Goal: Information Seeking & Learning: Learn about a topic

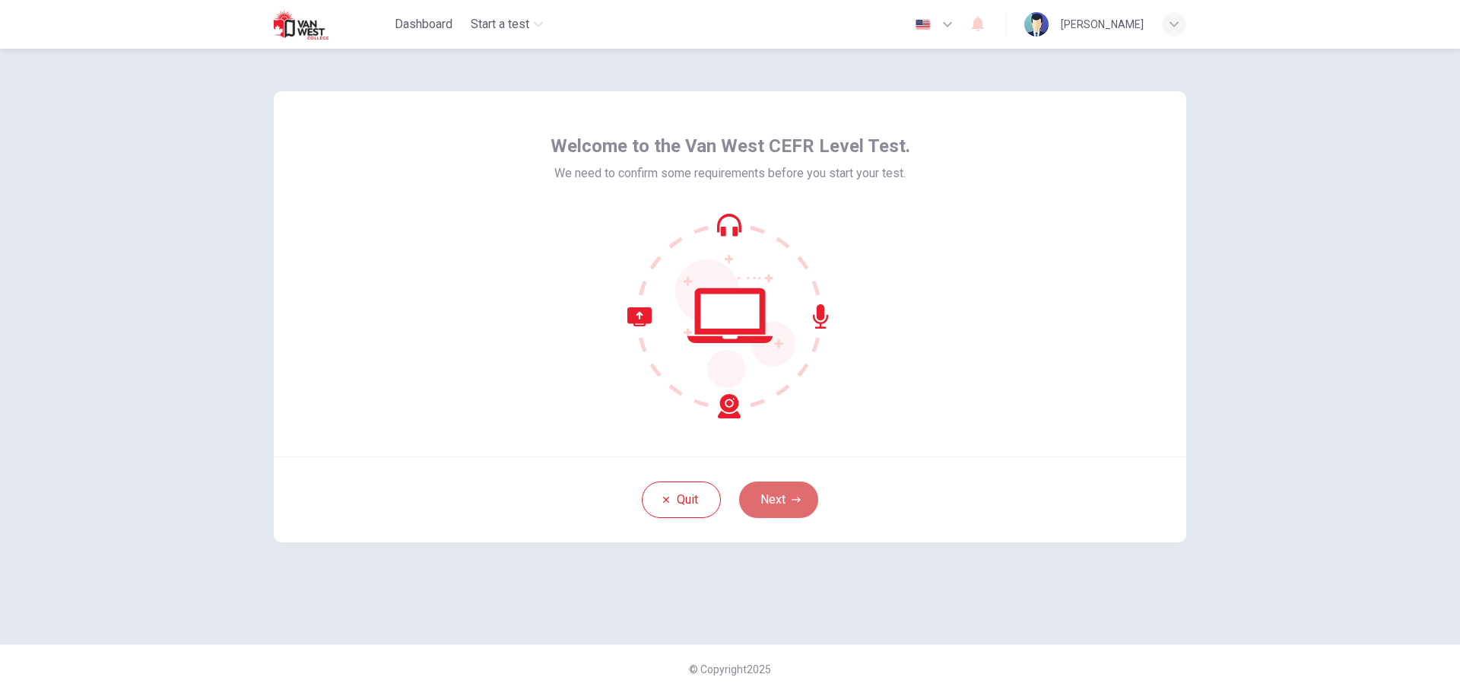
click at [798, 491] on button "Next" at bounding box center [778, 499] width 79 height 37
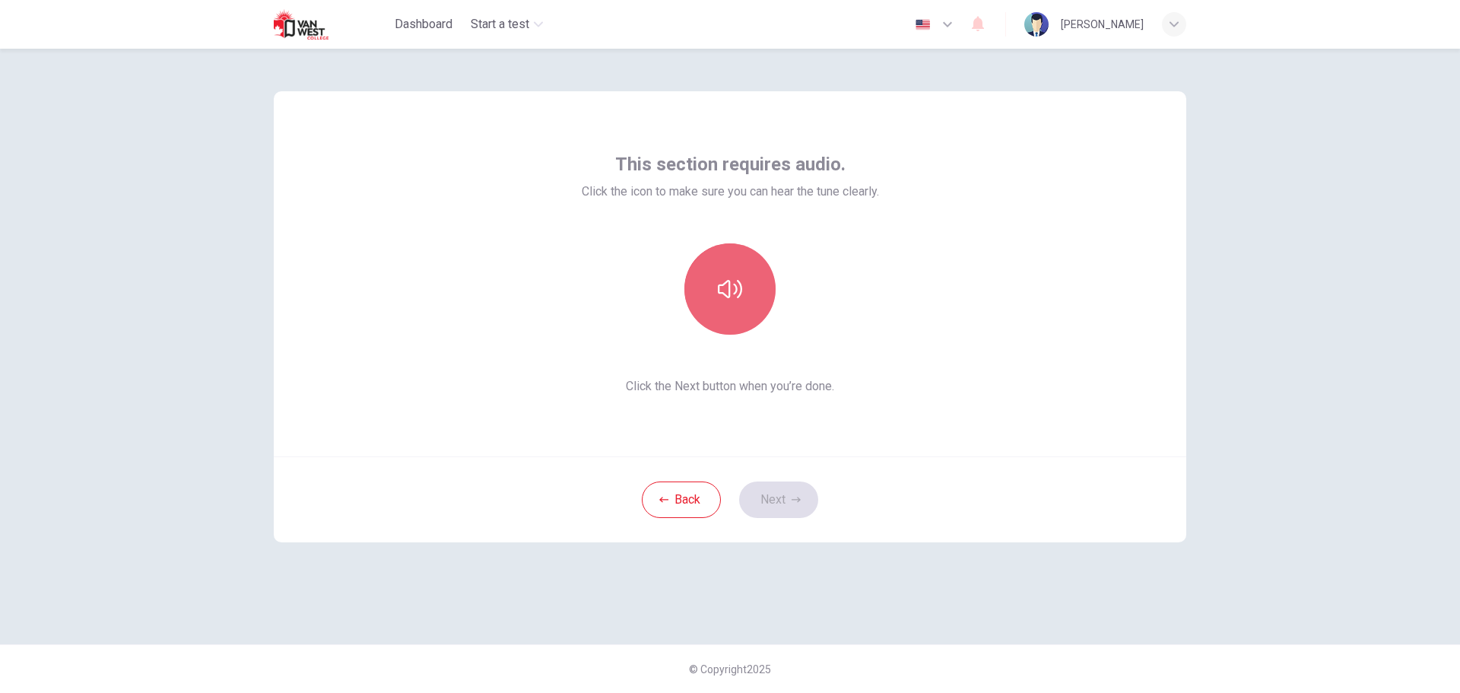
click at [757, 303] on button "button" at bounding box center [729, 288] width 91 height 91
click at [742, 278] on button "button" at bounding box center [729, 288] width 91 height 91
click at [739, 310] on button "button" at bounding box center [729, 288] width 91 height 91
click at [732, 303] on button "button" at bounding box center [729, 288] width 91 height 91
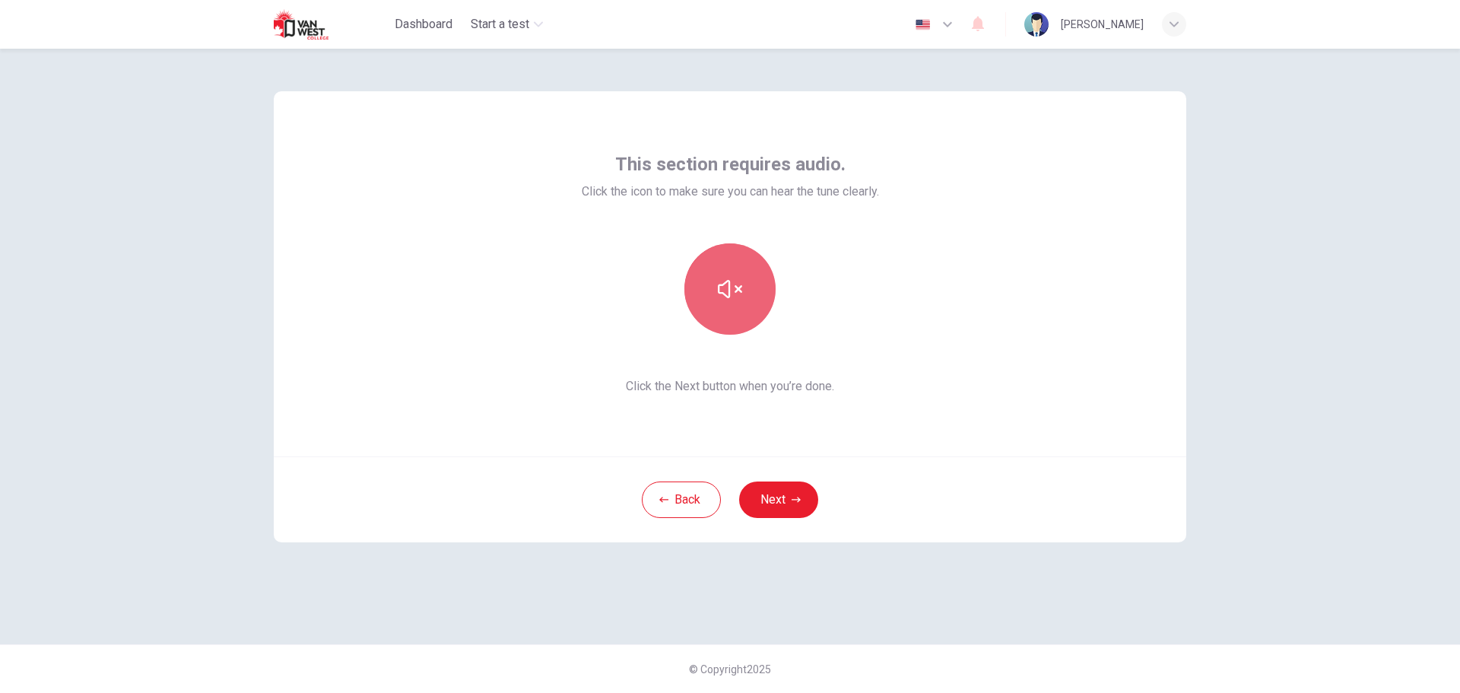
drag, startPoint x: 750, startPoint y: 329, endPoint x: 745, endPoint y: 309, distance: 20.3
click at [750, 327] on button "button" at bounding box center [729, 288] width 91 height 91
click at [741, 298] on icon "button" at bounding box center [730, 289] width 24 height 24
click at [789, 491] on button "Next" at bounding box center [778, 499] width 79 height 37
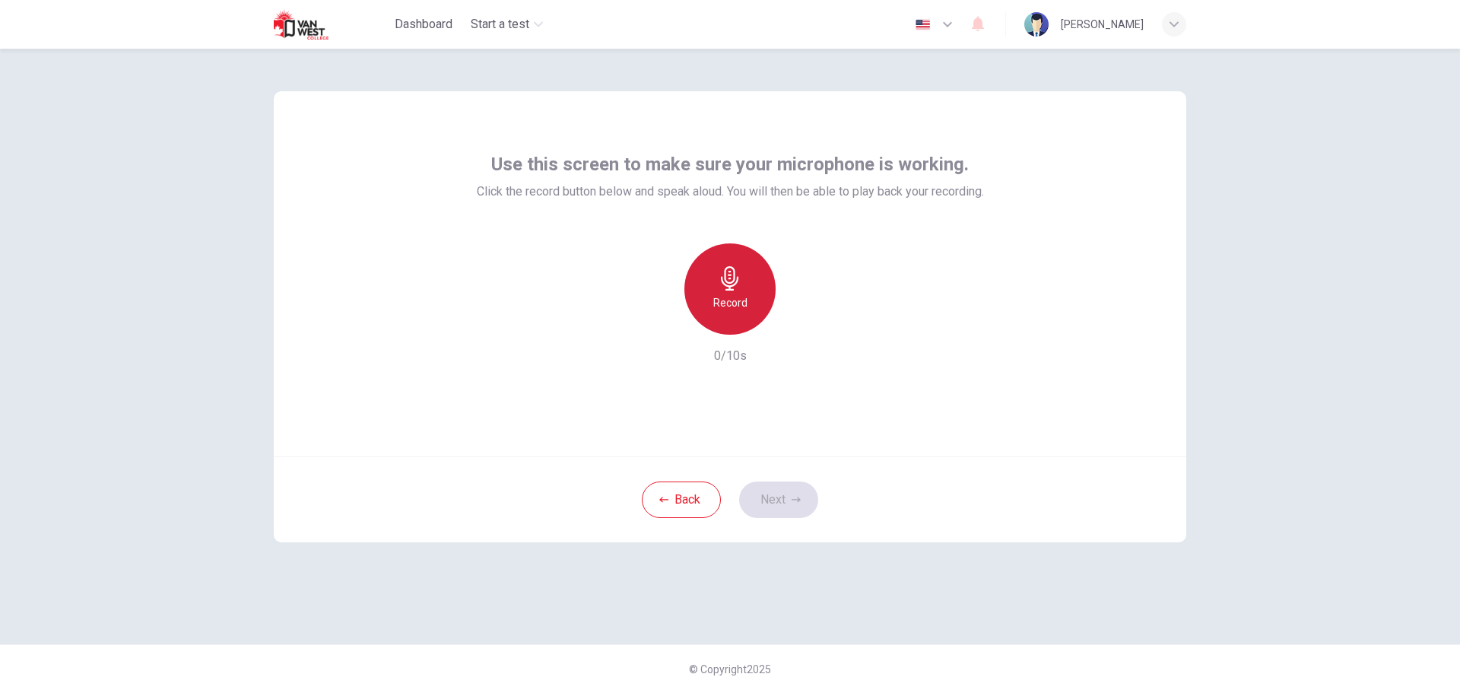
click at [761, 277] on div "Record" at bounding box center [729, 288] width 91 height 91
click at [754, 287] on div "Stop" at bounding box center [729, 288] width 91 height 91
click at [798, 319] on icon "button" at bounding box center [801, 322] width 7 height 9
click at [798, 491] on button "Next" at bounding box center [778, 499] width 79 height 37
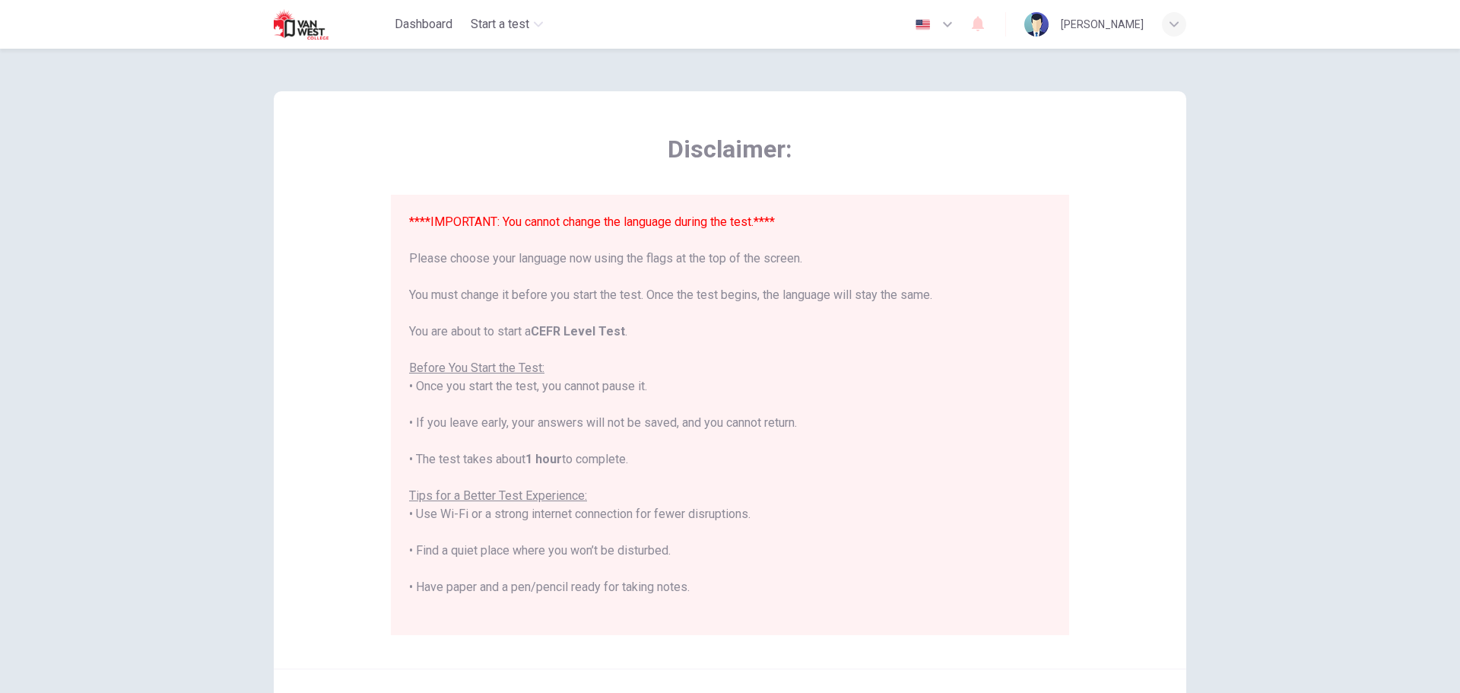
click at [957, 20] on icon "button" at bounding box center [947, 24] width 18 height 18
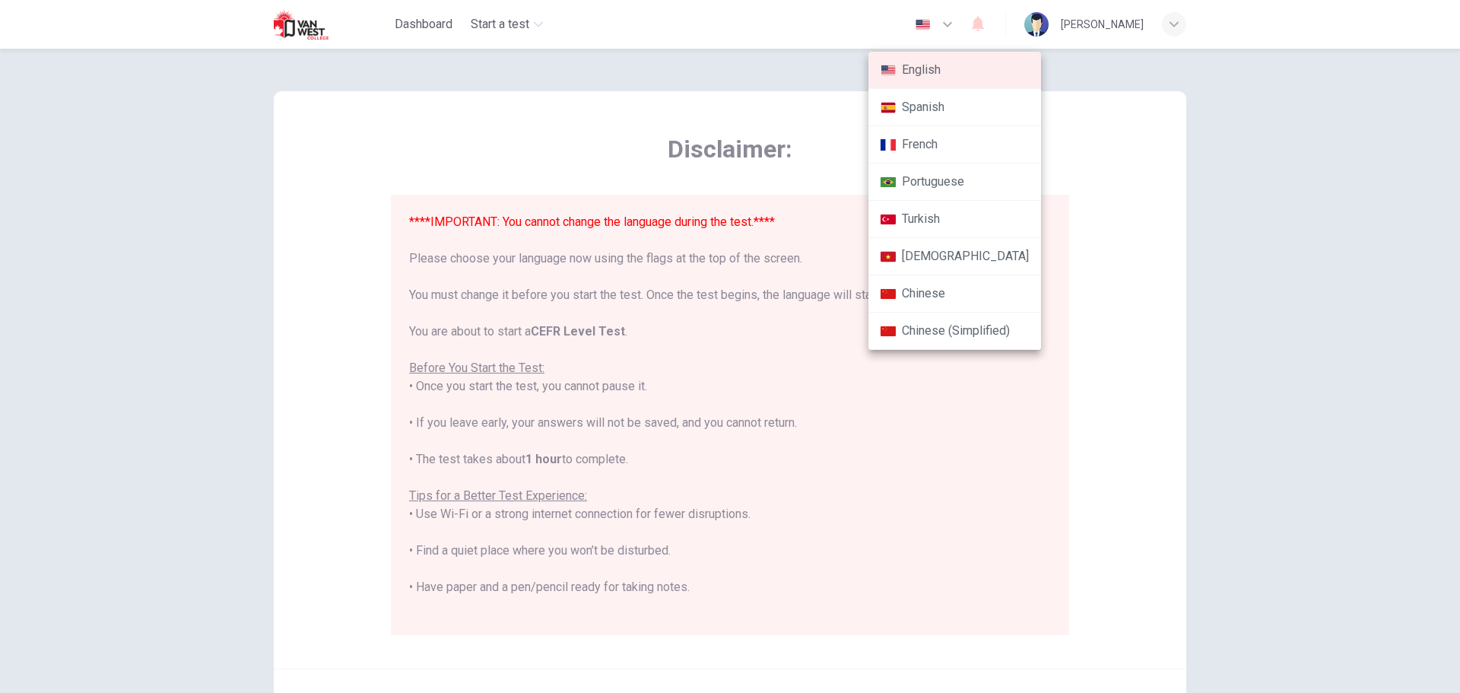
click at [1087, 133] on div at bounding box center [730, 346] width 1460 height 693
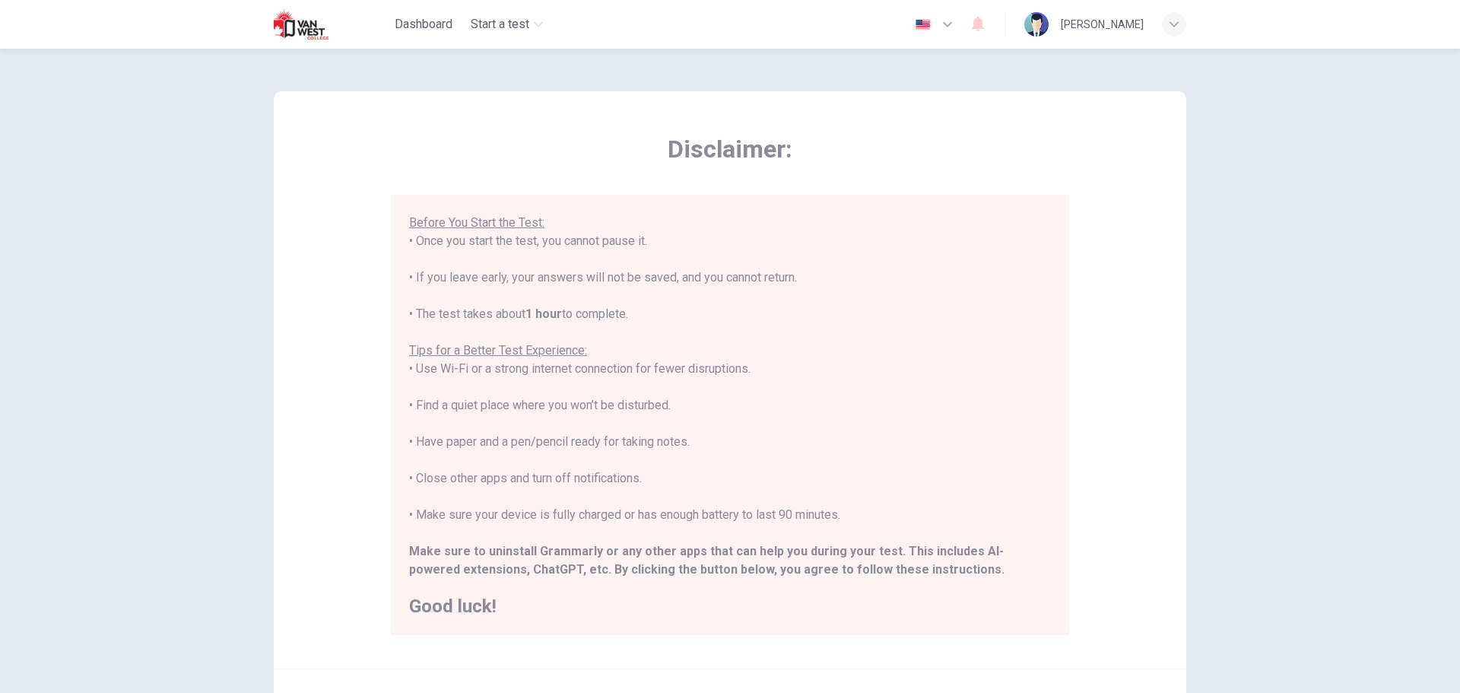
click at [957, 17] on icon "button" at bounding box center [947, 24] width 18 height 18
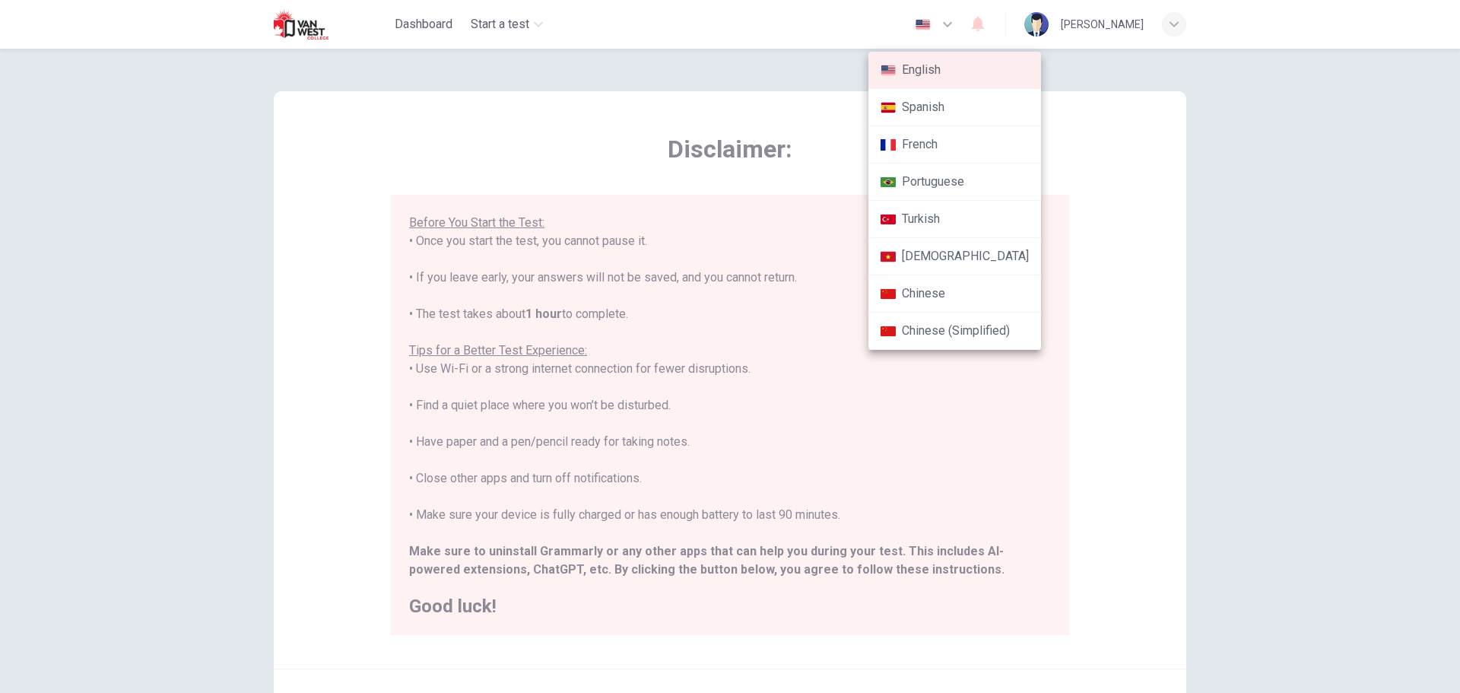
click at [1124, 84] on div at bounding box center [730, 346] width 1460 height 693
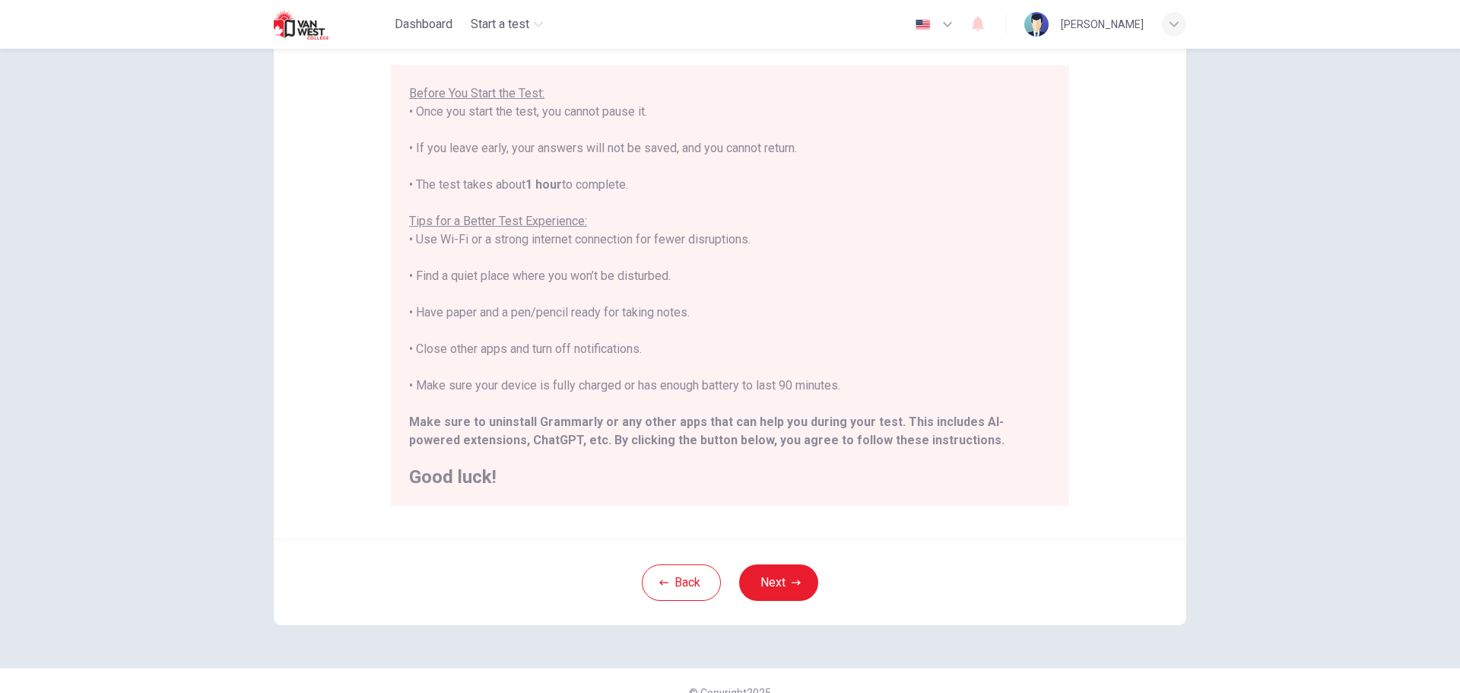
scroll to position [153, 0]
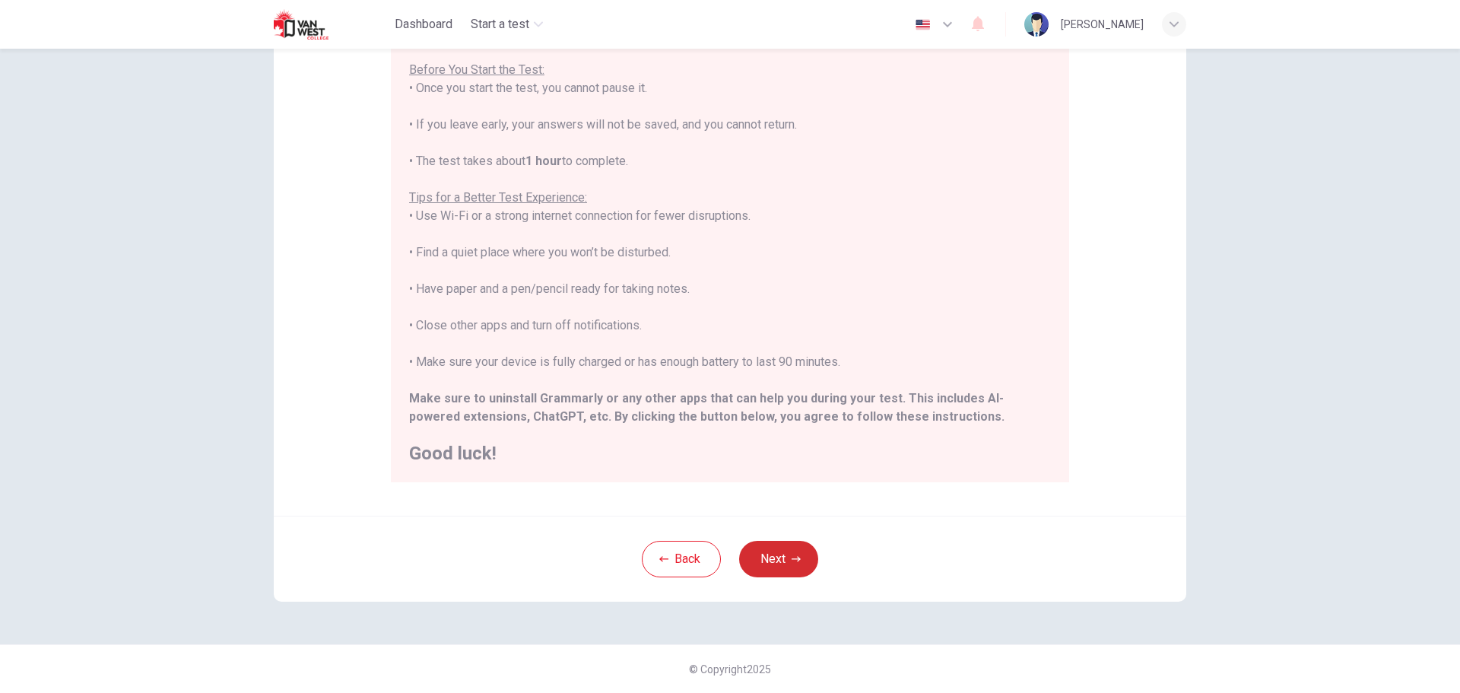
click at [801, 566] on button "Next" at bounding box center [778, 559] width 79 height 37
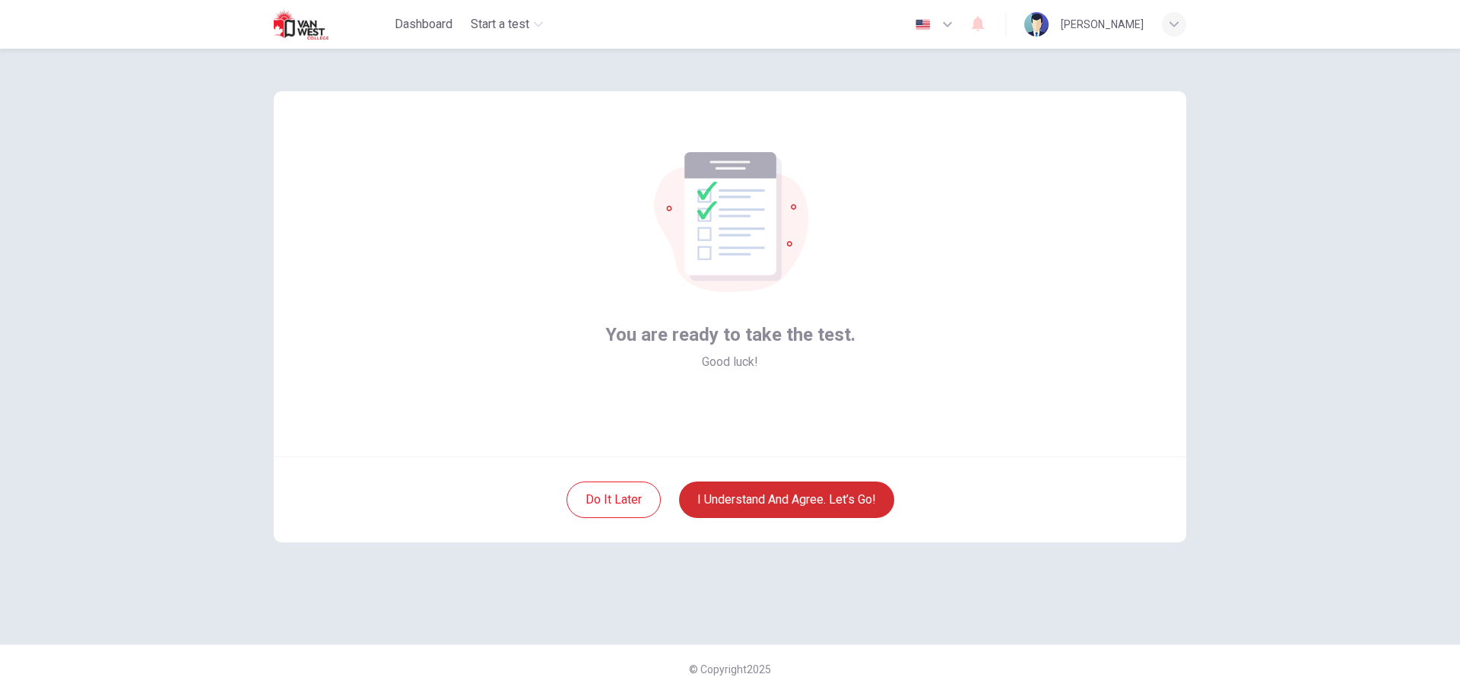
scroll to position [0, 0]
click at [844, 491] on button "I understand and agree. Let’s go!" at bounding box center [786, 499] width 215 height 37
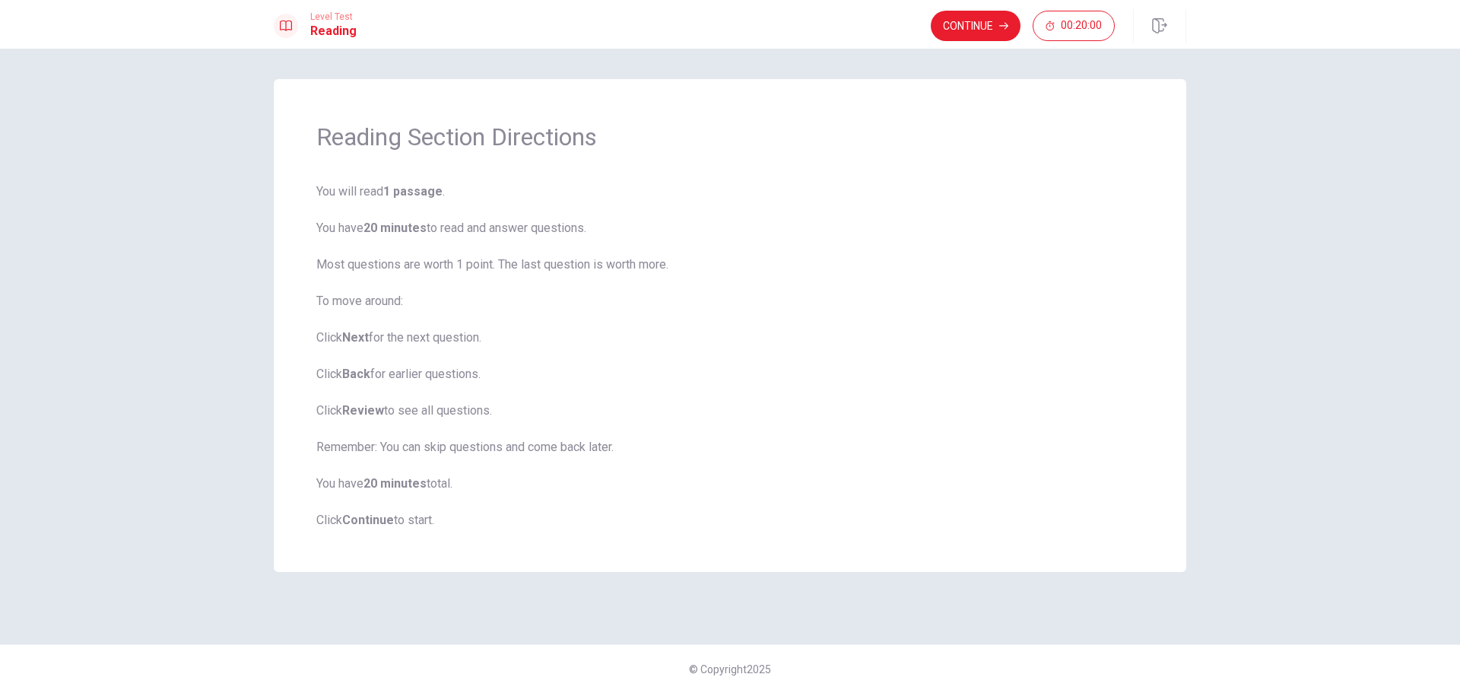
click at [976, 26] on button "Continue" at bounding box center [976, 26] width 90 height 30
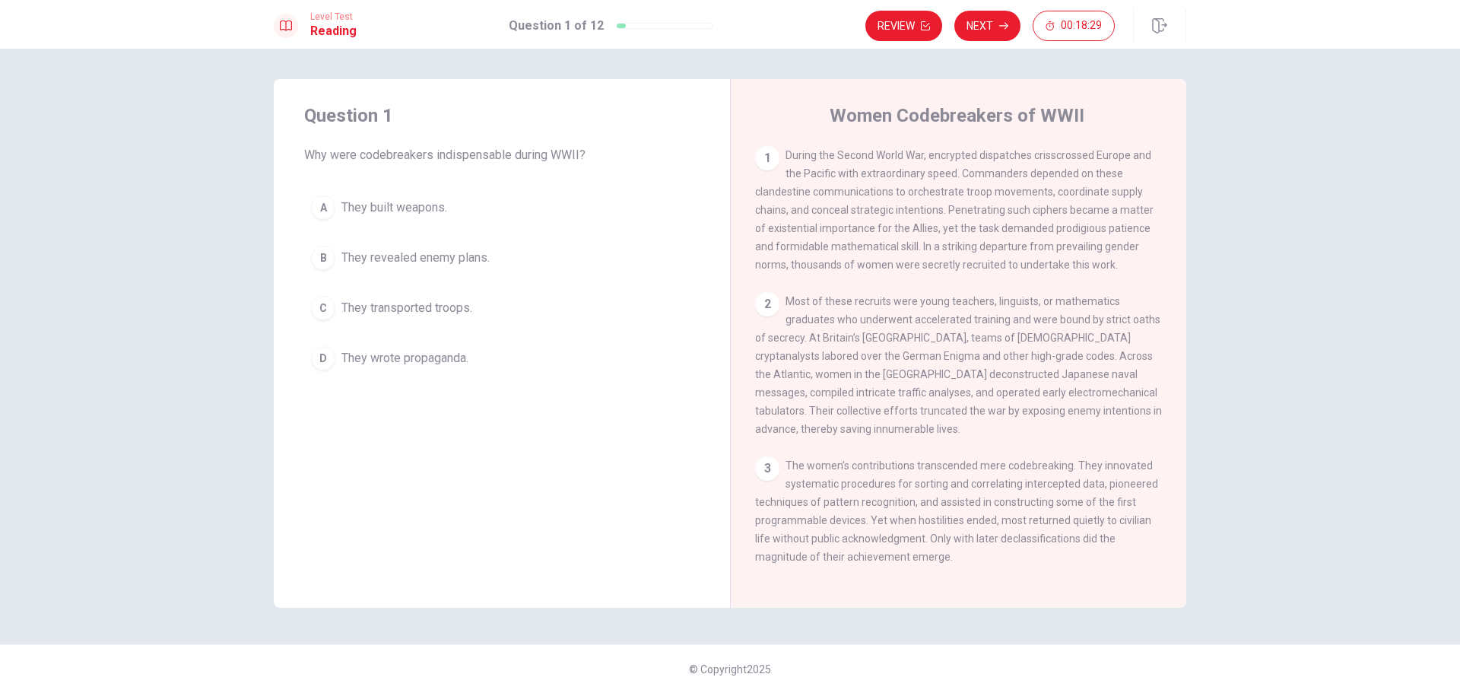
drag, startPoint x: 783, startPoint y: 156, endPoint x: 995, endPoint y: 165, distance: 212.4
click at [980, 163] on div "1 During the Second World War, encrypted dispatches crisscrossed Europe and the…" at bounding box center [959, 210] width 408 height 128
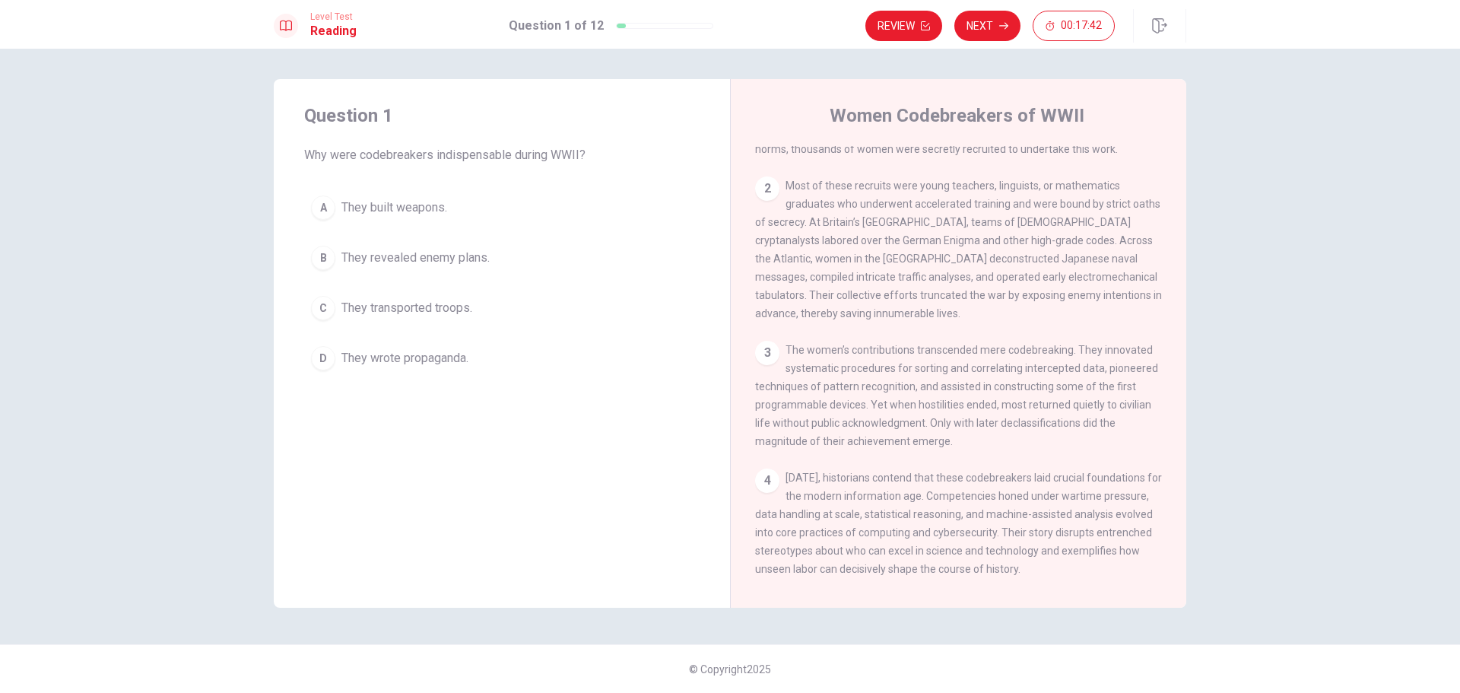
scroll to position [149, 0]
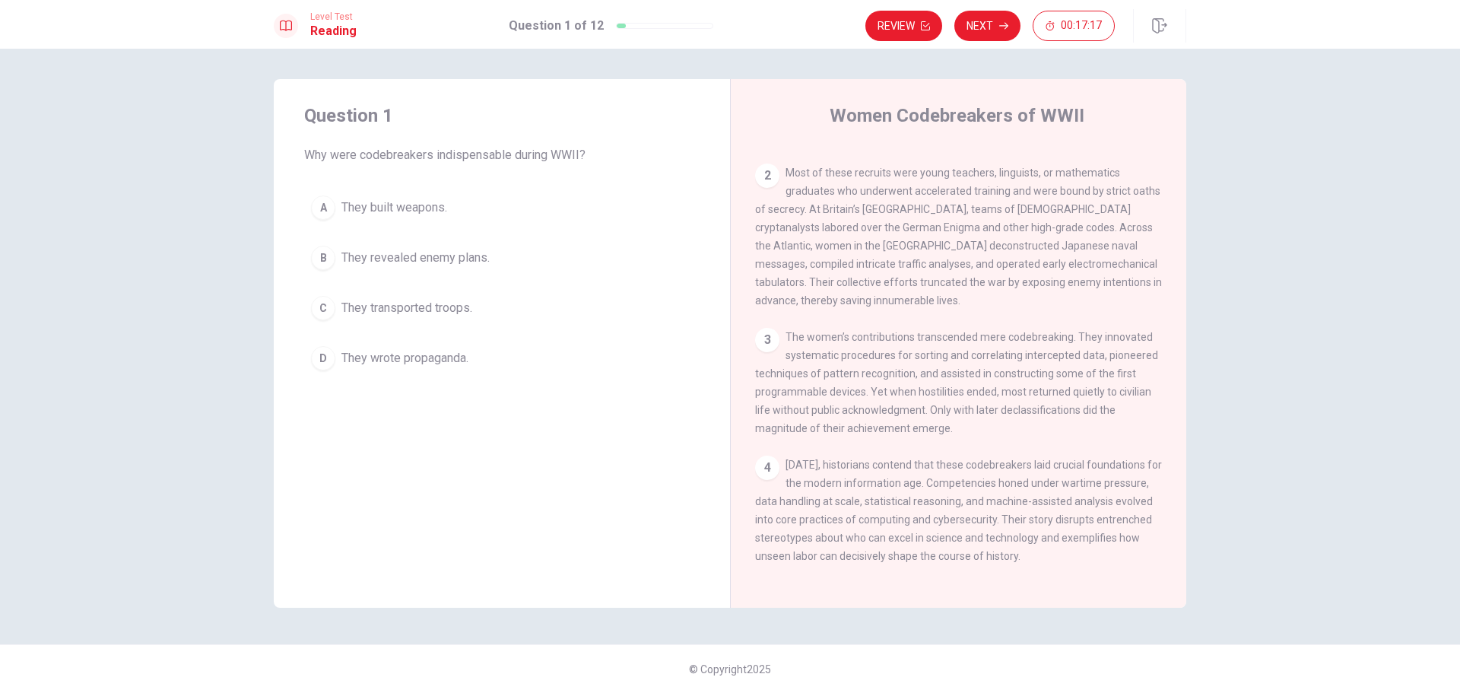
drag, startPoint x: 790, startPoint y: 330, endPoint x: 878, endPoint y: 333, distance: 87.5
click at [868, 333] on span "The women’s contributions transcended mere codebreaking. They innovated systema…" at bounding box center [956, 382] width 403 height 103
drag, startPoint x: 878, startPoint y: 333, endPoint x: 920, endPoint y: 338, distance: 42.9
click at [916, 338] on div "3 The women’s contributions transcended mere codebreaking. They innovated syste…" at bounding box center [959, 383] width 408 height 110
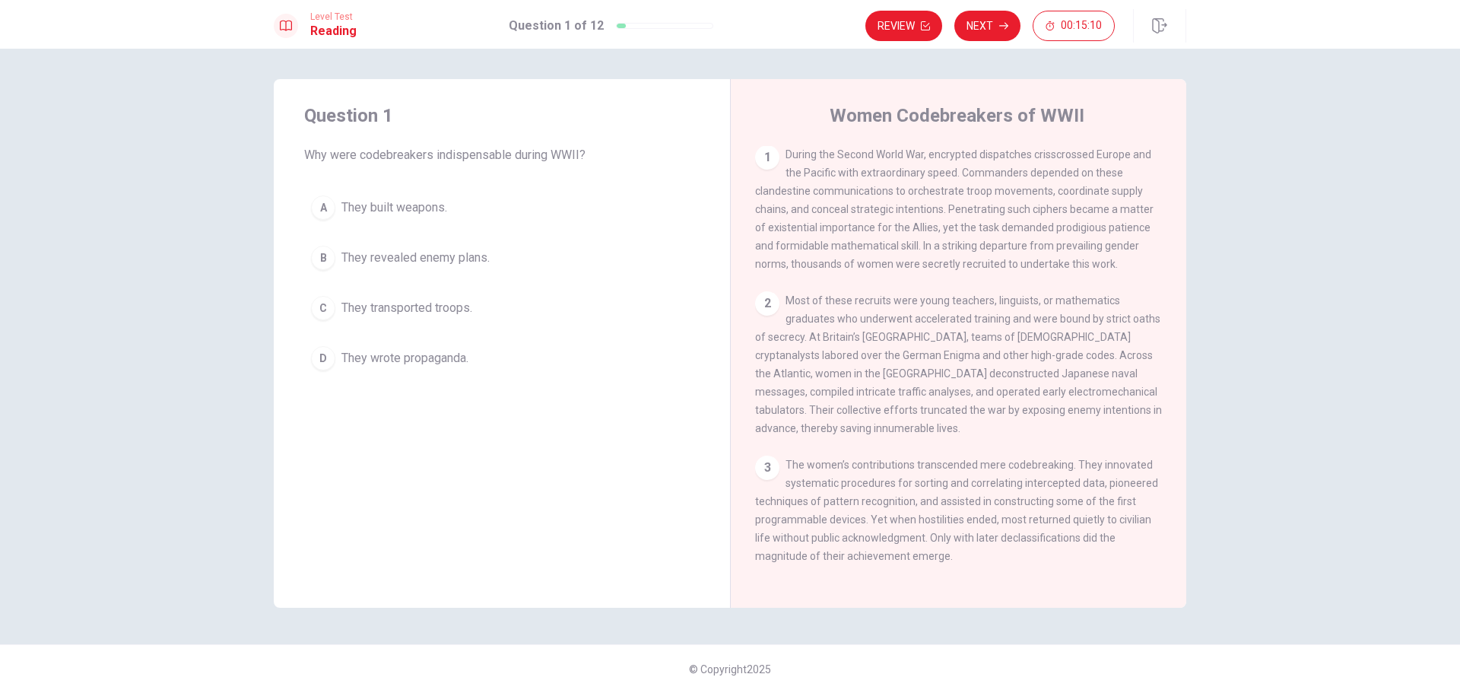
scroll to position [0, 0]
click at [322, 254] on div "B" at bounding box center [323, 258] width 24 height 24
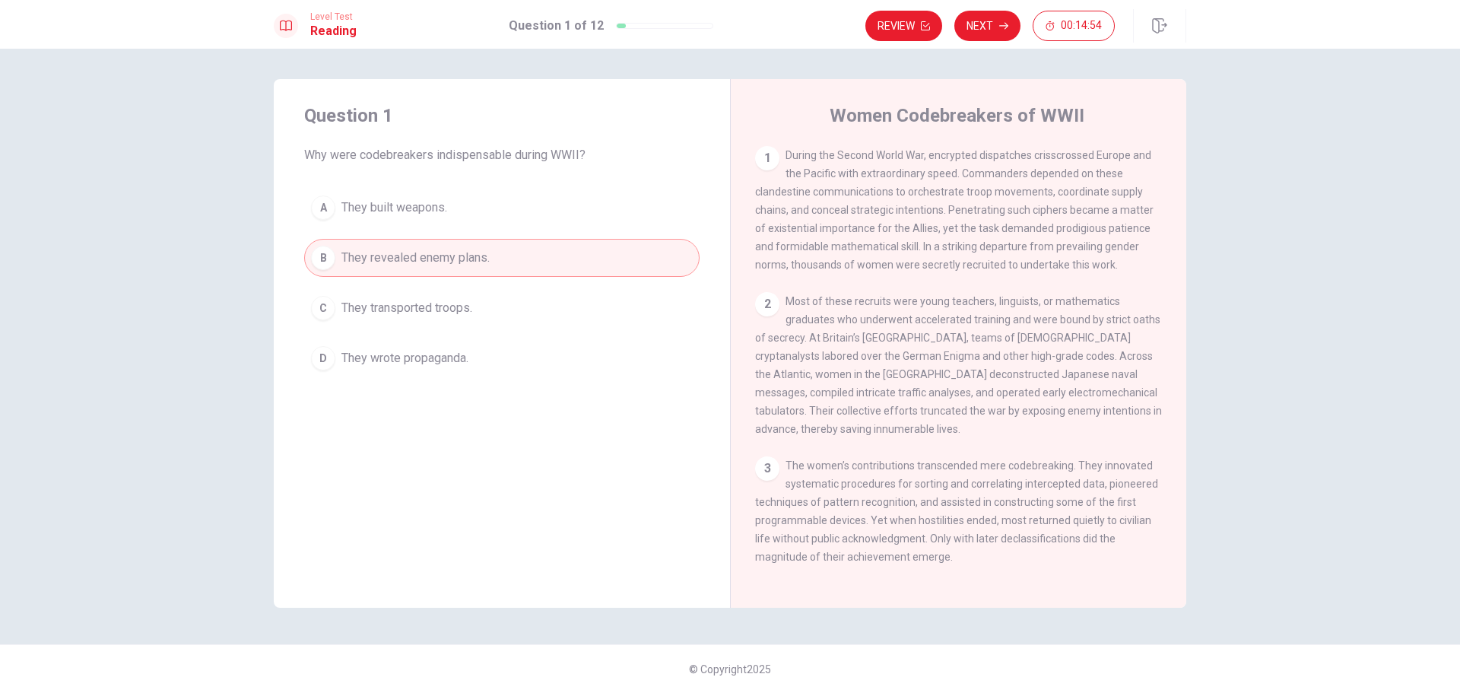
click at [994, 26] on button "Next" at bounding box center [987, 26] width 66 height 30
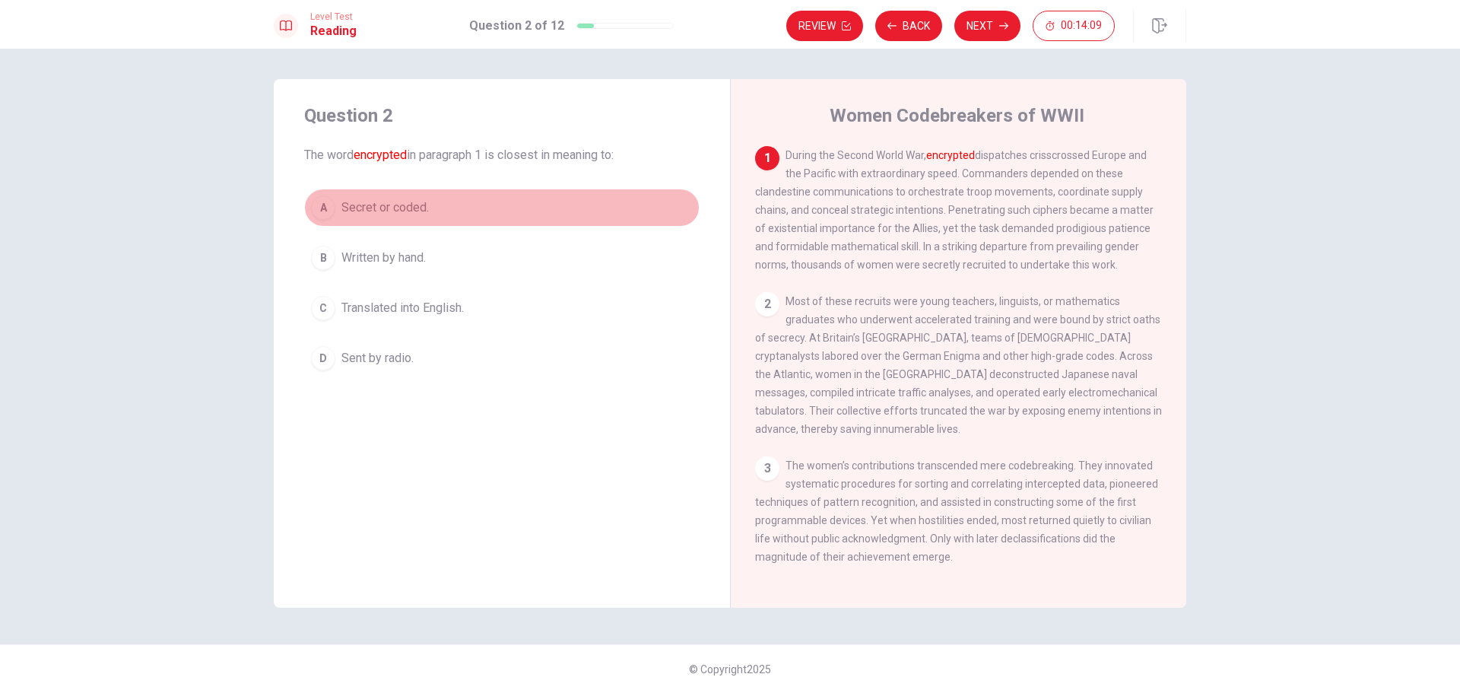
click at [319, 202] on div "A" at bounding box center [323, 207] width 24 height 24
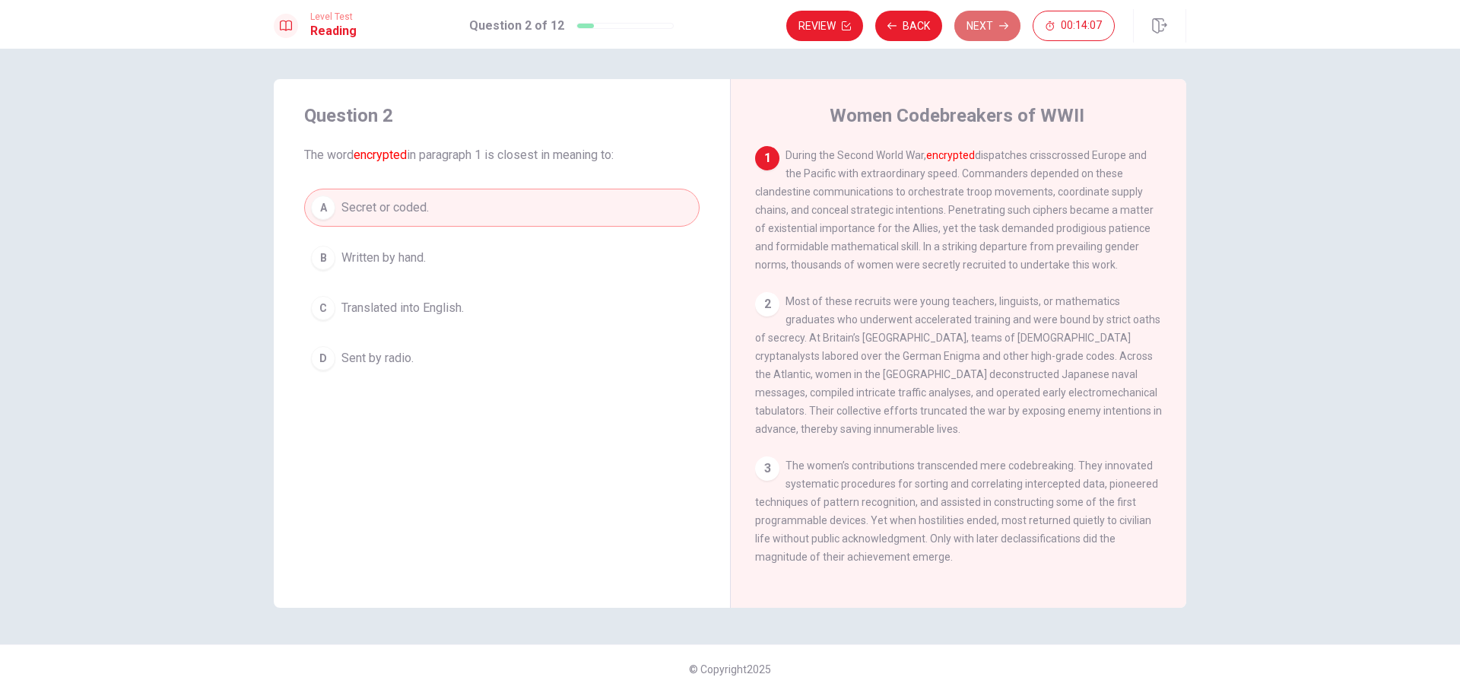
click at [992, 17] on button "Next" at bounding box center [987, 26] width 66 height 30
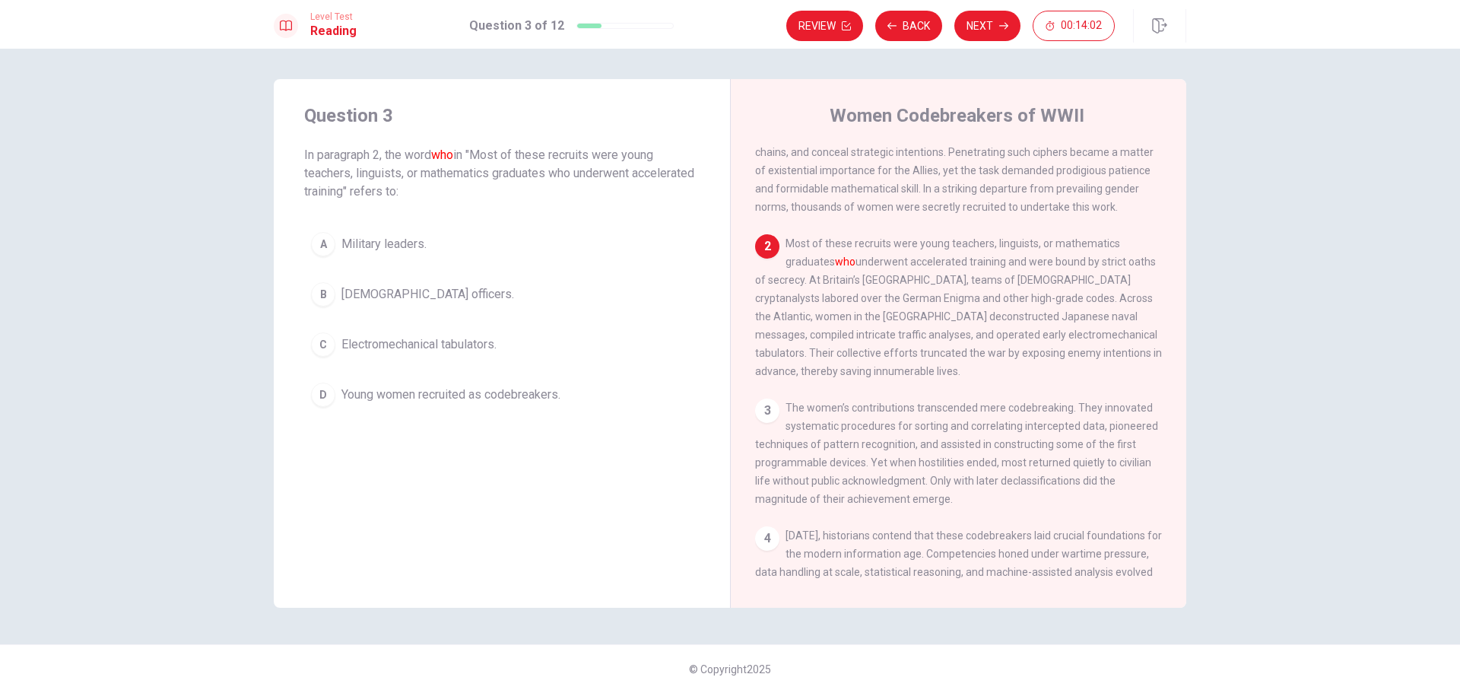
scroll to position [94, 0]
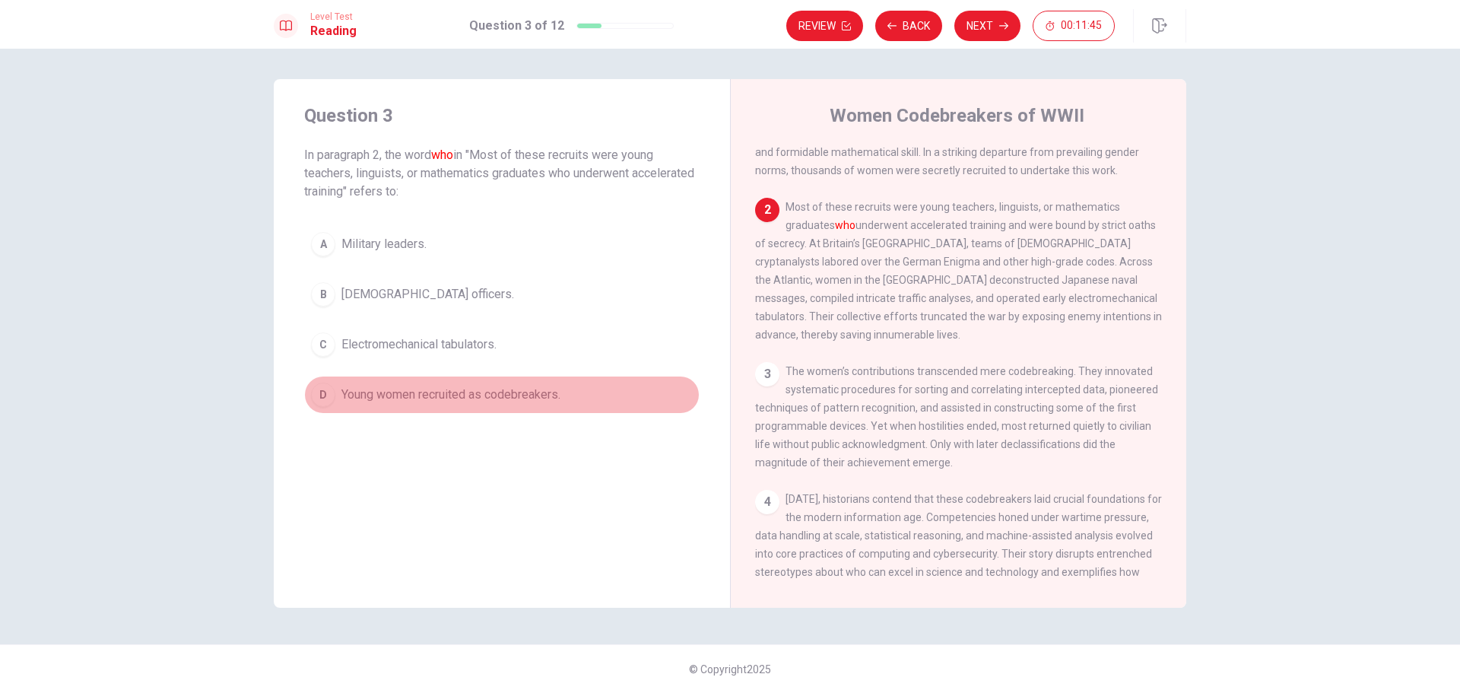
click at [326, 398] on div "D" at bounding box center [323, 394] width 24 height 24
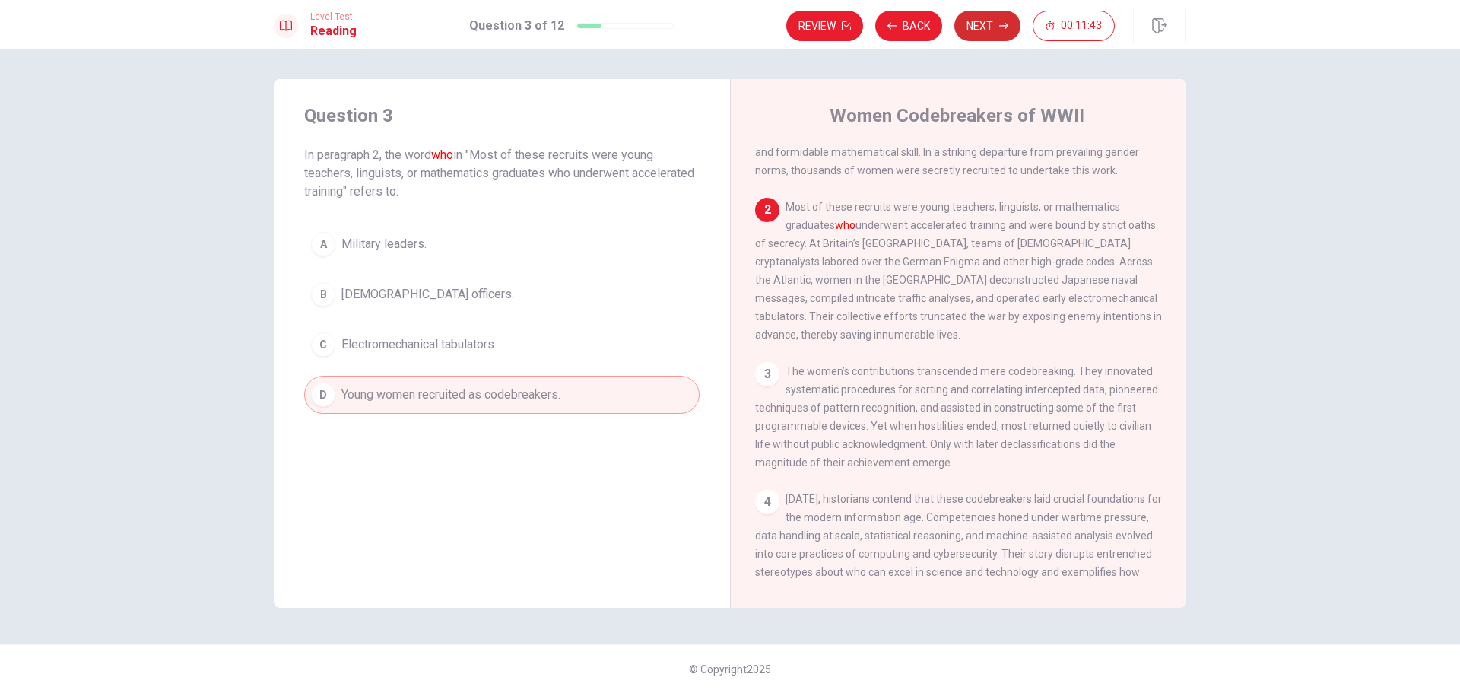
click at [975, 15] on button "Next" at bounding box center [987, 26] width 66 height 30
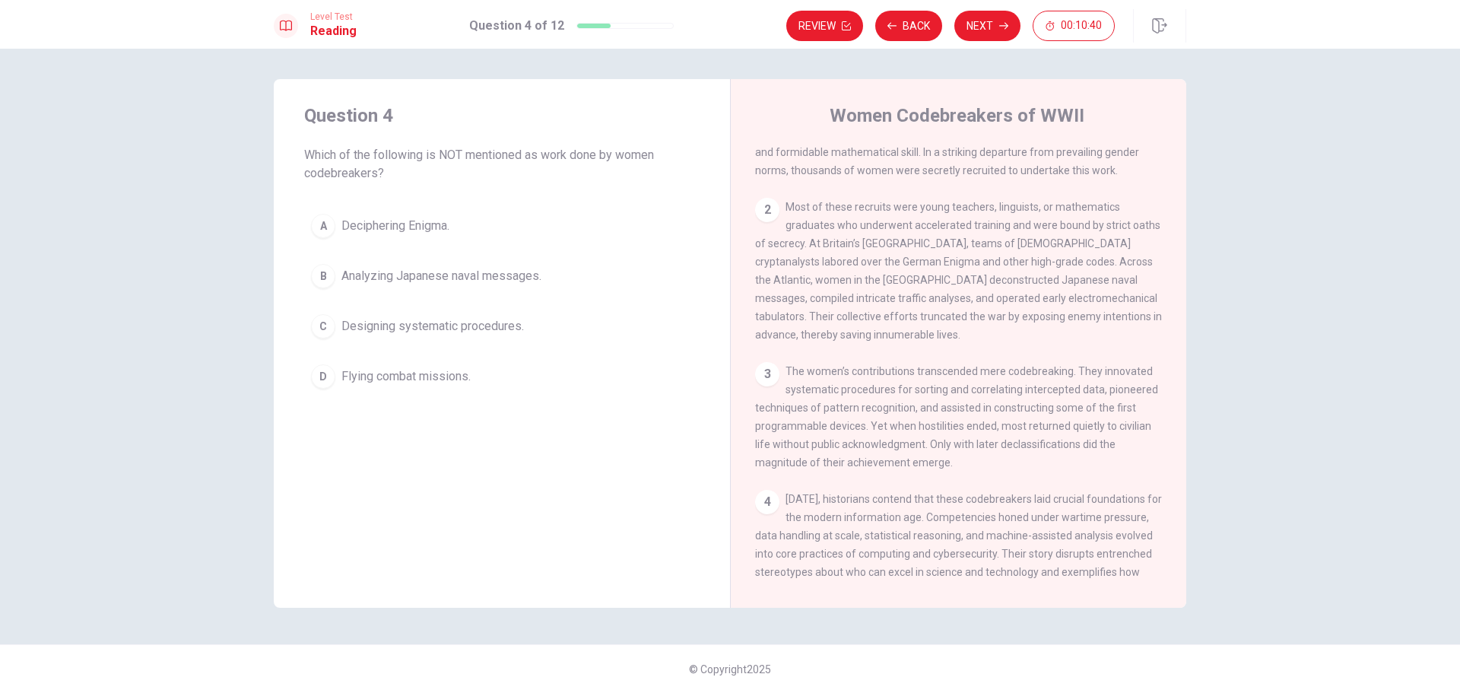
click at [329, 376] on div "D" at bounding box center [323, 376] width 24 height 24
click at [996, 25] on button "Next" at bounding box center [987, 26] width 66 height 30
drag, startPoint x: 1021, startPoint y: 288, endPoint x: 1125, endPoint y: 290, distance: 104.2
click at [1125, 290] on span "Most of these recruits were young teachers, linguists, or mathematics graduates…" at bounding box center [958, 271] width 407 height 140
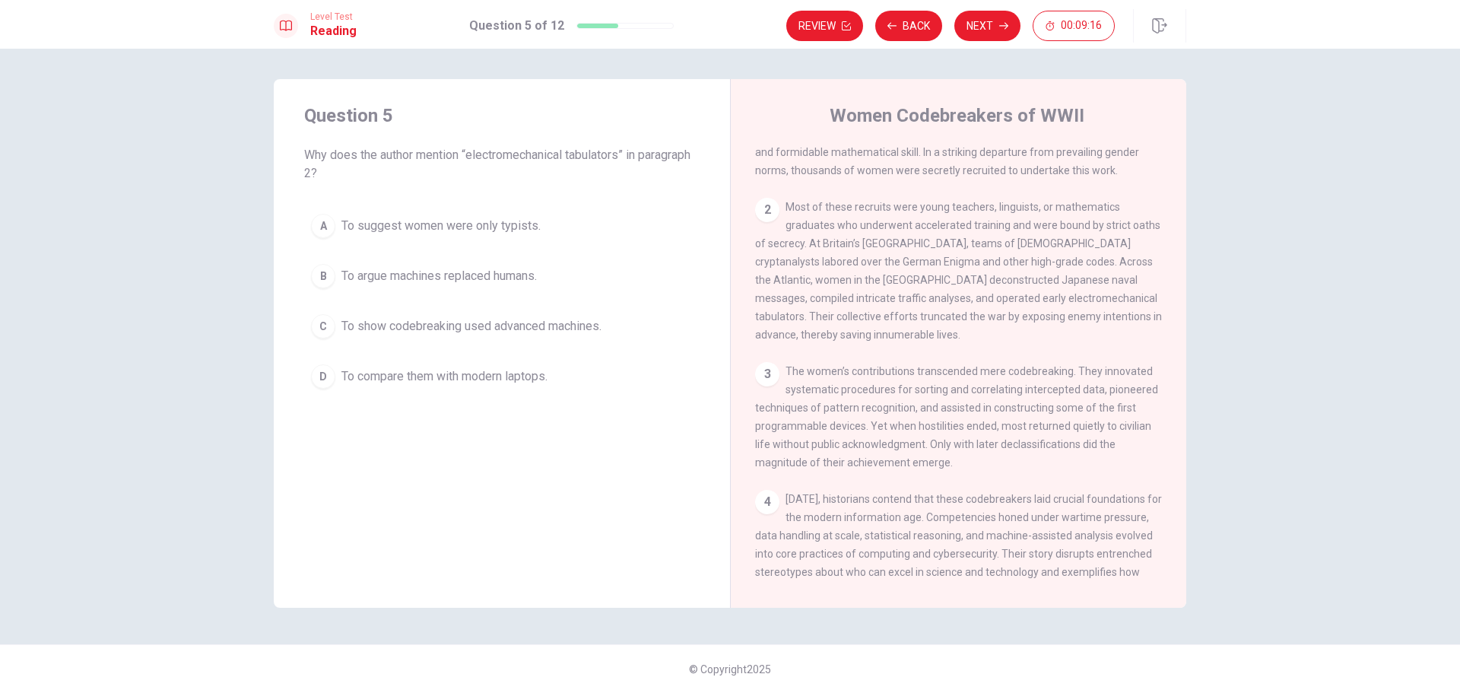
click at [1125, 290] on span "Most of these recruits were young teachers, linguists, or mathematics graduates…" at bounding box center [958, 271] width 407 height 140
click at [316, 323] on div "C" at bounding box center [323, 326] width 24 height 24
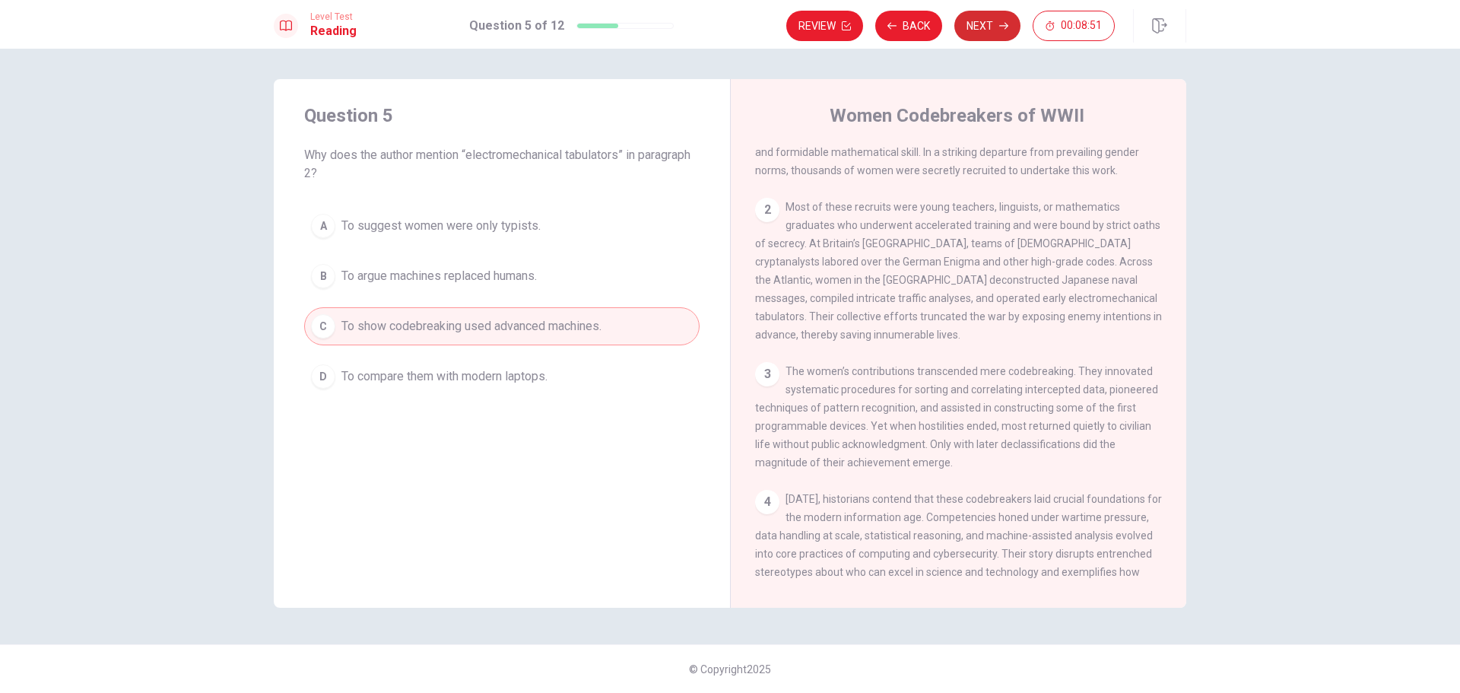
click at [991, 23] on button "Next" at bounding box center [987, 26] width 66 height 30
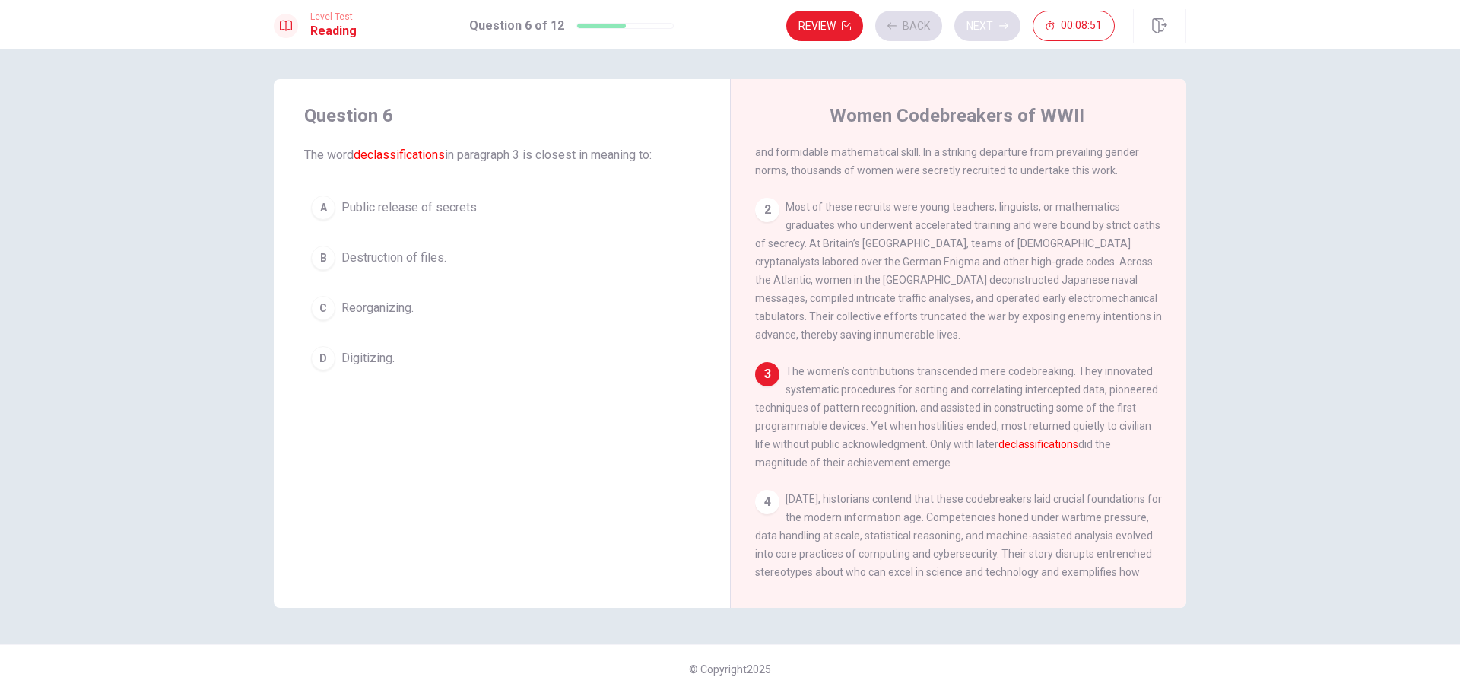
scroll to position [149, 0]
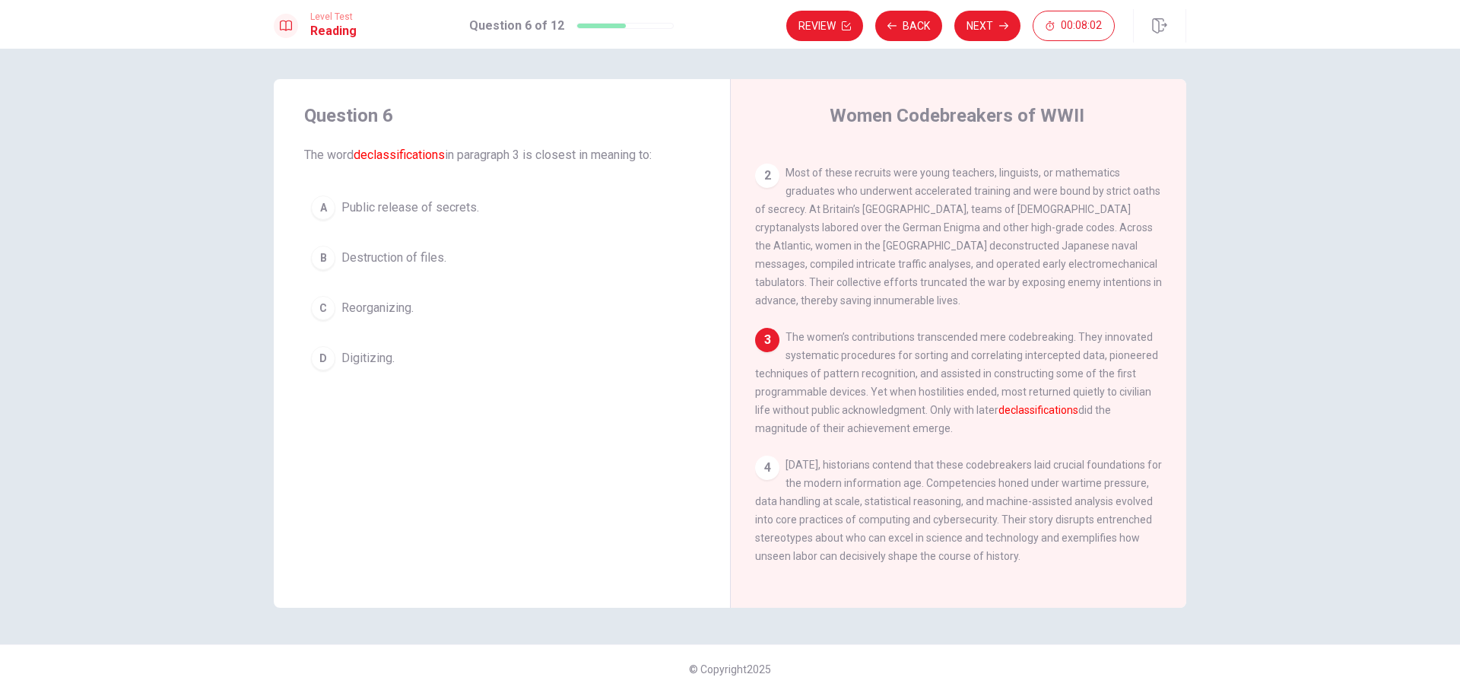
click at [322, 202] on div "A" at bounding box center [323, 207] width 24 height 24
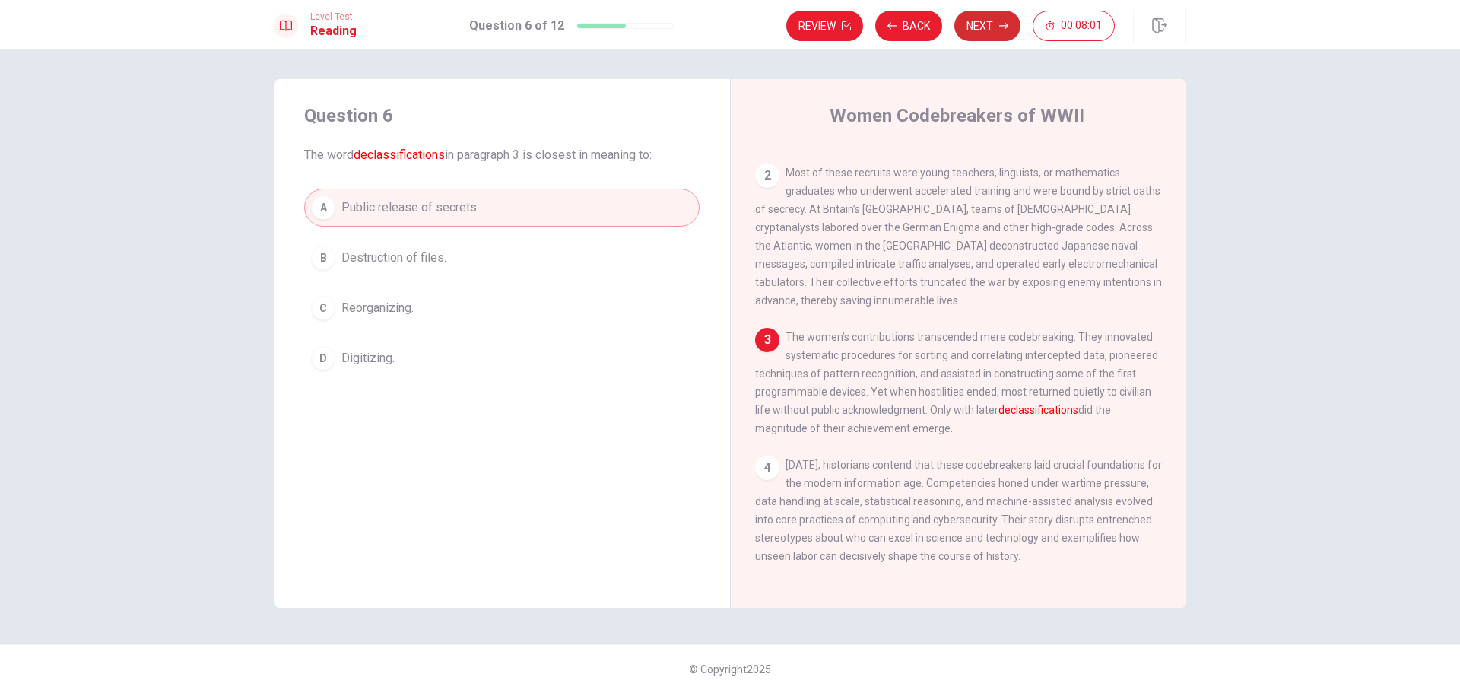
click at [1012, 29] on button "Next" at bounding box center [987, 26] width 66 height 30
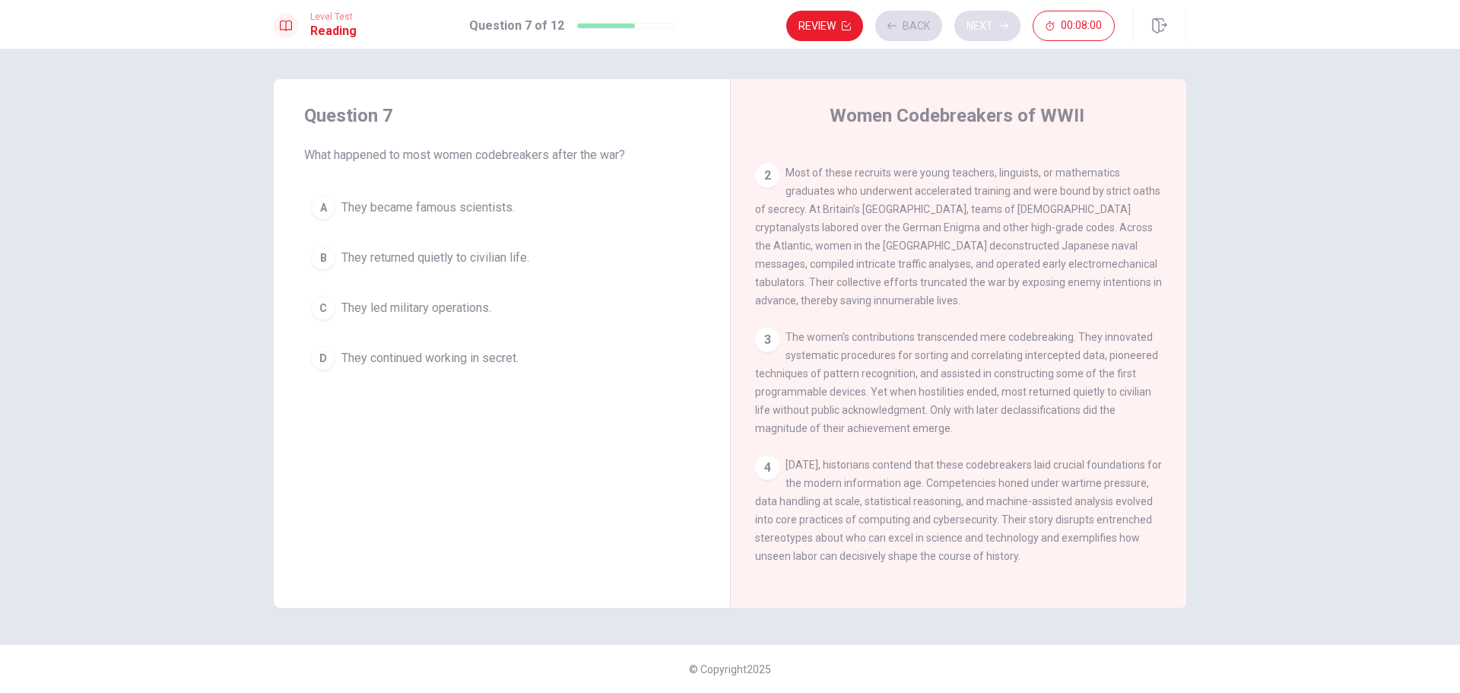
click at [1012, 29] on div "Review Back Next 00:08:00" at bounding box center [950, 26] width 329 height 30
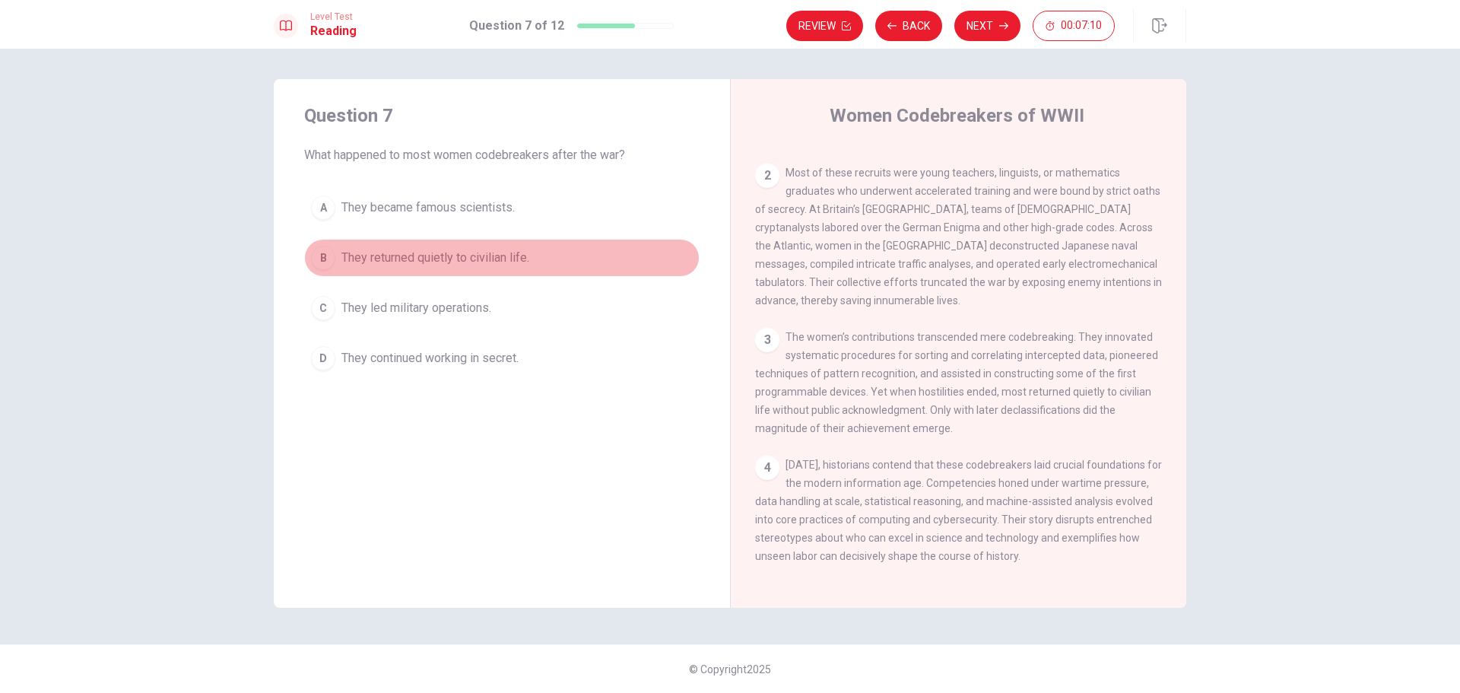
click at [334, 261] on div "B" at bounding box center [323, 258] width 24 height 24
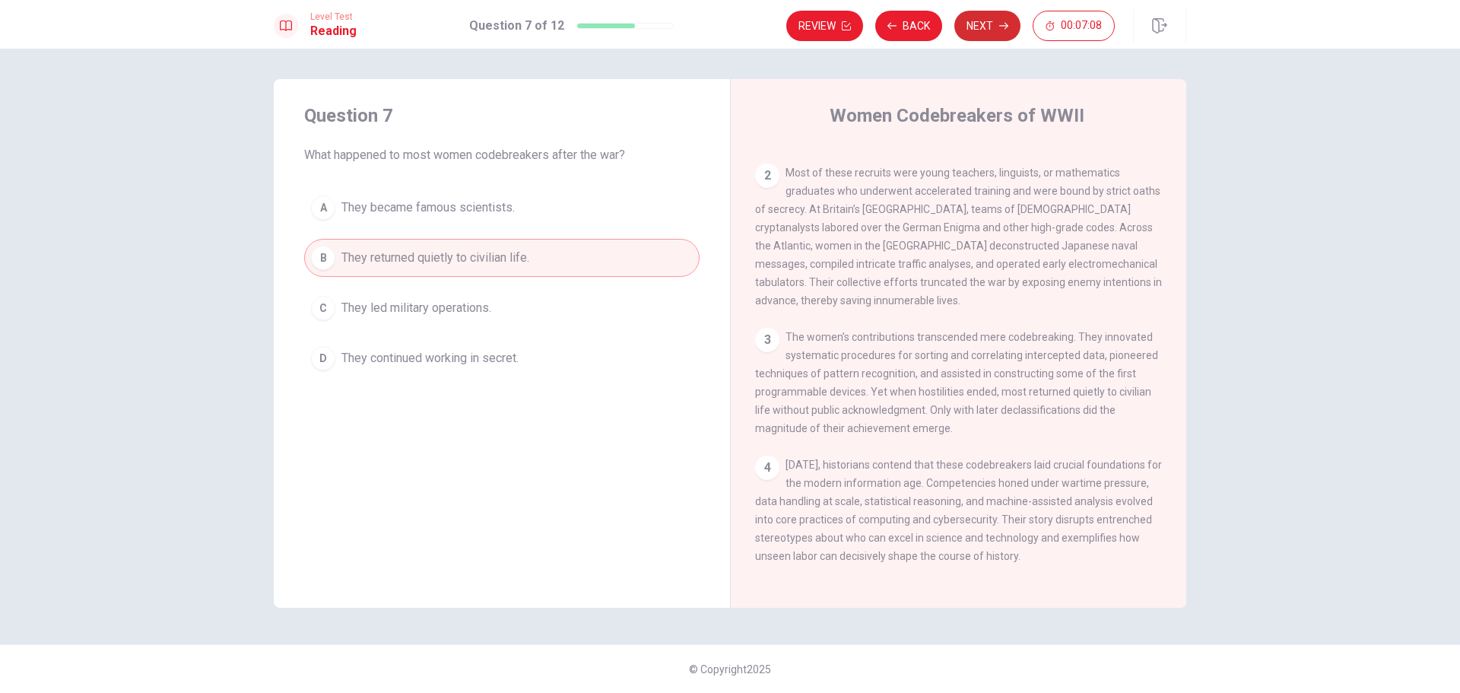
click at [982, 23] on button "Next" at bounding box center [987, 26] width 66 height 30
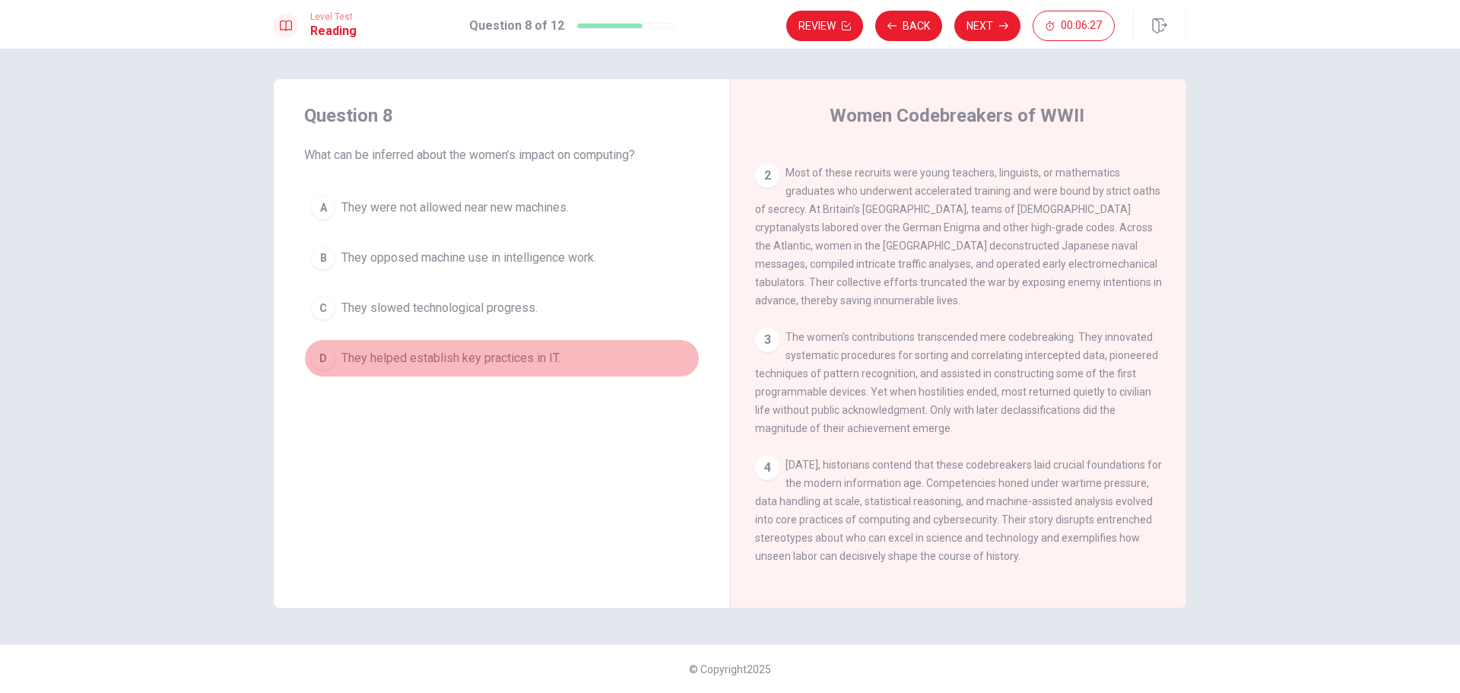
click at [317, 365] on div "D" at bounding box center [323, 358] width 24 height 24
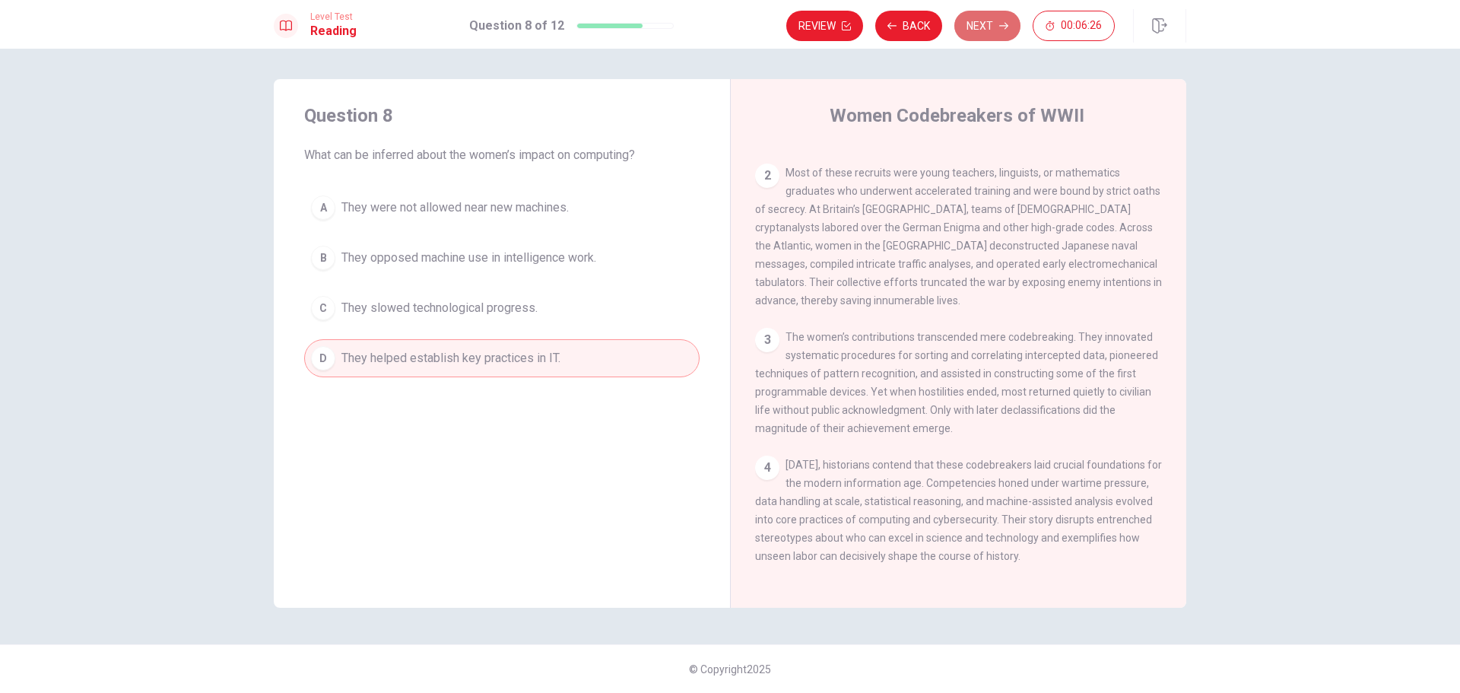
click at [994, 36] on button "Next" at bounding box center [987, 26] width 66 height 30
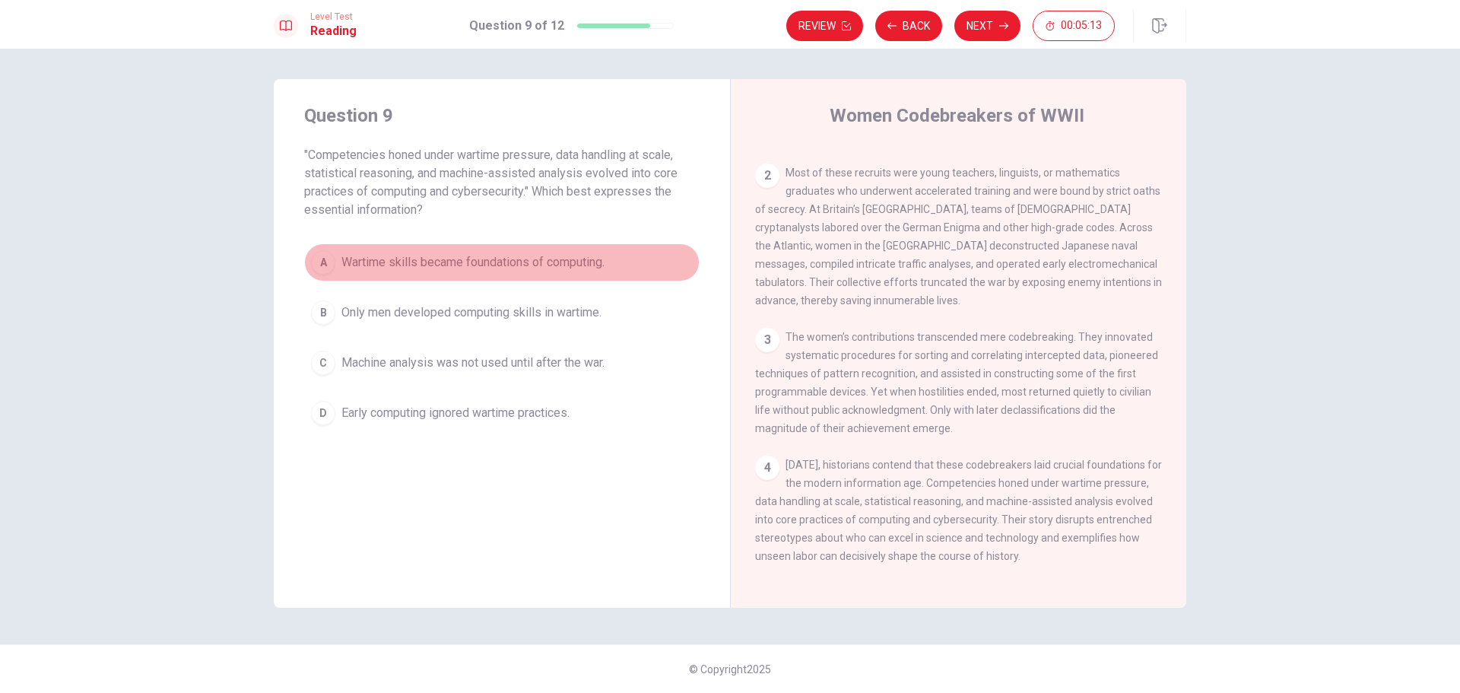
click at [317, 263] on div "A" at bounding box center [323, 262] width 24 height 24
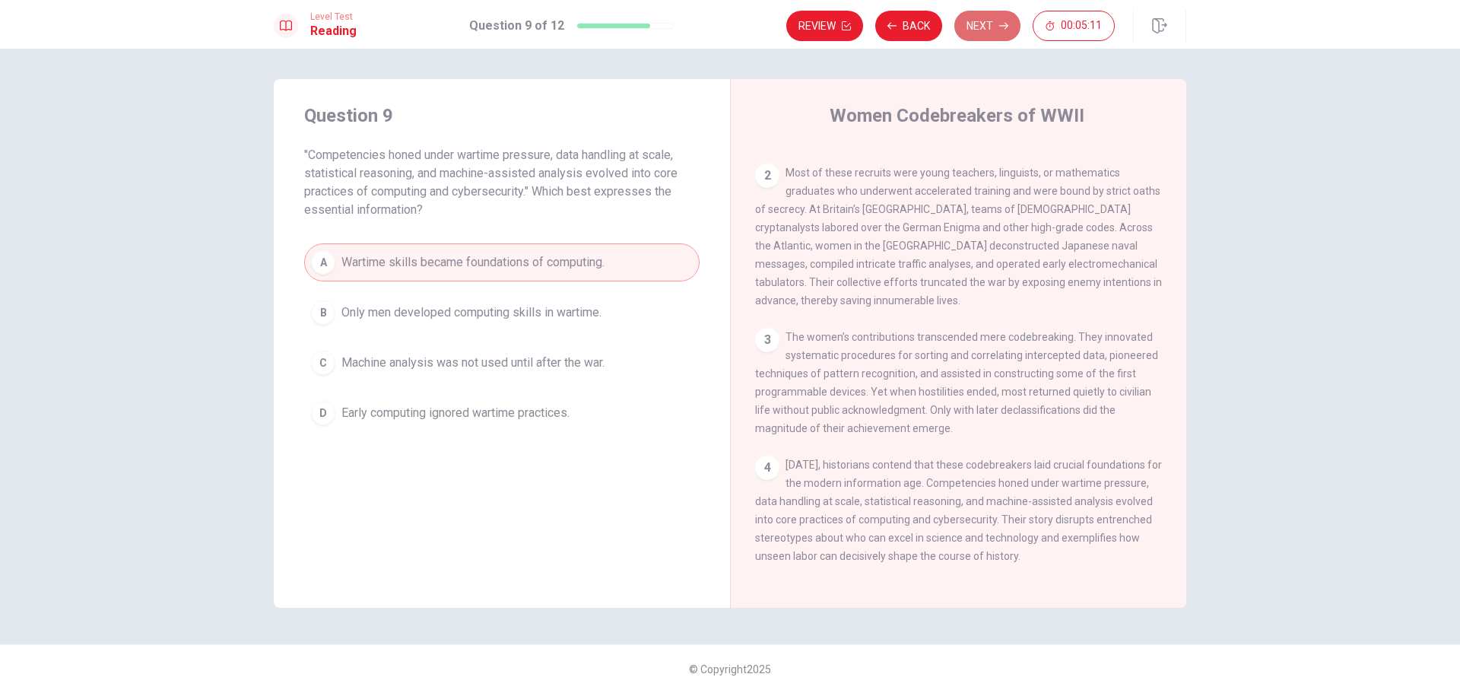
click at [993, 33] on button "Next" at bounding box center [987, 26] width 66 height 30
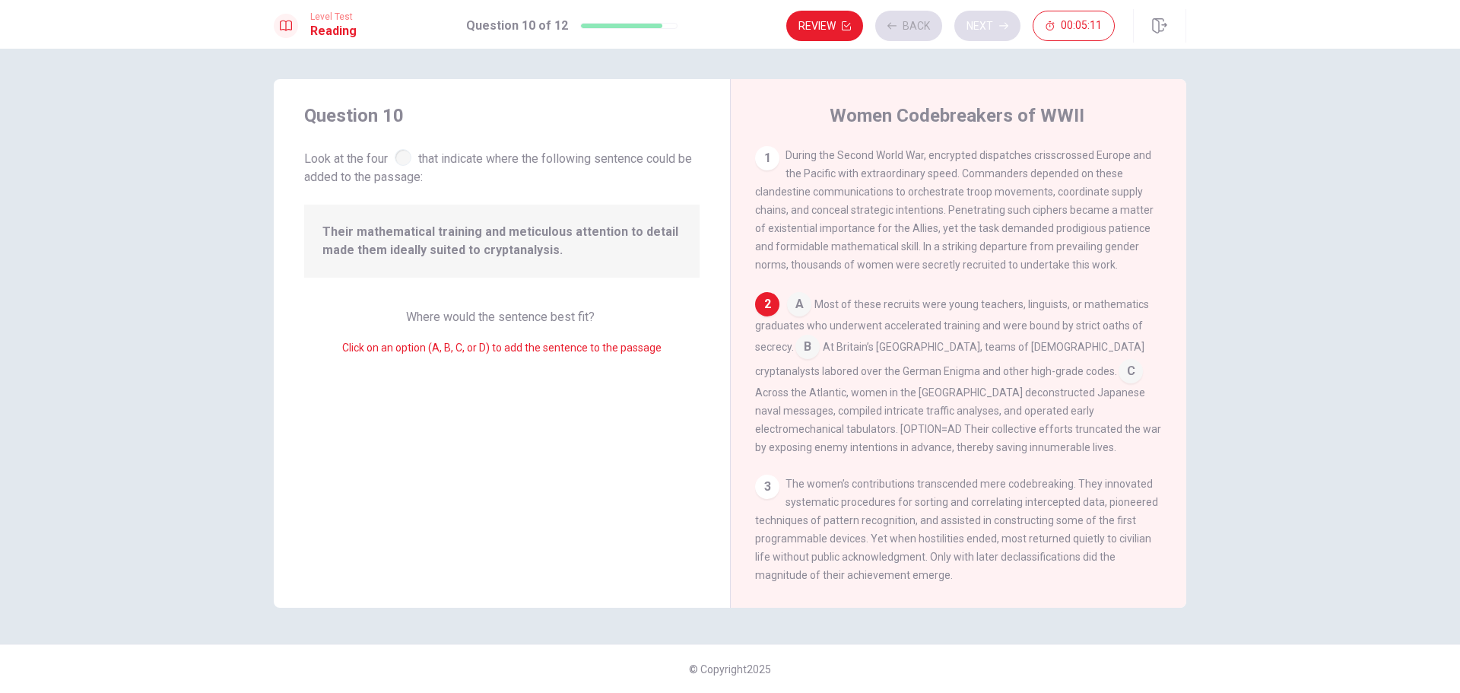
scroll to position [30, 0]
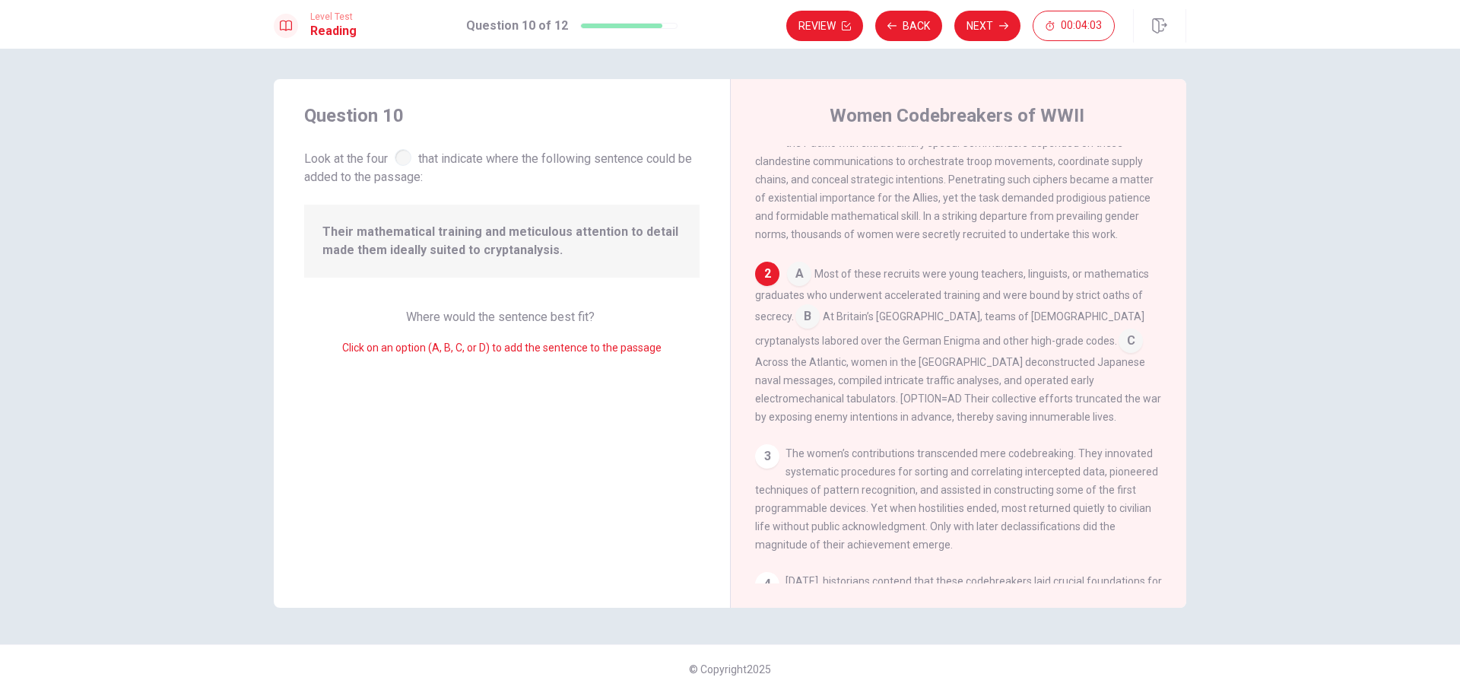
click at [810, 329] on input at bounding box center [807, 318] width 24 height 24
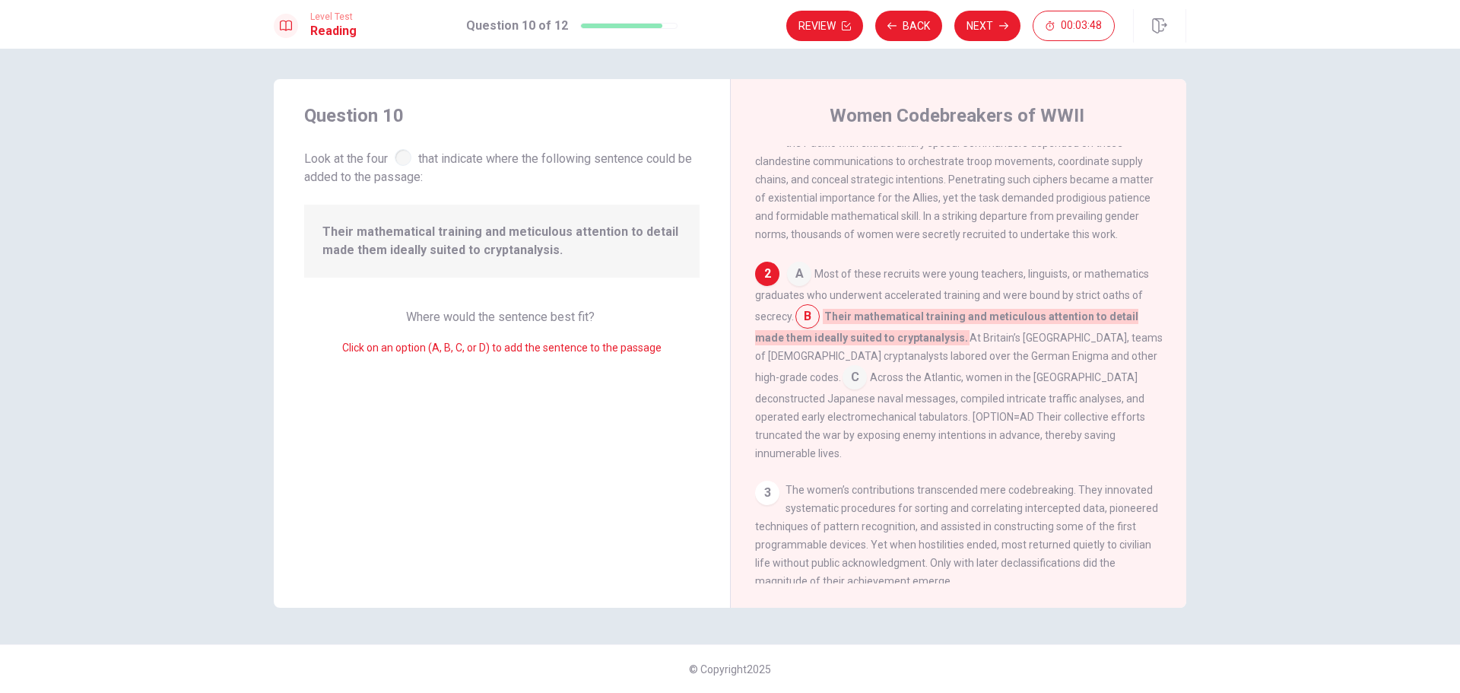
click at [799, 279] on input at bounding box center [799, 275] width 24 height 24
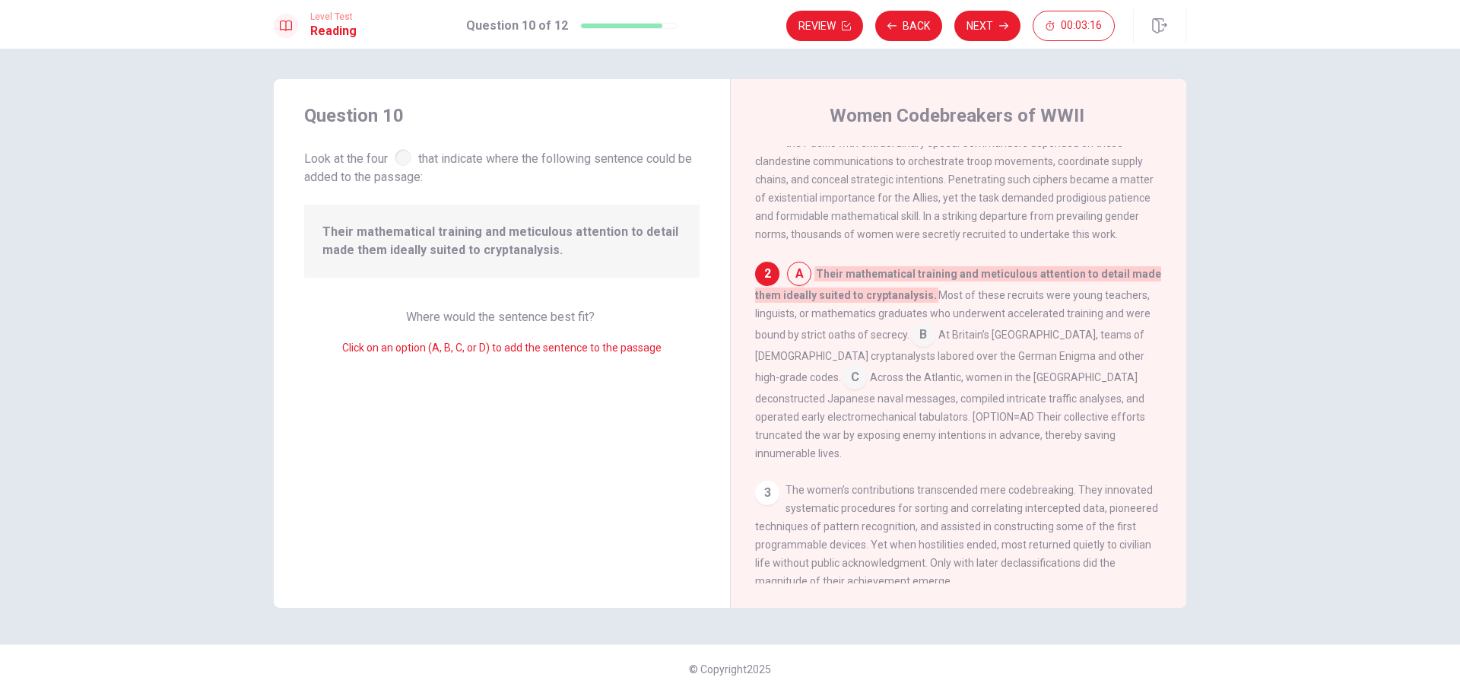
click at [922, 338] on input at bounding box center [923, 336] width 24 height 24
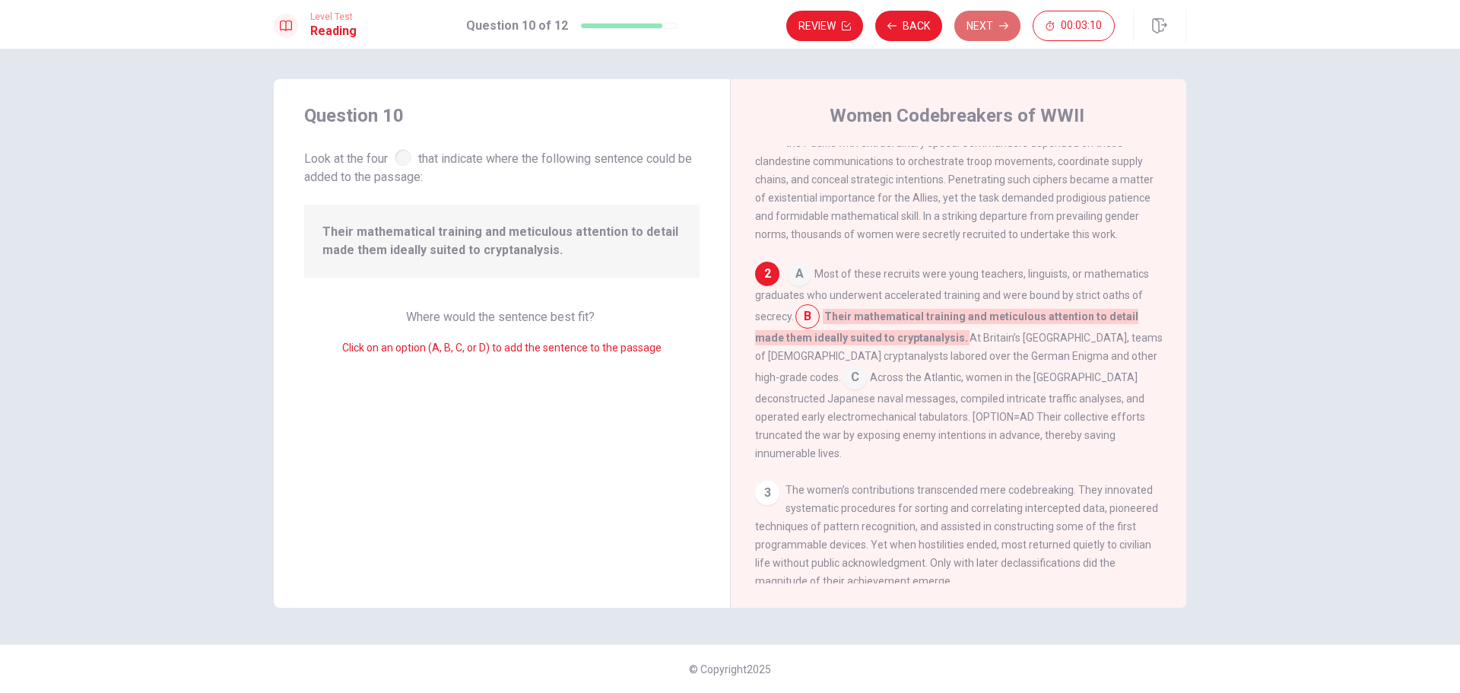
click at [963, 19] on button "Next" at bounding box center [987, 26] width 66 height 30
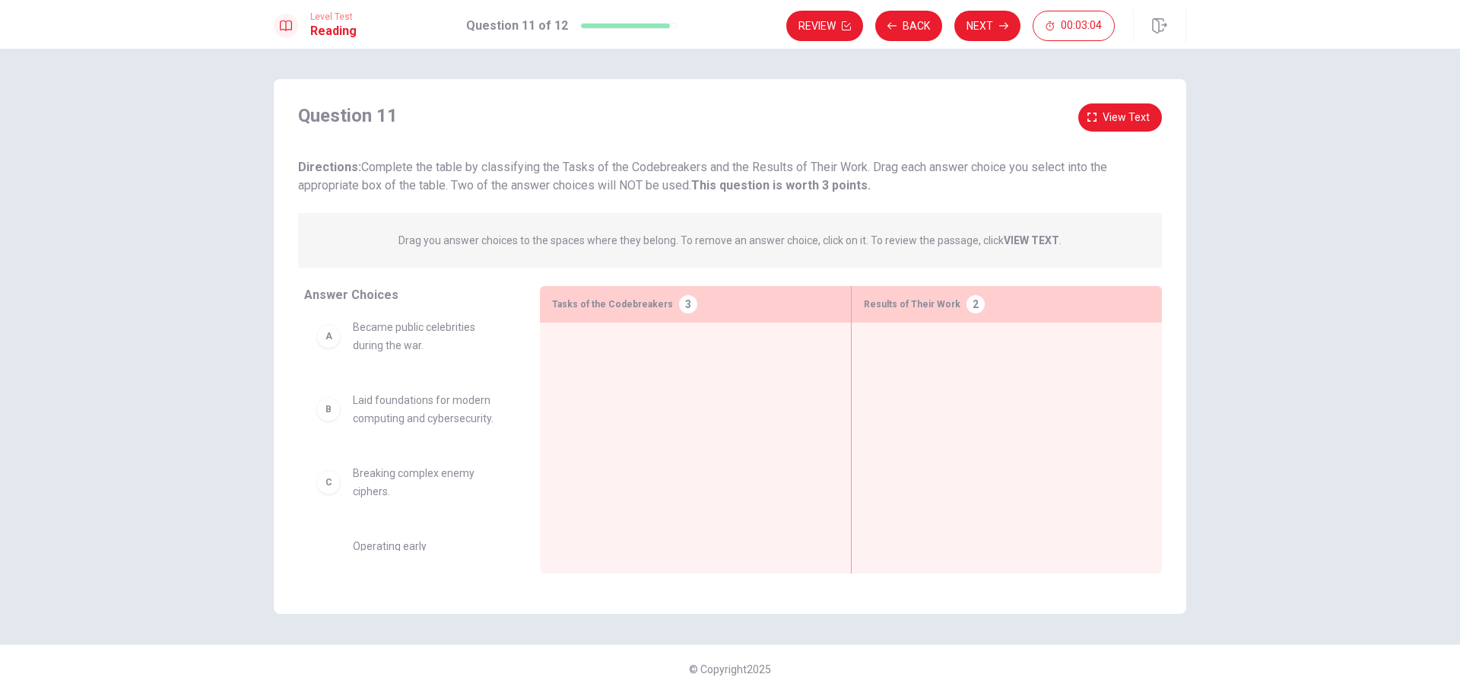
scroll to position [0, 0]
drag, startPoint x: 427, startPoint y: 345, endPoint x: 421, endPoint y: 362, distance: 17.6
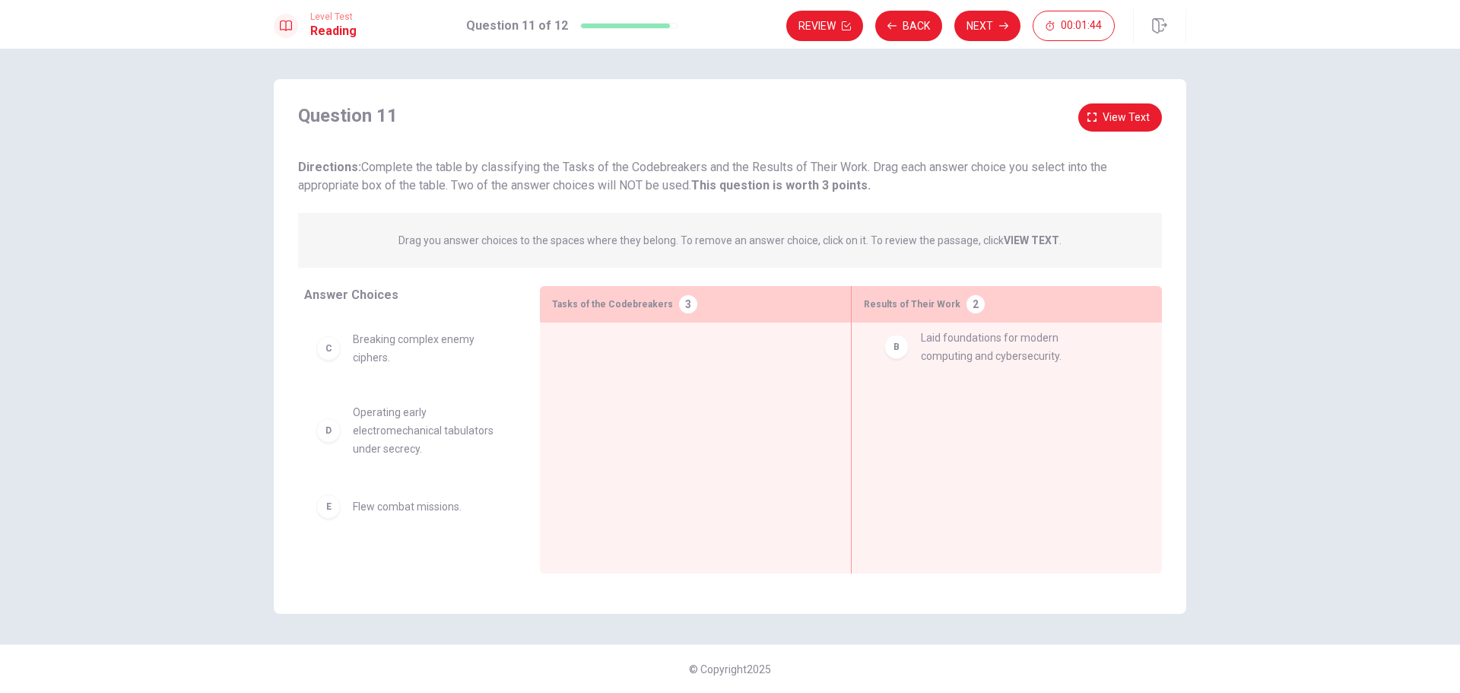
drag, startPoint x: 426, startPoint y: 350, endPoint x: 1000, endPoint y: 352, distance: 574.1
click at [1000, 352] on div at bounding box center [1007, 424] width 286 height 179
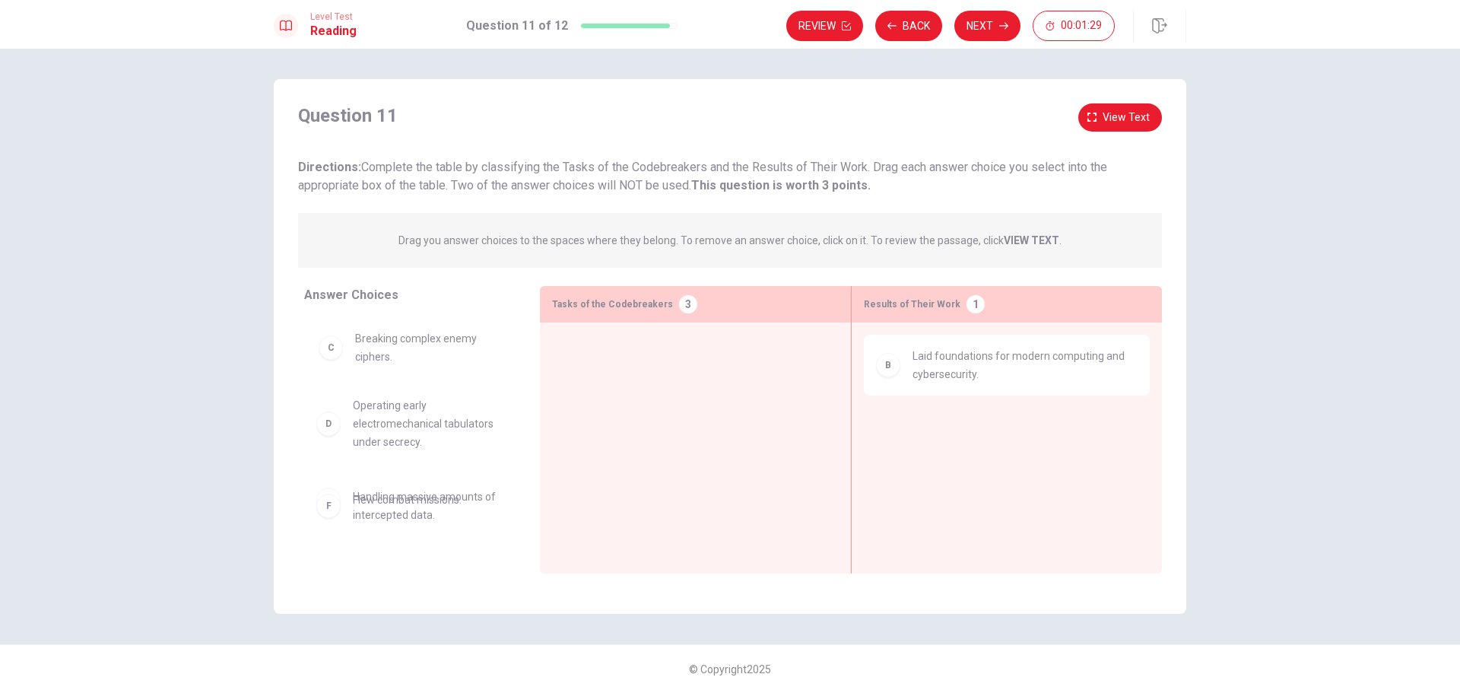
scroll to position [62, 0]
drag, startPoint x: 405, startPoint y: 363, endPoint x: 656, endPoint y: 363, distance: 250.9
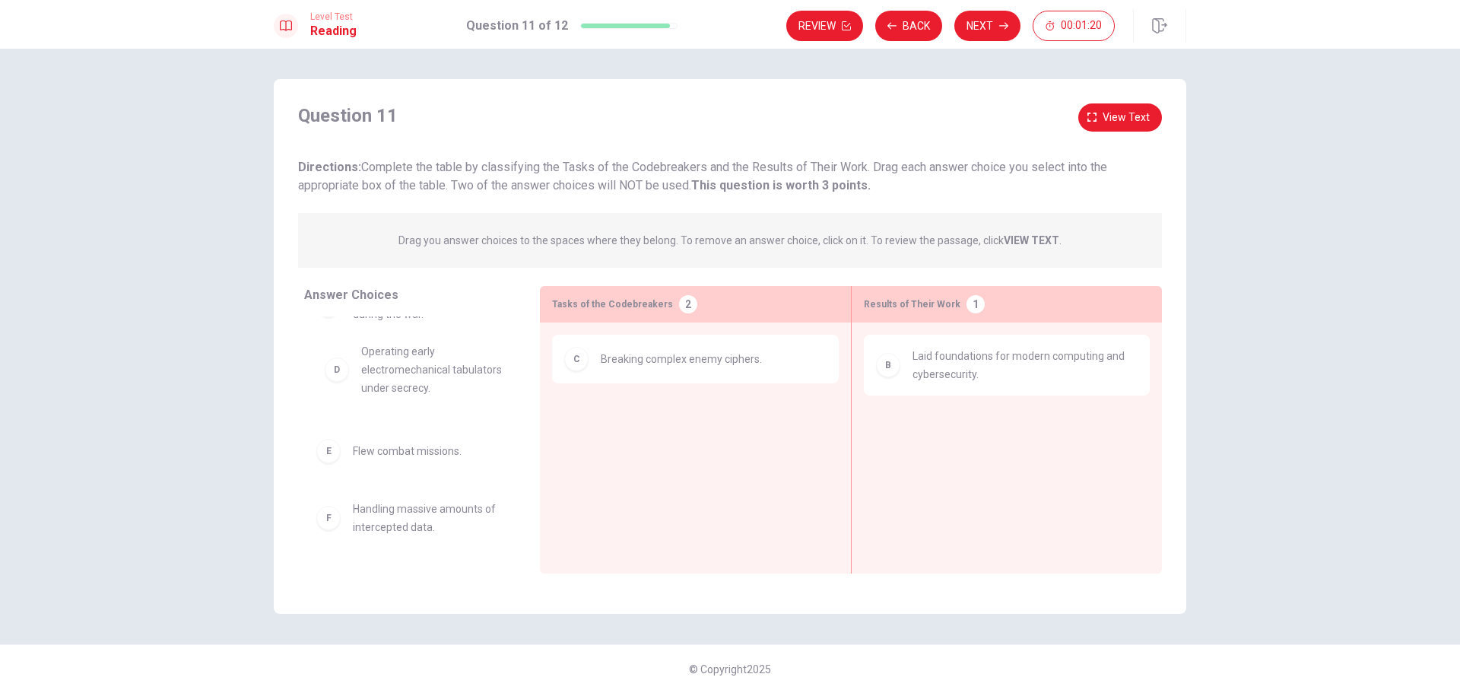
scroll to position [35, 0]
drag, startPoint x: 420, startPoint y: 366, endPoint x: 431, endPoint y: 373, distance: 13.3
click at [431, 373] on div "A Became public celebrities during the war. E Flew combat missions. F Handling …" at bounding box center [409, 398] width 211 height 234
drag, startPoint x: 432, startPoint y: 336, endPoint x: 693, endPoint y: 450, distance: 284.7
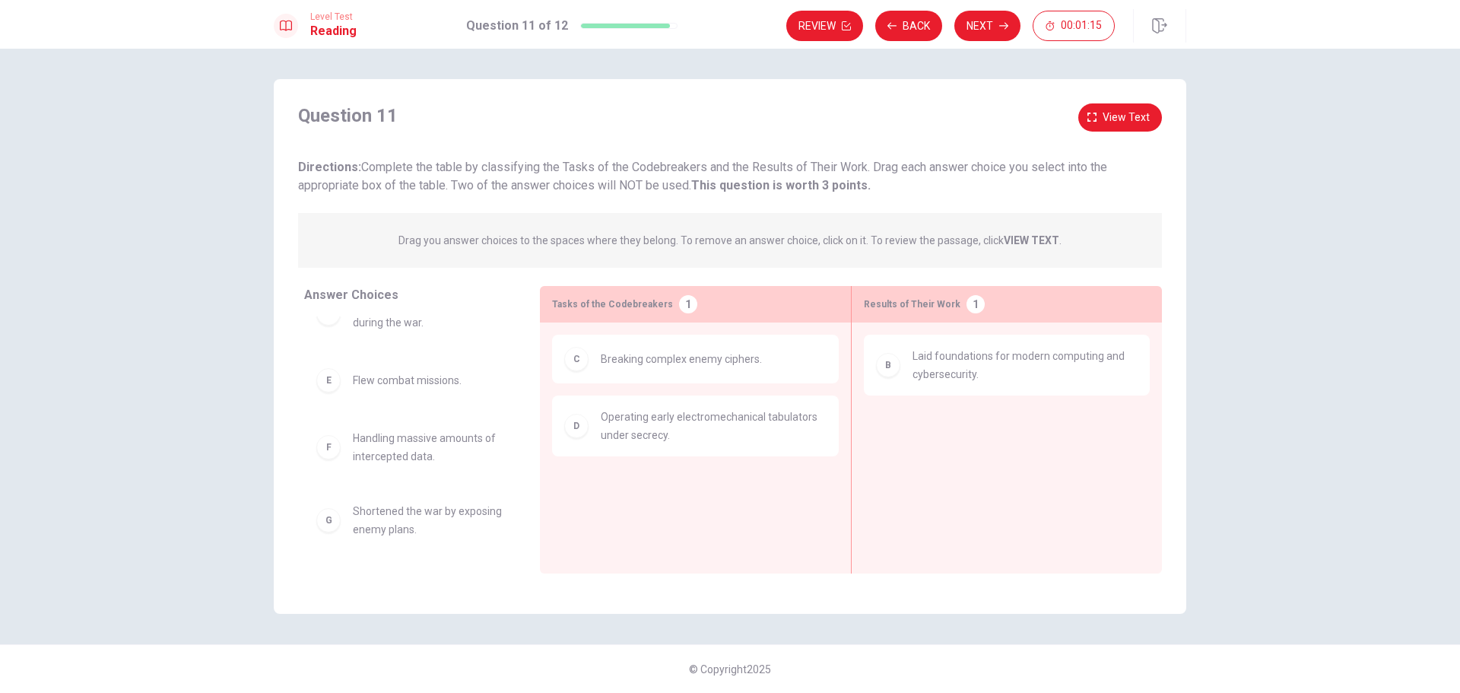
scroll to position [33, 0]
drag, startPoint x: 443, startPoint y: 534, endPoint x: 1030, endPoint y: 450, distance: 593.0
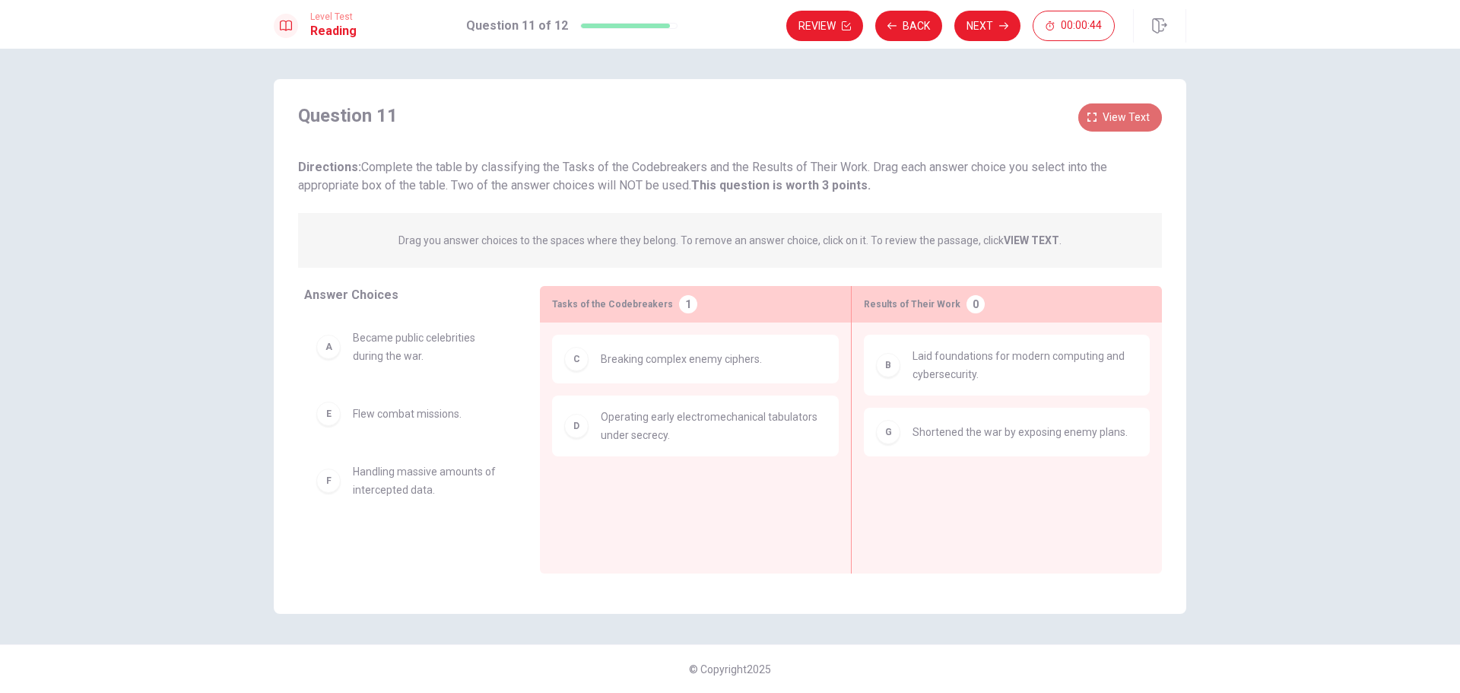
click at [1109, 116] on span "View text" at bounding box center [1126, 117] width 47 height 19
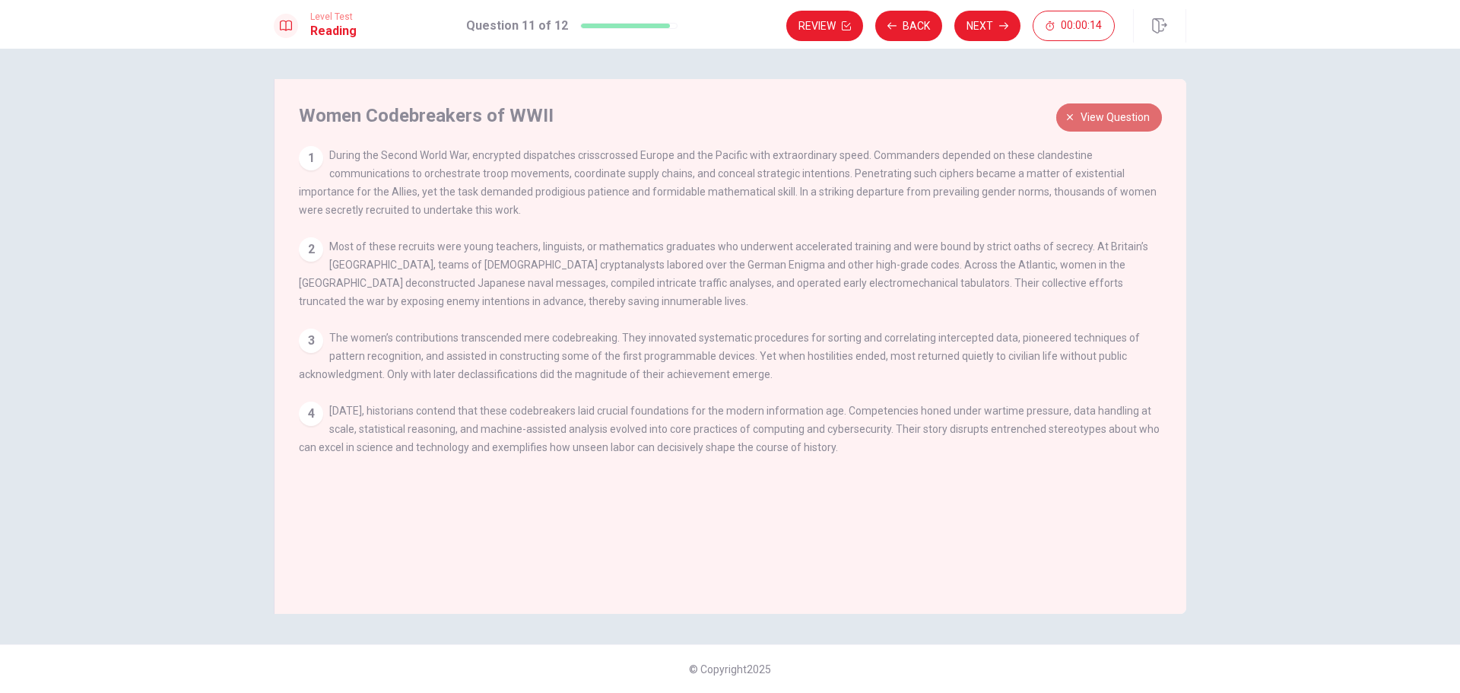
click at [1080, 113] on button "View question" at bounding box center [1109, 117] width 106 height 28
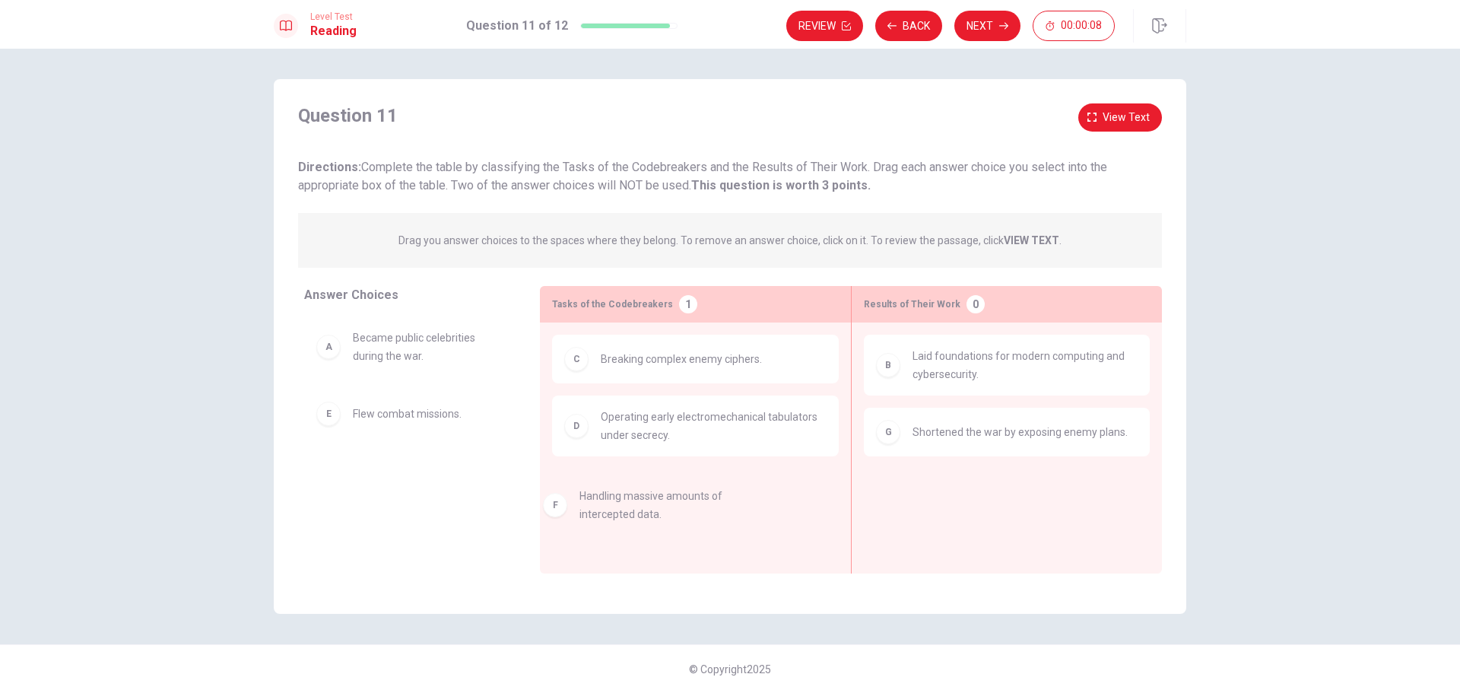
drag, startPoint x: 413, startPoint y: 486, endPoint x: 665, endPoint y: 502, distance: 253.0
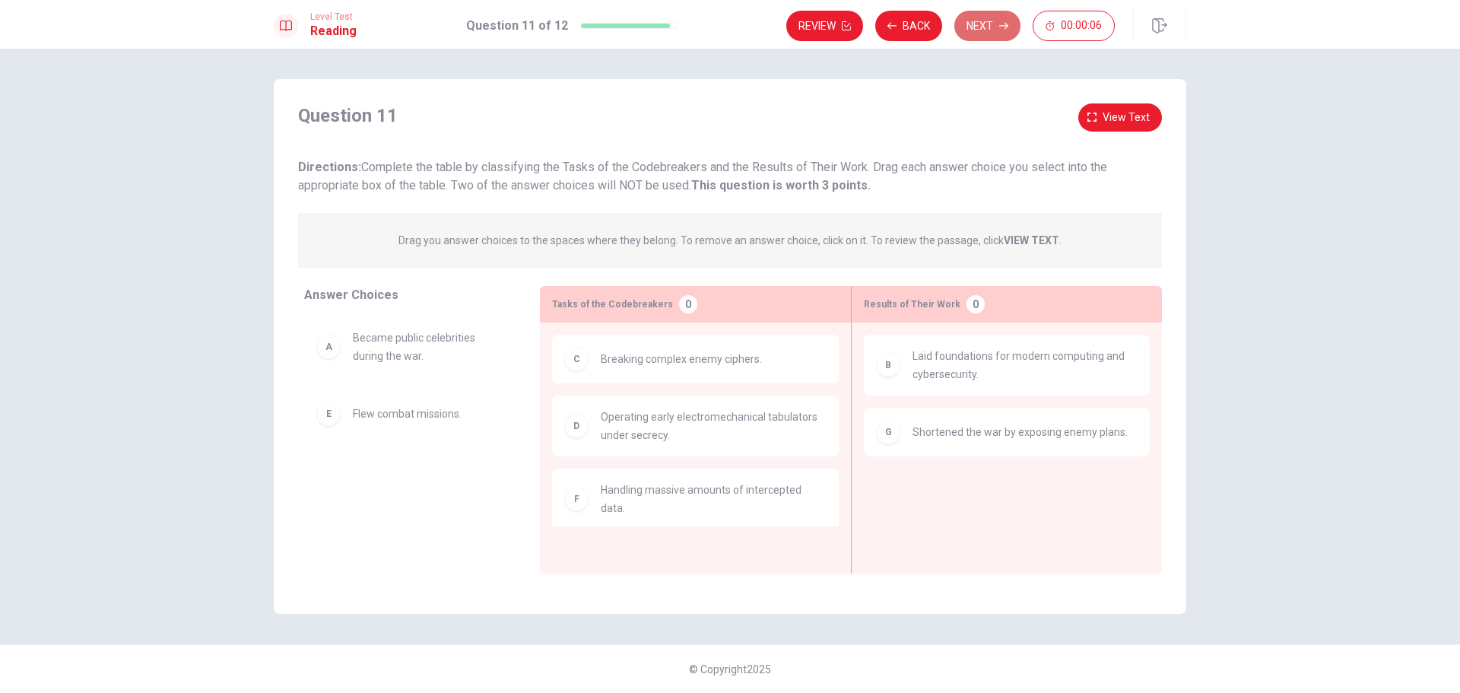
click at [997, 27] on button "Next" at bounding box center [987, 26] width 66 height 30
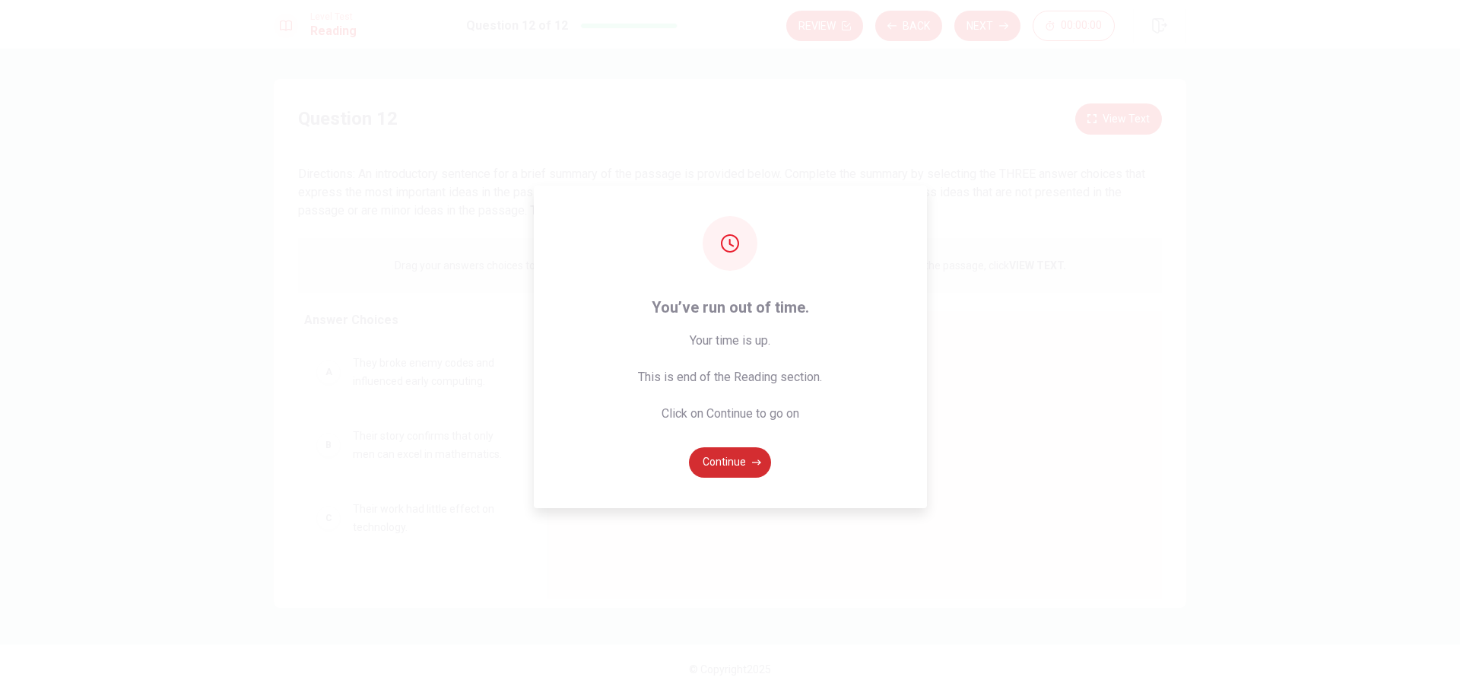
click at [723, 455] on button "Continue" at bounding box center [730, 462] width 82 height 30
click at [723, 455] on div at bounding box center [848, 456] width 577 height 204
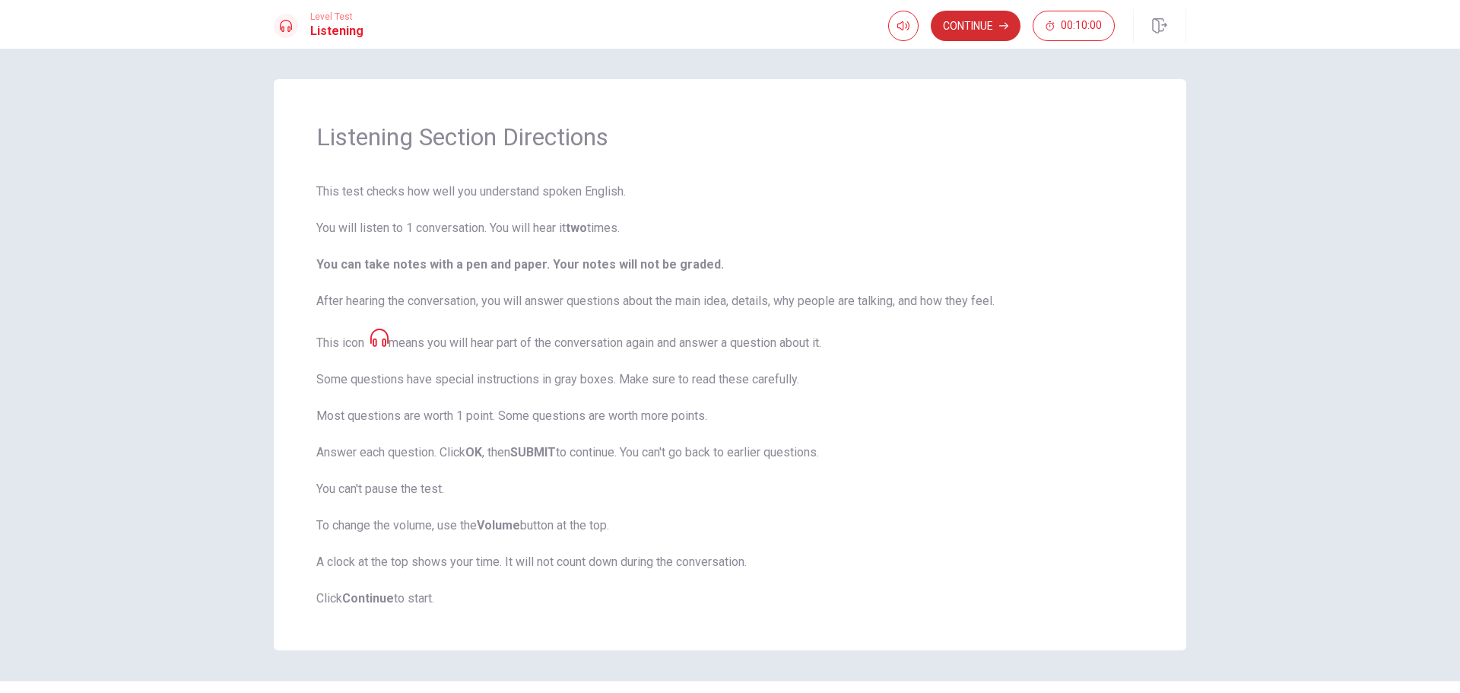
click at [978, 20] on button "Continue" at bounding box center [976, 26] width 90 height 30
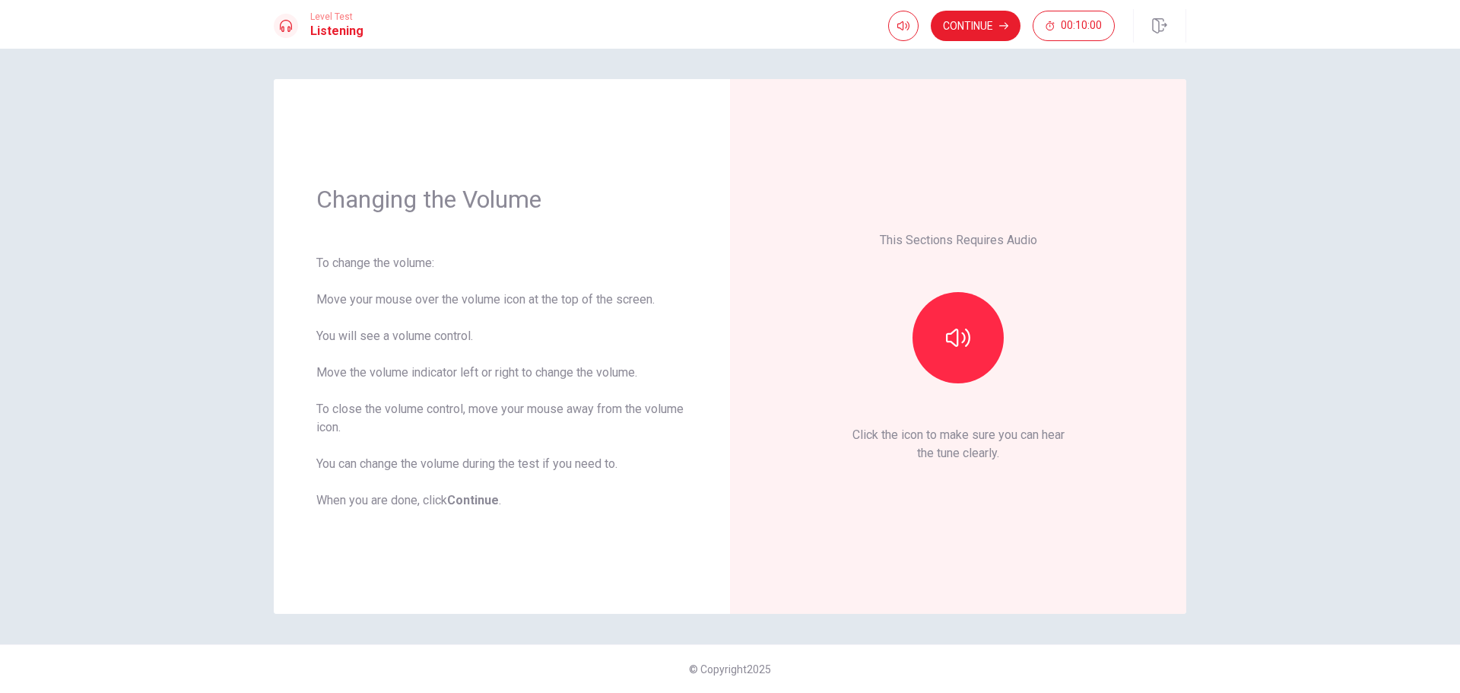
click at [318, 303] on div "To change the volume: Move your mouse over the volume icon at the top of the sc…" at bounding box center [501, 382] width 371 height 256
drag, startPoint x: 318, startPoint y: 303, endPoint x: 688, endPoint y: 329, distance: 371.3
click at [688, 329] on div "Changing the Volume To change the volume: Move your mouse over the volume icon …" at bounding box center [502, 346] width 456 height 535
click at [905, 33] on body "This site uses cookies, as explained in our Privacy Policy . If you agree to th…" at bounding box center [730, 346] width 1460 height 693
click at [920, 56] on span at bounding box center [924, 54] width 9 height 9
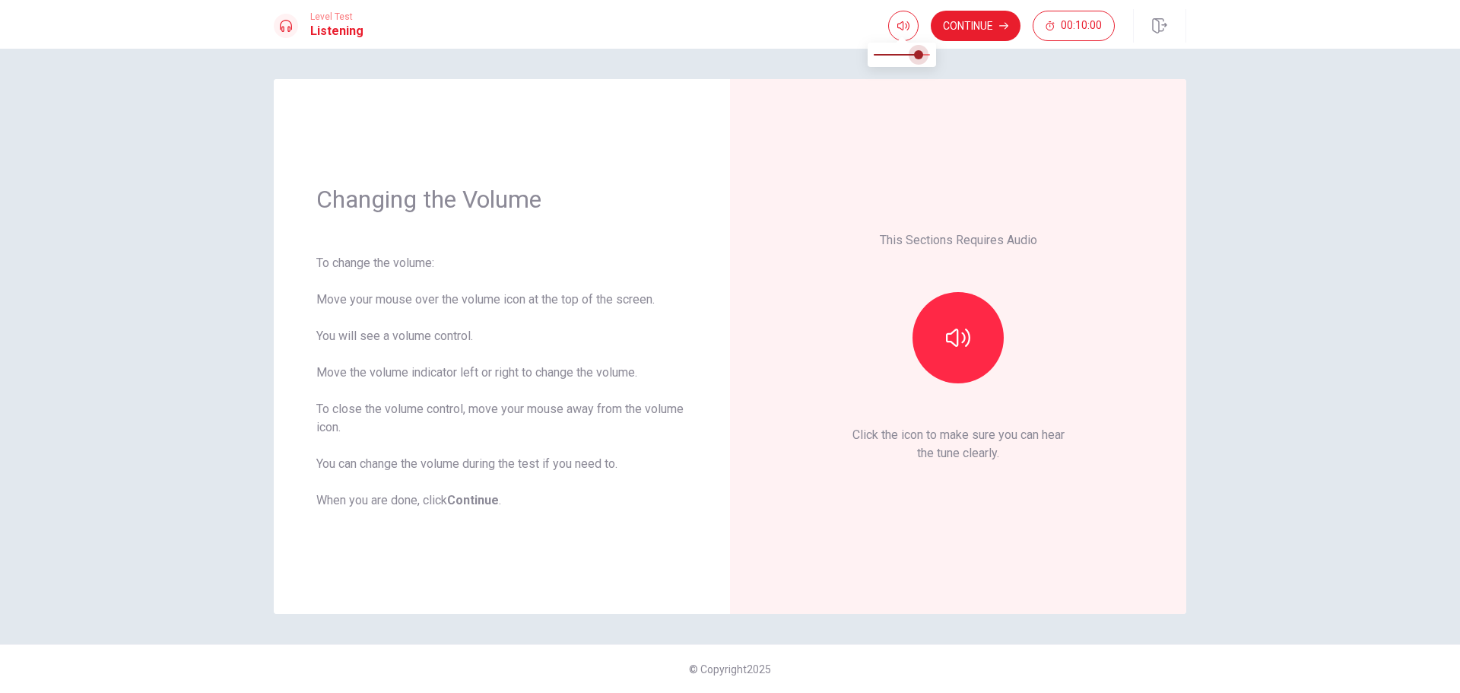
type input "0.7"
click at [915, 58] on span at bounding box center [913, 54] width 9 height 9
click at [954, 361] on button "button" at bounding box center [958, 337] width 91 height 91
click at [906, 29] on icon "button" at bounding box center [903, 25] width 12 height 9
type input "0.7"
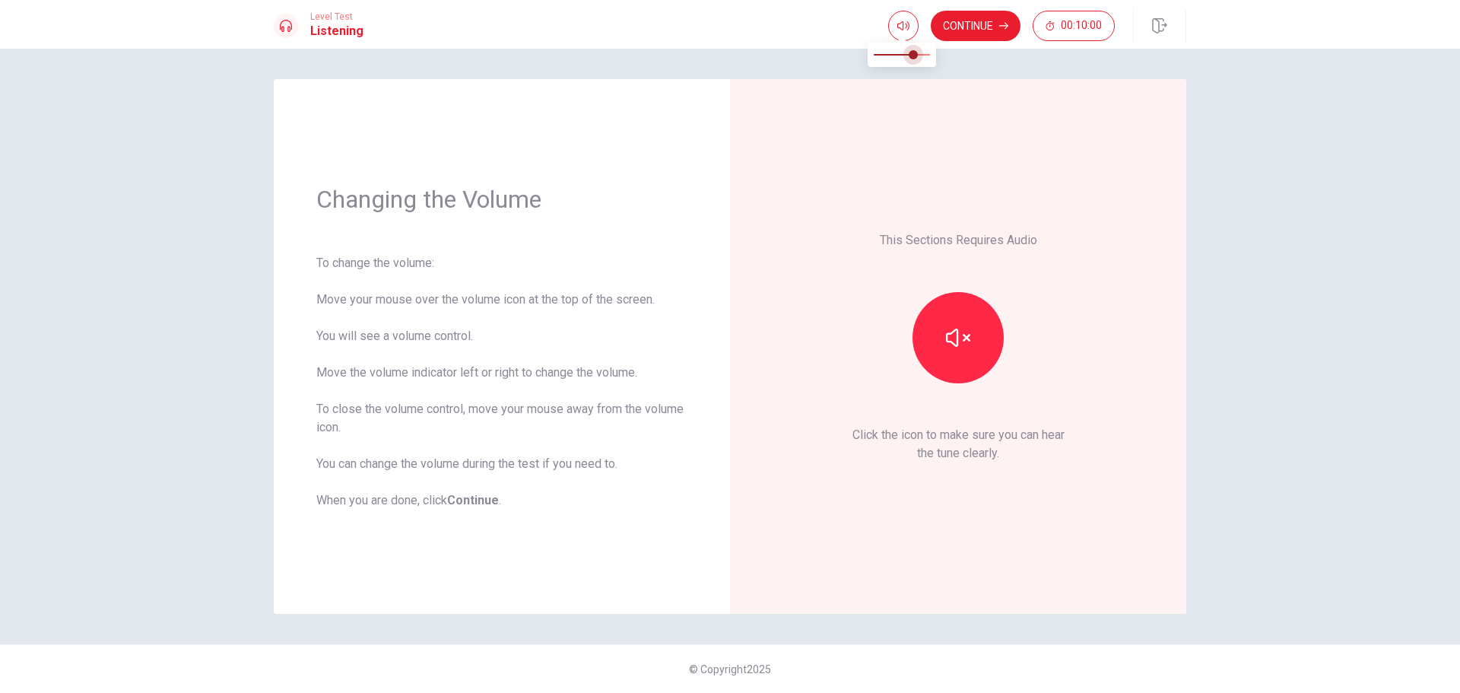
click at [912, 59] on span at bounding box center [913, 54] width 9 height 9
click at [959, 319] on button "button" at bounding box center [958, 337] width 91 height 91
click at [959, 318] on button "button" at bounding box center [958, 337] width 91 height 91
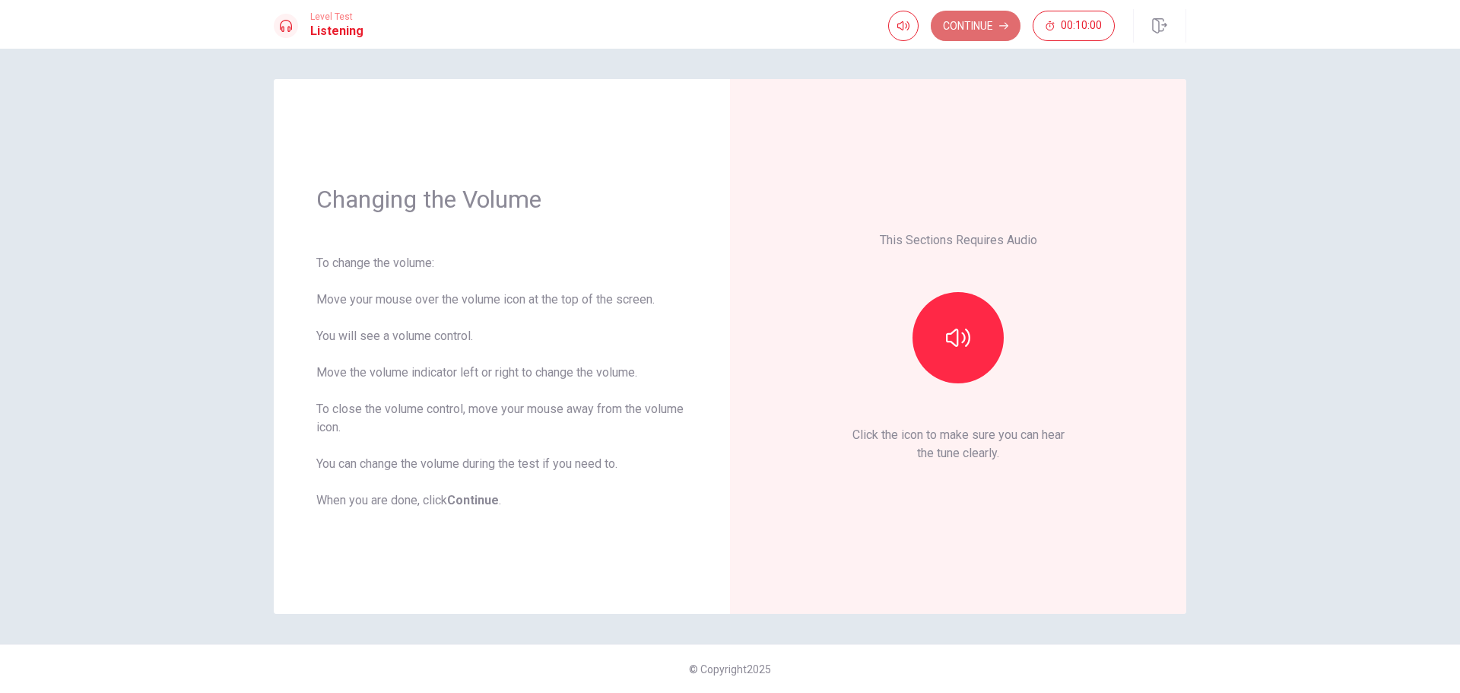
click at [970, 23] on button "Continue" at bounding box center [976, 26] width 90 height 30
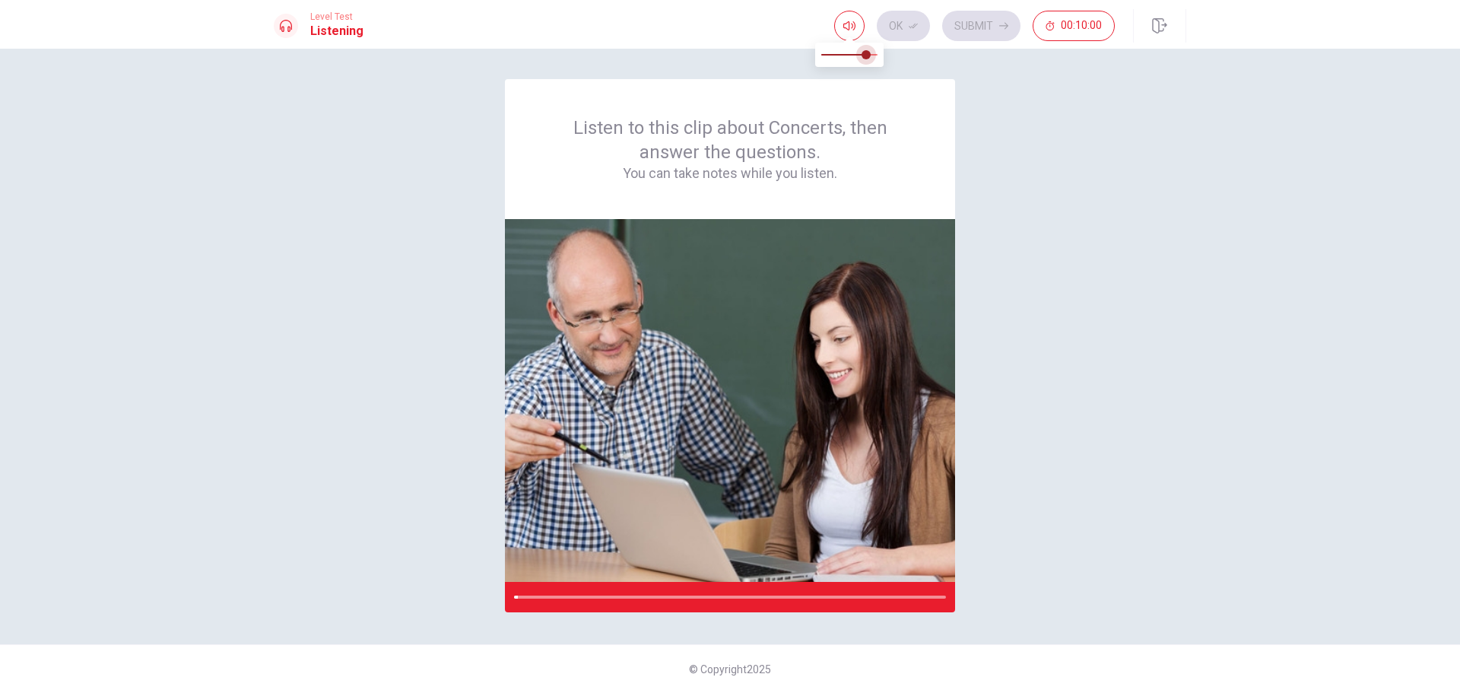
click at [865, 56] on span at bounding box center [866, 54] width 9 height 9
type input "0.9"
click at [869, 56] on span at bounding box center [872, 54] width 9 height 9
click at [1285, 134] on div "Listen to this clip about Concerts, then answer the questions. You can take not…" at bounding box center [730, 371] width 1460 height 644
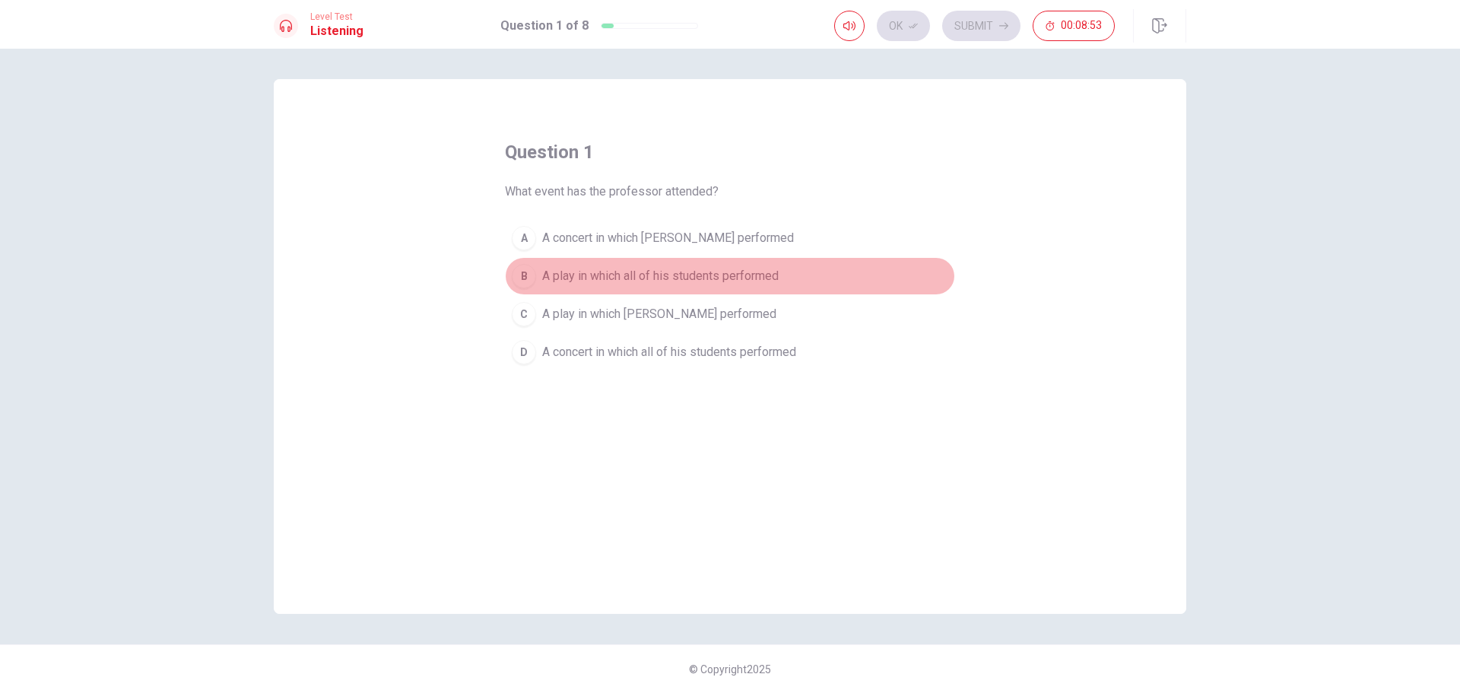
click at [532, 279] on div "B" at bounding box center [524, 276] width 24 height 24
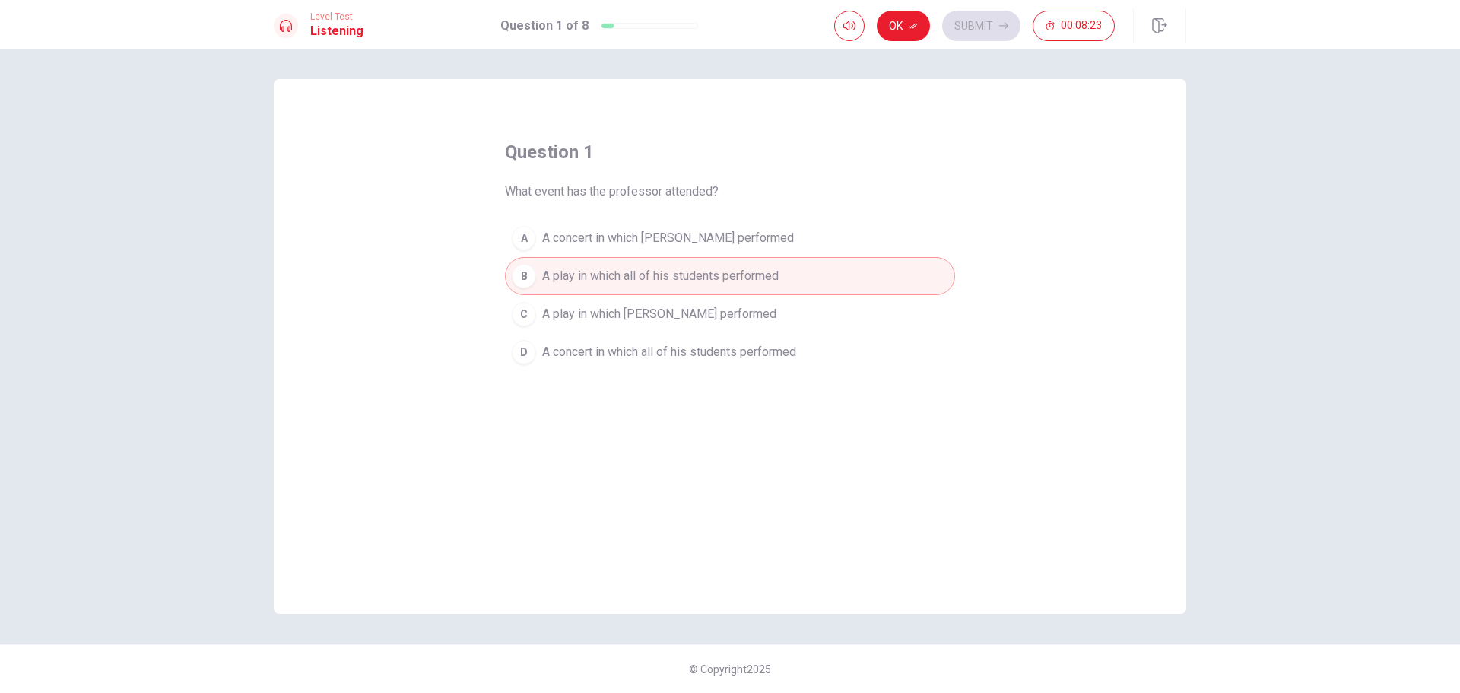
click at [622, 351] on span "A concert in which all of his students performed" at bounding box center [669, 352] width 254 height 18
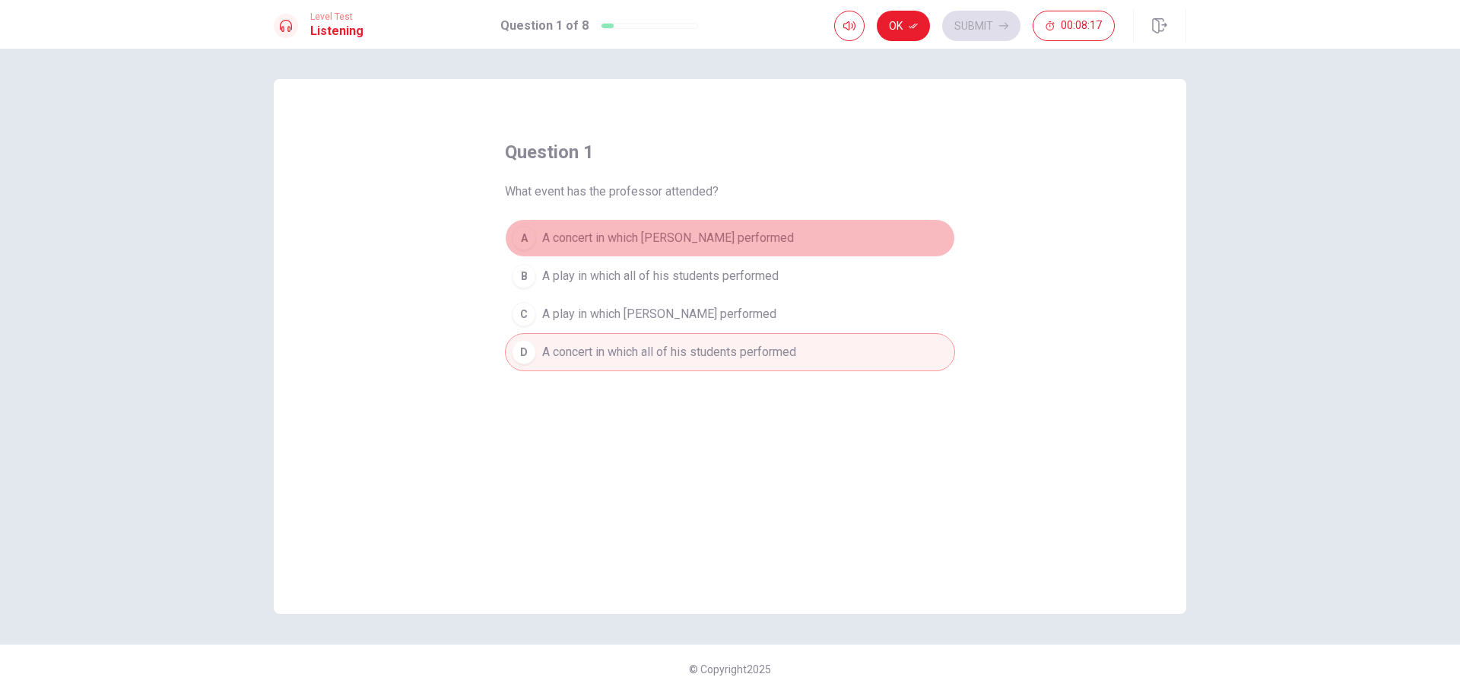
click at [754, 233] on button "A A concert in which [PERSON_NAME] performed" at bounding box center [730, 238] width 450 height 38
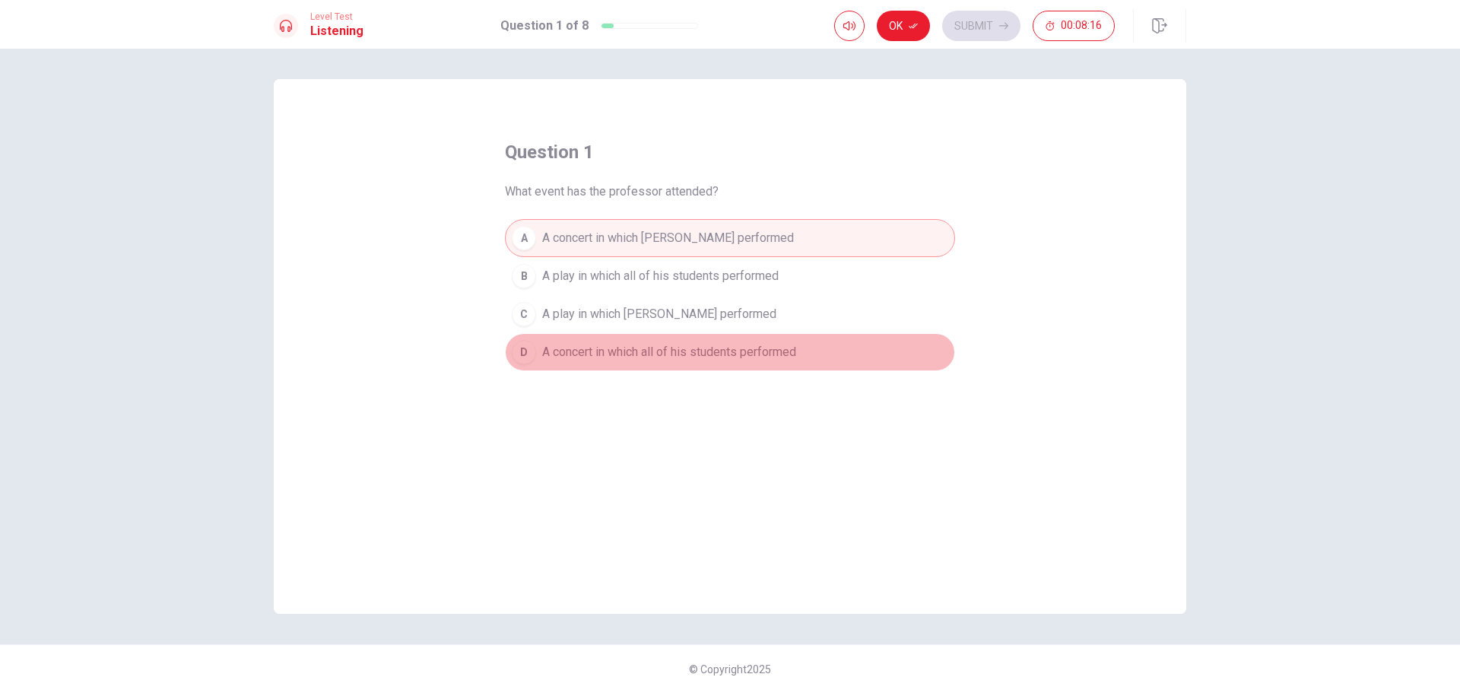
click at [744, 356] on span "A concert in which all of his students performed" at bounding box center [669, 352] width 254 height 18
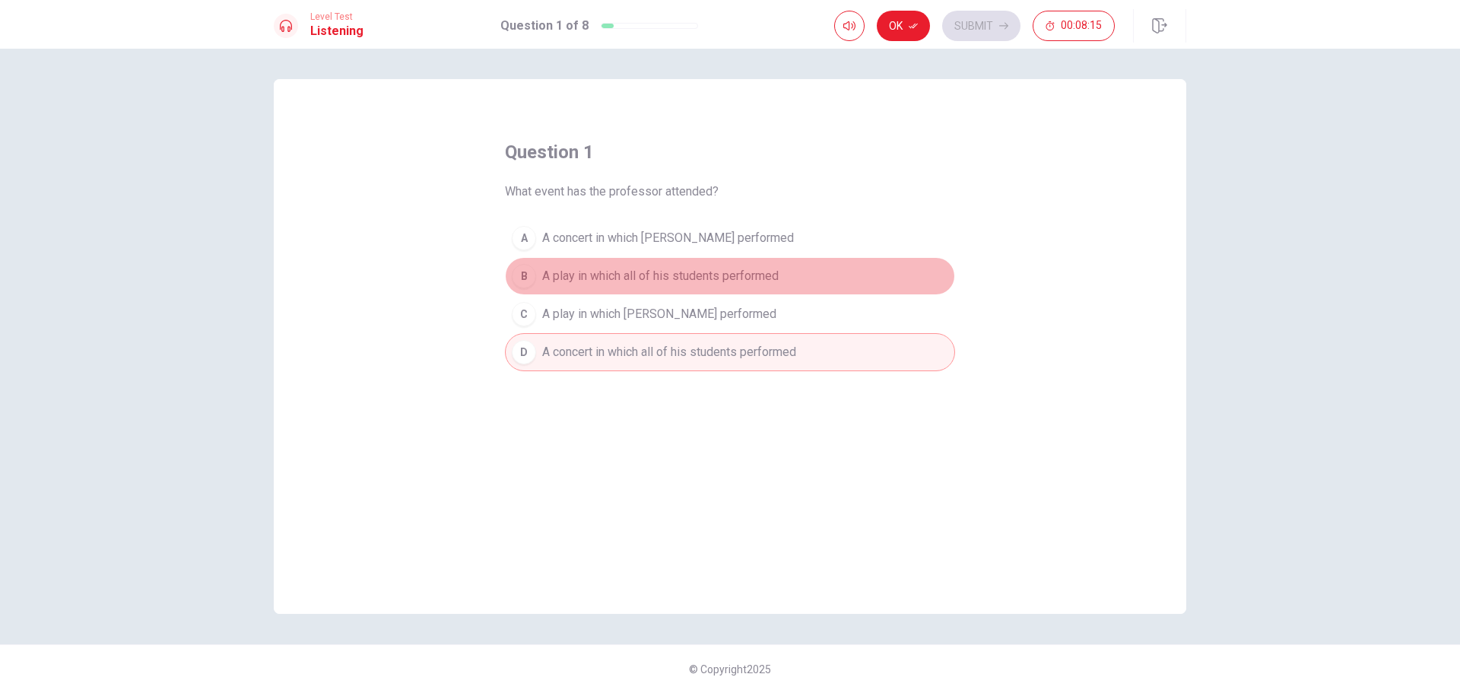
click at [747, 265] on button "B A play in which all of his students performed" at bounding box center [730, 276] width 450 height 38
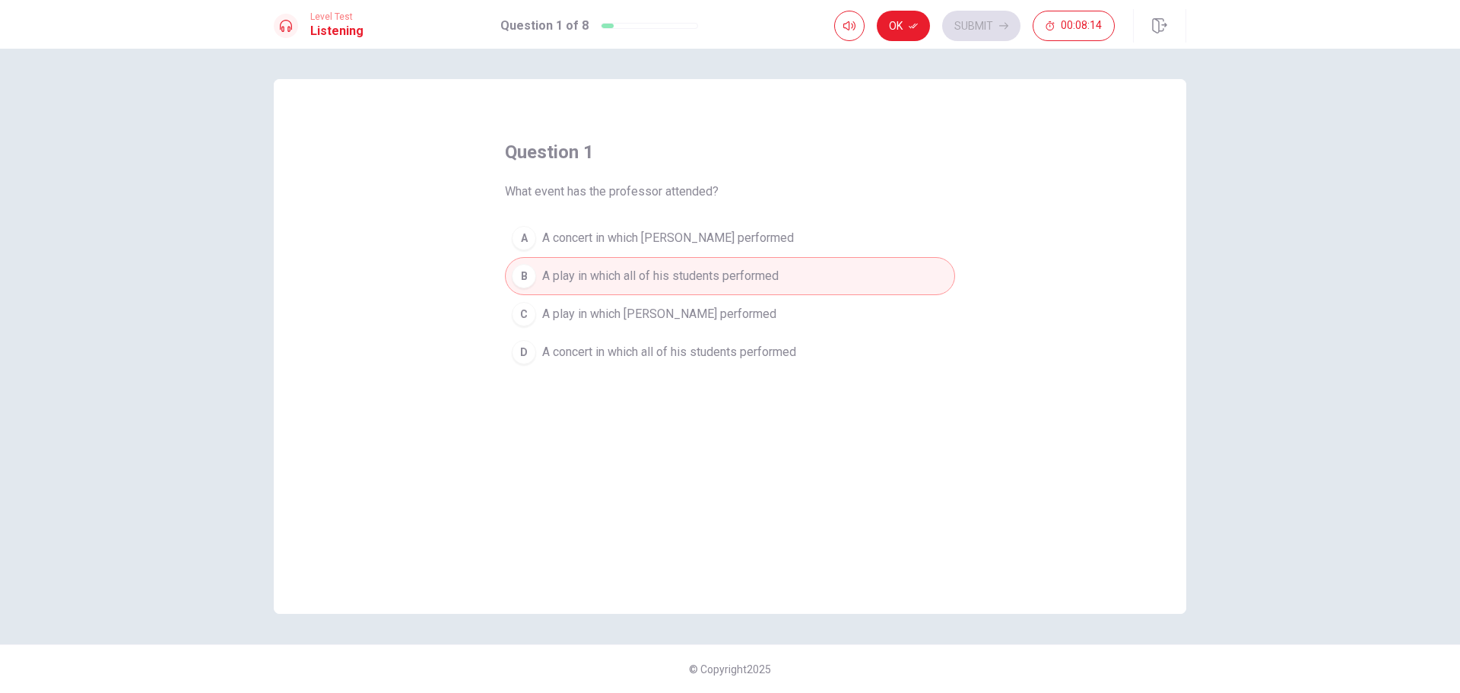
click at [757, 344] on button "D A concert in which all of his students performed" at bounding box center [730, 352] width 450 height 38
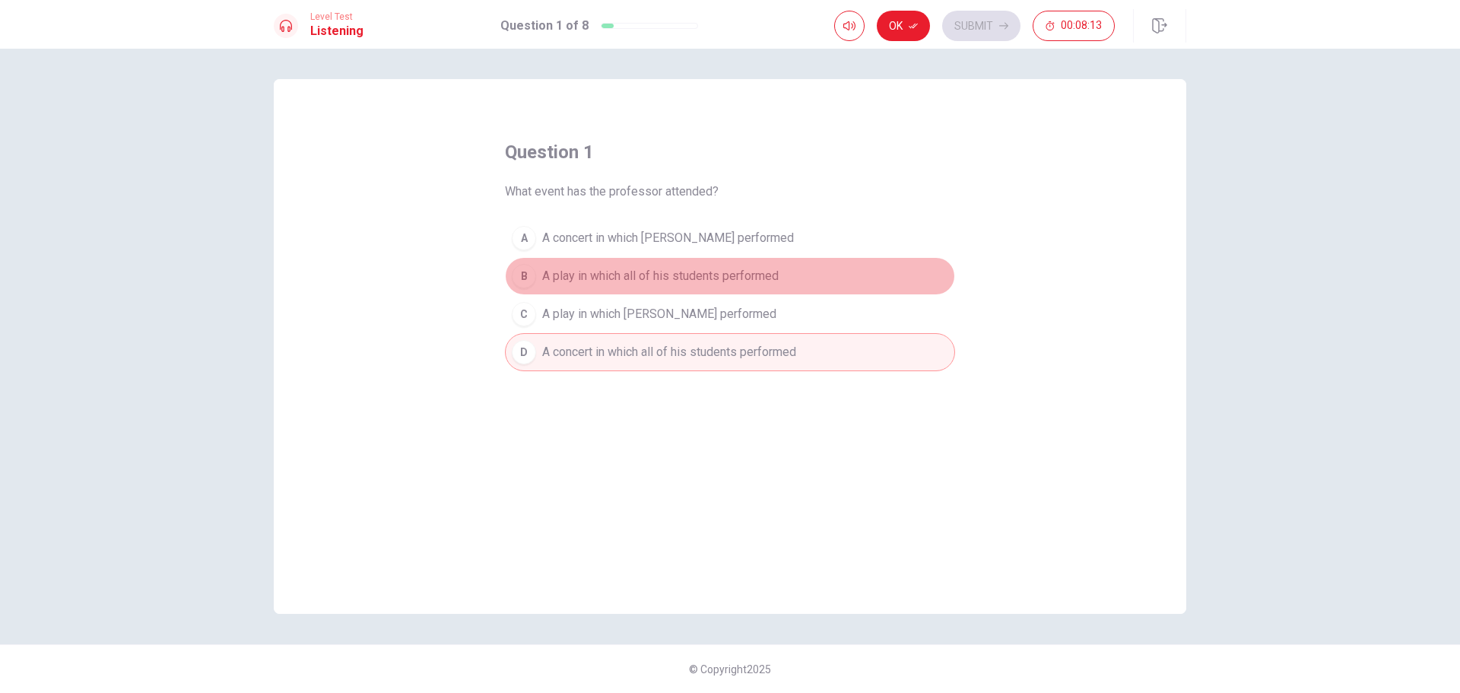
click at [764, 267] on span "A play in which all of his students performed" at bounding box center [660, 276] width 236 height 18
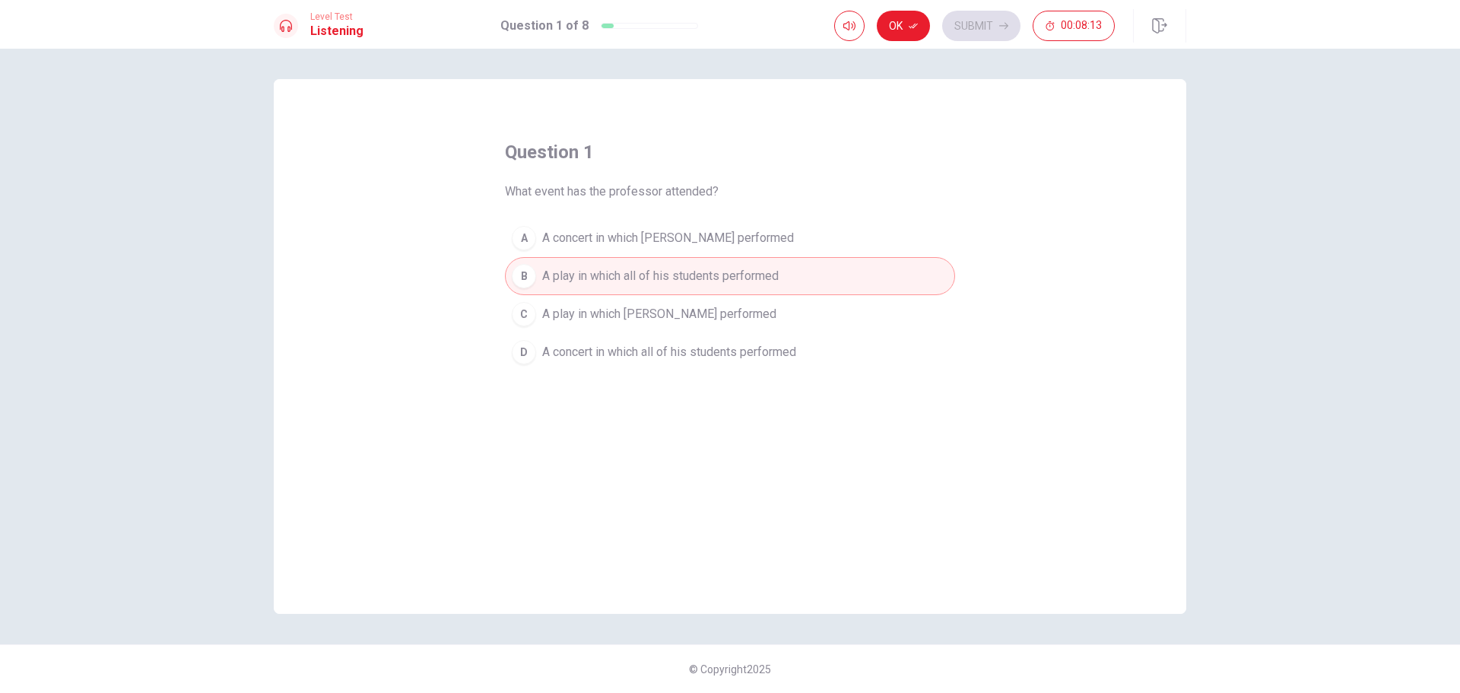
click at [763, 348] on span "A concert in which all of his students performed" at bounding box center [669, 352] width 254 height 18
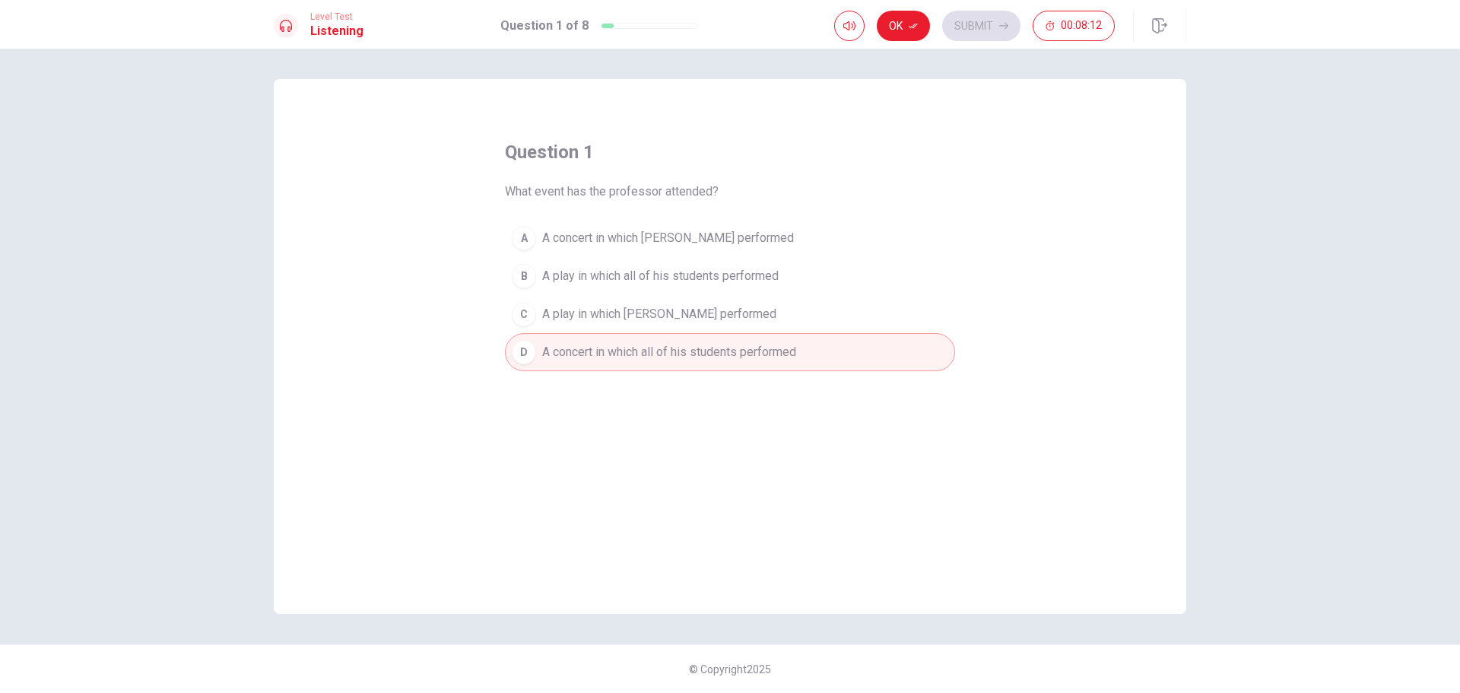
click at [766, 277] on span "A play in which all of his students performed" at bounding box center [660, 276] width 236 height 18
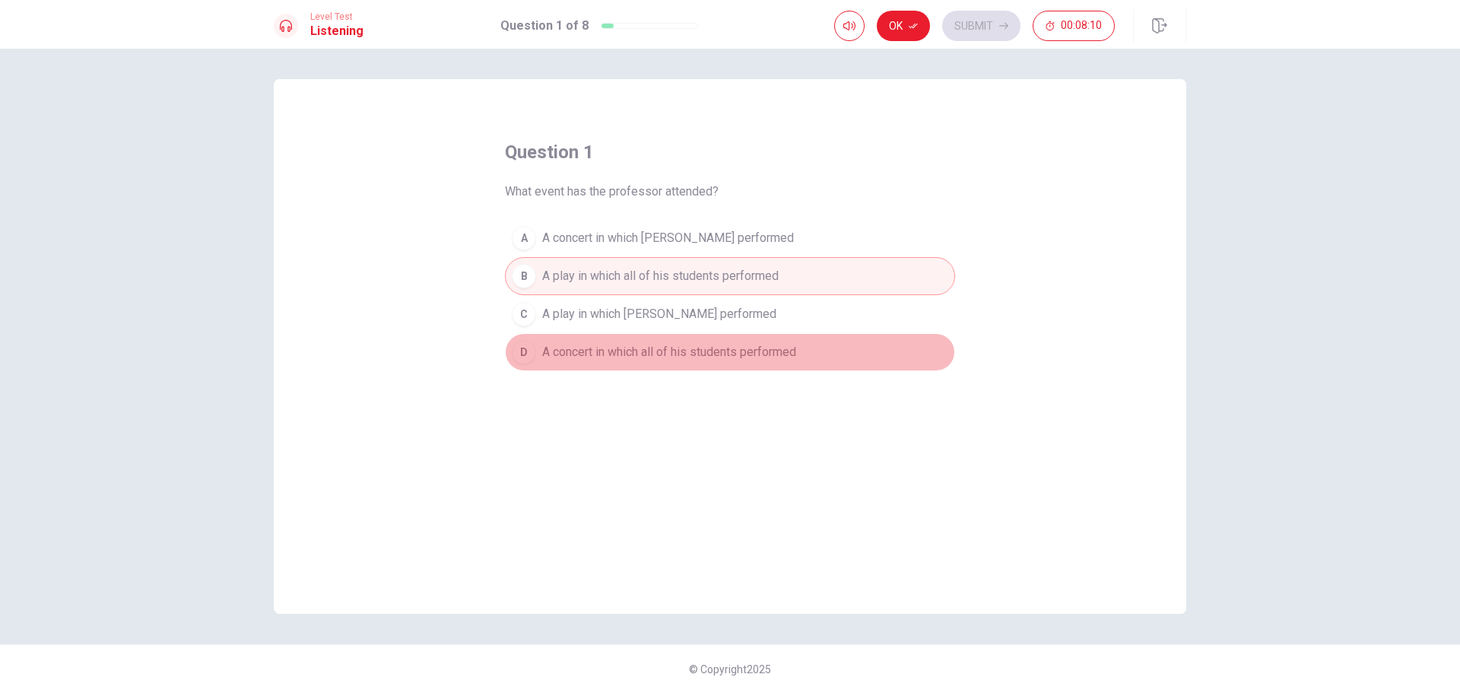
click at [760, 363] on button "D A concert in which all of his students performed" at bounding box center [730, 352] width 450 height 38
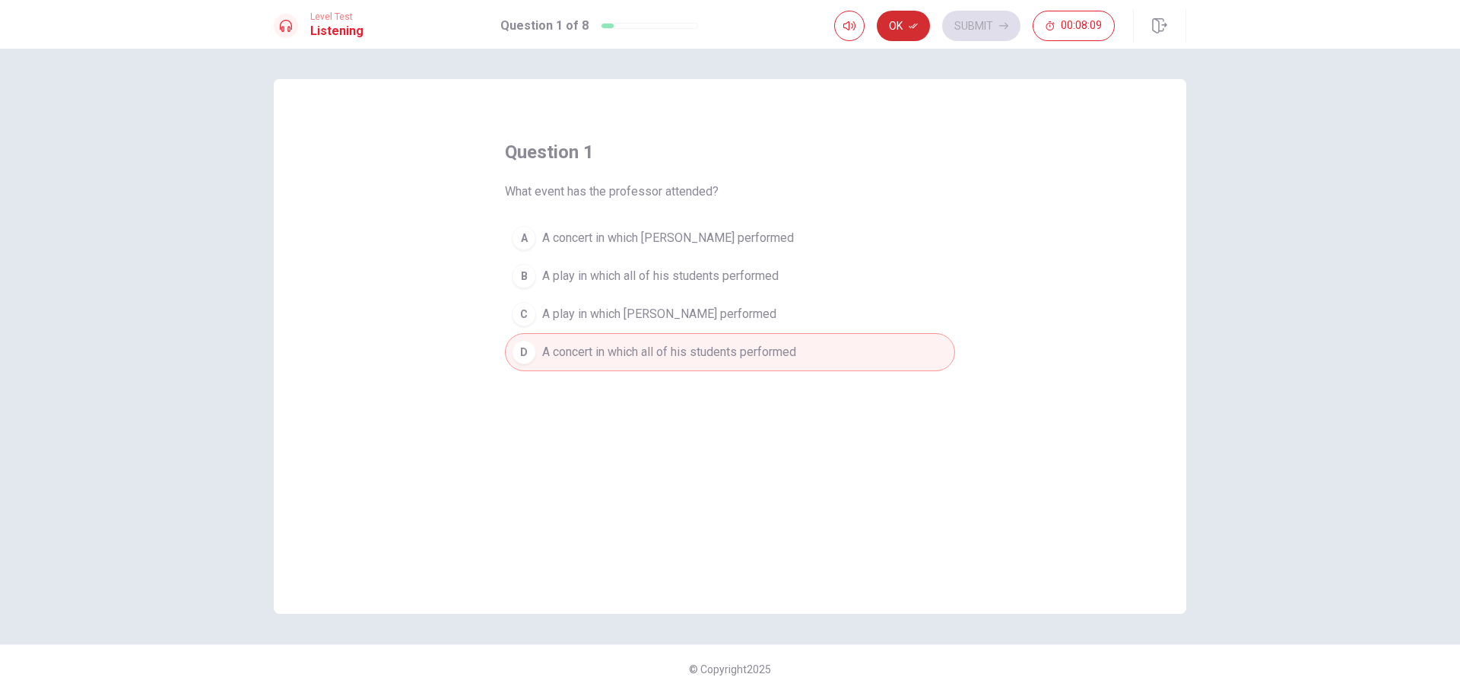
click at [888, 24] on button "Ok" at bounding box center [903, 26] width 53 height 30
click at [992, 27] on button "Submit" at bounding box center [981, 26] width 78 height 30
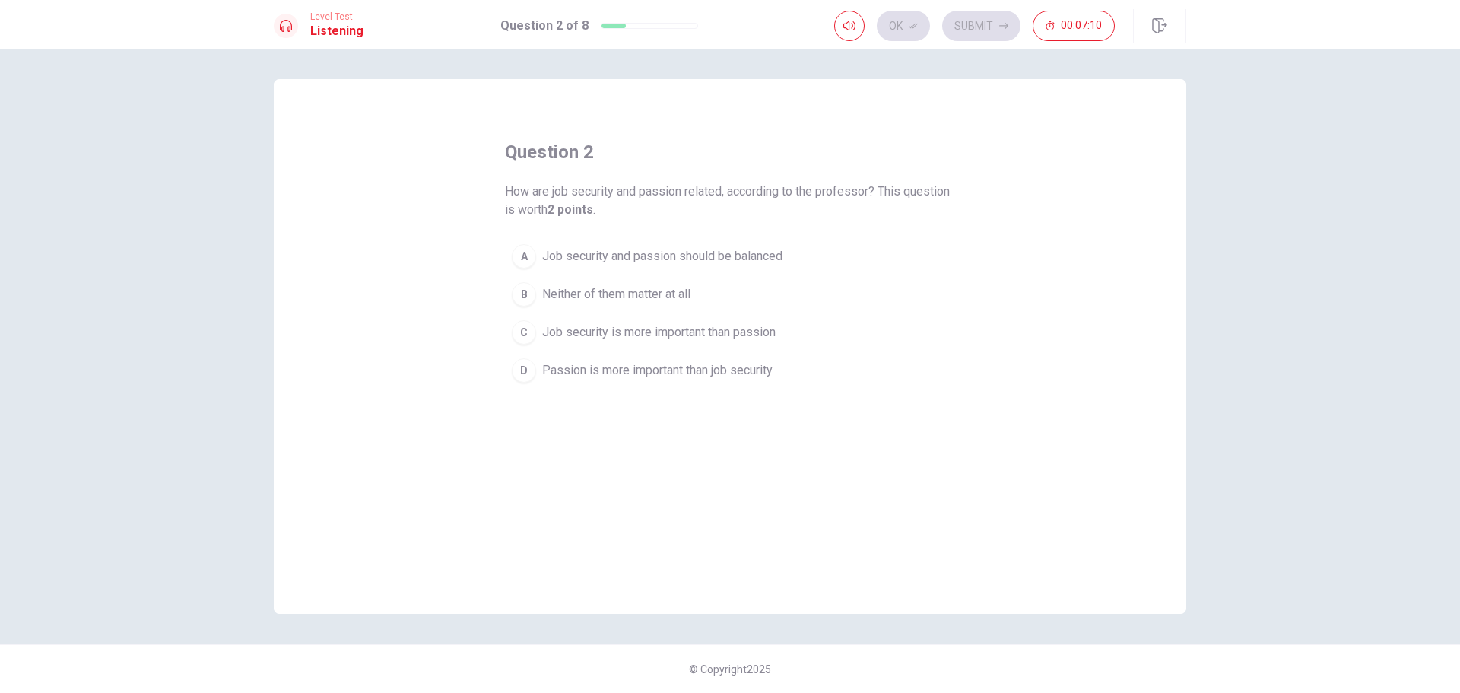
click at [521, 368] on div "D" at bounding box center [524, 370] width 24 height 24
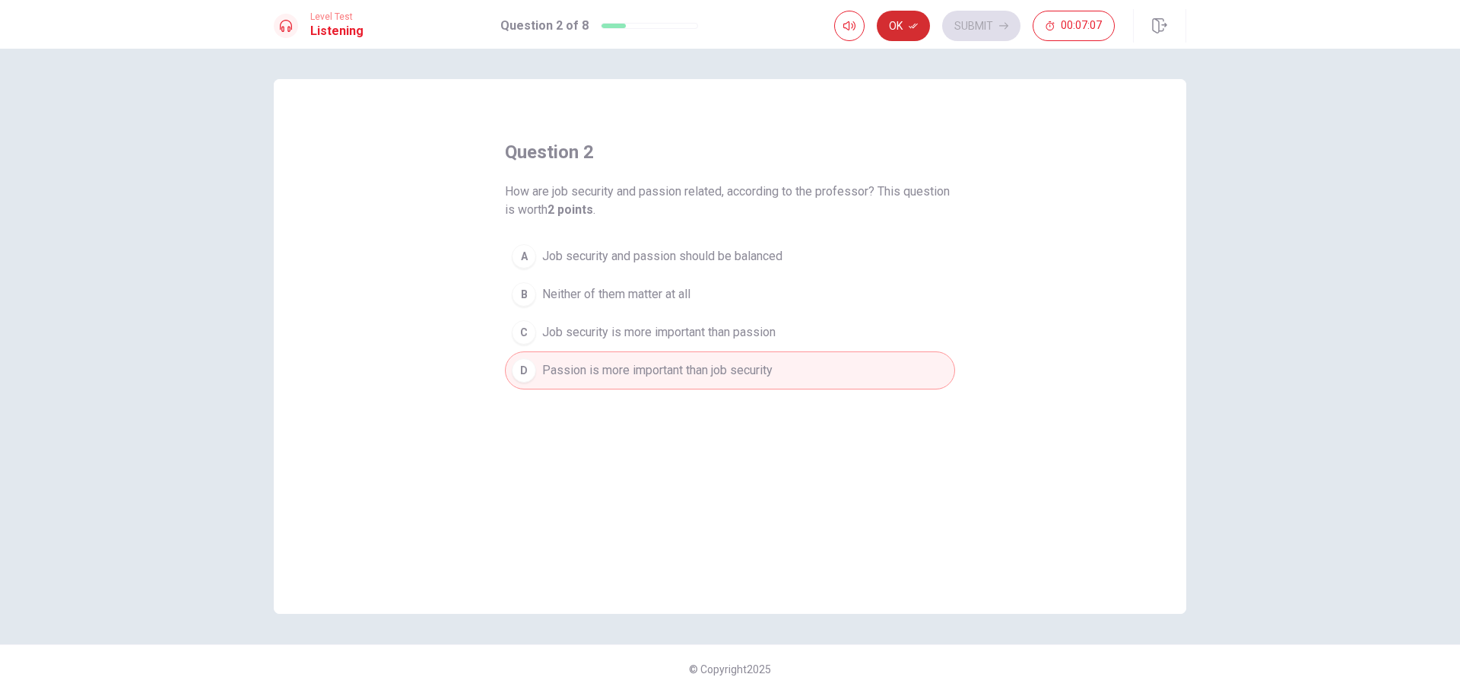
click at [918, 32] on button "Ok" at bounding box center [903, 26] width 53 height 30
click at [999, 27] on icon "button" at bounding box center [1003, 25] width 9 height 9
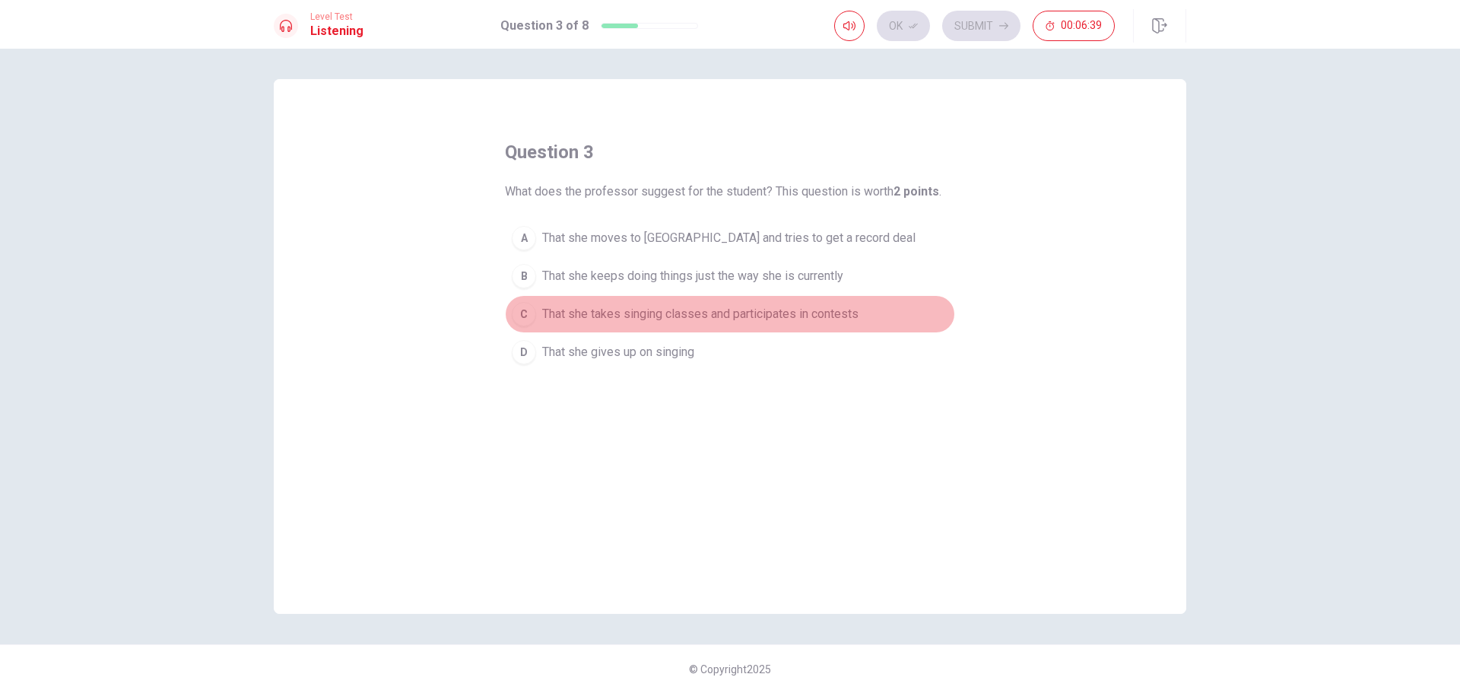
click at [541, 315] on button "C That she takes singing classes and participates in contests" at bounding box center [730, 314] width 450 height 38
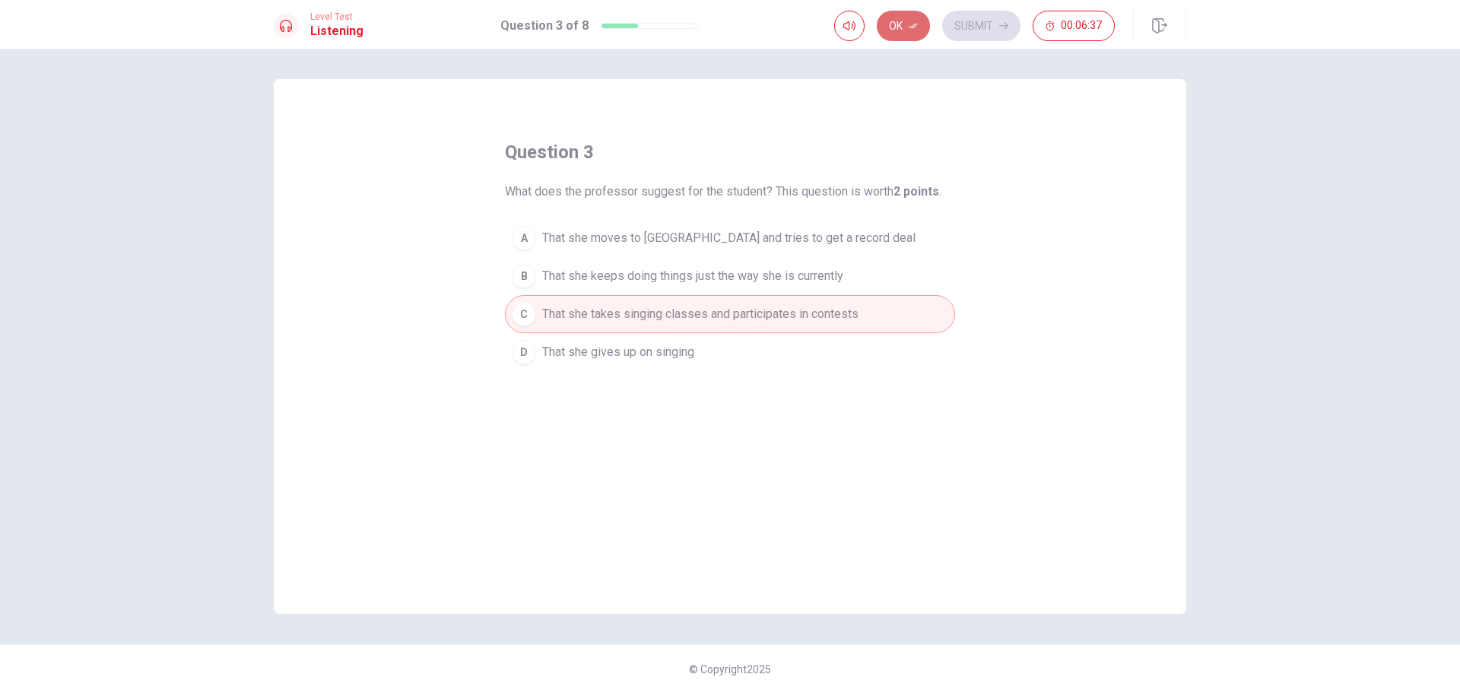
click at [916, 27] on icon "button" at bounding box center [913, 25] width 9 height 9
click at [981, 17] on button "Submit" at bounding box center [981, 26] width 78 height 30
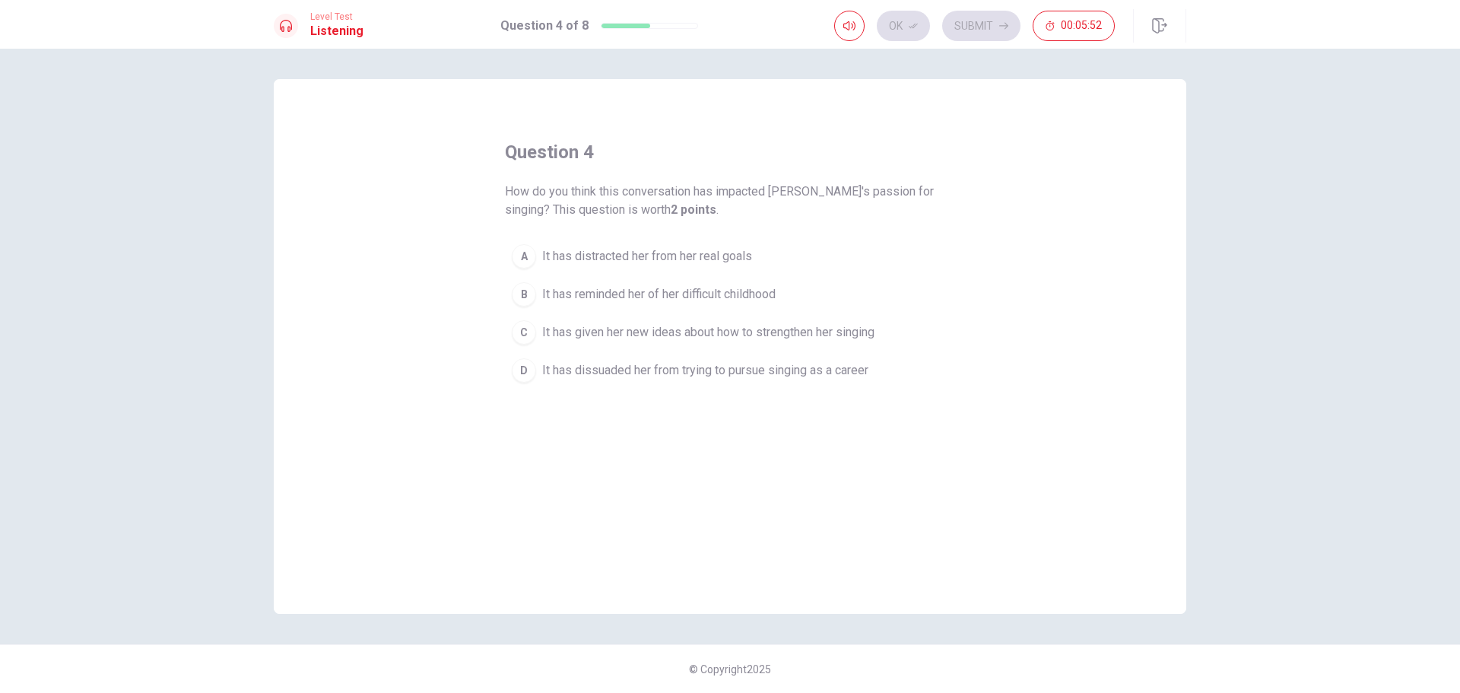
click at [531, 332] on div "C" at bounding box center [524, 332] width 24 height 24
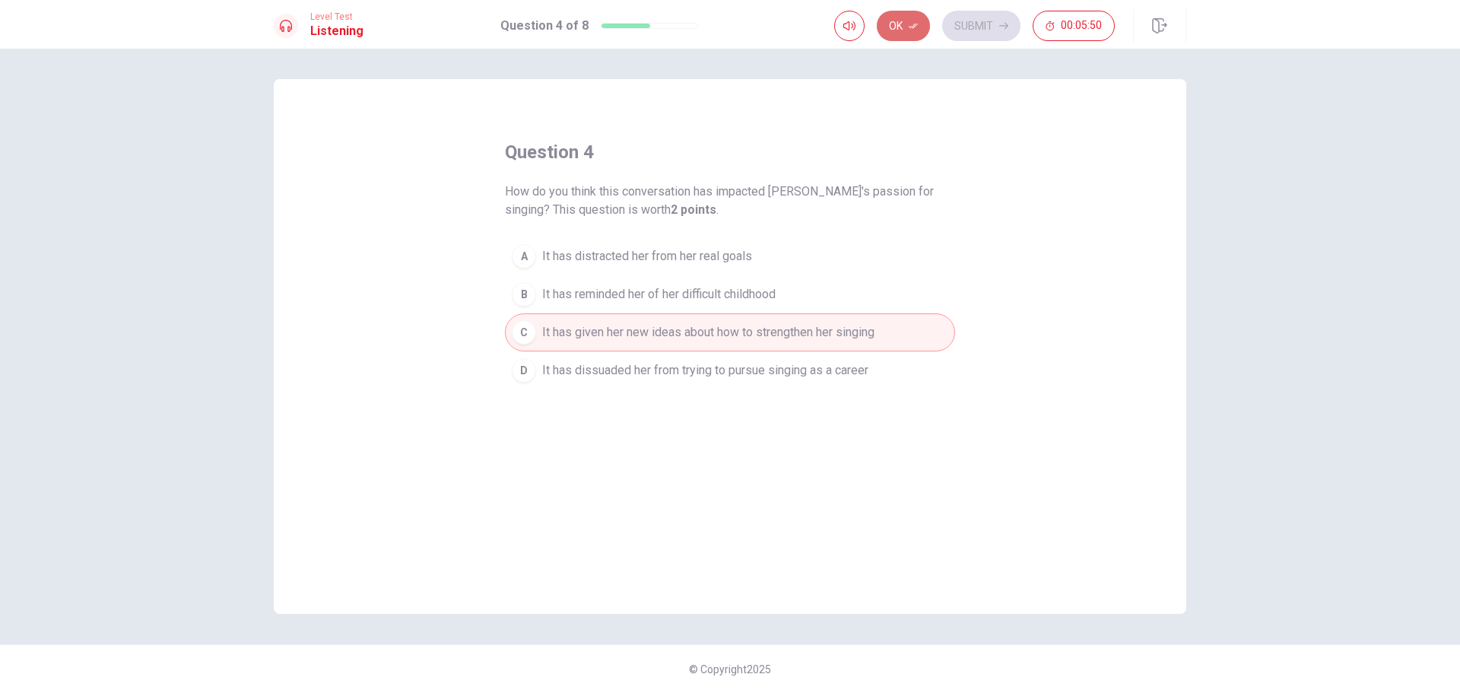
click at [912, 33] on button "Ok" at bounding box center [903, 26] width 53 height 30
click at [992, 26] on button "Submit" at bounding box center [981, 26] width 78 height 30
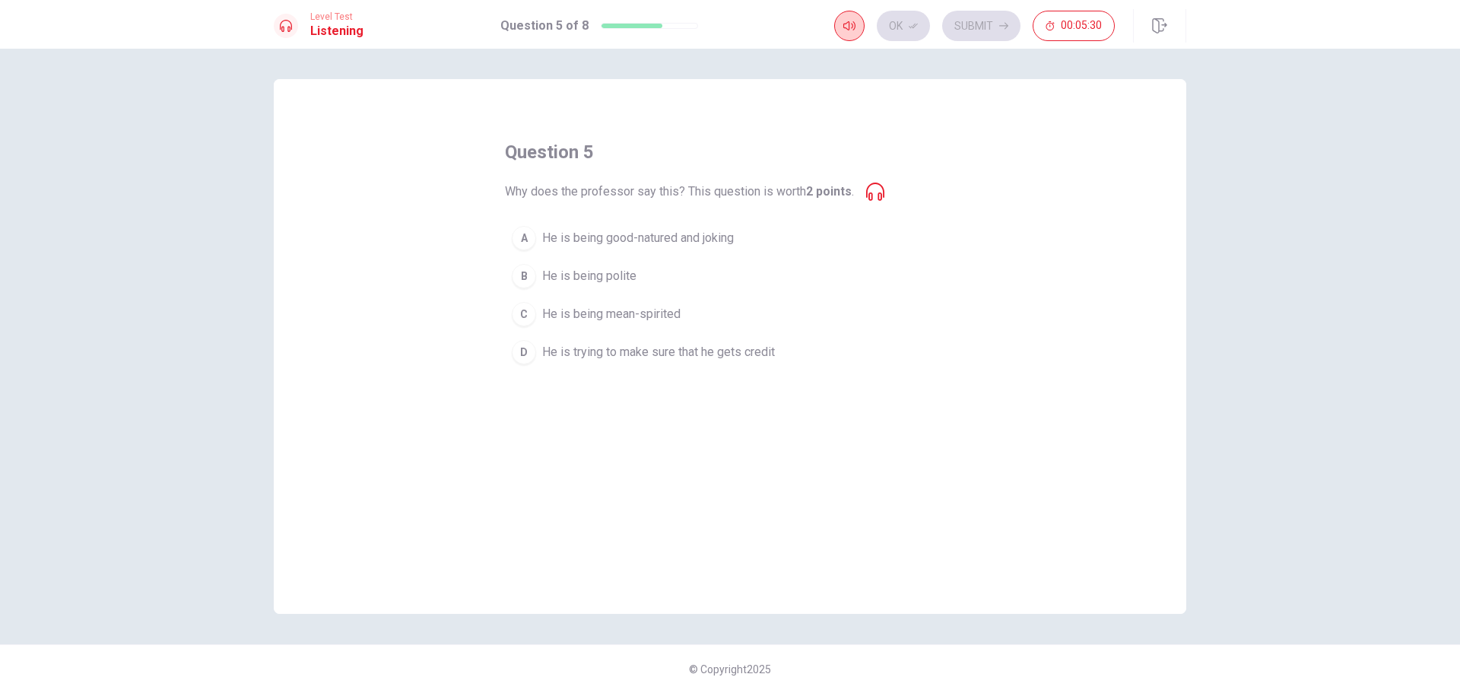
click at [852, 30] on icon "button" at bounding box center [849, 26] width 12 height 12
type input "1"
drag, startPoint x: 872, startPoint y: 57, endPoint x: 890, endPoint y: 60, distance: 18.5
click at [882, 59] on span at bounding box center [877, 54] width 9 height 9
drag, startPoint x: 890, startPoint y: 60, endPoint x: 931, endPoint y: 87, distance: 48.7
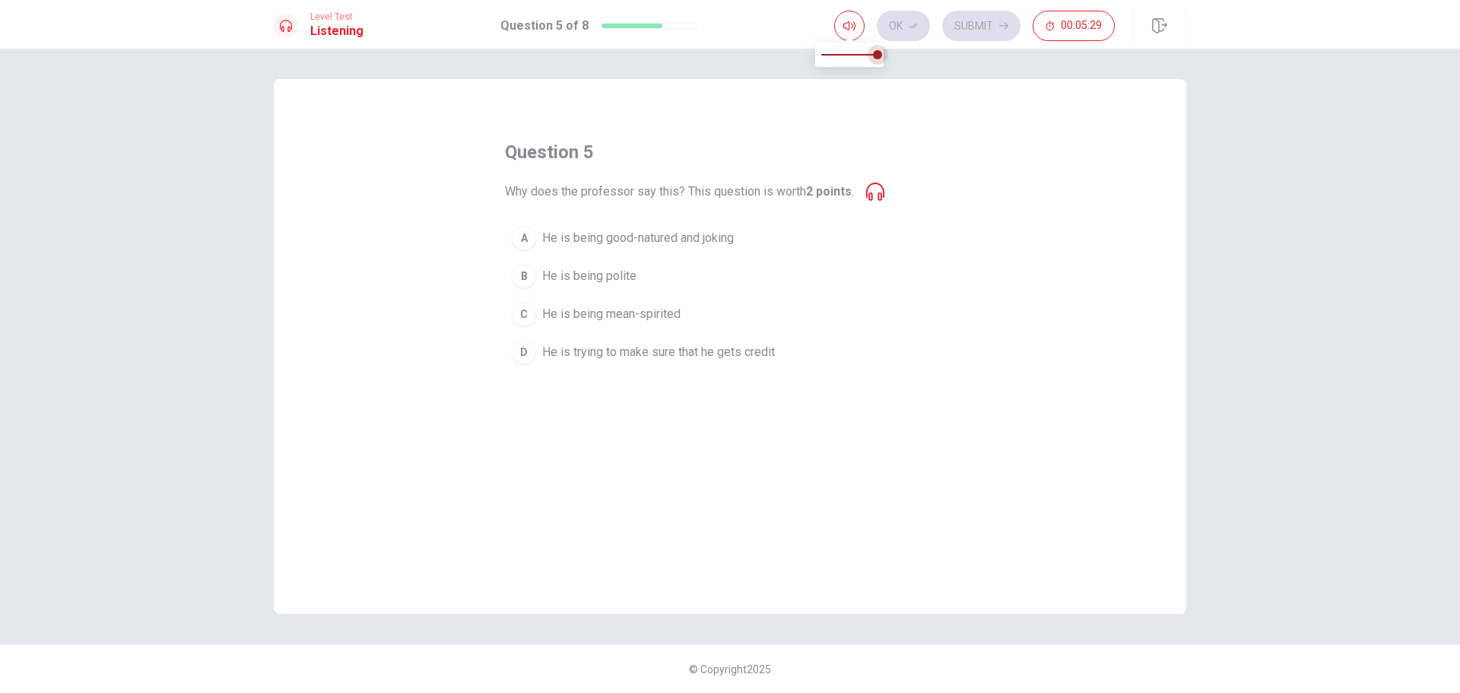
click at [882, 59] on span at bounding box center [877, 54] width 9 height 9
click at [974, 122] on div "question 5 Why does the professor say this? This question is worth 2 points . A…" at bounding box center [730, 346] width 913 height 535
click at [878, 192] on icon at bounding box center [875, 192] width 18 height 18
click at [532, 236] on div "A" at bounding box center [524, 238] width 24 height 24
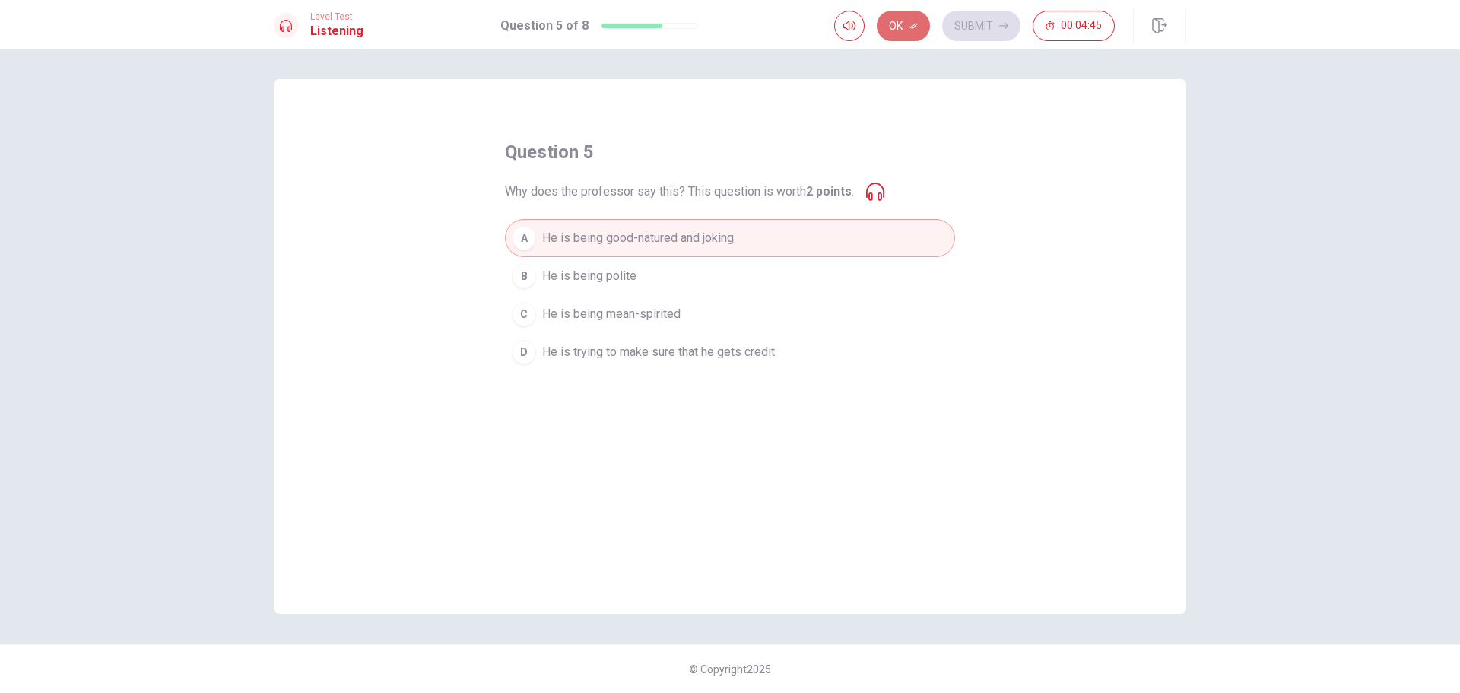
click at [911, 17] on button "Ok" at bounding box center [903, 26] width 53 height 30
click at [985, 17] on button "Submit" at bounding box center [981, 26] width 78 height 30
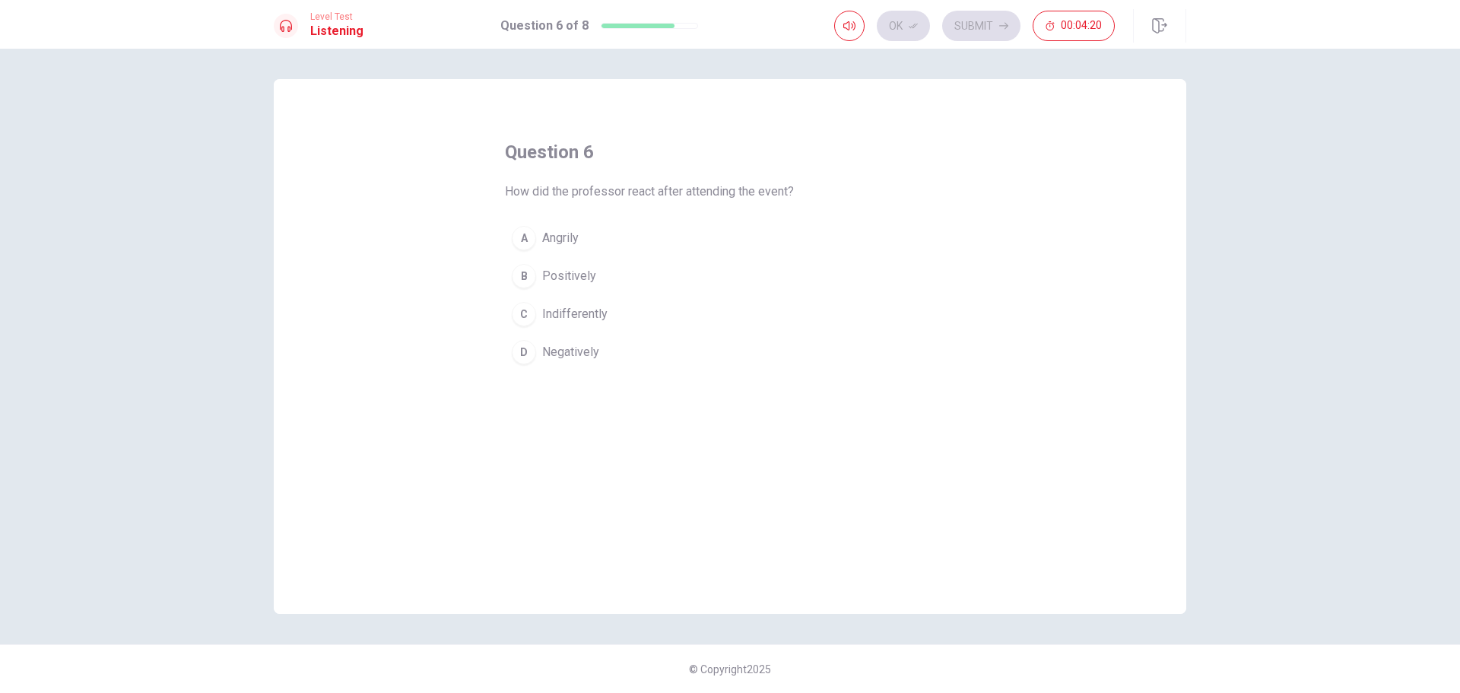
click at [532, 276] on div "B" at bounding box center [524, 276] width 24 height 24
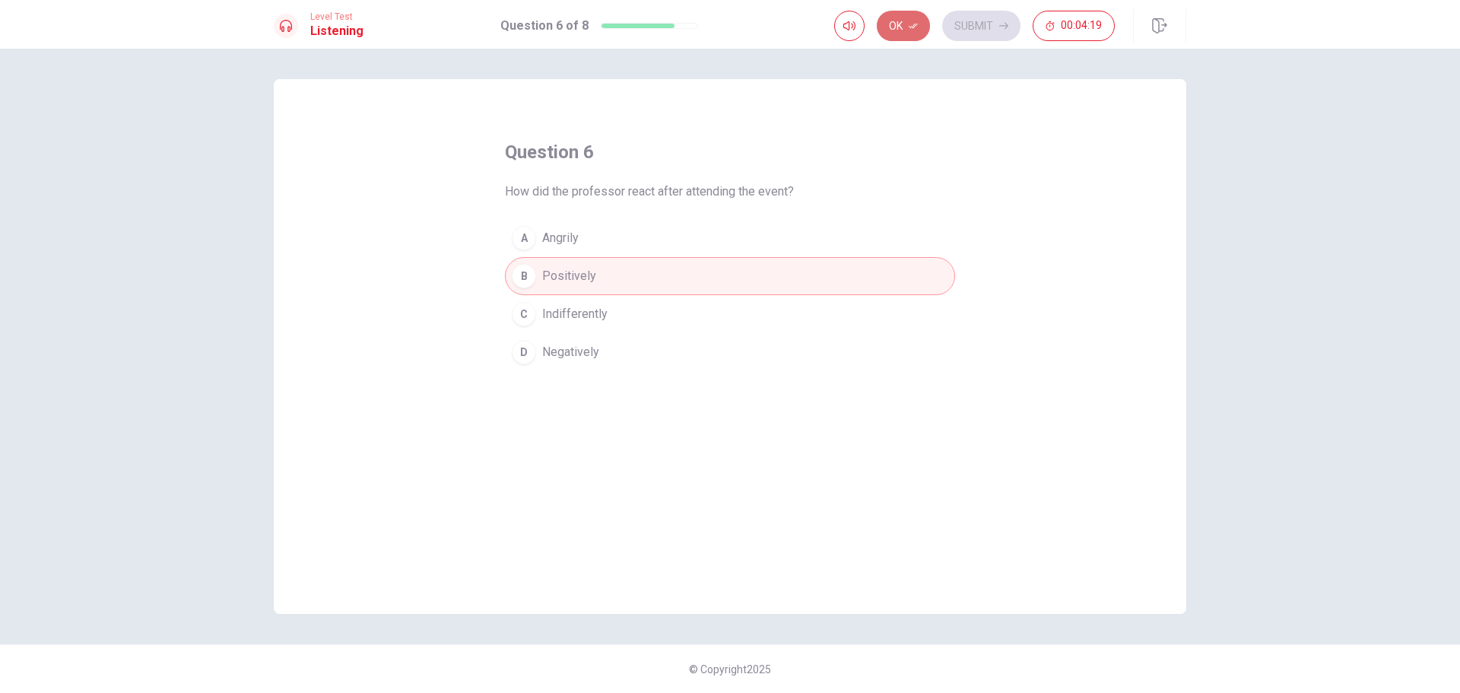
click at [893, 29] on button "Ok" at bounding box center [903, 26] width 53 height 30
click at [955, 23] on button "Submit" at bounding box center [981, 26] width 78 height 30
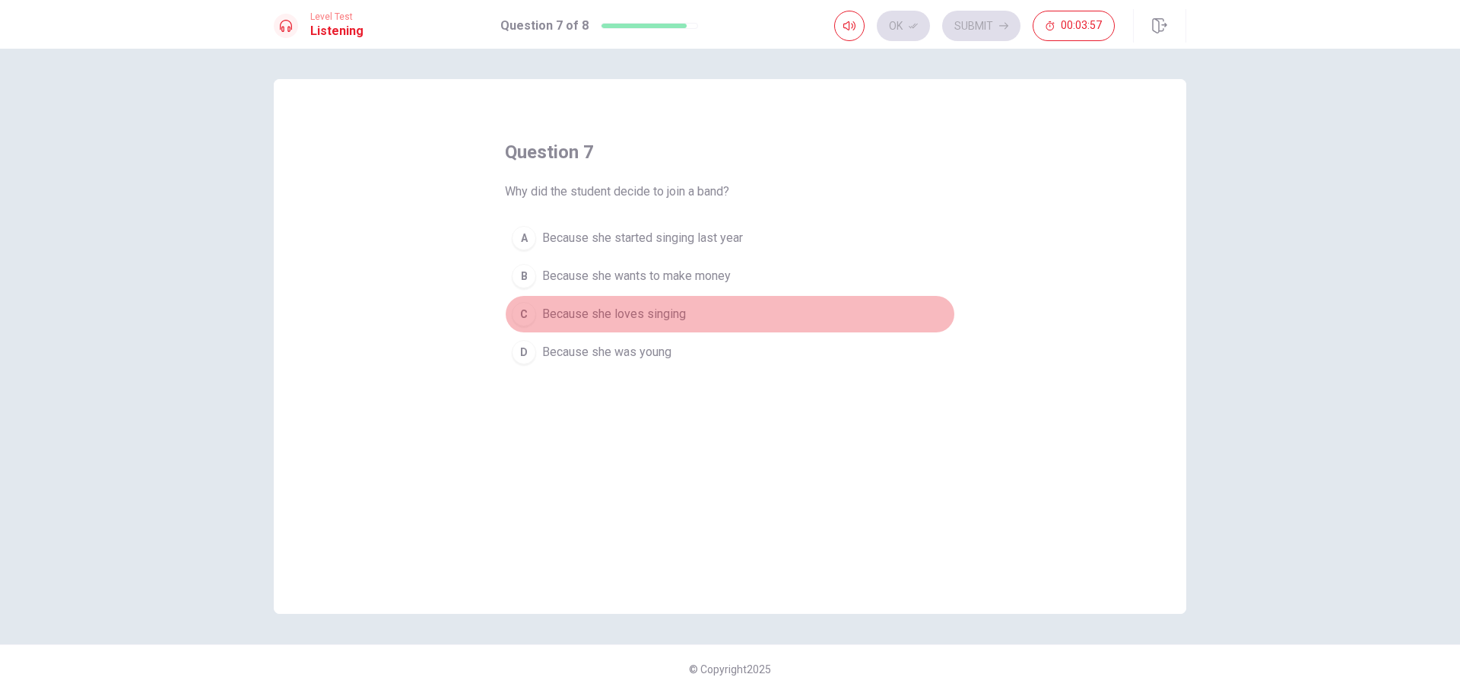
click at [538, 308] on button "C Because she loves singing" at bounding box center [730, 314] width 450 height 38
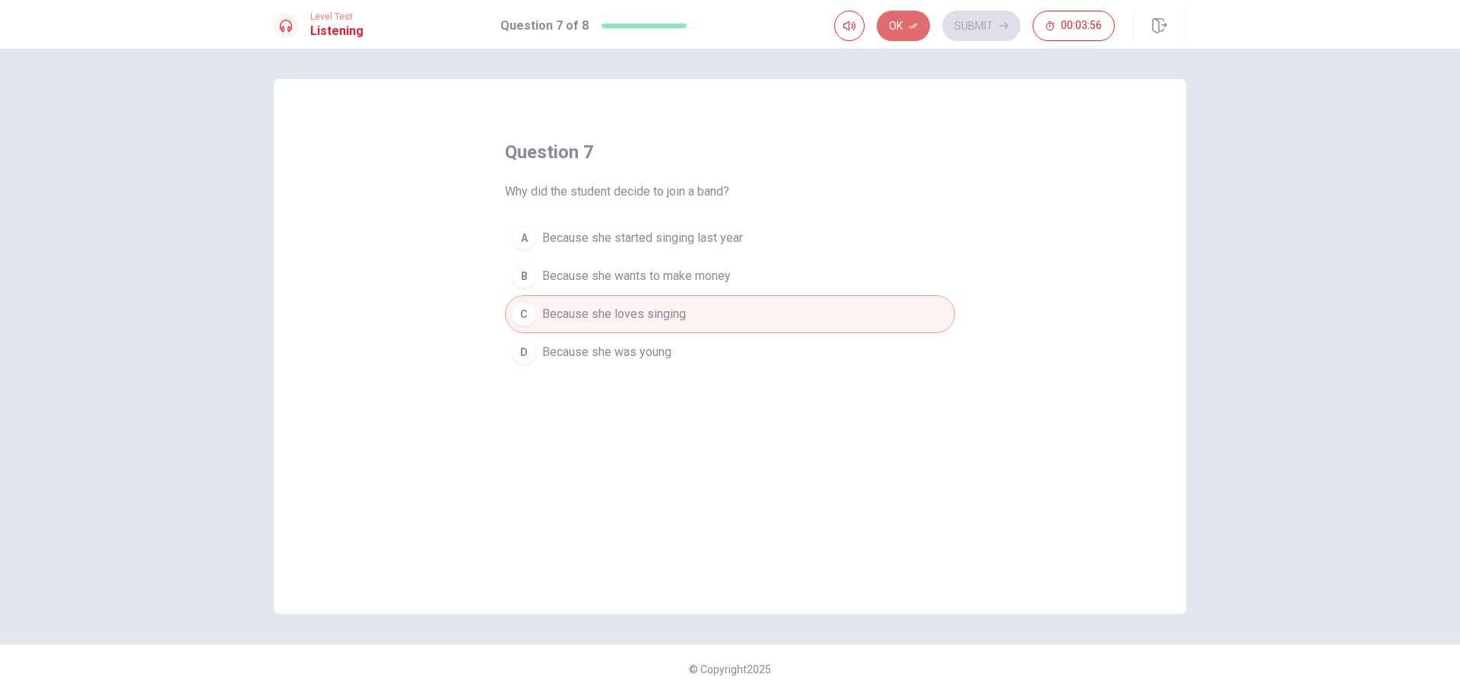
click at [912, 32] on button "Ok" at bounding box center [903, 26] width 53 height 30
click at [975, 27] on button "Submit" at bounding box center [981, 26] width 78 height 30
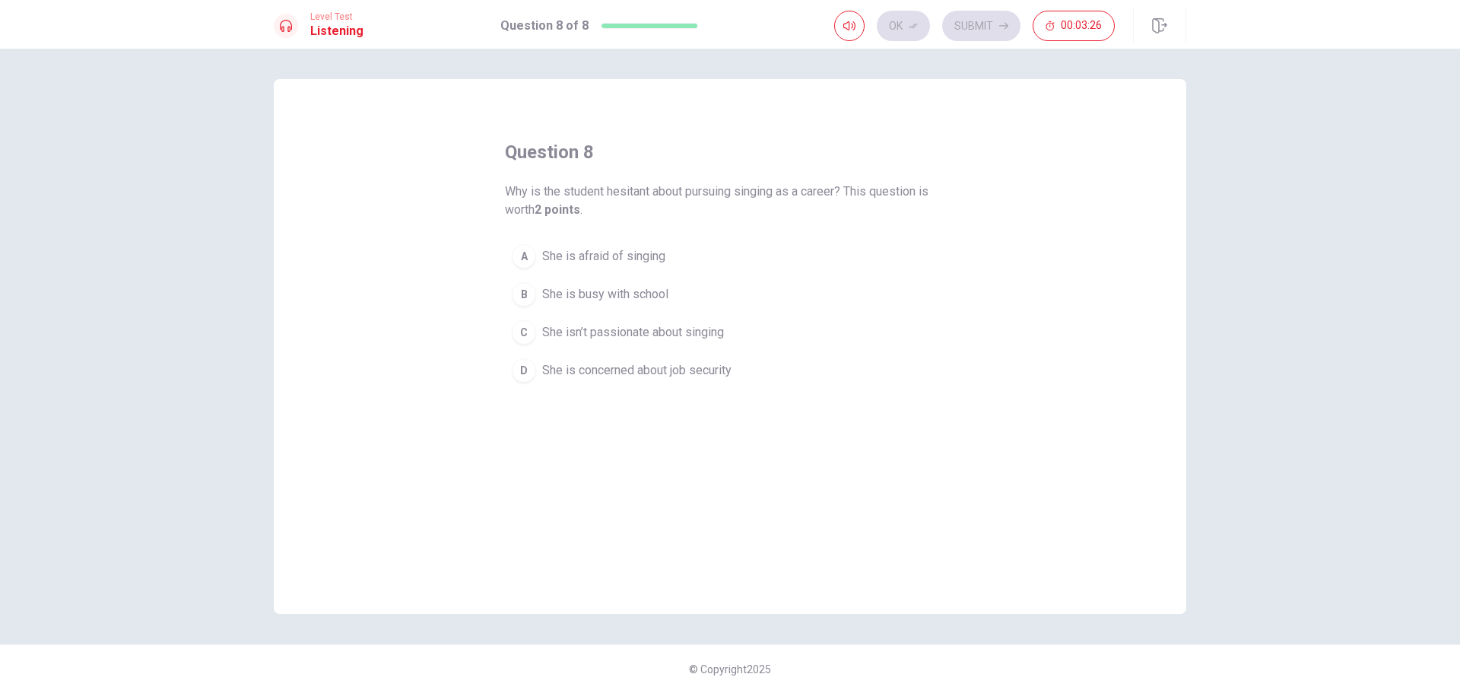
click at [526, 377] on div "D" at bounding box center [524, 370] width 24 height 24
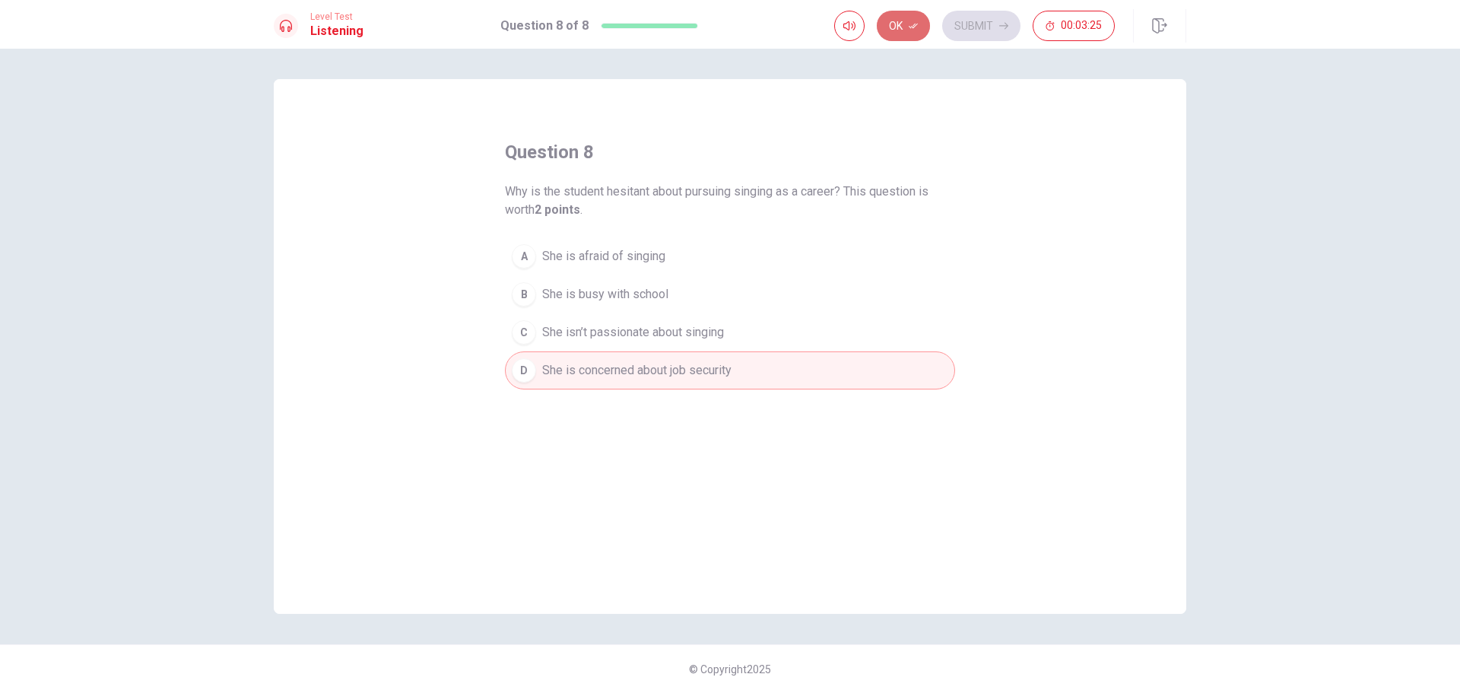
click at [903, 24] on button "Ok" at bounding box center [903, 26] width 53 height 30
click at [1001, 27] on icon "button" at bounding box center [1003, 25] width 9 height 9
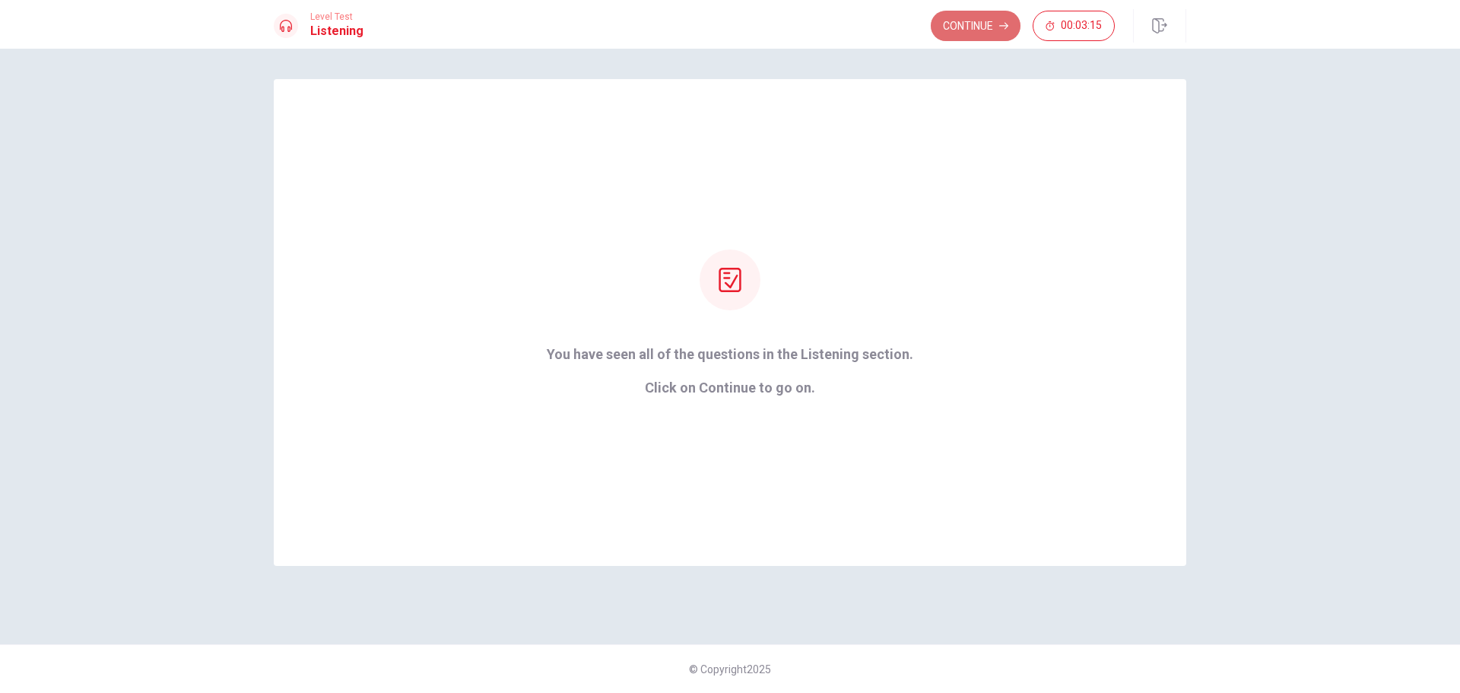
click at [950, 24] on button "Continue" at bounding box center [976, 26] width 90 height 30
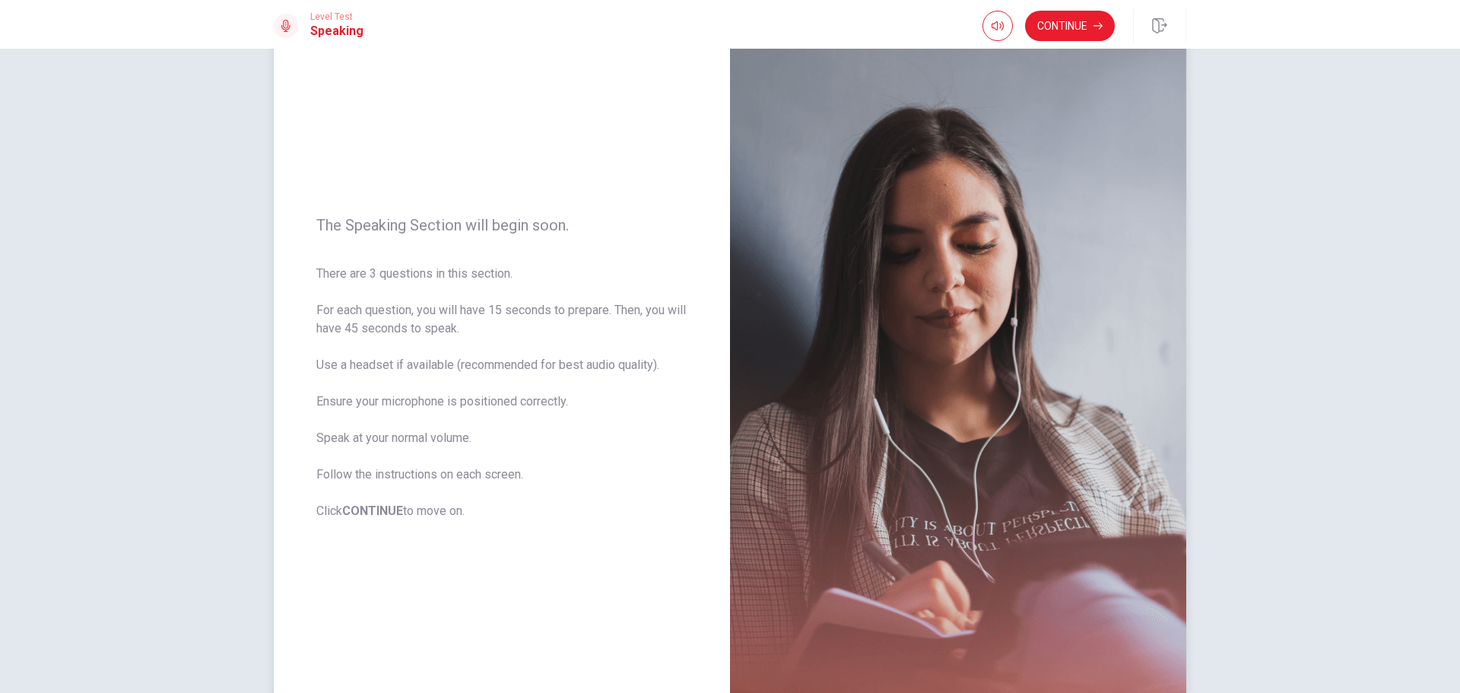
scroll to position [76, 0]
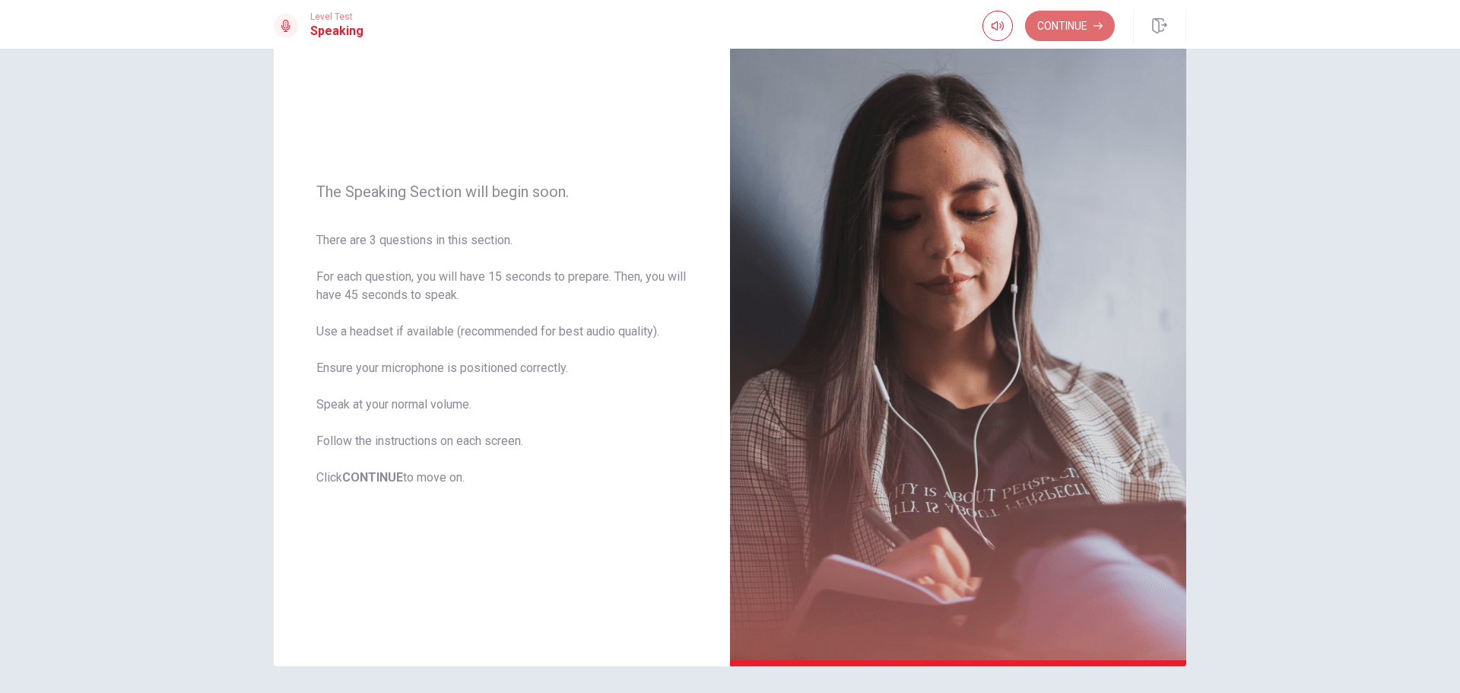
click at [1066, 33] on button "Continue" at bounding box center [1070, 26] width 90 height 30
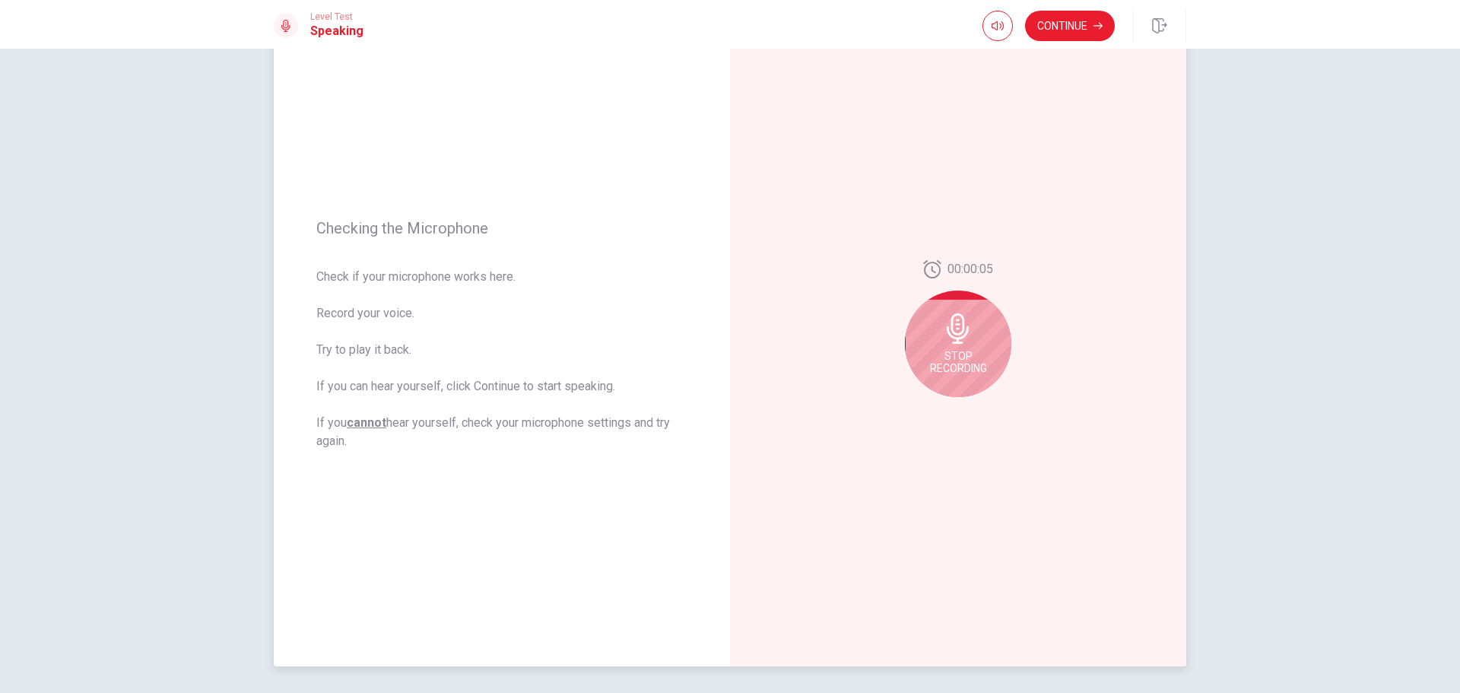
click at [942, 346] on div "Stop Recording" at bounding box center [958, 343] width 106 height 106
click at [971, 406] on icon "Play Audio" at bounding box center [974, 409] width 7 height 9
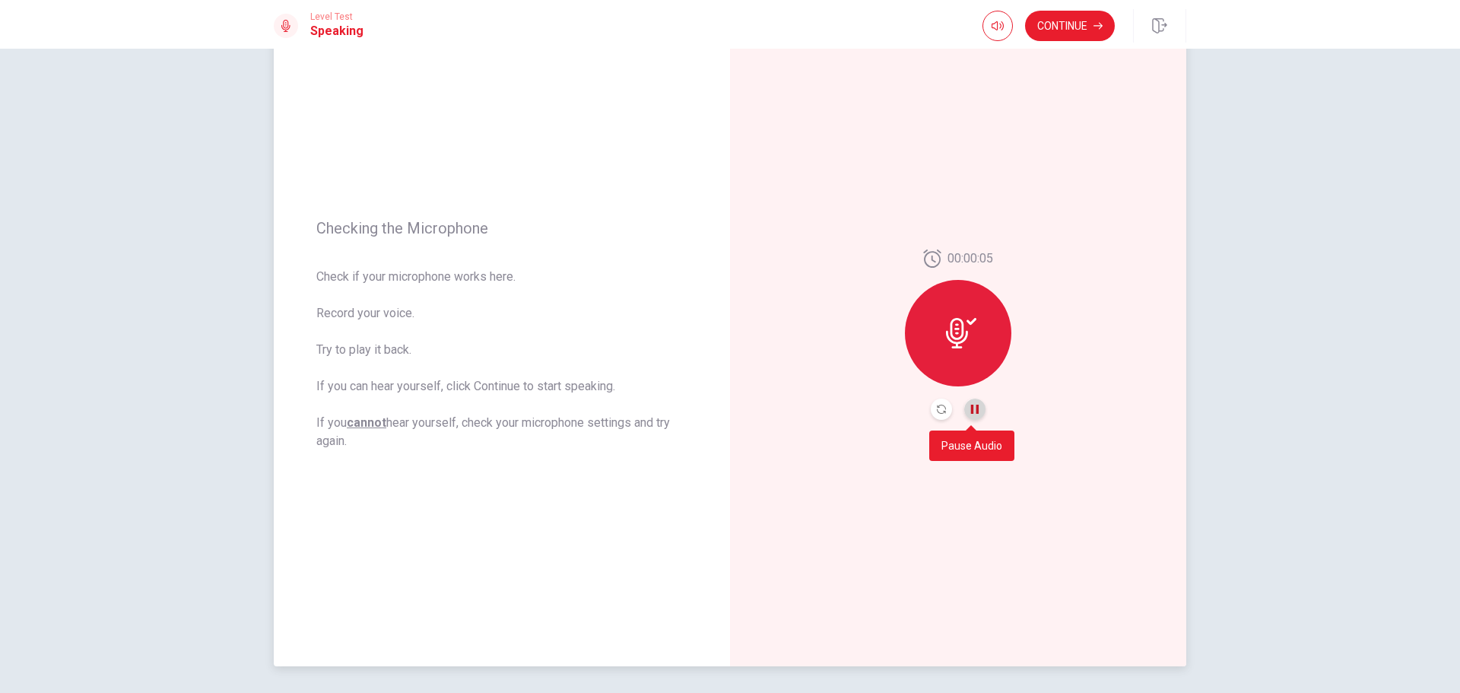
click at [971, 410] on icon "Pause Audio" at bounding box center [975, 409] width 8 height 9
click at [947, 337] on icon at bounding box center [957, 333] width 22 height 30
click at [939, 409] on icon "Record Again" at bounding box center [941, 409] width 9 height 9
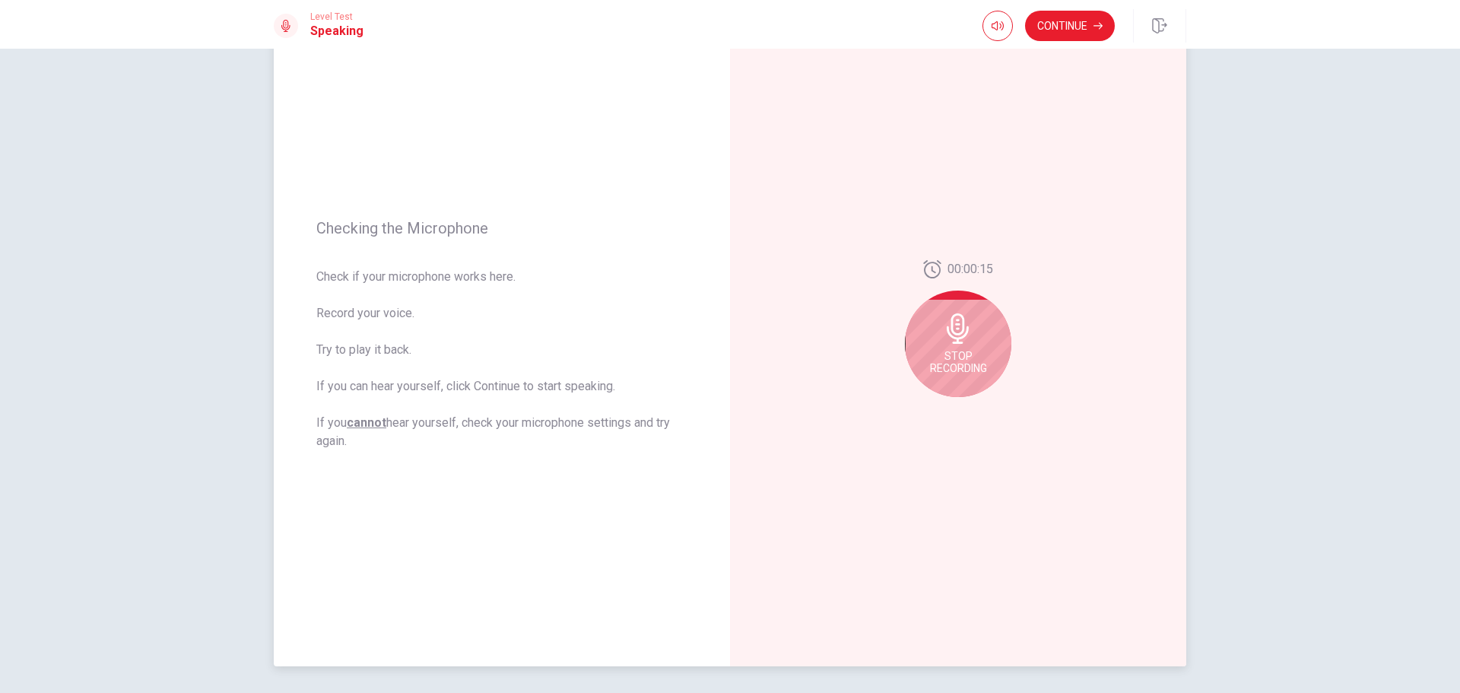
click at [954, 351] on span "Stop Recording" at bounding box center [958, 362] width 57 height 24
click at [952, 364] on div at bounding box center [958, 333] width 106 height 106
click at [937, 412] on icon "Record Again" at bounding box center [941, 409] width 9 height 9
click at [966, 350] on div "Stop Recording" at bounding box center [958, 343] width 106 height 106
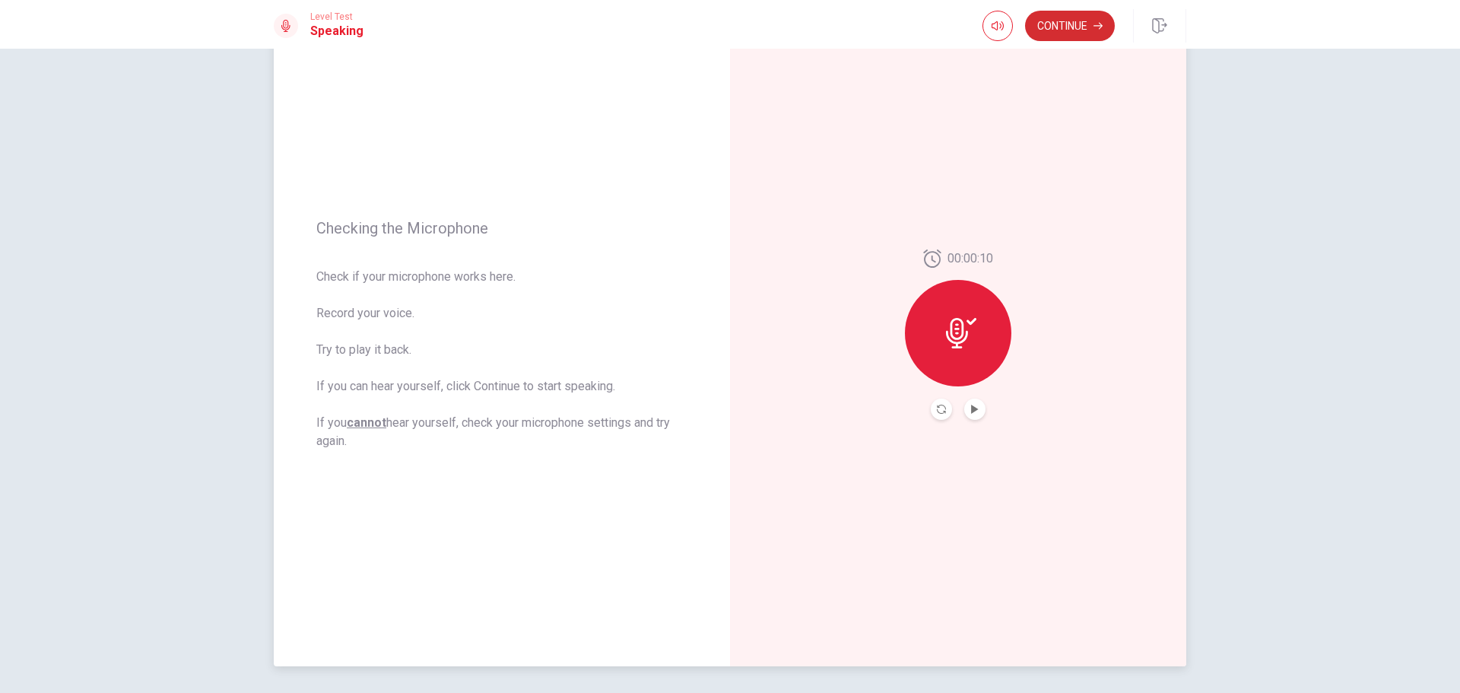
click at [1056, 37] on button "Continue" at bounding box center [1070, 26] width 90 height 30
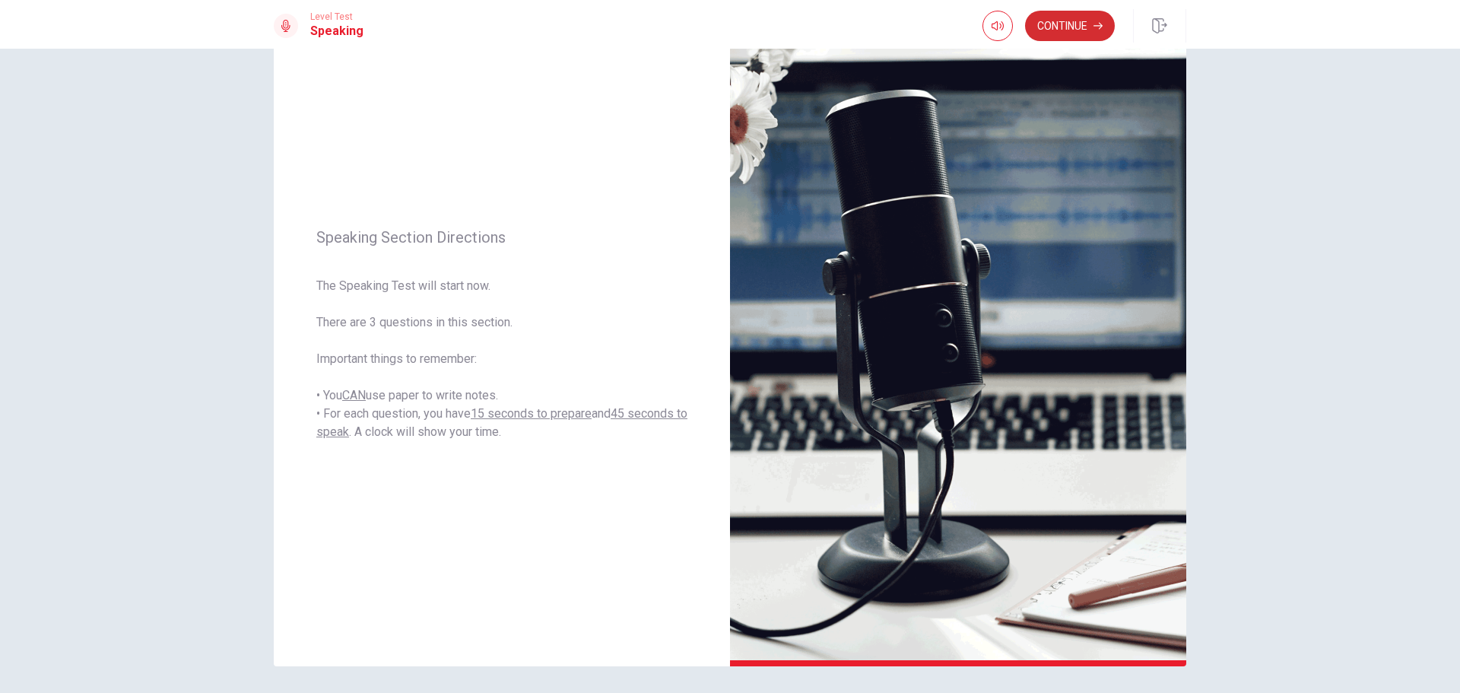
click at [1083, 24] on button "Continue" at bounding box center [1070, 26] width 90 height 30
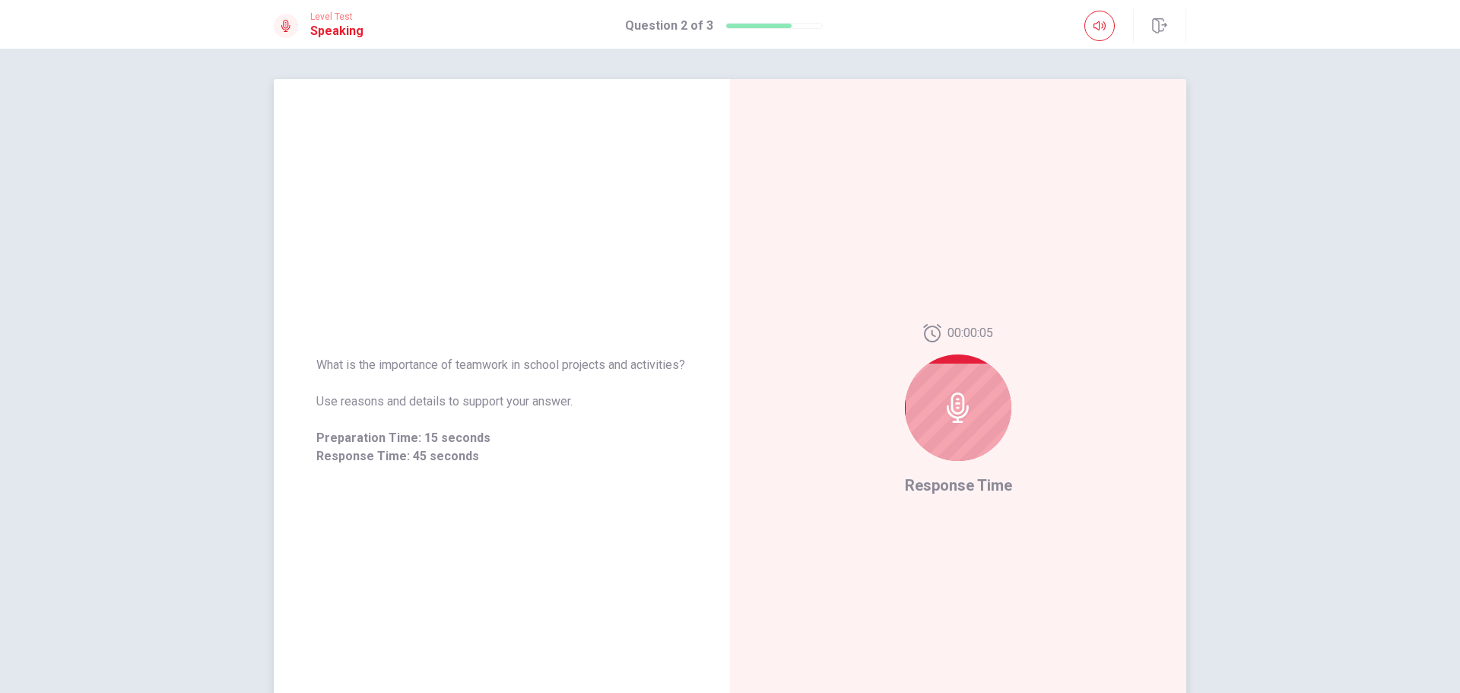
click at [971, 410] on div at bounding box center [958, 407] width 106 height 106
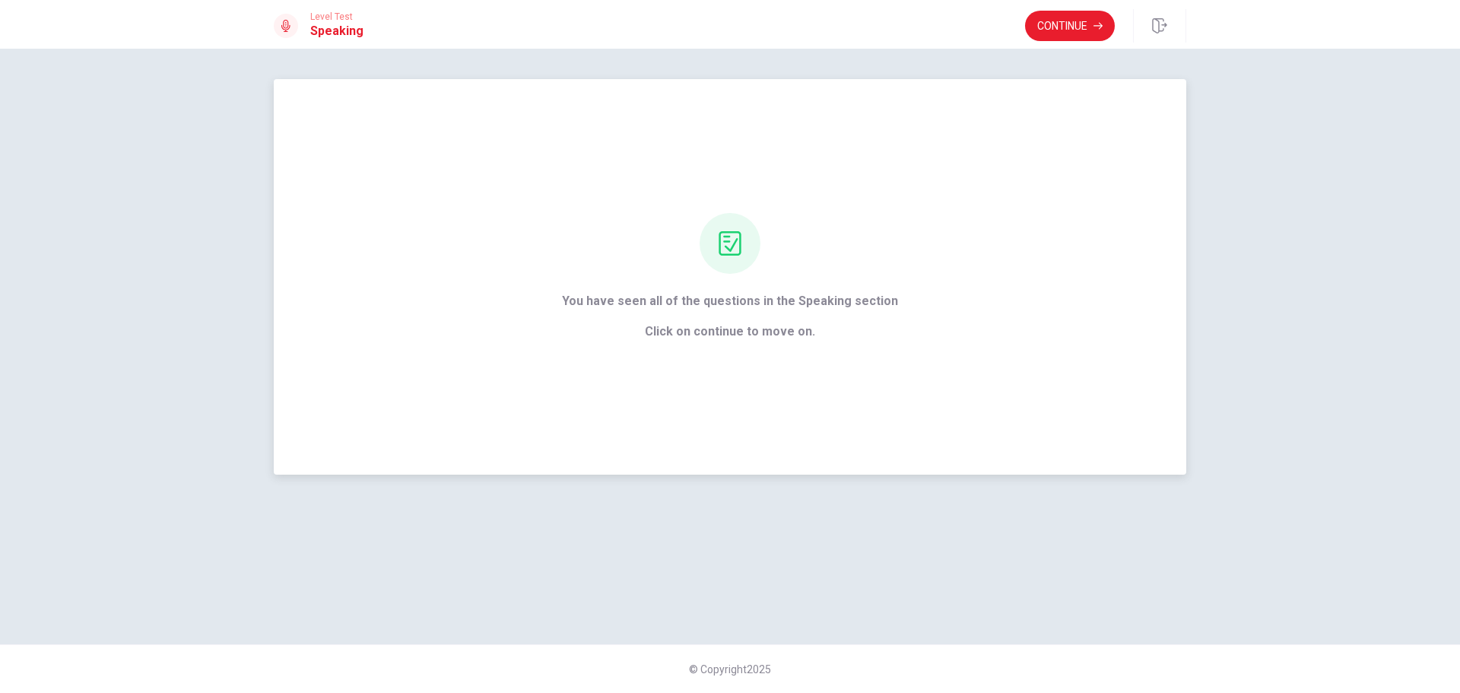
click at [830, 294] on span "You have seen all of the questions in the Speaking section" at bounding box center [730, 301] width 336 height 18
click at [1039, 30] on button "Continue" at bounding box center [1070, 26] width 90 height 30
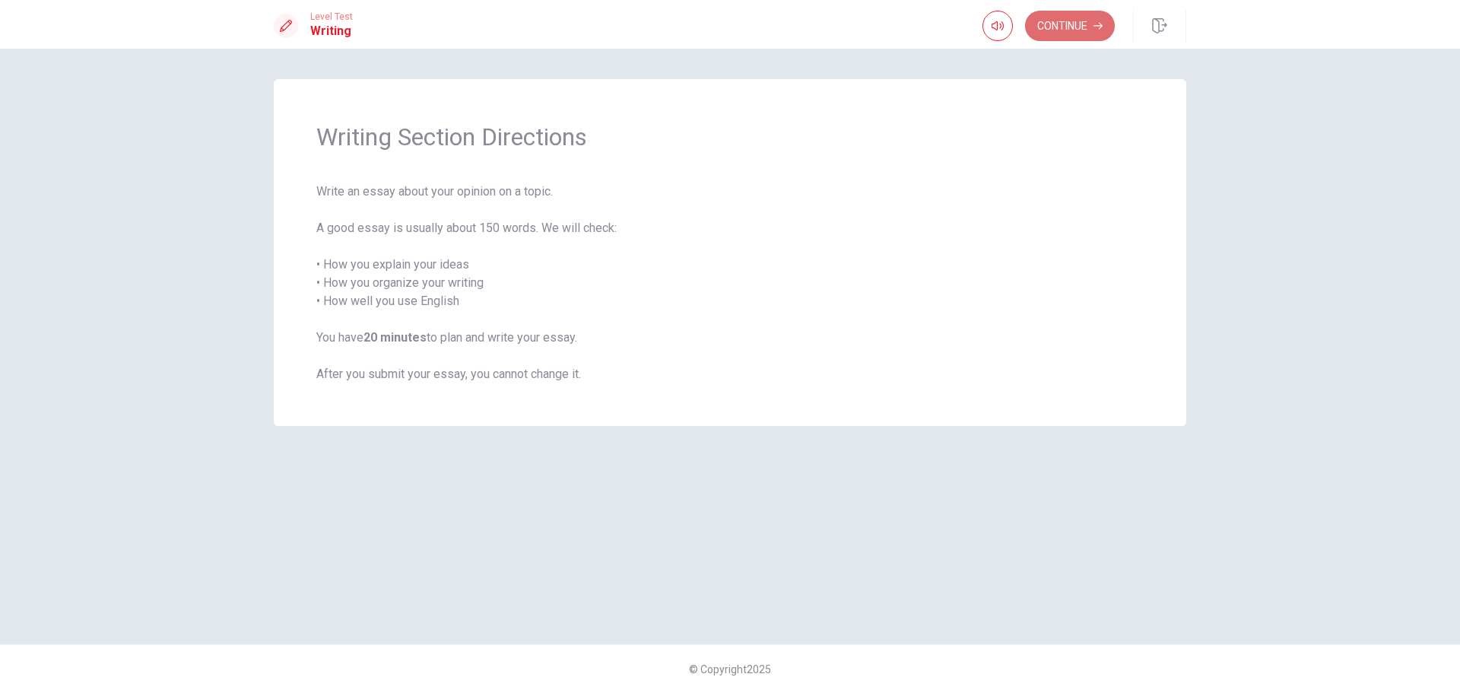
click at [1071, 27] on button "Continue" at bounding box center [1070, 26] width 90 height 30
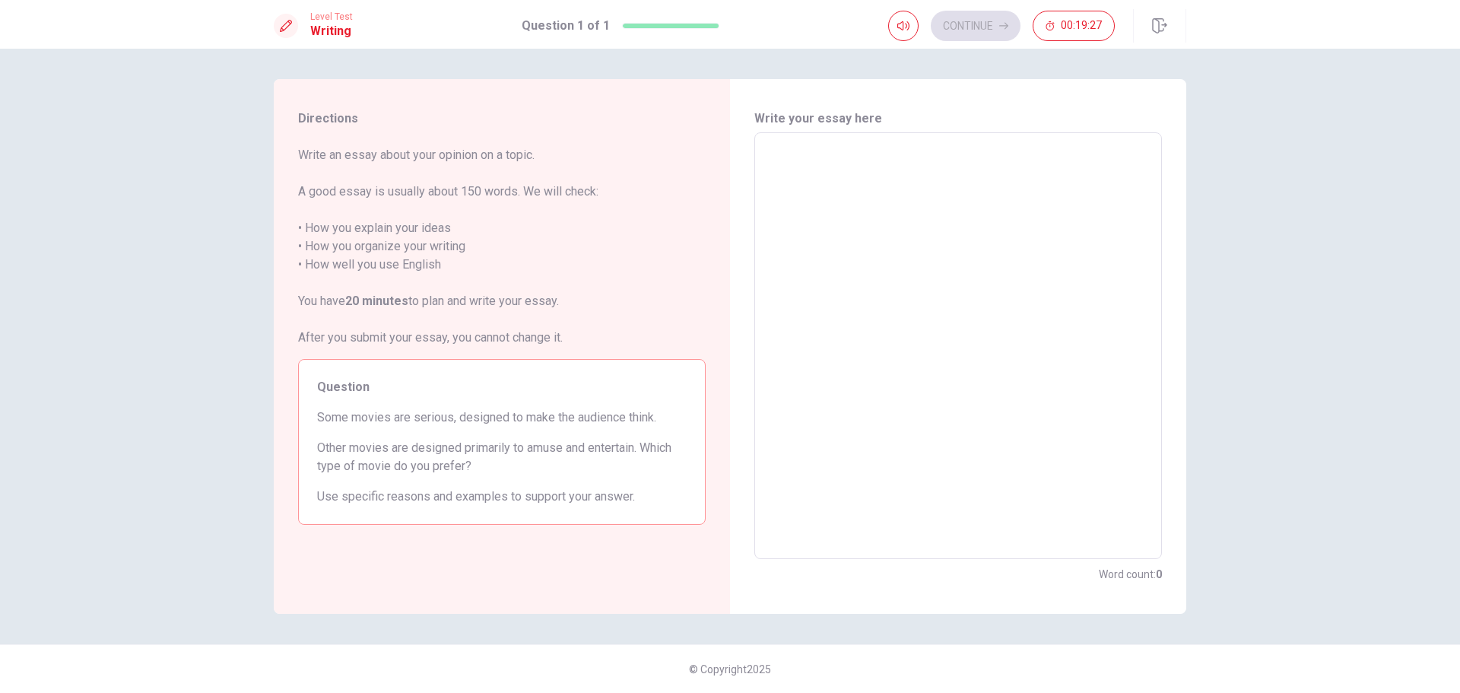
click at [852, 200] on textarea at bounding box center [958, 346] width 386 height 402
type textarea "い"
type textarea "x"
type textarea "い"
type textarea "x"
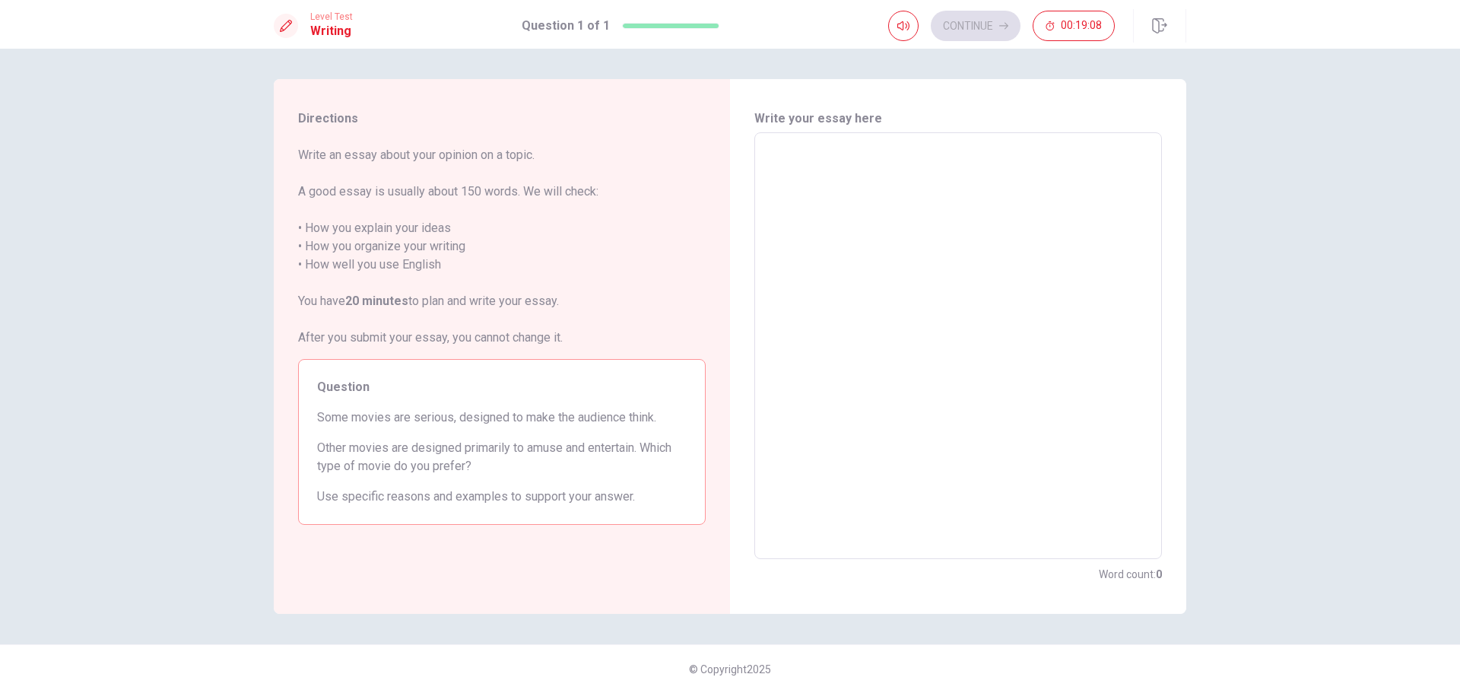
type textarea "い"
type textarea "x"
type textarea "i"
type textarea "x"
type textarea "I"
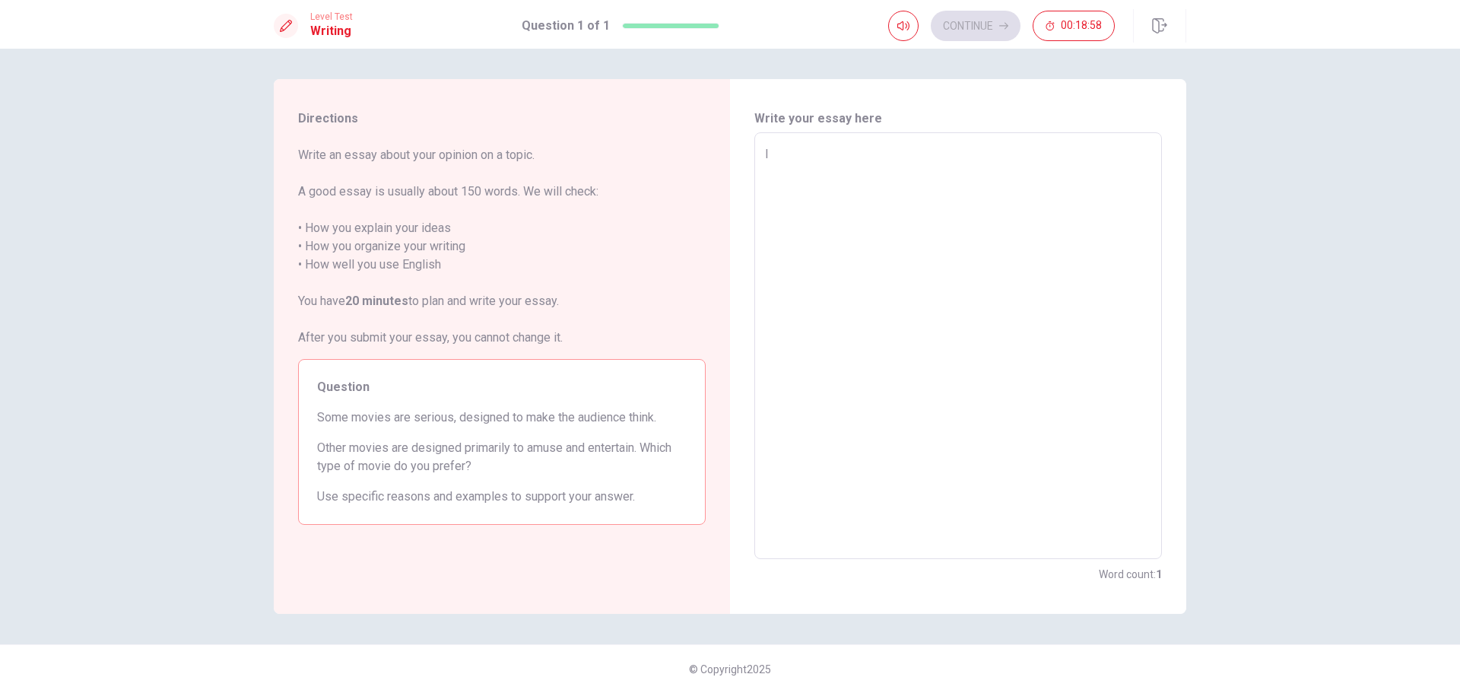
type textarea "x"
type textarea "I"
type textarea "x"
type textarea "I"
type textarea "x"
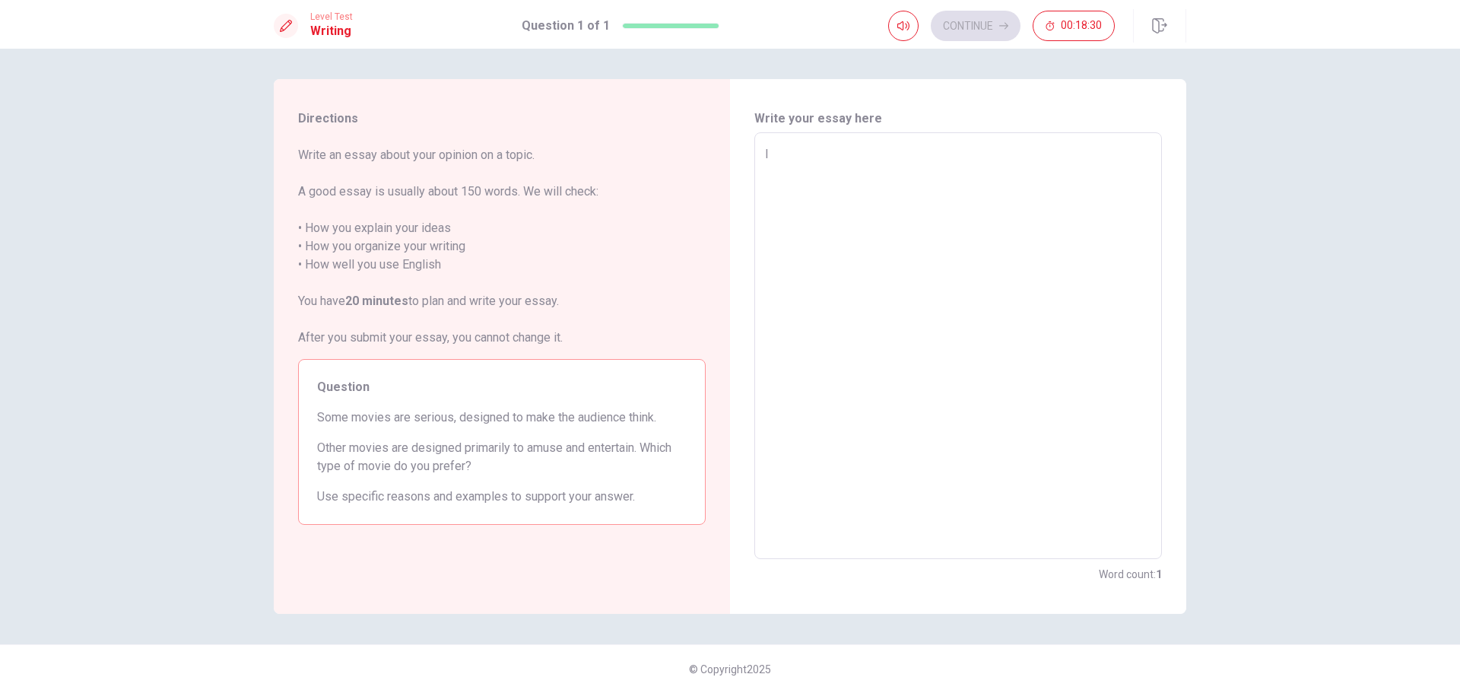
type textarea "I p"
type textarea "x"
type textarea "I pr"
type textarea "x"
type textarea "I pre"
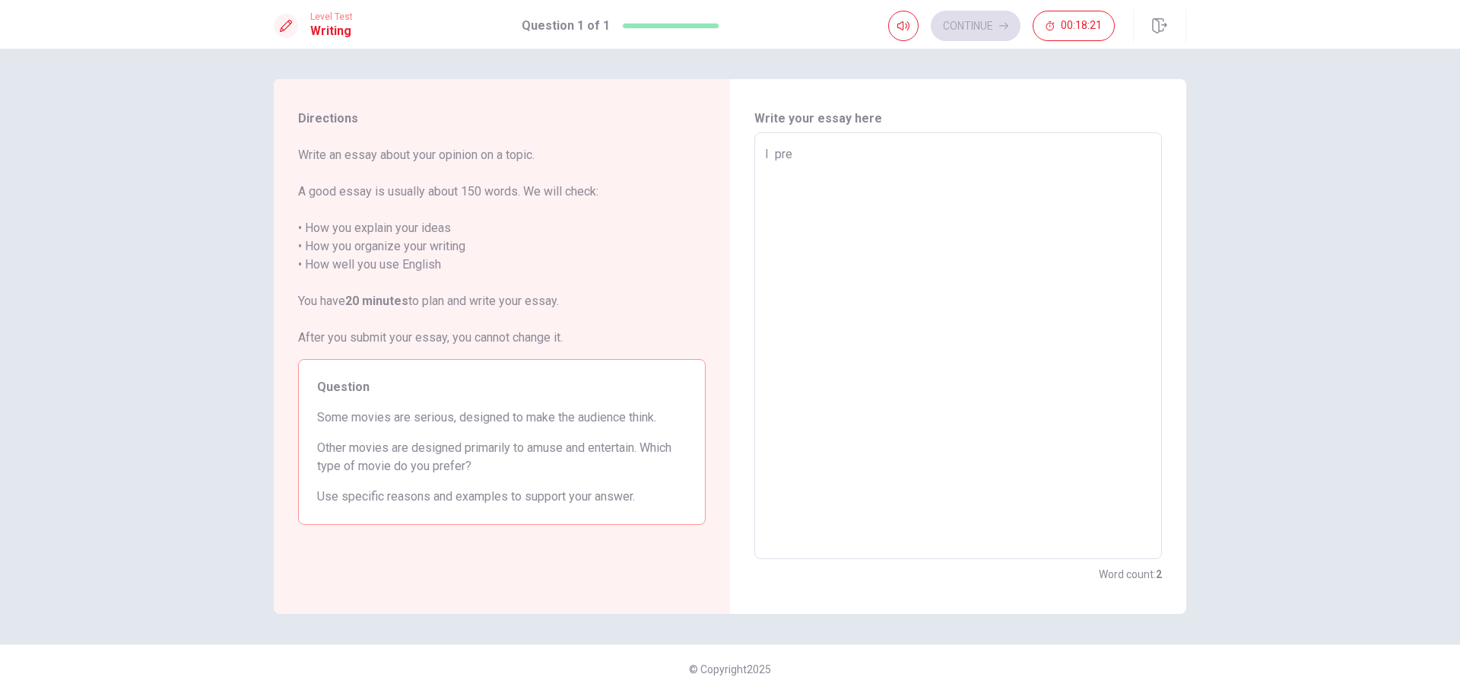
type textarea "x"
type textarea "I pref"
type textarea "x"
type textarea "I prefe"
type textarea "x"
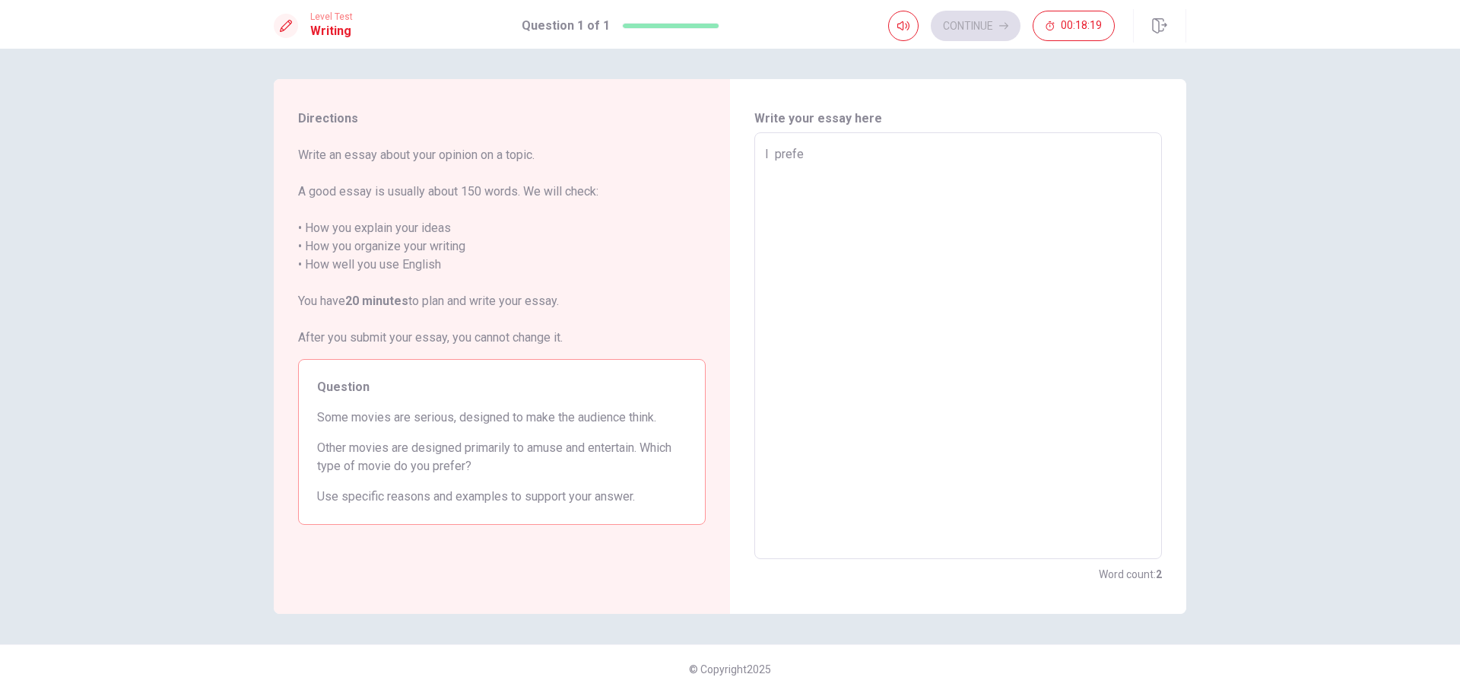
type textarea "I prefer"
type textarea "x"
type textarea "I prefers"
type textarea "x"
type textarea "I preferse"
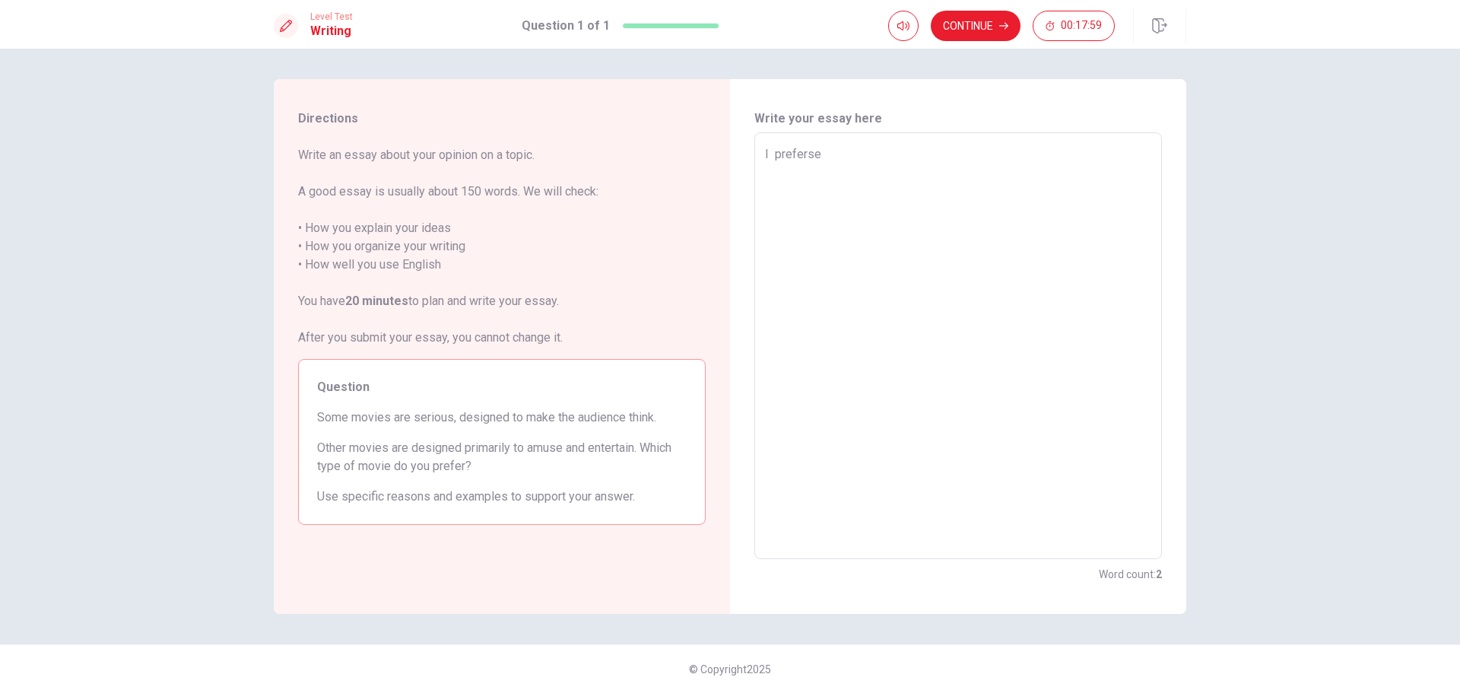
type textarea "x"
type textarea "I prefers"
type textarea "x"
type textarea "I prefer"
type textarea "x"
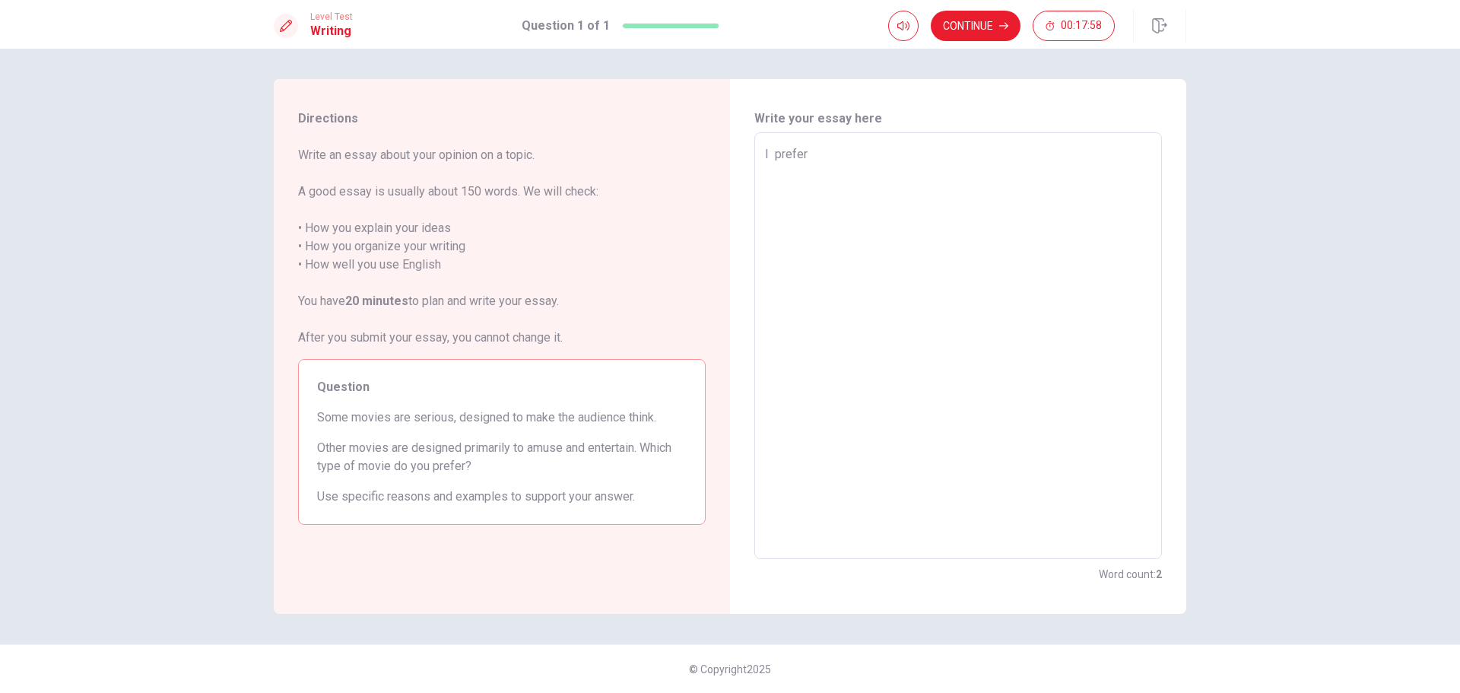
type textarea "I prefer"
type textarea "x"
type textarea "I prefer s"
type textarea "x"
type textarea "I prefer se"
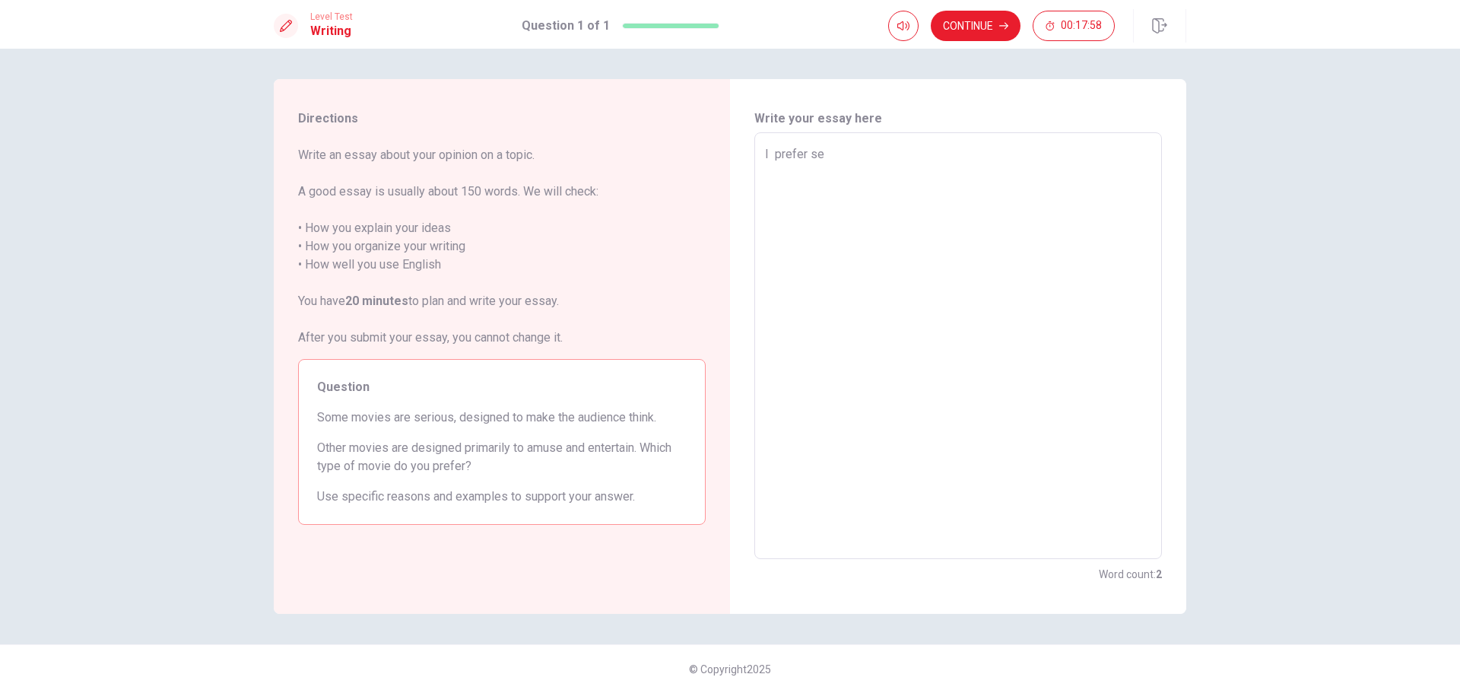
type textarea "x"
type textarea "I prefer ser"
type textarea "x"
type textarea "I prefer seri"
type textarea "x"
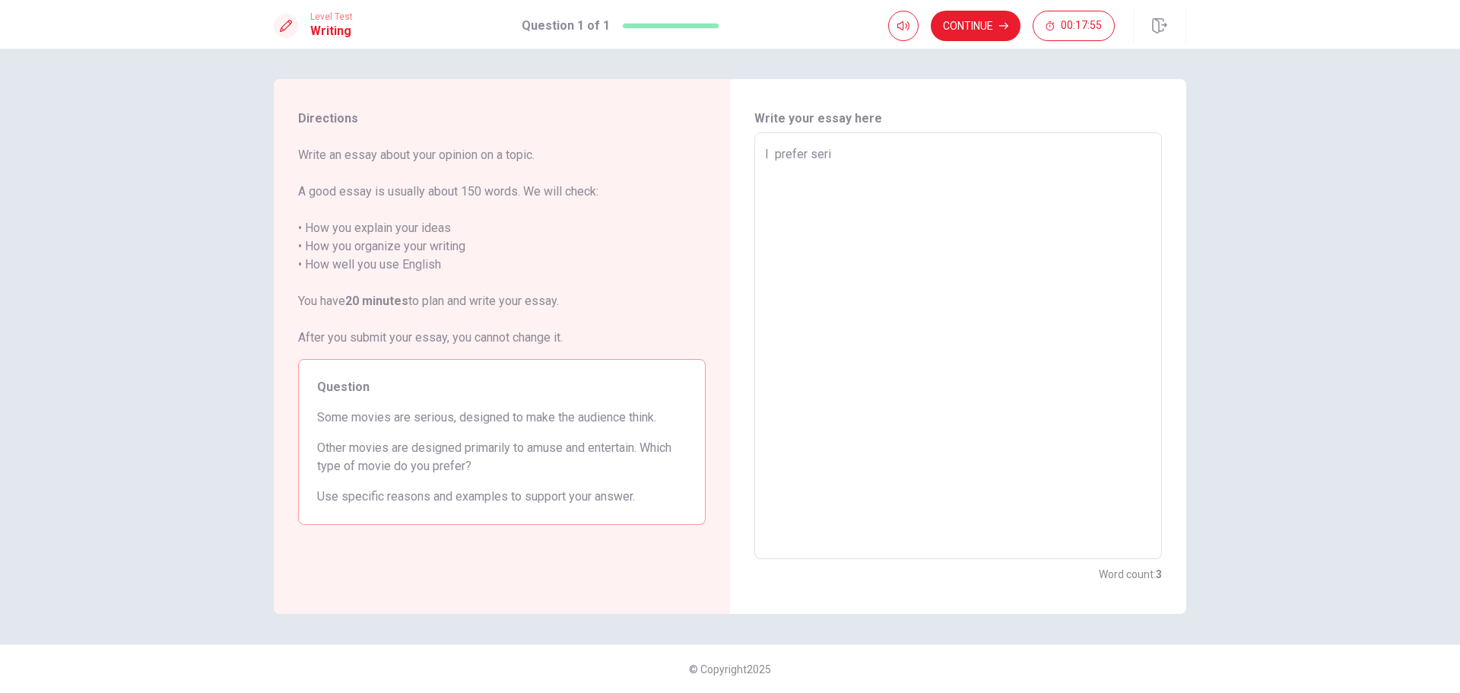
type textarea "I prefer [PERSON_NAME]"
type textarea "x"
type textarea "I prefer seriou"
type textarea "x"
type textarea "I prefer serious"
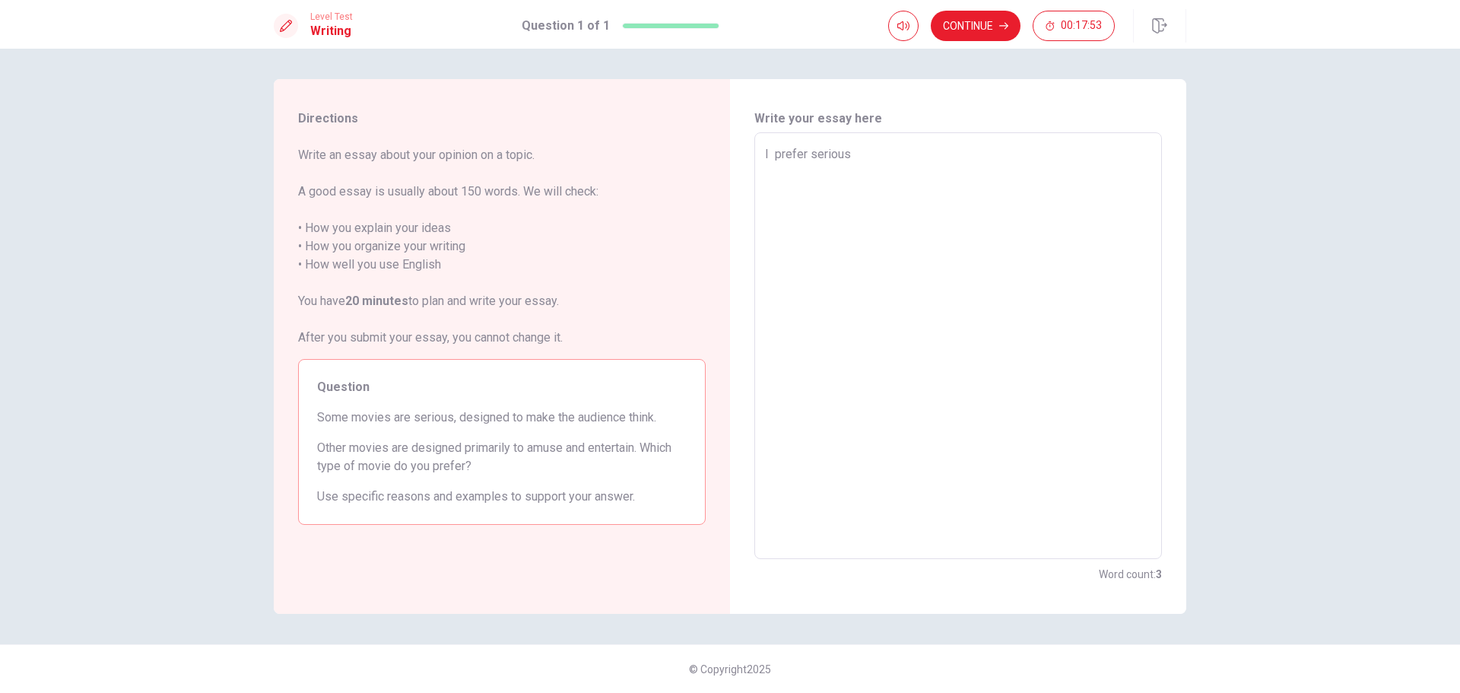
type textarea "x"
type textarea "I prefer serious"
type textarea "x"
type textarea "I prefer serious"
type textarea "x"
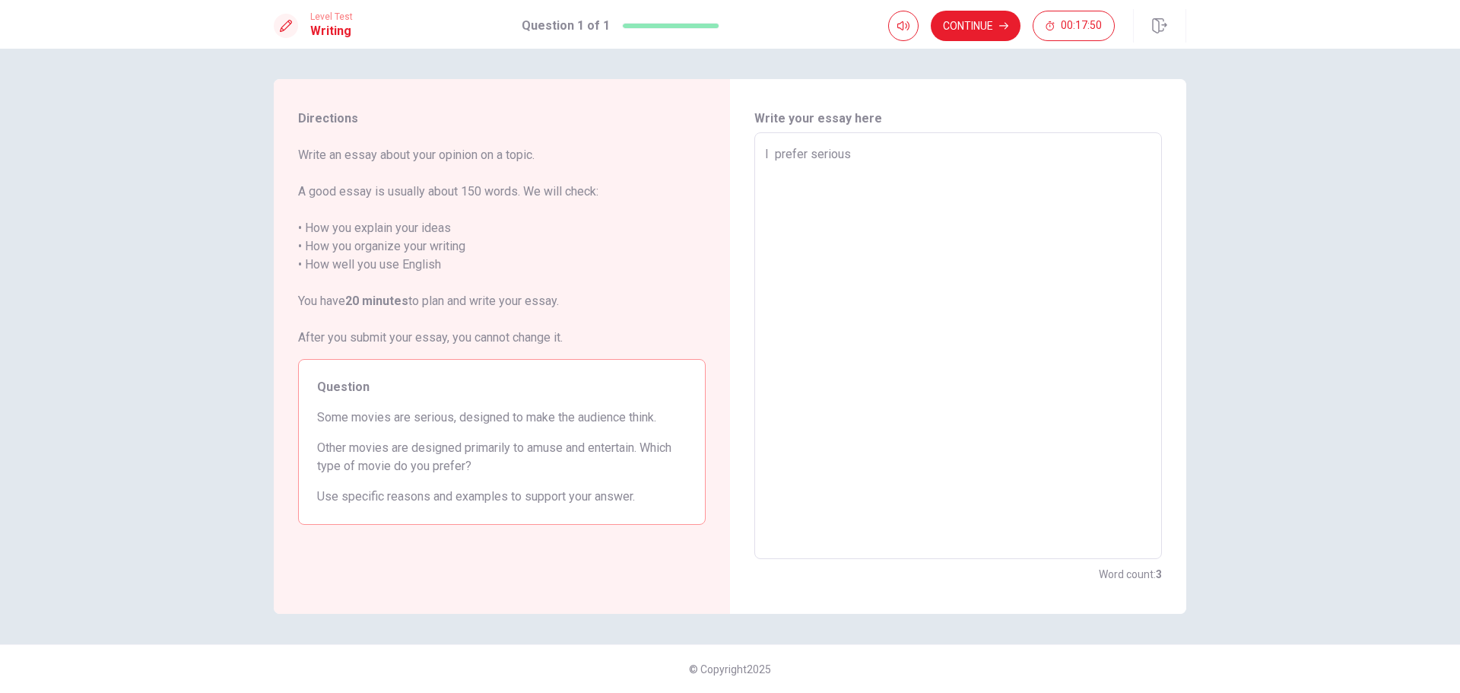
type textarea "I prefer seriousm"
type textarea "x"
type textarea "I prefer seriousmo"
type textarea "x"
type textarea "I prefer seriousmov"
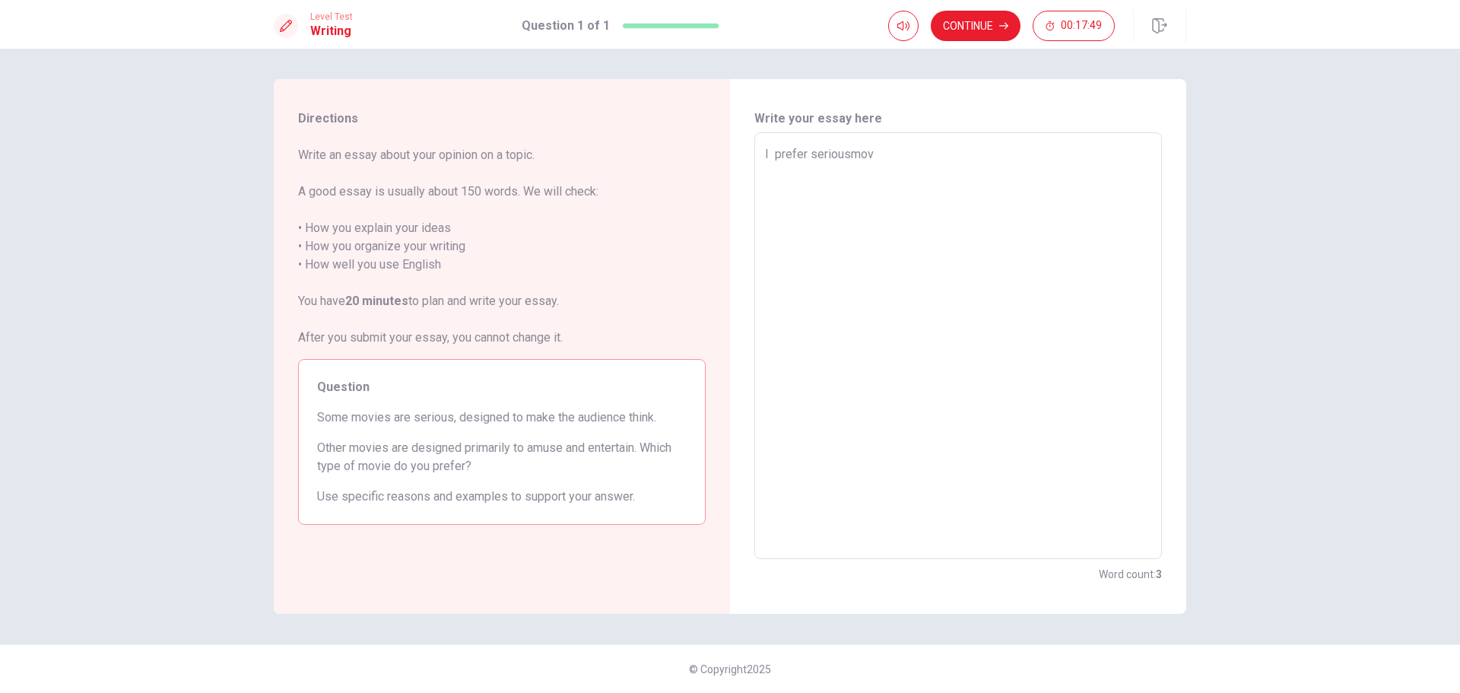
type textarea "x"
type textarea "I prefer seriousmovi"
type textarea "x"
type textarea "I prefer seriousmovie"
type textarea "x"
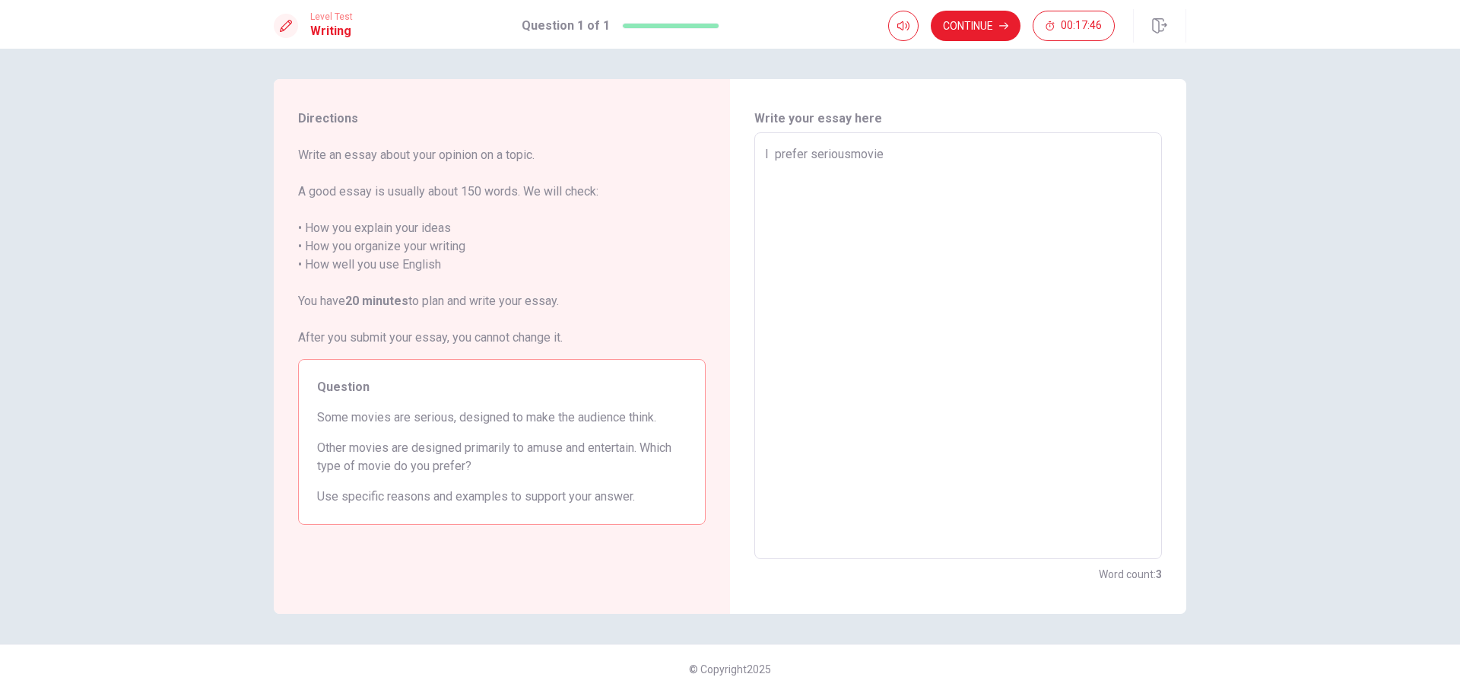
type textarea "I prefer seriousmovies"
type textarea "x"
click at [848, 154] on textarea "I prefer seriousmovies" at bounding box center [958, 346] width 386 height 402
type textarea "I prefer serious movies"
click at [808, 152] on textarea "I prefer serious movies" at bounding box center [958, 346] width 386 height 402
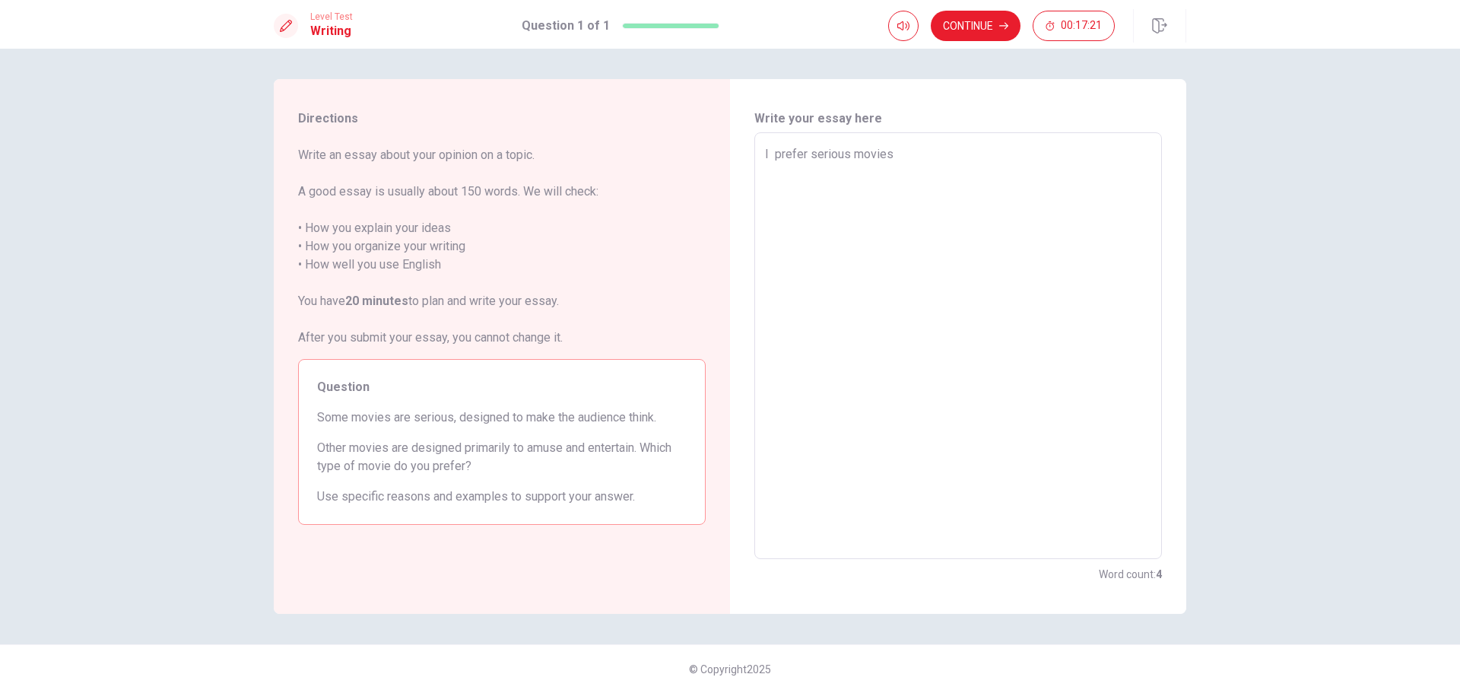
click at [901, 151] on textarea "I prefer serious movies" at bounding box center [958, 346] width 386 height 402
type textarea "x"
type textarea "I prefer serious movies"
drag, startPoint x: 898, startPoint y: 151, endPoint x: 811, endPoint y: 157, distance: 86.9
click at [811, 157] on textarea "I prefer serious movies" at bounding box center [958, 346] width 386 height 402
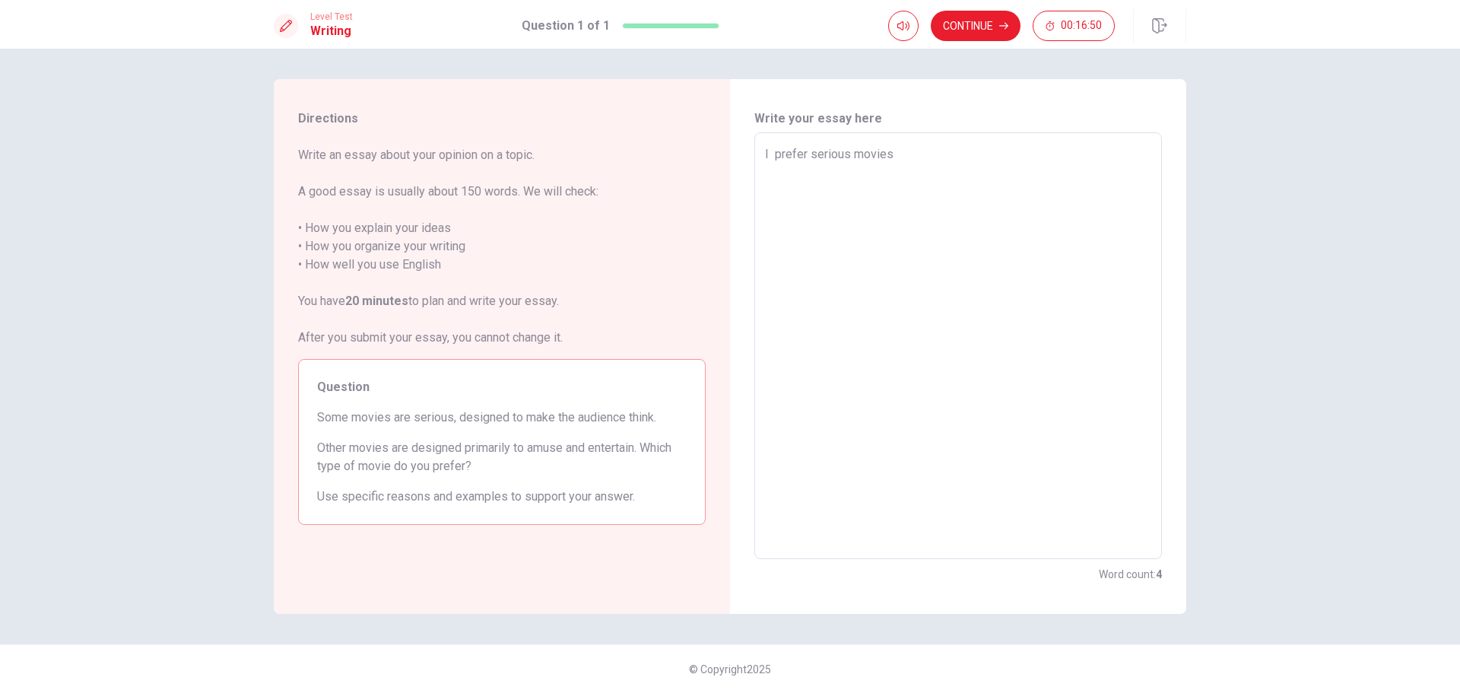
type textarea "x"
type textarea "I prefer"
type textarea "x"
type textarea "I prefer e"
type textarea "x"
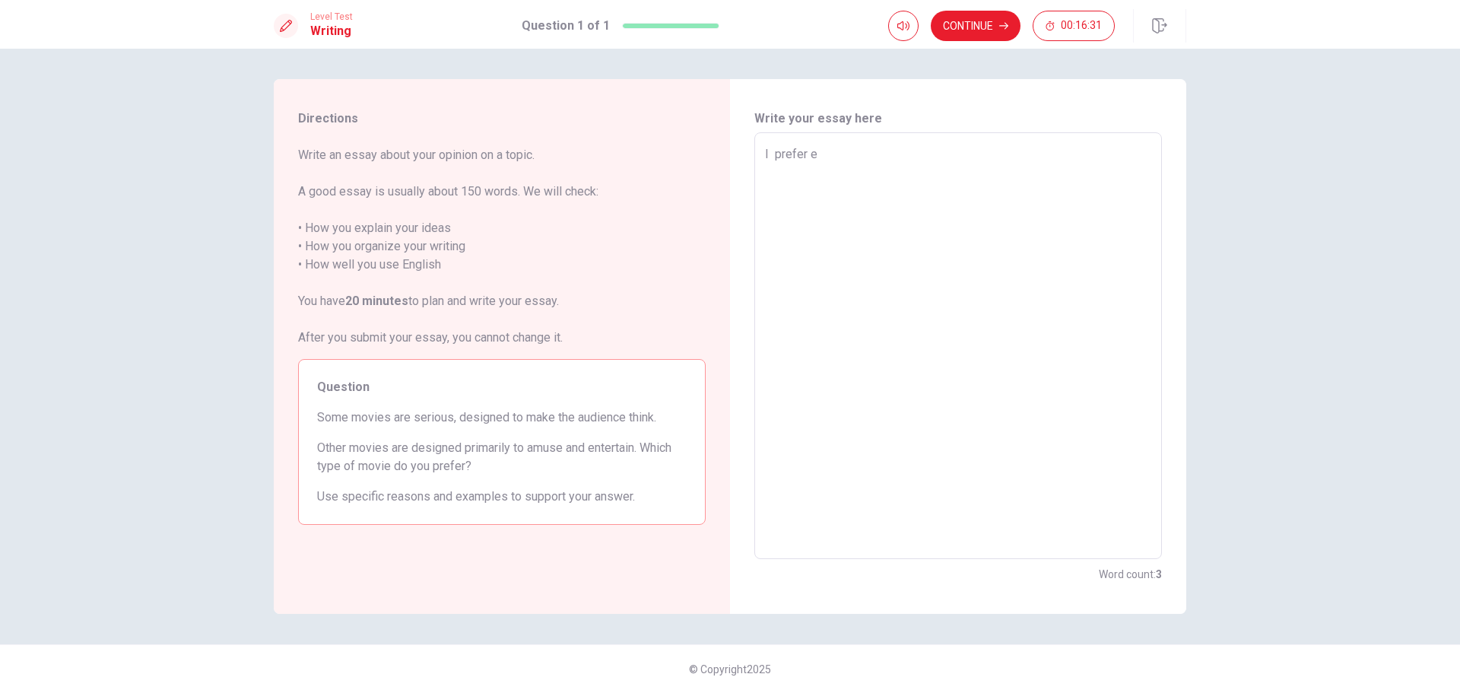
type textarea "I prefer en"
type textarea "x"
type textarea "I prefer ent"
type textarea "x"
type textarea "I prefer ente"
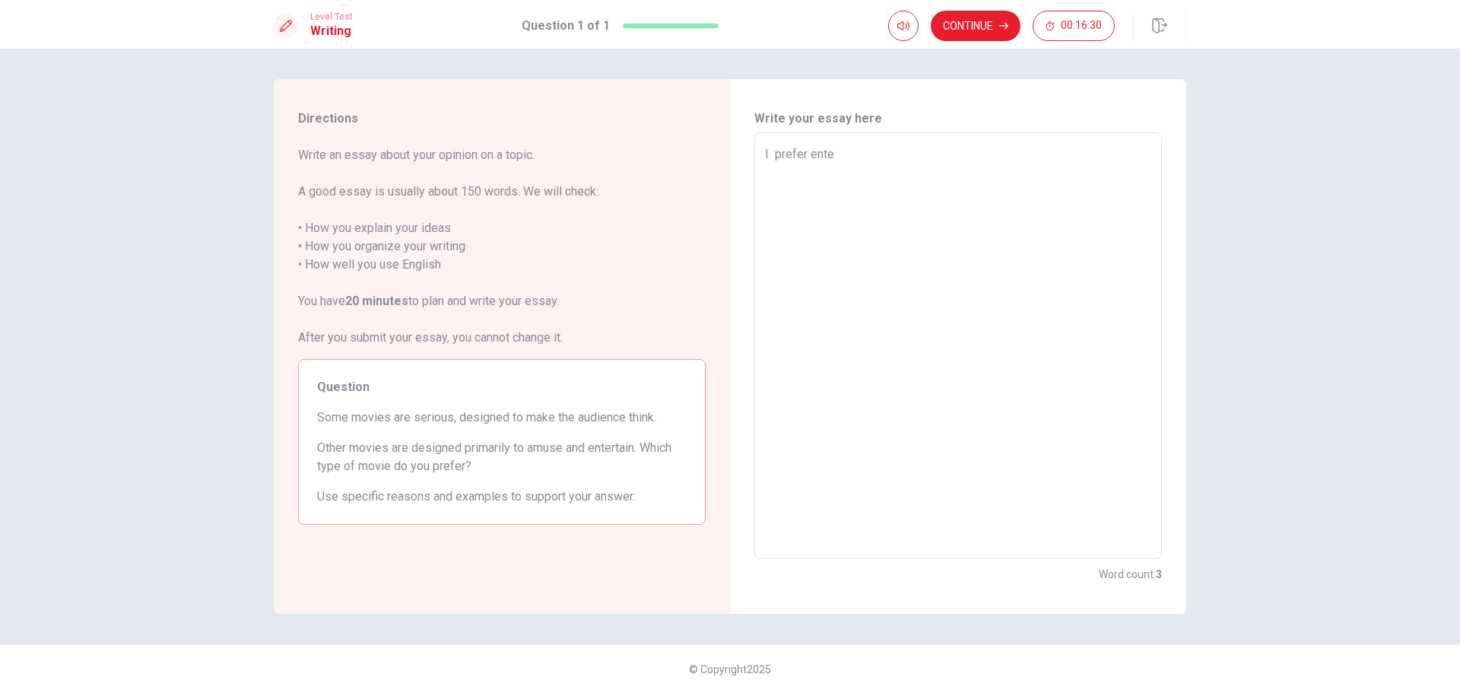
type textarea "x"
type textarea "I prefer enter"
type textarea "x"
type textarea "I prefer entert"
type textarea "x"
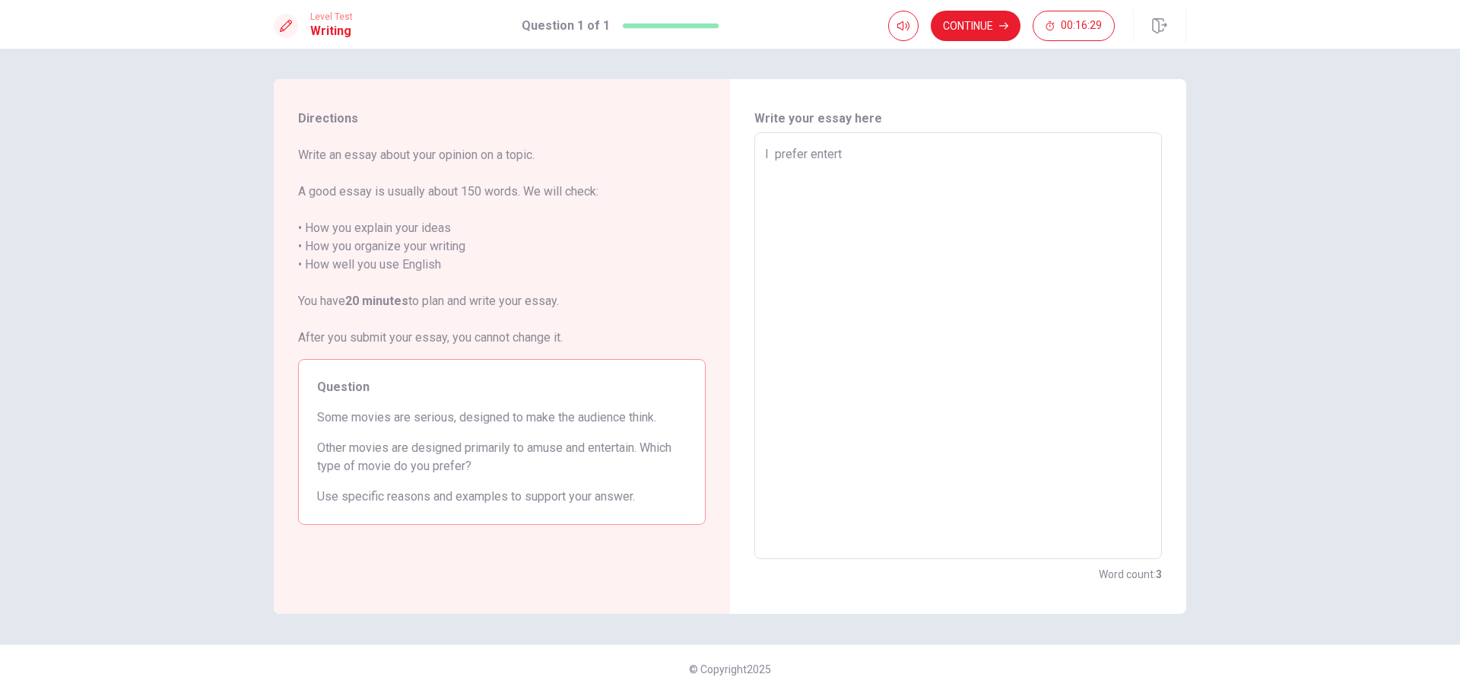
type textarea "I prefer enterta"
type textarea "x"
type textarea "I prefer entertai"
type textarea "x"
type textarea "I prefer entertain"
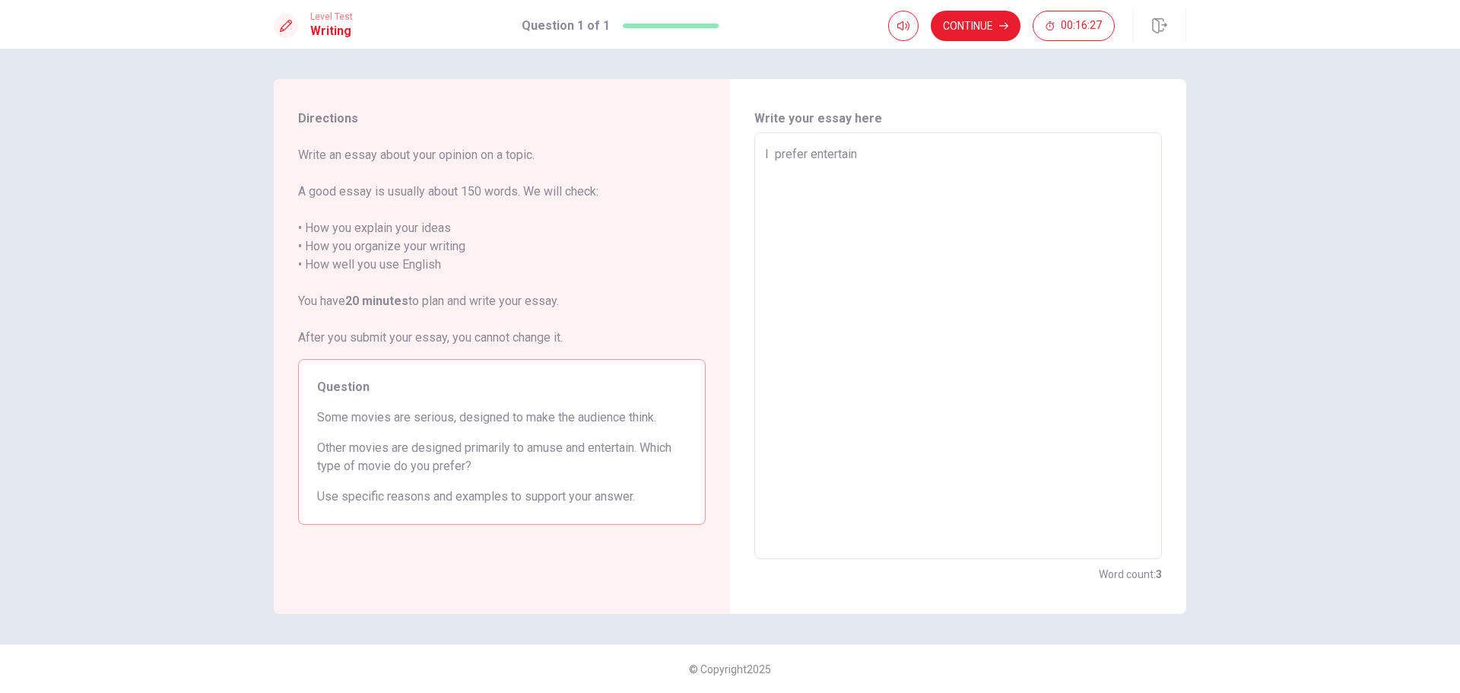
type textarea "x"
type textarea "I prefer entertain"
type textarea "x"
type textarea "I prefer entertain m"
type textarea "x"
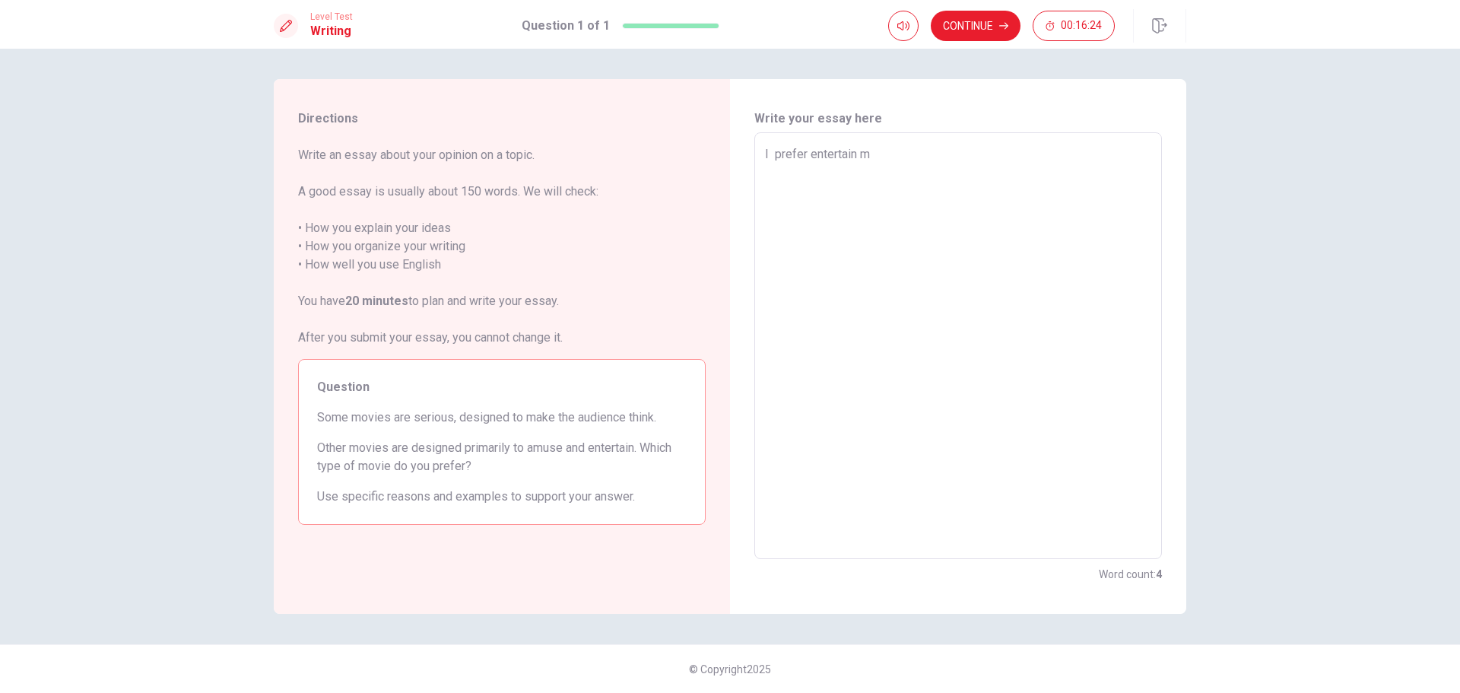
type textarea "I prefer entertain mo"
type textarea "x"
type textarea "I prefer entertain mov"
type textarea "x"
type textarea "I prefer entertain movi"
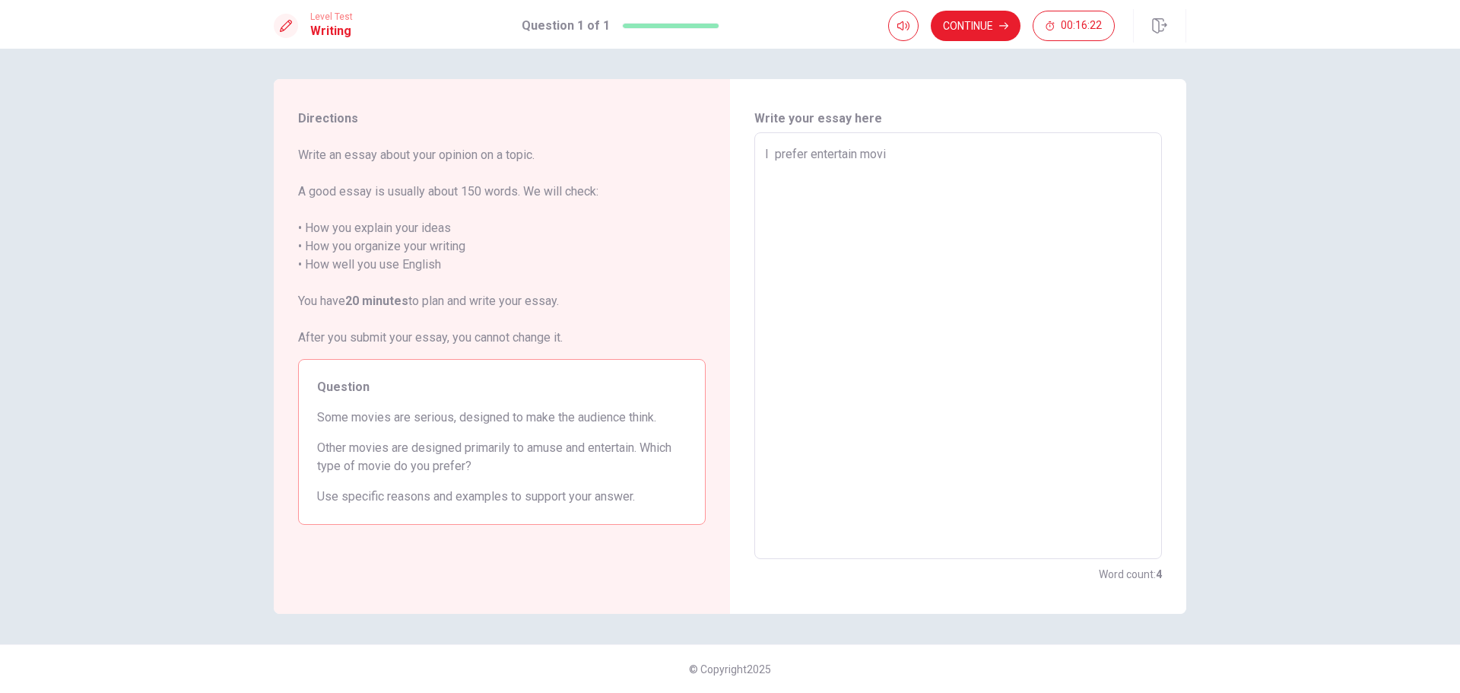
type textarea "x"
type textarea "I prefer entertain movie"
type textarea "x"
type textarea "I prefer entertain movies"
type textarea "x"
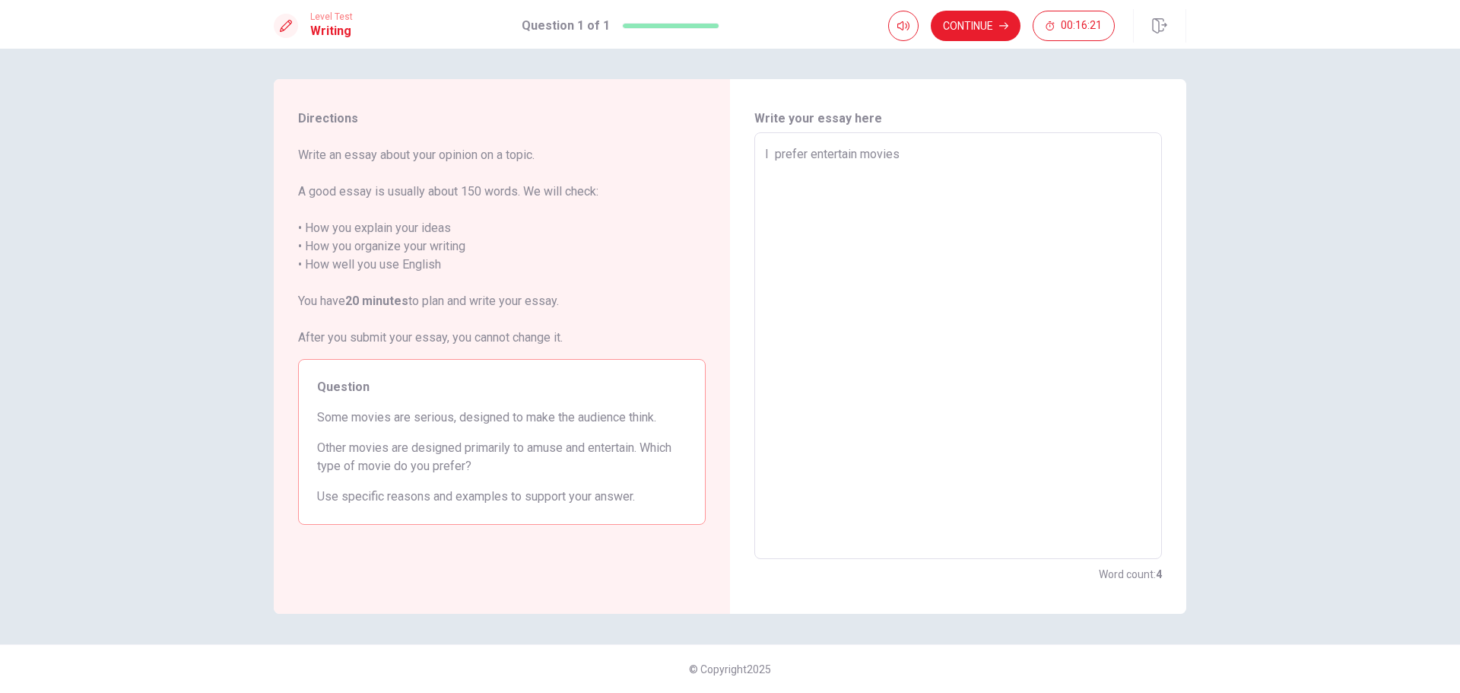
type textarea "I prefer entertain movies"
type textarea "x"
type textarea "I prefer entertain movies t"
type textarea "x"
type textarea "I prefer entertain movies to"
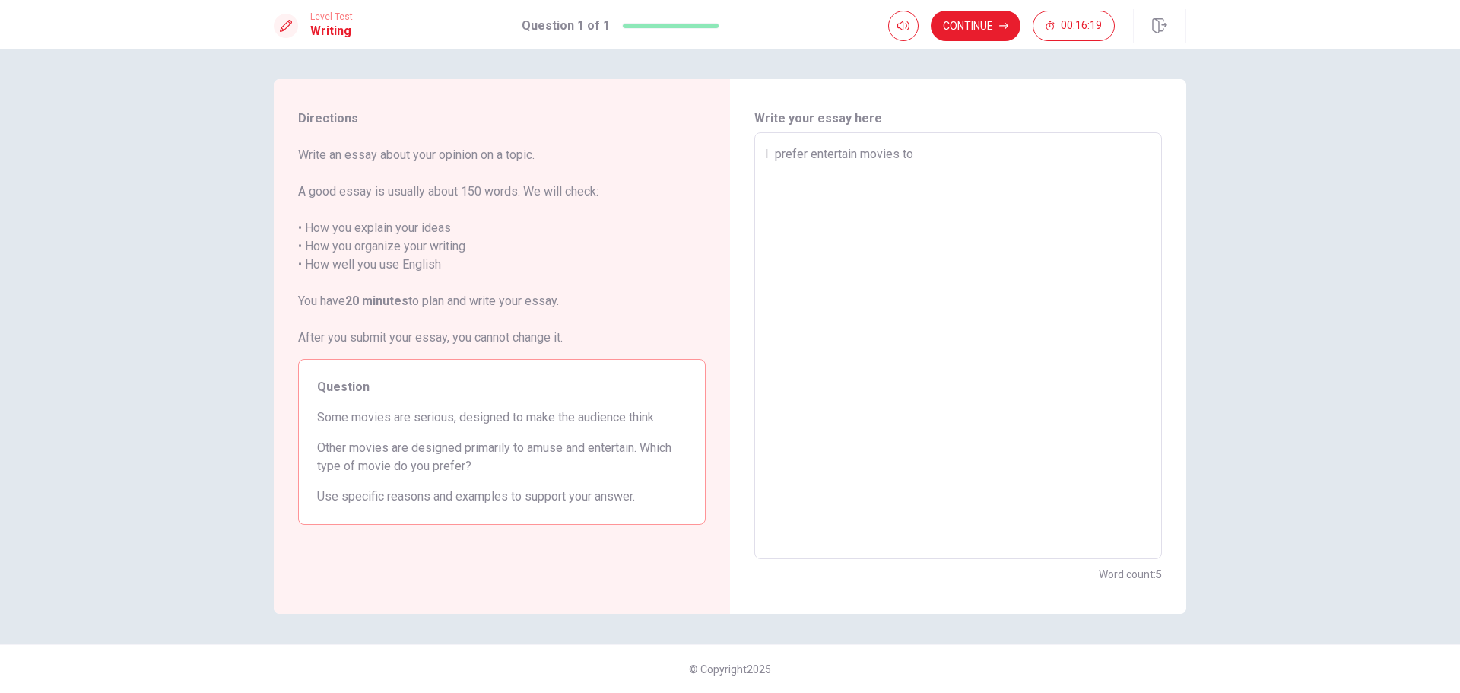
type textarea "x"
type textarea "I prefer entertain movies to"
type textarea "x"
type textarea "I prefer entertain movies to s"
type textarea "x"
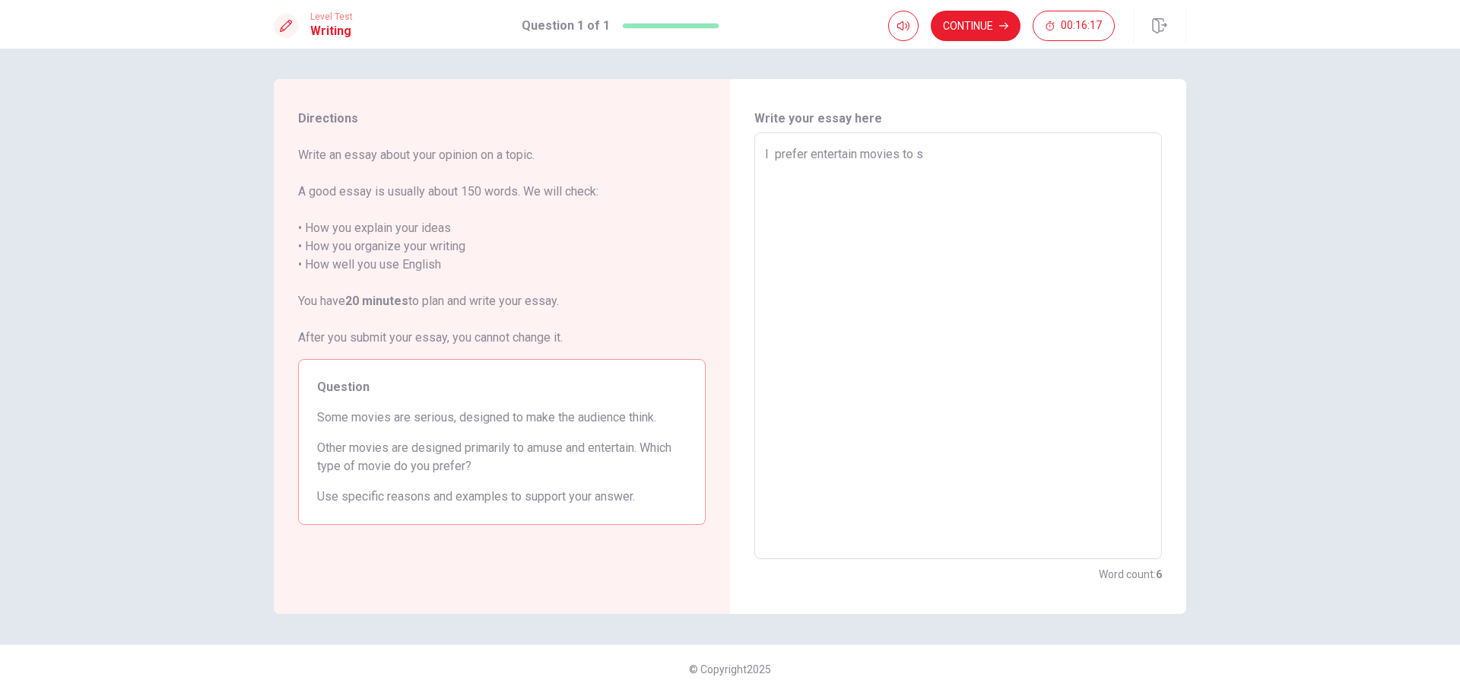
type textarea "I prefer entertain movies to se"
type textarea "x"
type textarea "I prefer entertain movies to ser"
type textarea "x"
type textarea "I prefer entertain movies to seri"
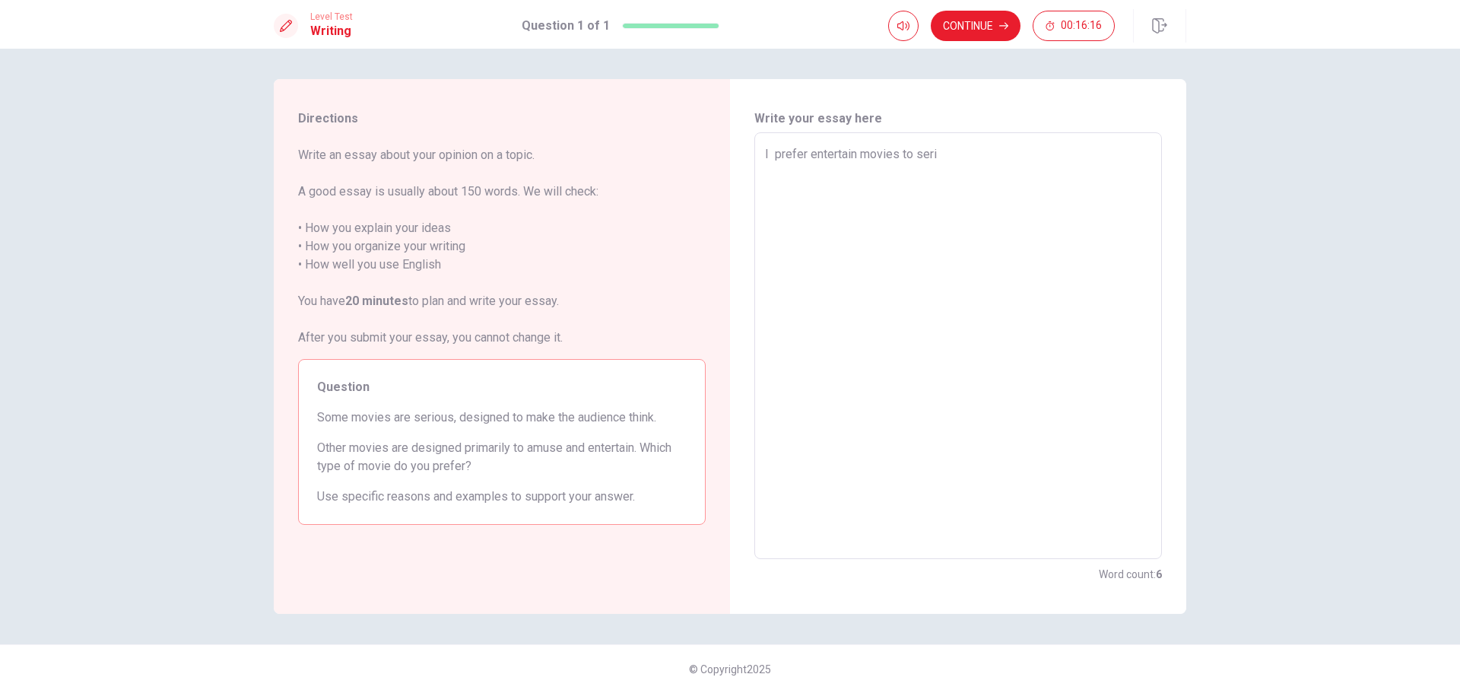
type textarea "x"
type textarea "I prefer entertain movies to [PERSON_NAME]"
type textarea "x"
type textarea "I prefer entertain movies to seriou"
type textarea "x"
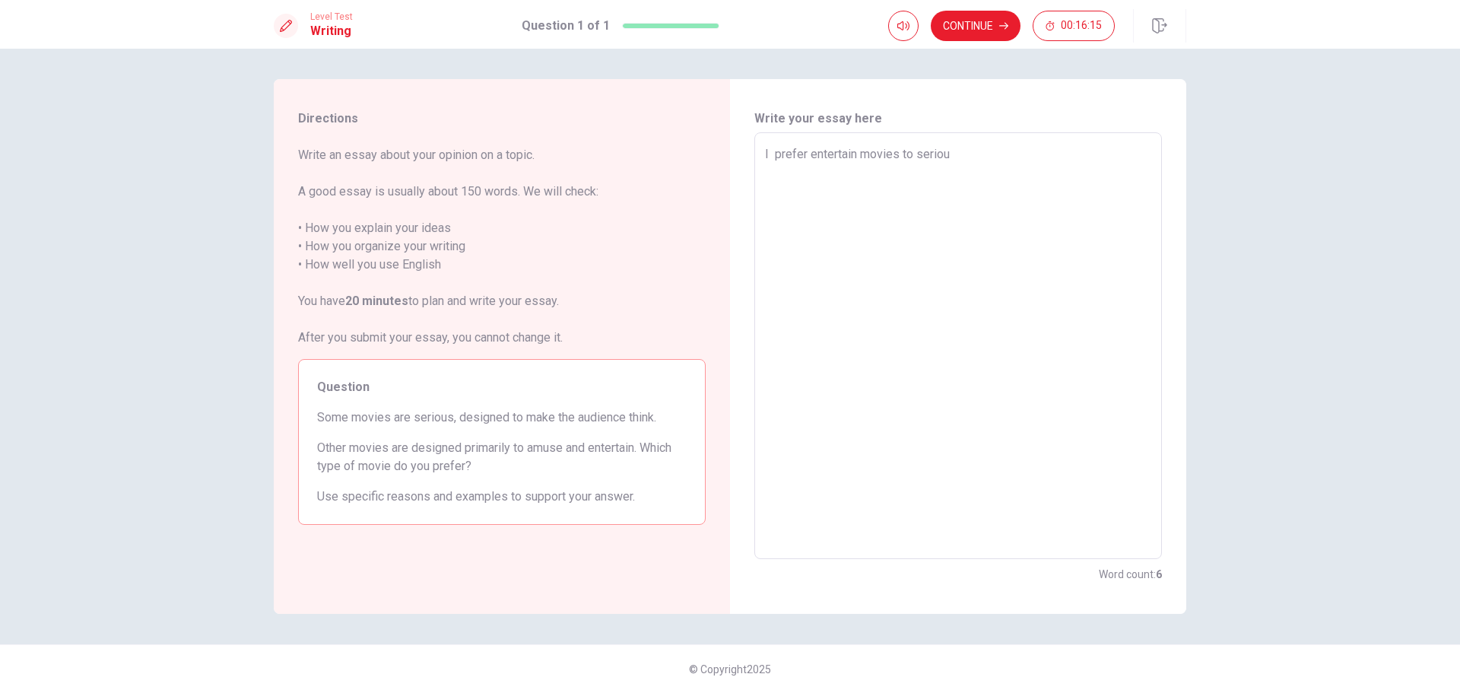
type textarea "I prefer entertain movies to serious"
type textarea "x"
type textarea "I prefer entertain movies to serious"
type textarea "x"
type textarea "I prefer entertain movies to serious m"
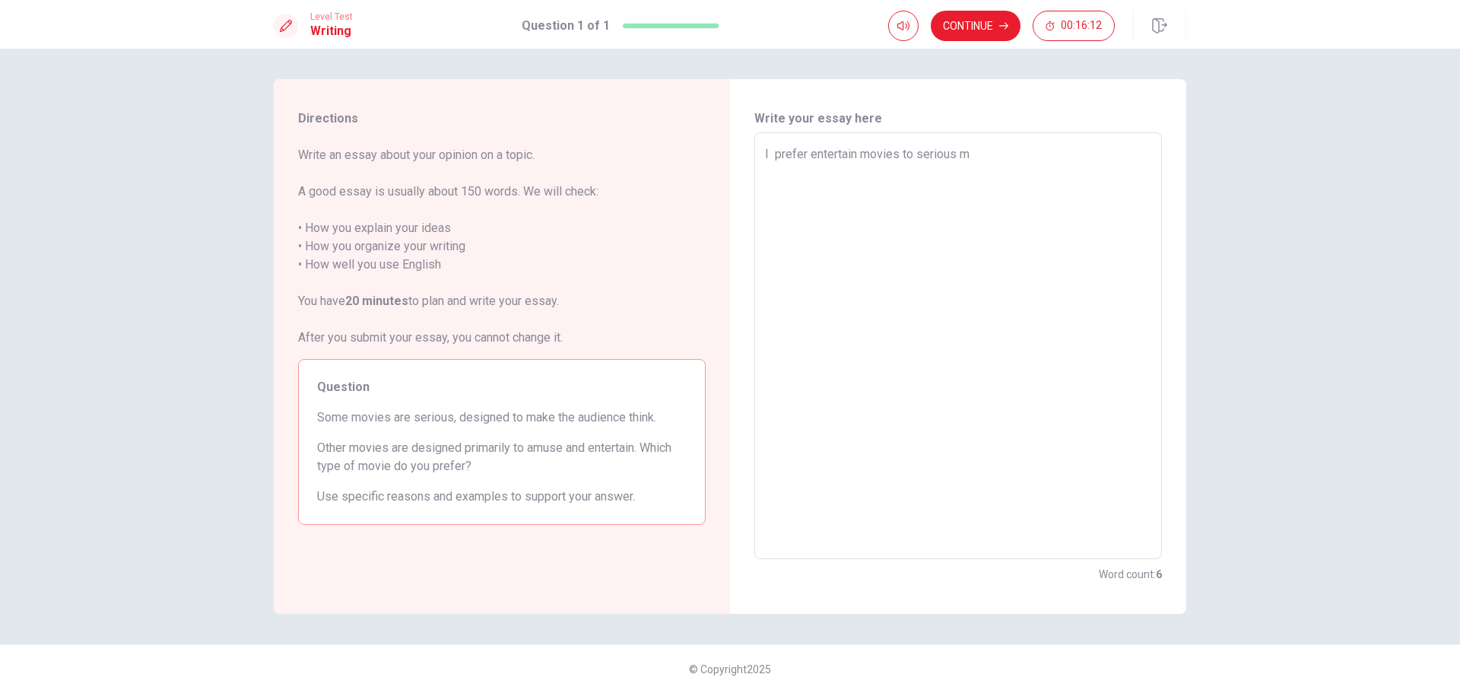
type textarea "x"
type textarea "I prefer entertain movies to serious mo"
type textarea "x"
type textarea "I prefer entertain movies to serious mov"
type textarea "x"
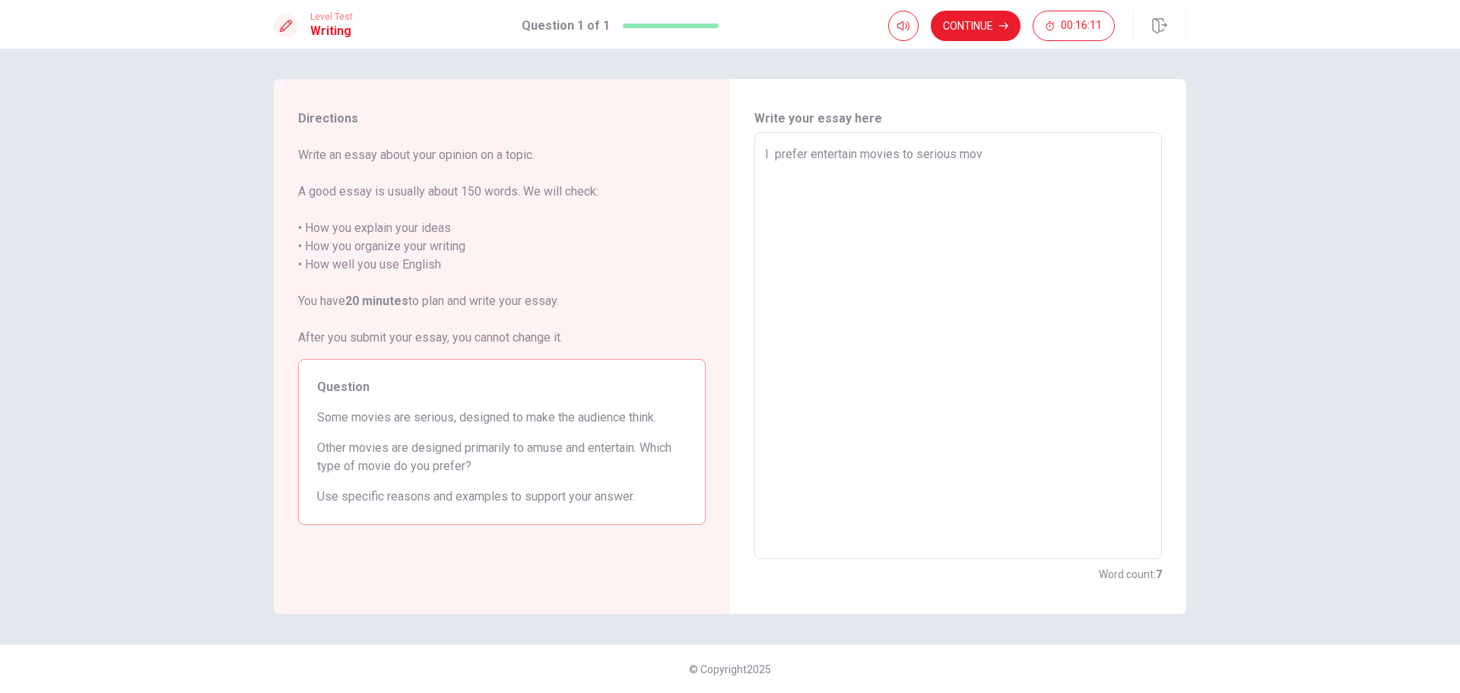
type textarea "I prefer entertain movies to serious movi"
type textarea "x"
type textarea "I prefer entertain movies to serious movie"
type textarea "x"
type textarea "I prefer entertain movies to serious movies"
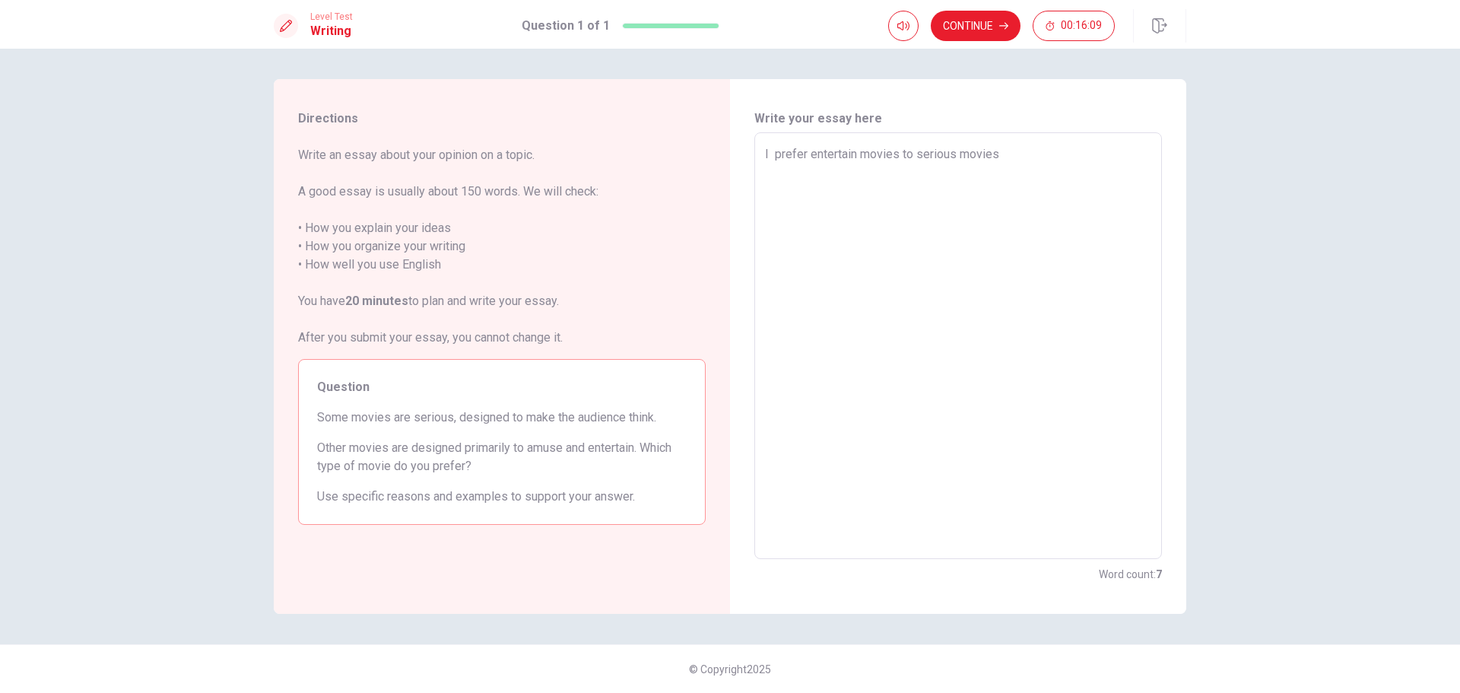
type textarea "x"
type textarea "I prefer entertain movies to serious movies."
type textarea "x"
type textarea "I prefer entertain movies to serious movies."
type textarea "x"
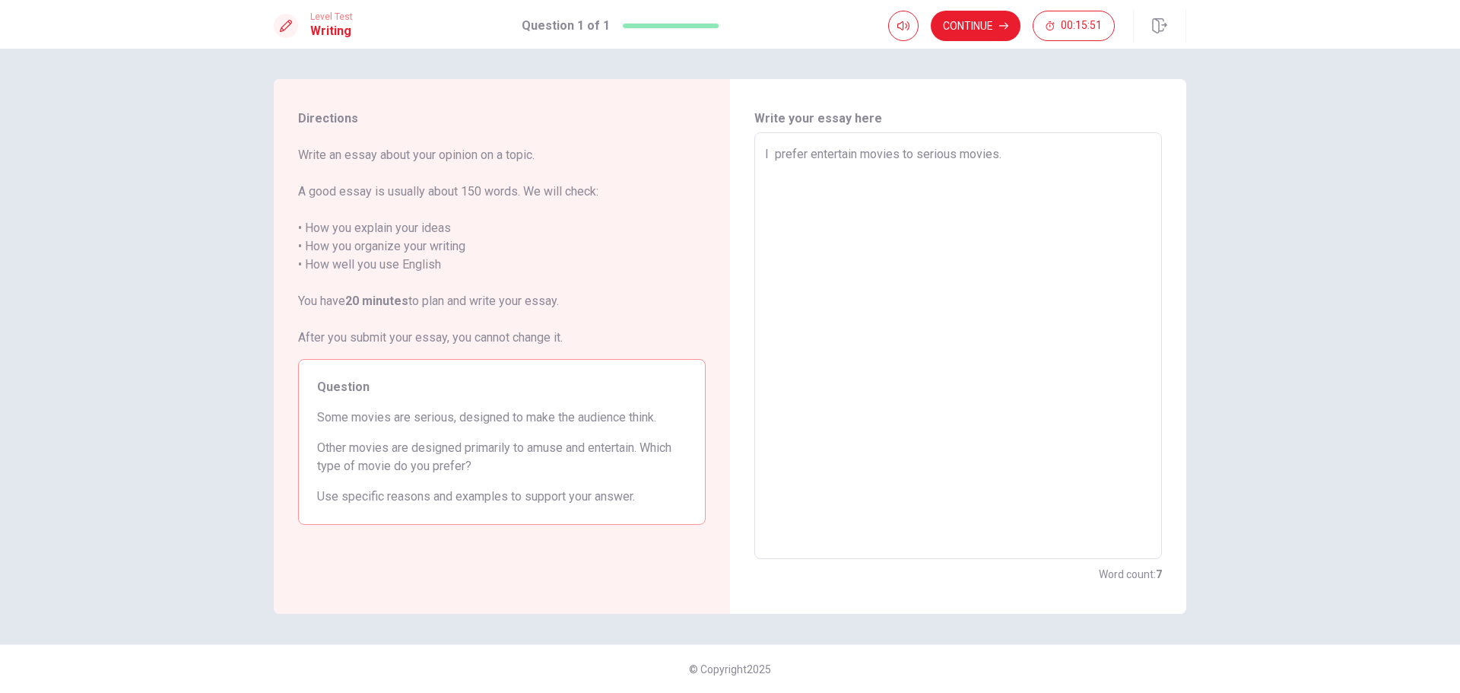
type textarea "I prefer entertain movies to serious movies. b"
type textarea "x"
type textarea "I prefer entertain movies to serious movies. be"
type textarea "x"
type textarea "I prefer entertain movies to serious movies. bec"
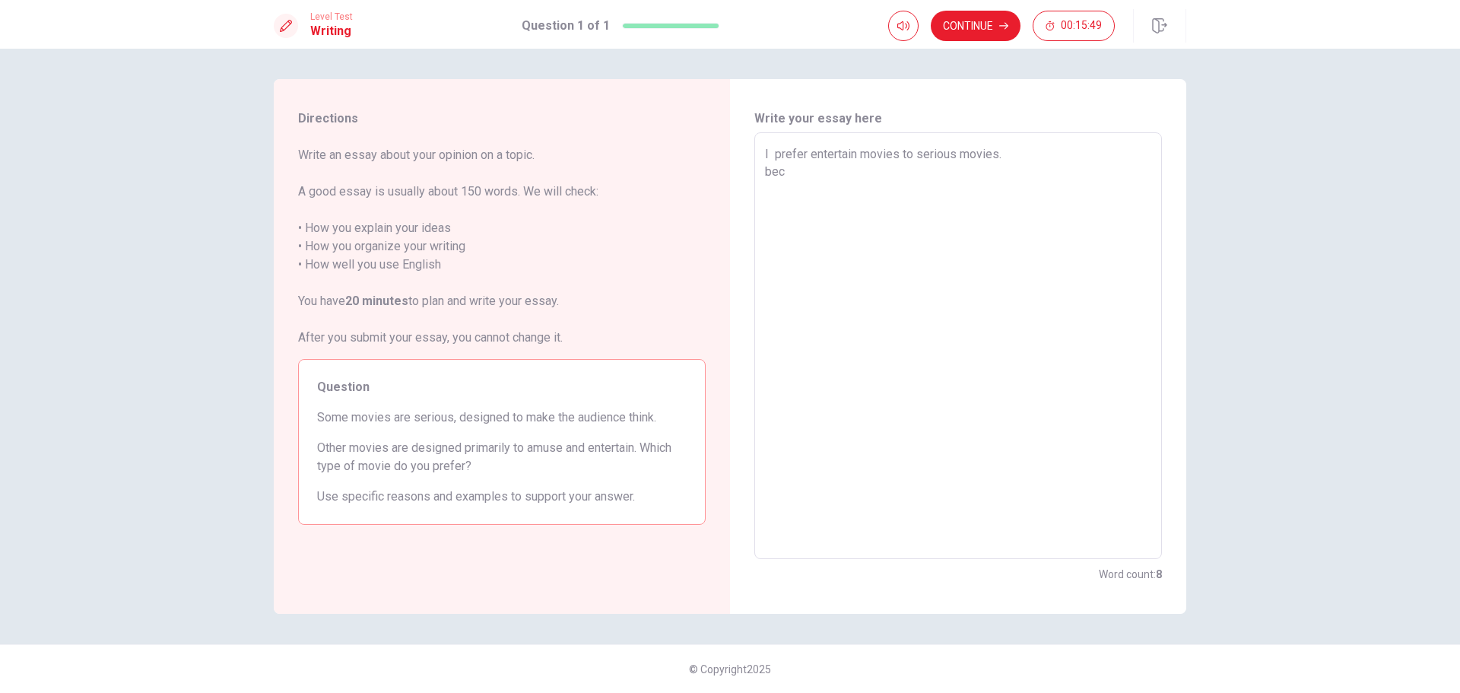
type textarea "x"
type textarea "I prefer entertain movies to serious movies. [GEOGRAPHIC_DATA]"
type textarea "x"
type textarea "I prefer entertain movies to serious movies. [GEOGRAPHIC_DATA]"
type textarea "x"
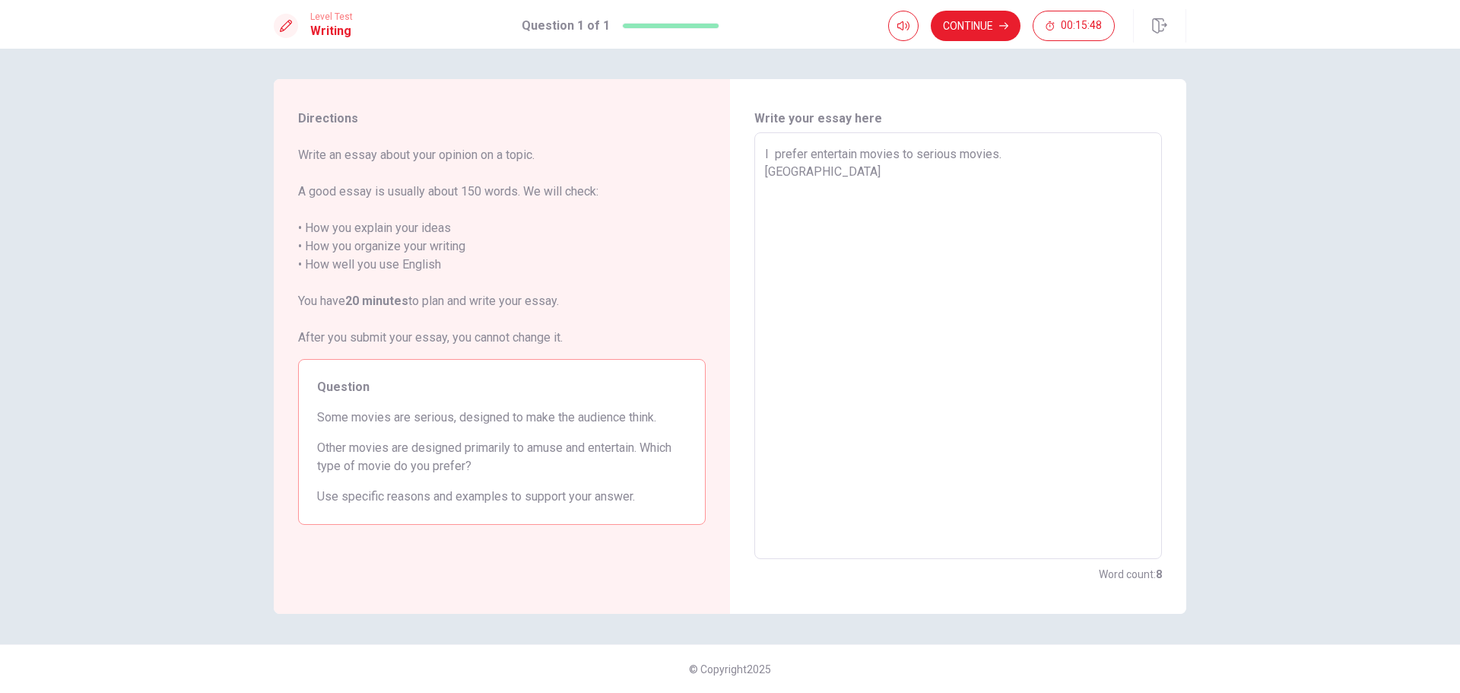
type textarea "I prefer entertain movies to serious movies. becous"
type textarea "x"
type textarea "I prefer entertain movies to serious movies. becouse"
type textarea "x"
type textarea "I prefer entertain movies to serious movies. ecouse"
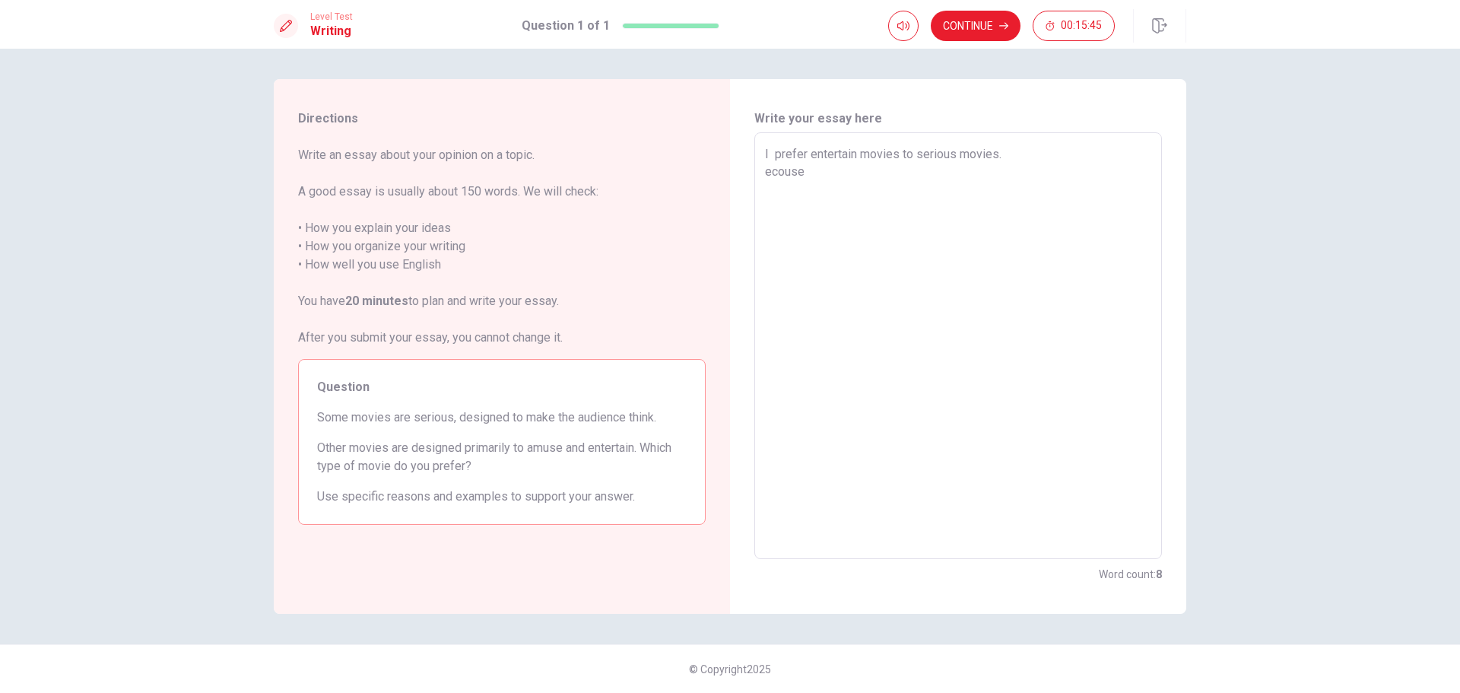
type textarea "x"
type textarea "I prefer entertain movies to serious movies. Becouse"
type textarea "x"
type textarea "I prefer entertain movies to serious movies. Becouse"
type textarea "x"
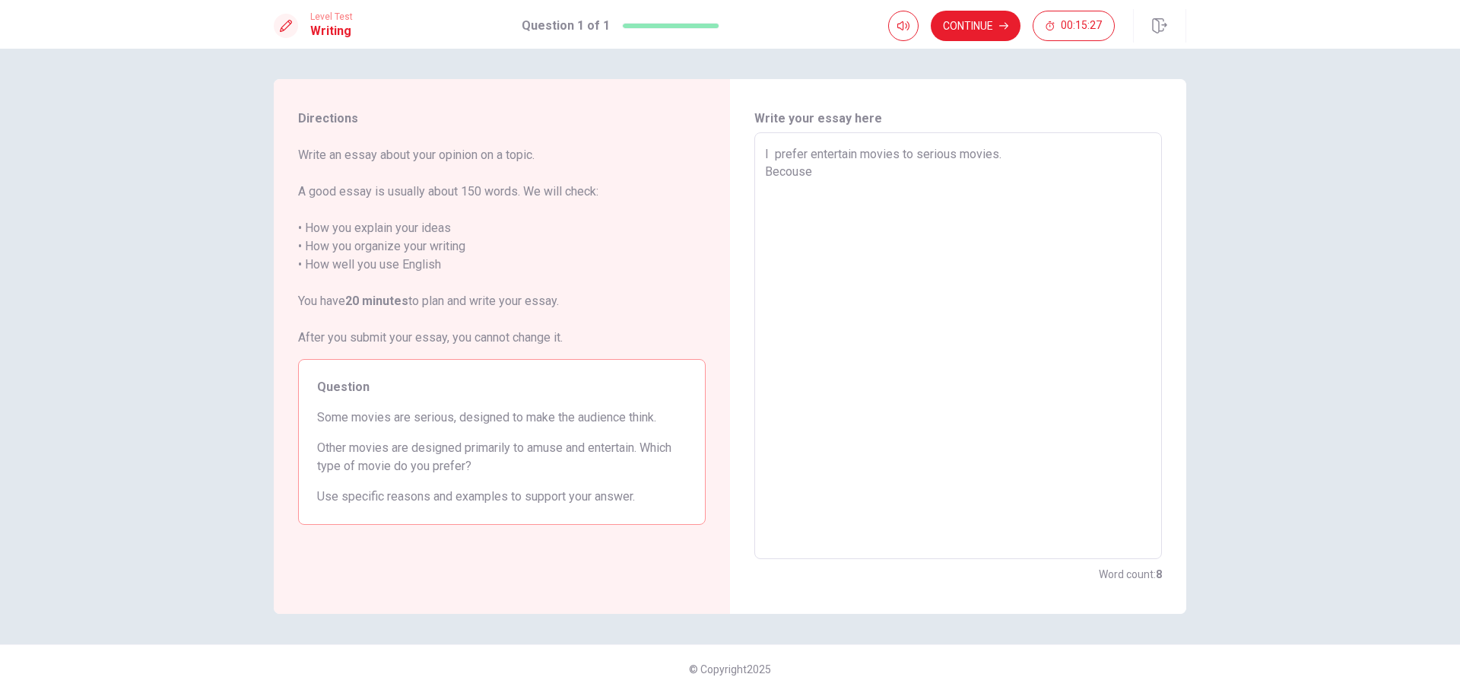
type textarea "I prefer entertain movies to serious movies. Becouse I"
type textarea "x"
type textarea "I prefer entertain movies to serious movies. Becouse I"
type textarea "x"
type textarea "I prefer entertain movies to serious movies. Becouse I g"
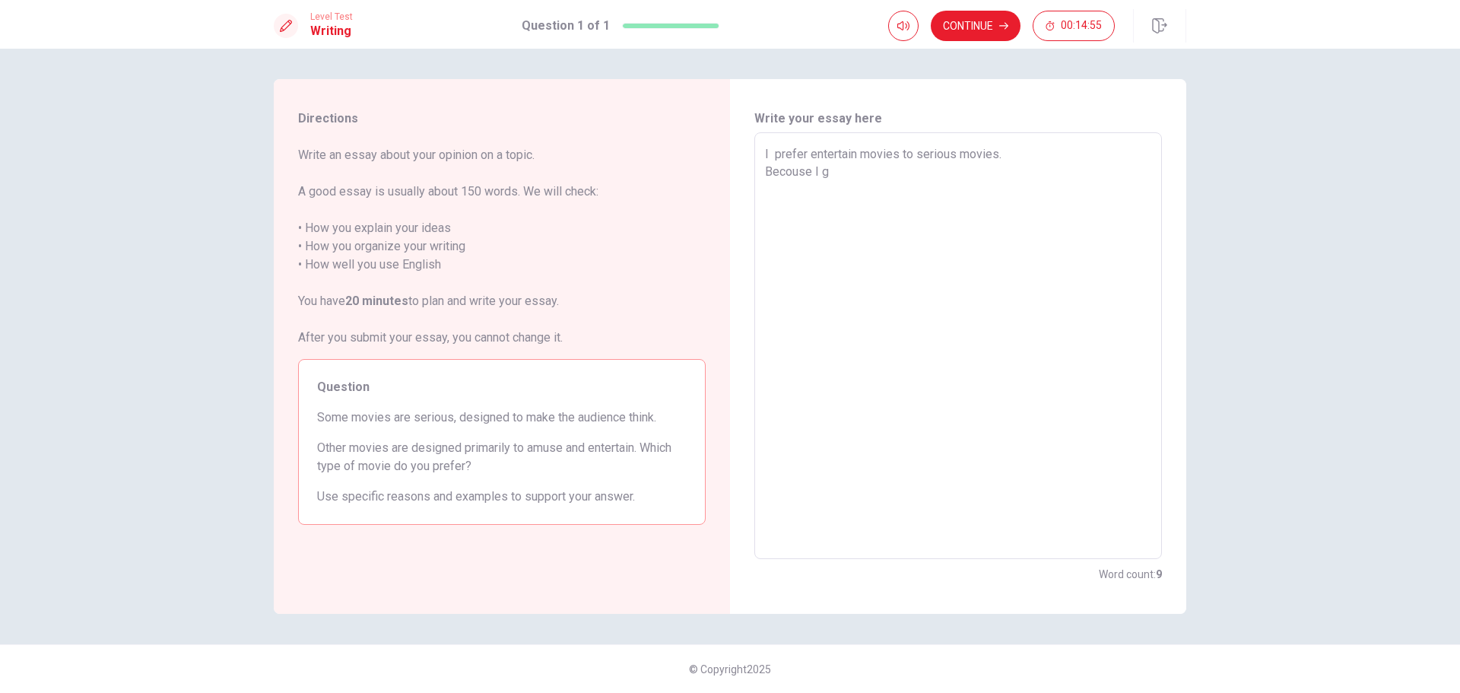
type textarea "x"
type textarea "I prefer entertain movies to serious movies. Becouse I go"
type textarea "x"
type textarea "I prefer entertain movies to serious movies. Becouse I go"
type textarea "x"
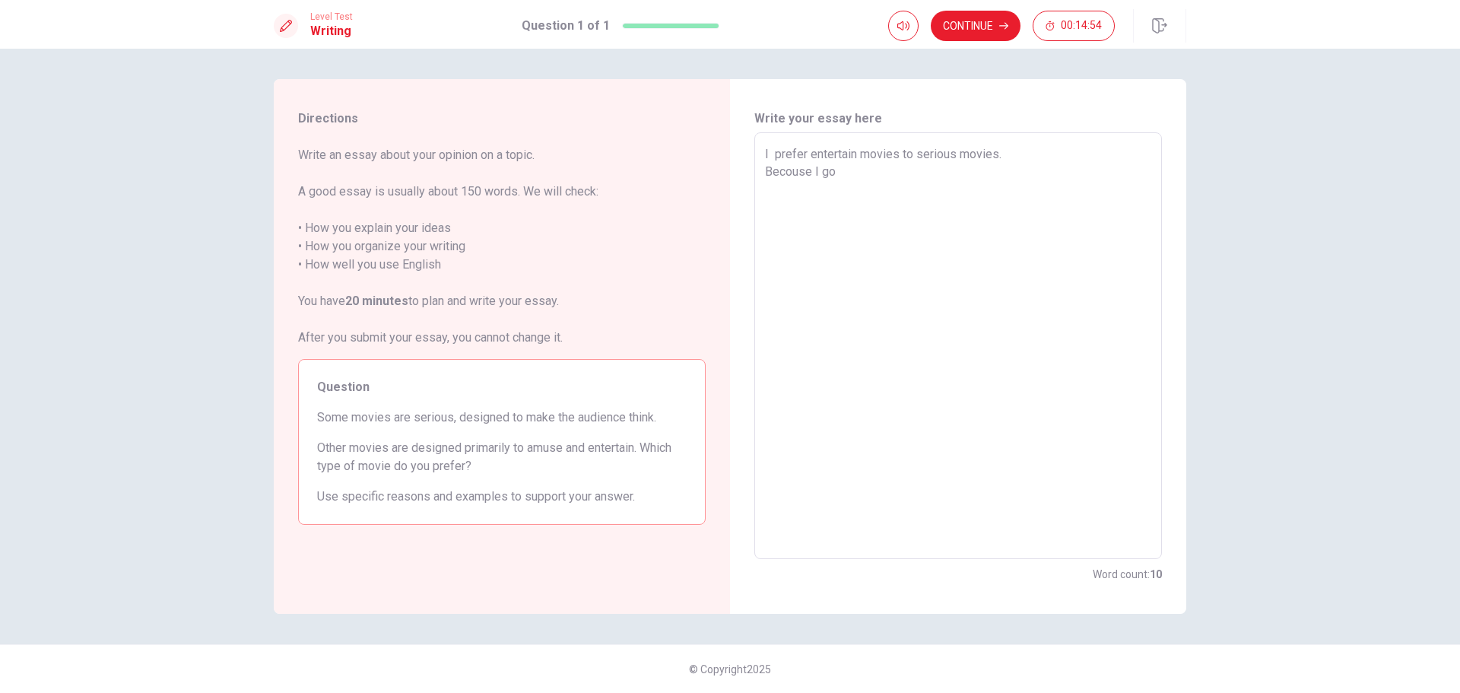
type textarea "I prefer entertain movies to serious movies. Becouse I go t"
type textarea "x"
type textarea "I prefer entertain movies to serious movies. Becouse I go to"
type textarea "x"
type textarea "I prefer entertain movies to serious movies. Becouse I go to"
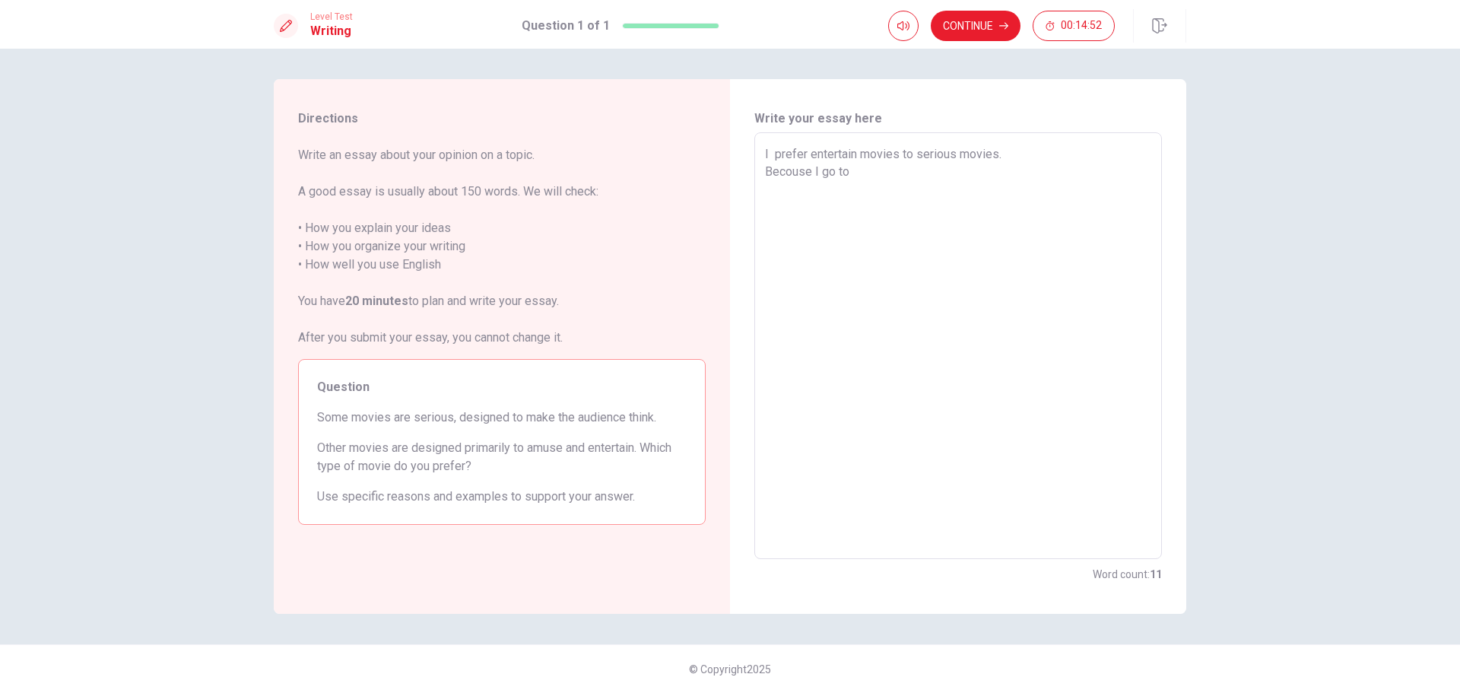
type textarea "x"
type textarea "I prefer entertain movies to serious movies. Becouse I go to t"
type textarea "x"
type textarea "I prefer entertain movies to serious movies. Becouse I go to th"
type textarea "x"
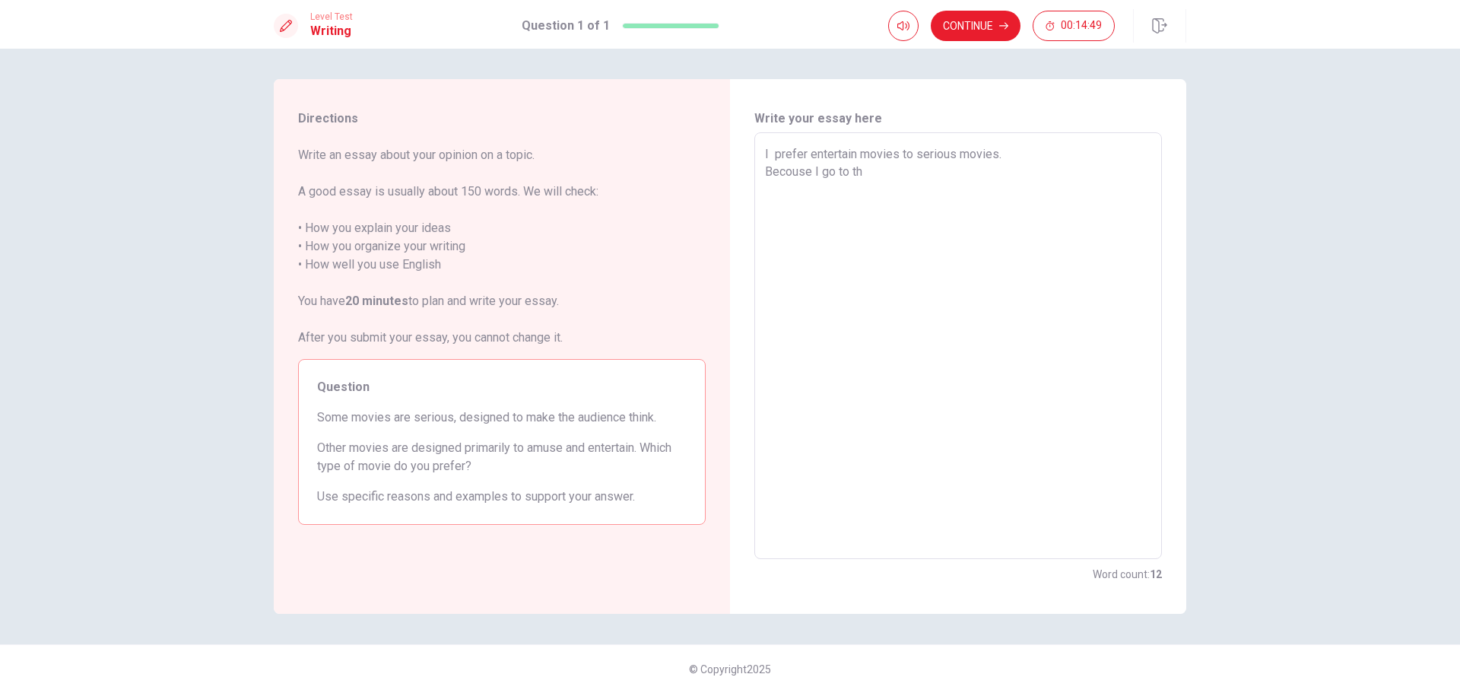
type textarea "I prefer entertain movies to serious movies. Becouse I go to the"
type textarea "x"
type textarea "I prefer entertain movies to serious movies. Becouse I go to the"
type textarea "x"
type textarea "I prefer entertain movies to serious movies. Becouse I go to the c"
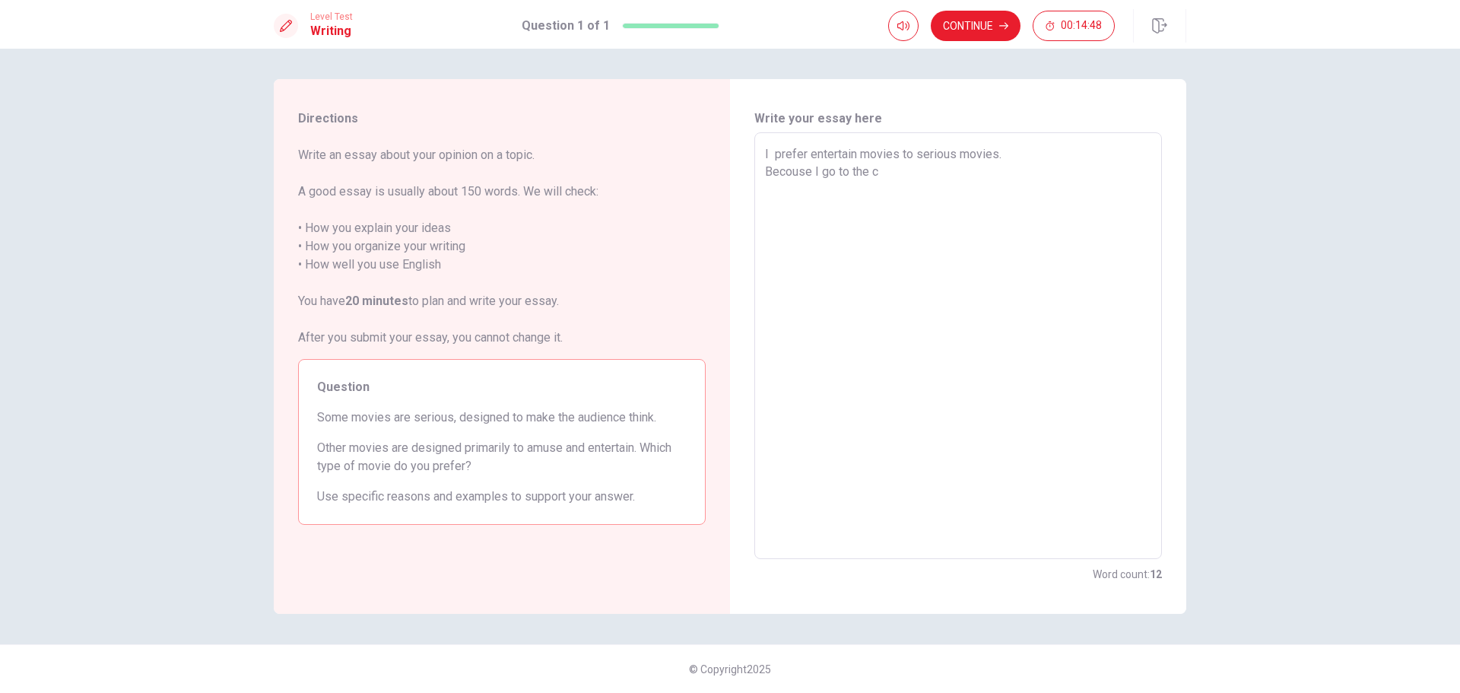
type textarea "x"
type textarea "I prefer entertain movies to serious movies. Becouse I go to the ci"
type textarea "x"
type textarea "I prefer entertain movies to serious movies. Becouse I go to the cin"
type textarea "x"
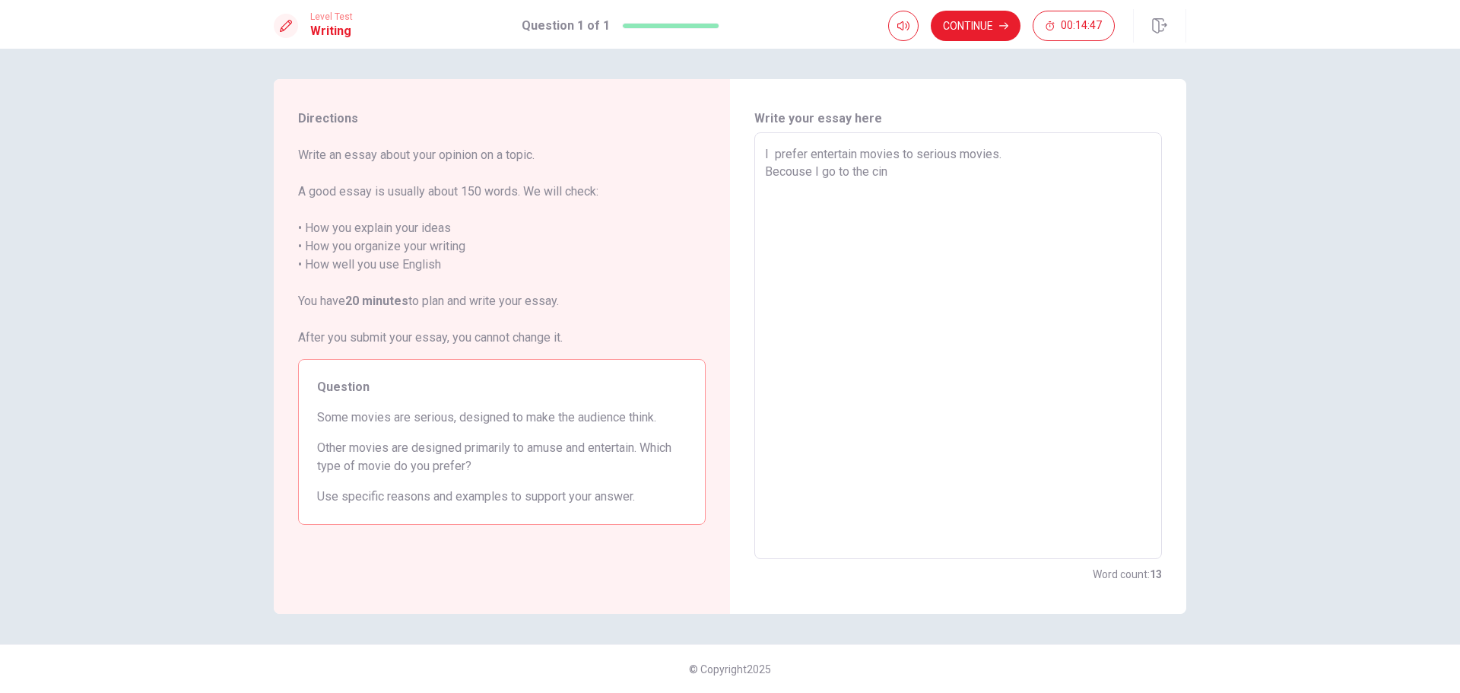
type textarea "I prefer entertain movies to serious movies. Becouse I go to the cine"
type textarea "x"
click at [949, 157] on textarea "I prefer entertain movies to serious movies. Becouse I go to the cinema to fun.…" at bounding box center [958, 346] width 386 height 402
click at [951, 166] on textarea "I prefer entertain movies to serious movies. Becouse I go to the cinema to fun.…" at bounding box center [958, 346] width 386 height 402
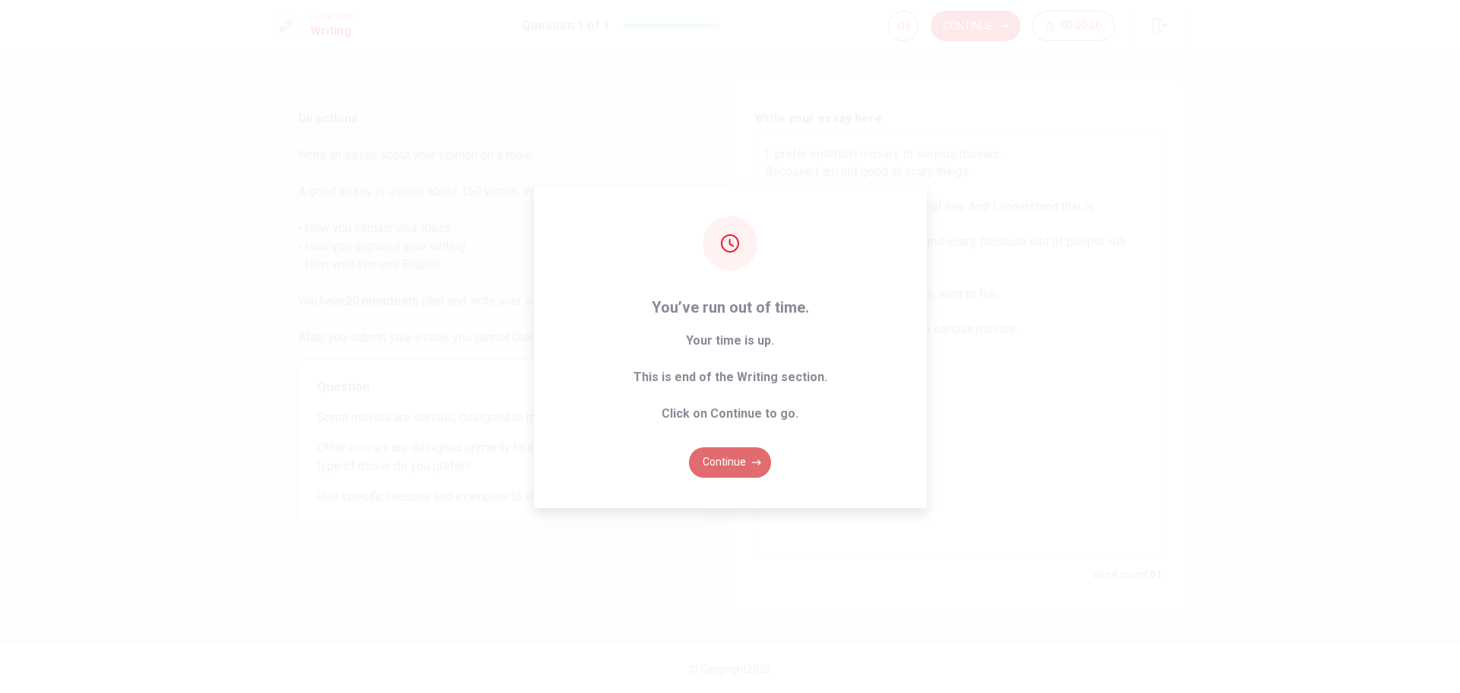
click at [747, 459] on button "Continue" at bounding box center [730, 462] width 82 height 30
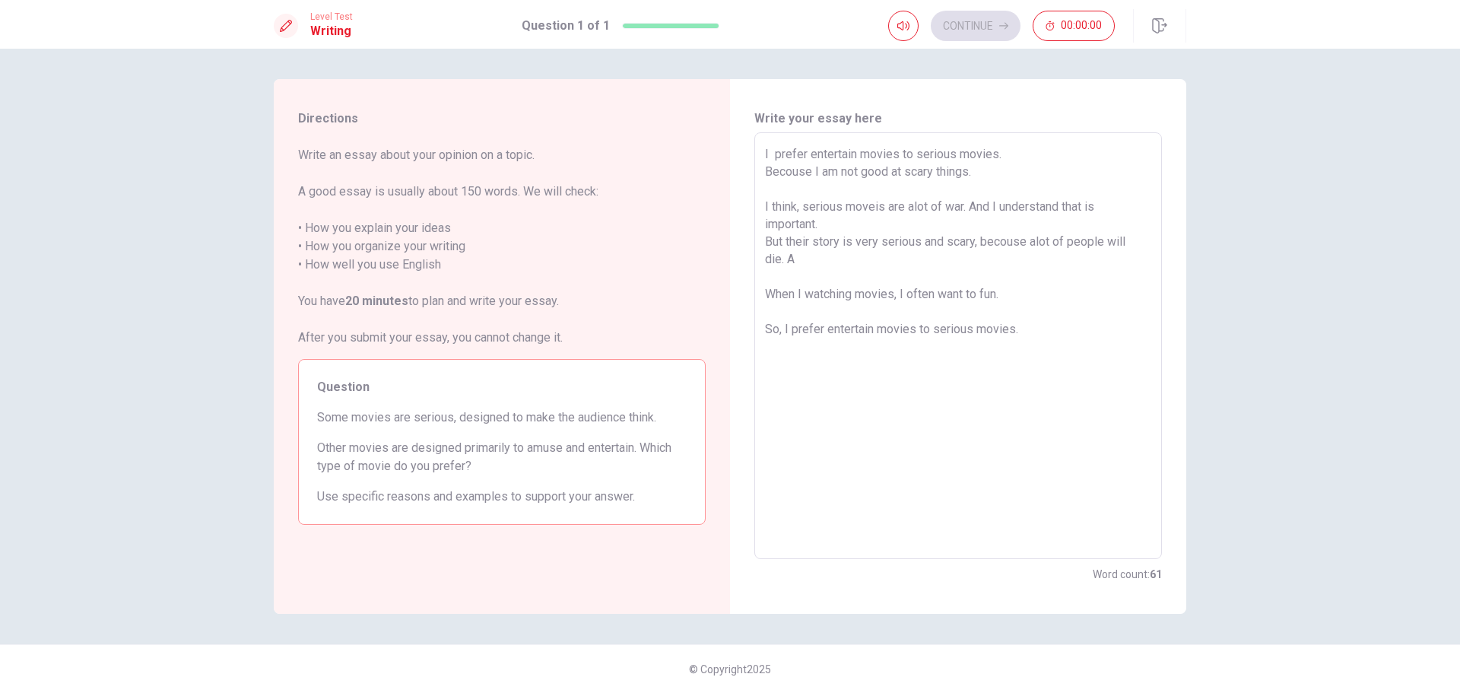
click at [798, 259] on textarea "I prefer entertain movies to serious movies. Becouse I am not good at scary thi…" at bounding box center [958, 346] width 386 height 402
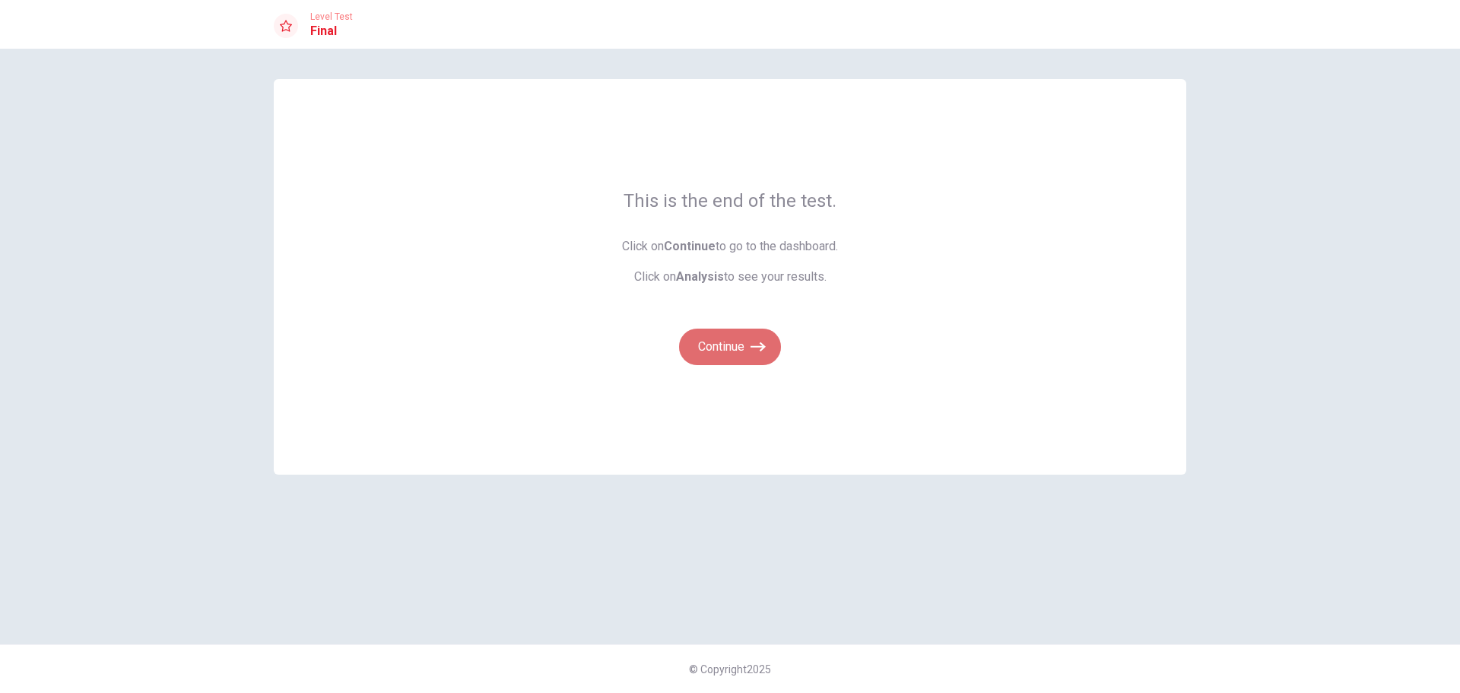
drag, startPoint x: 757, startPoint y: 348, endPoint x: 767, endPoint y: 340, distance: 13.5
click at [756, 346] on icon "button" at bounding box center [758, 346] width 15 height 15
